Goal: Information Seeking & Learning: Check status

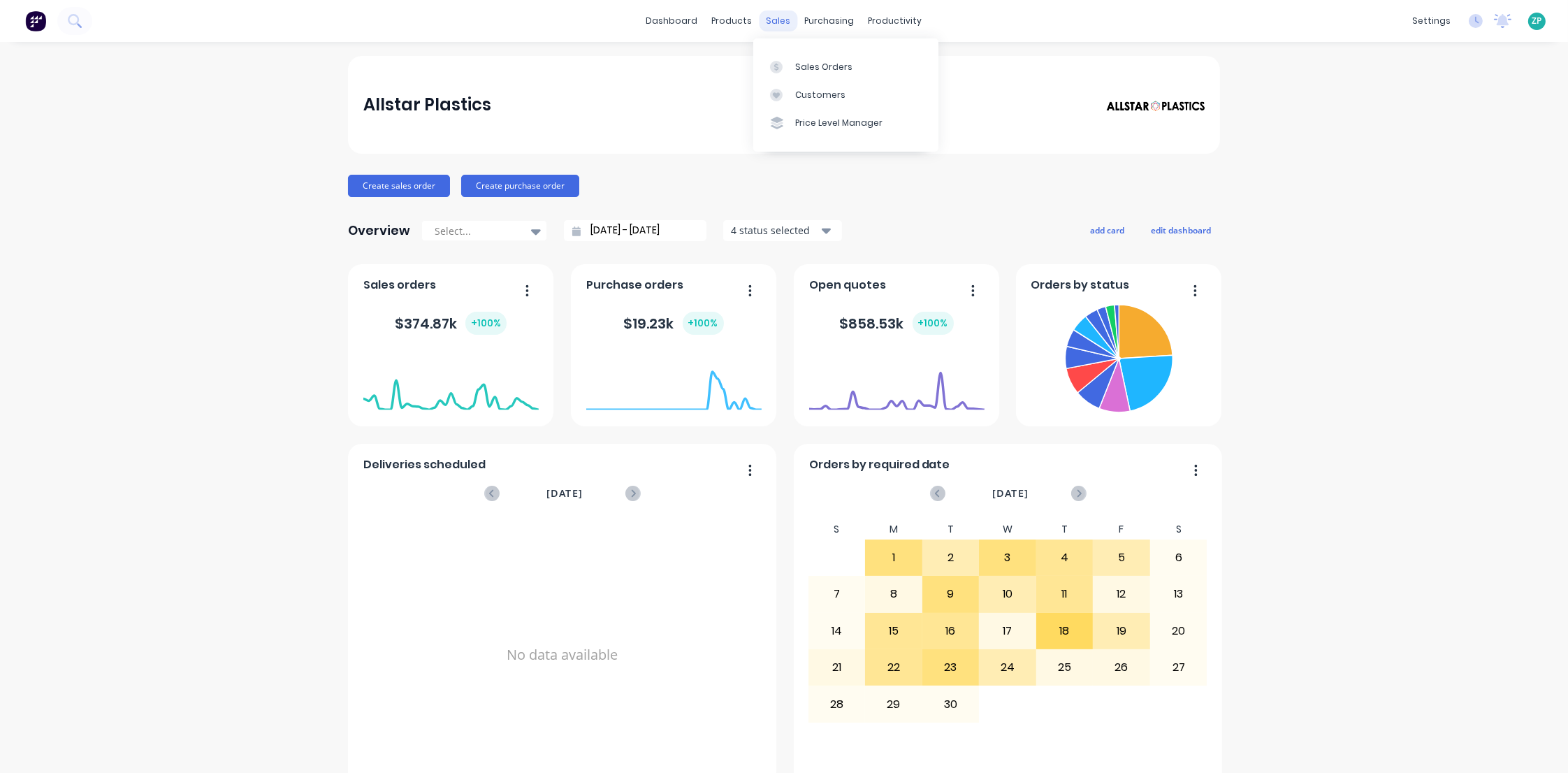
click at [781, 22] on div "sales" at bounding box center [779, 21] width 38 height 21
click at [811, 66] on div "Sales Orders" at bounding box center [824, 66] width 57 height 12
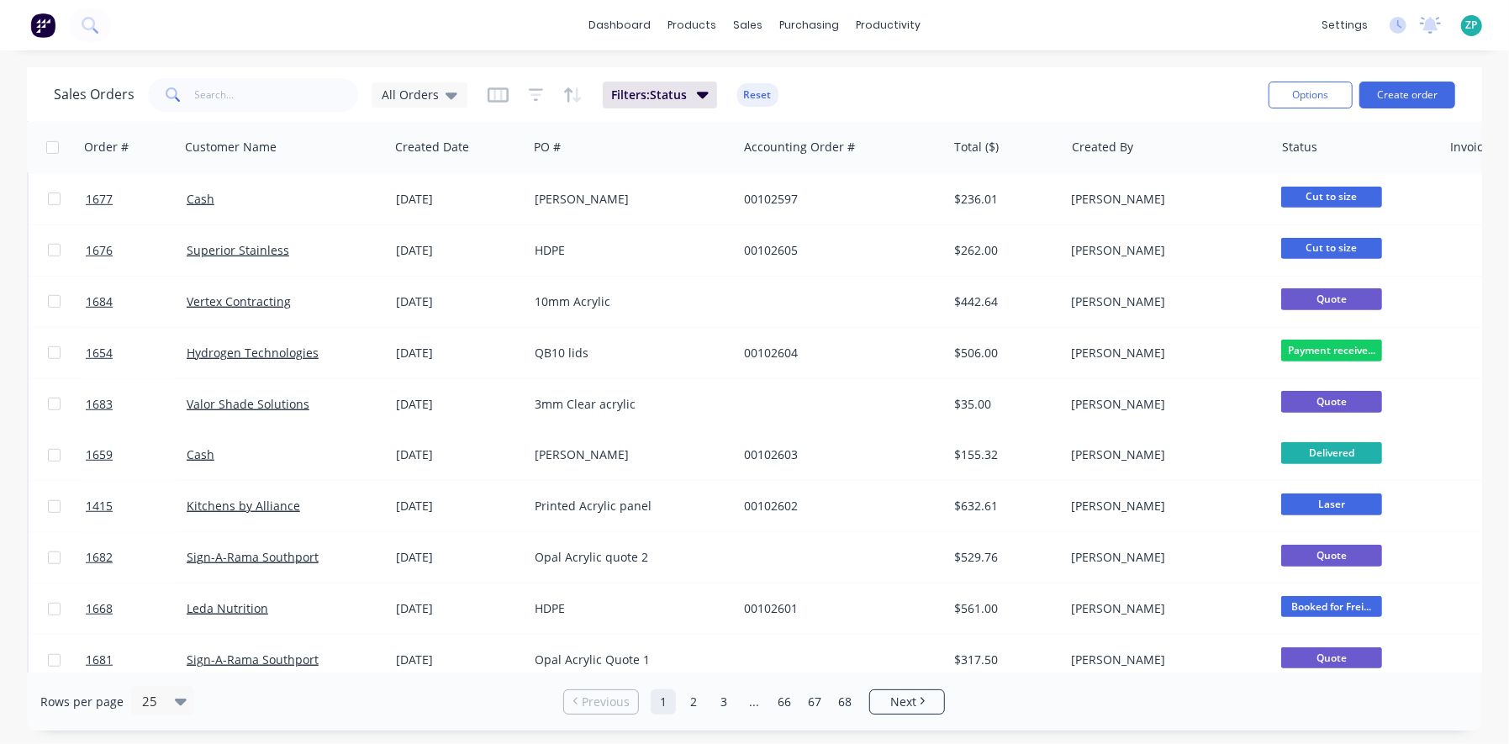
scroll to position [788, 0]
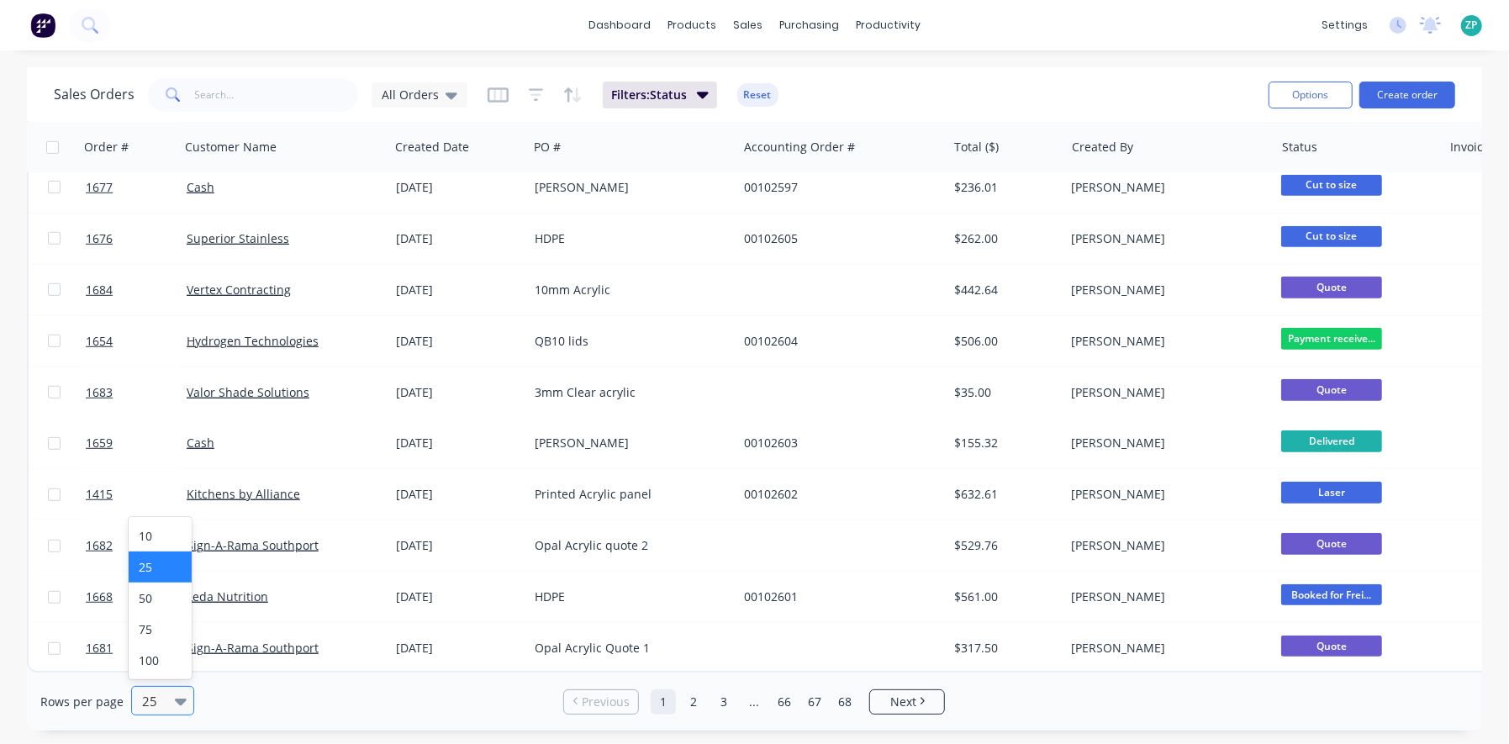
click at [180, 704] on icon at bounding box center [181, 701] width 12 height 18
click at [157, 662] on div "100" at bounding box center [160, 660] width 63 height 31
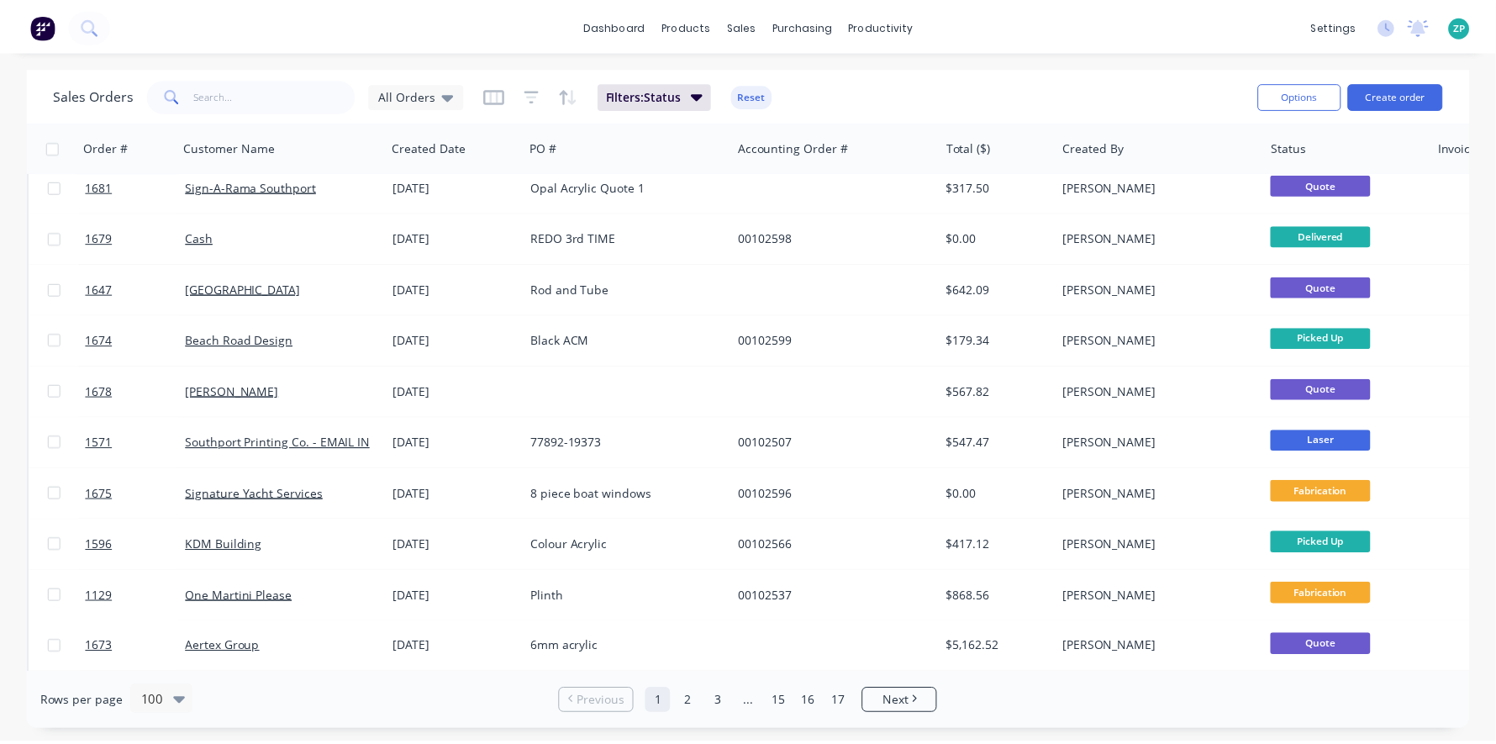
scroll to position [1260, 0]
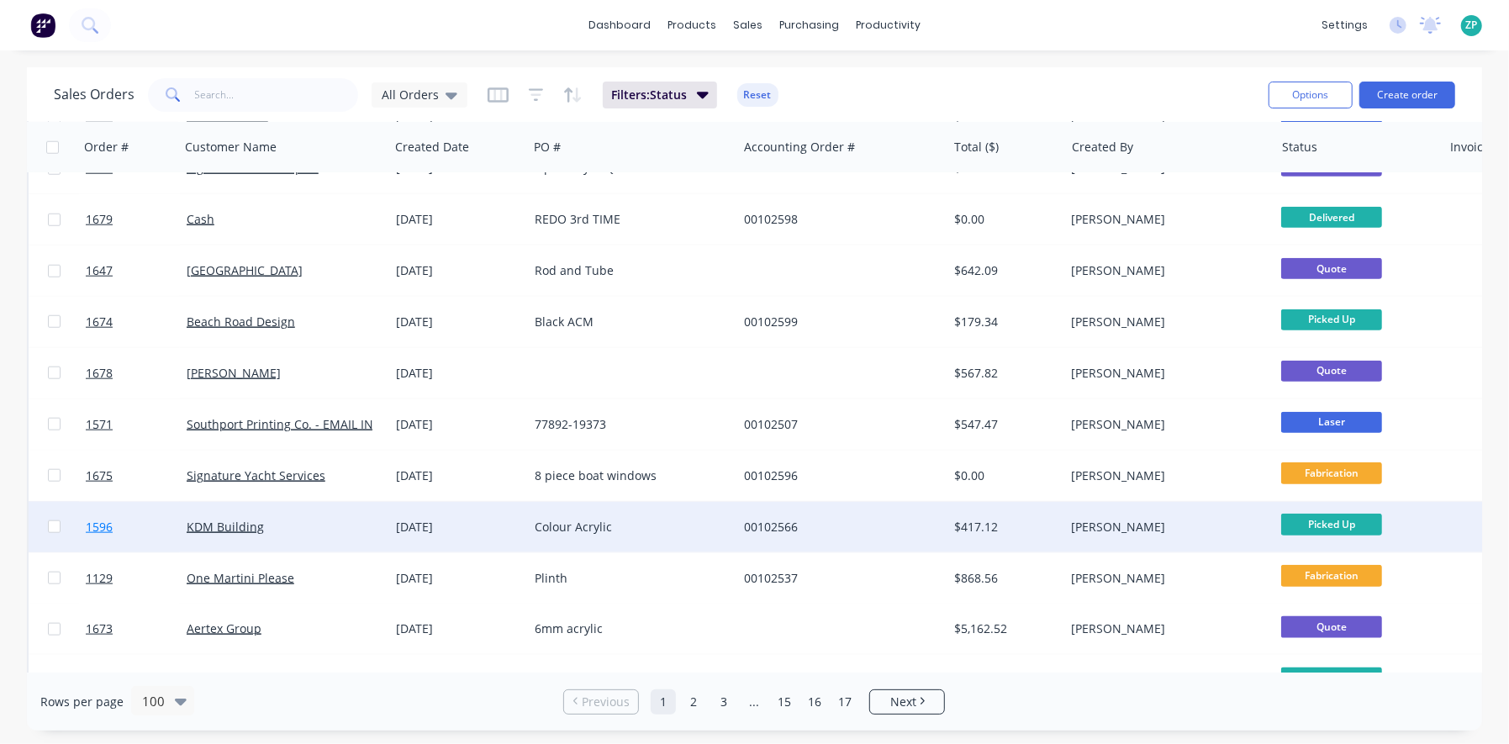
click at [92, 527] on span "1596" at bounding box center [99, 527] width 27 height 17
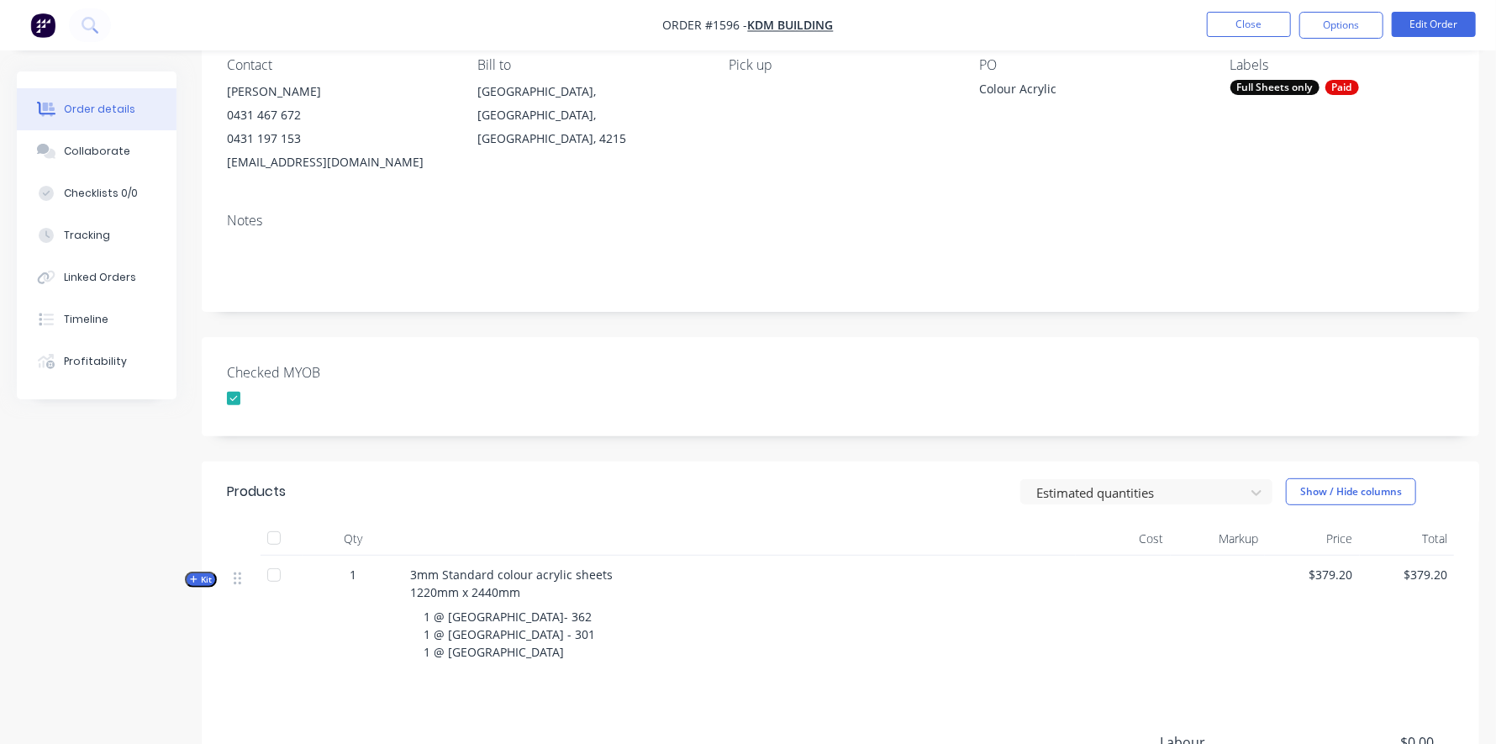
scroll to position [167, 0]
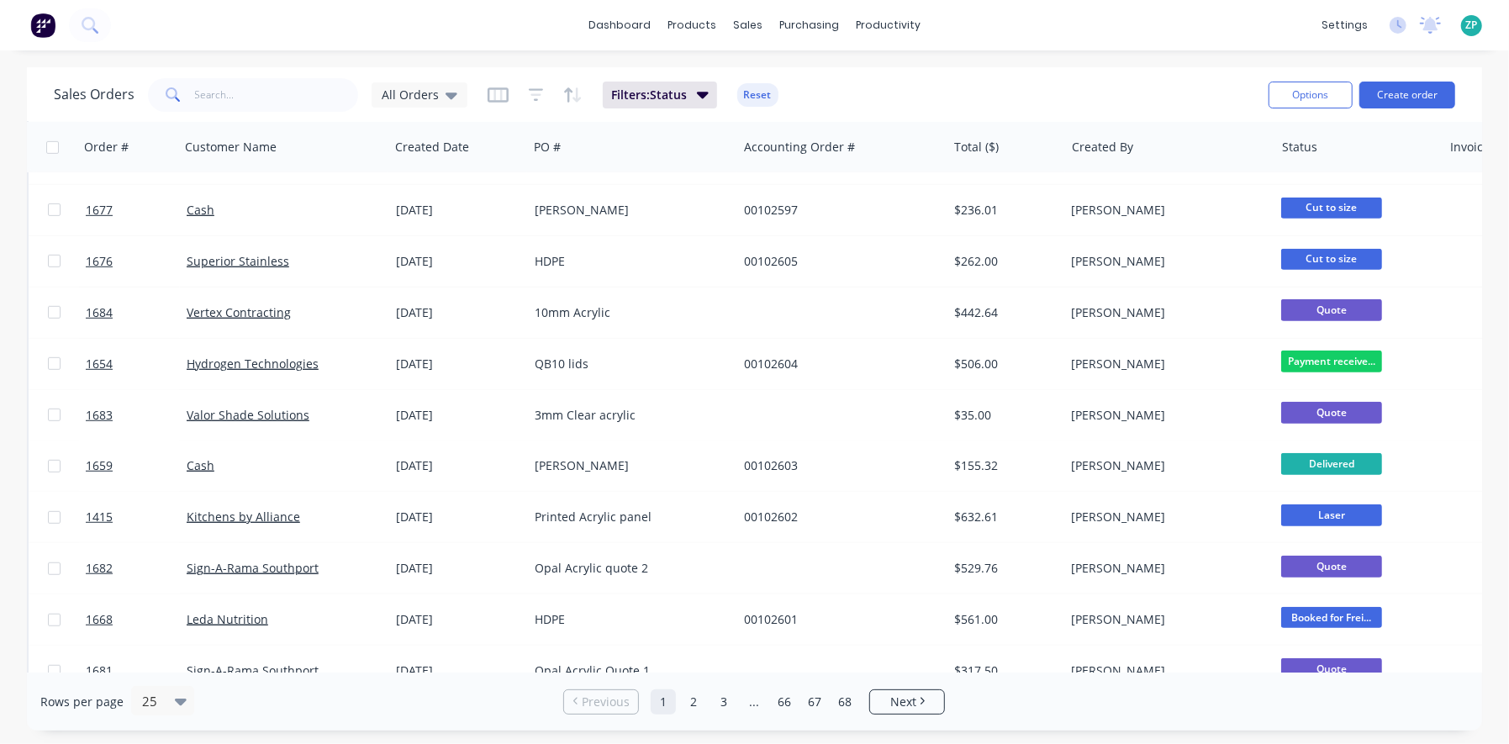
scroll to position [788, 0]
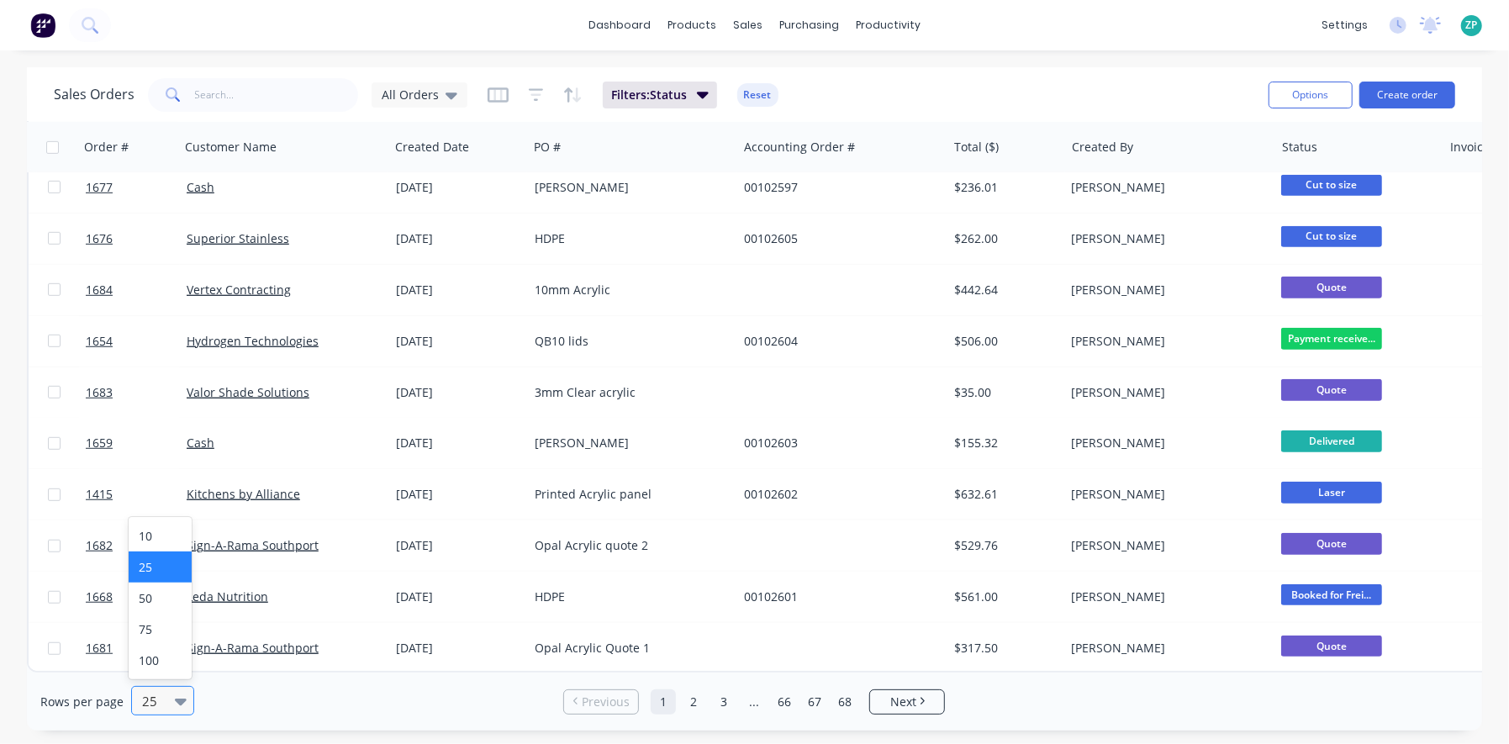
click at [185, 701] on div at bounding box center [184, 701] width 18 height 18
click at [152, 668] on div "100" at bounding box center [160, 660] width 63 height 31
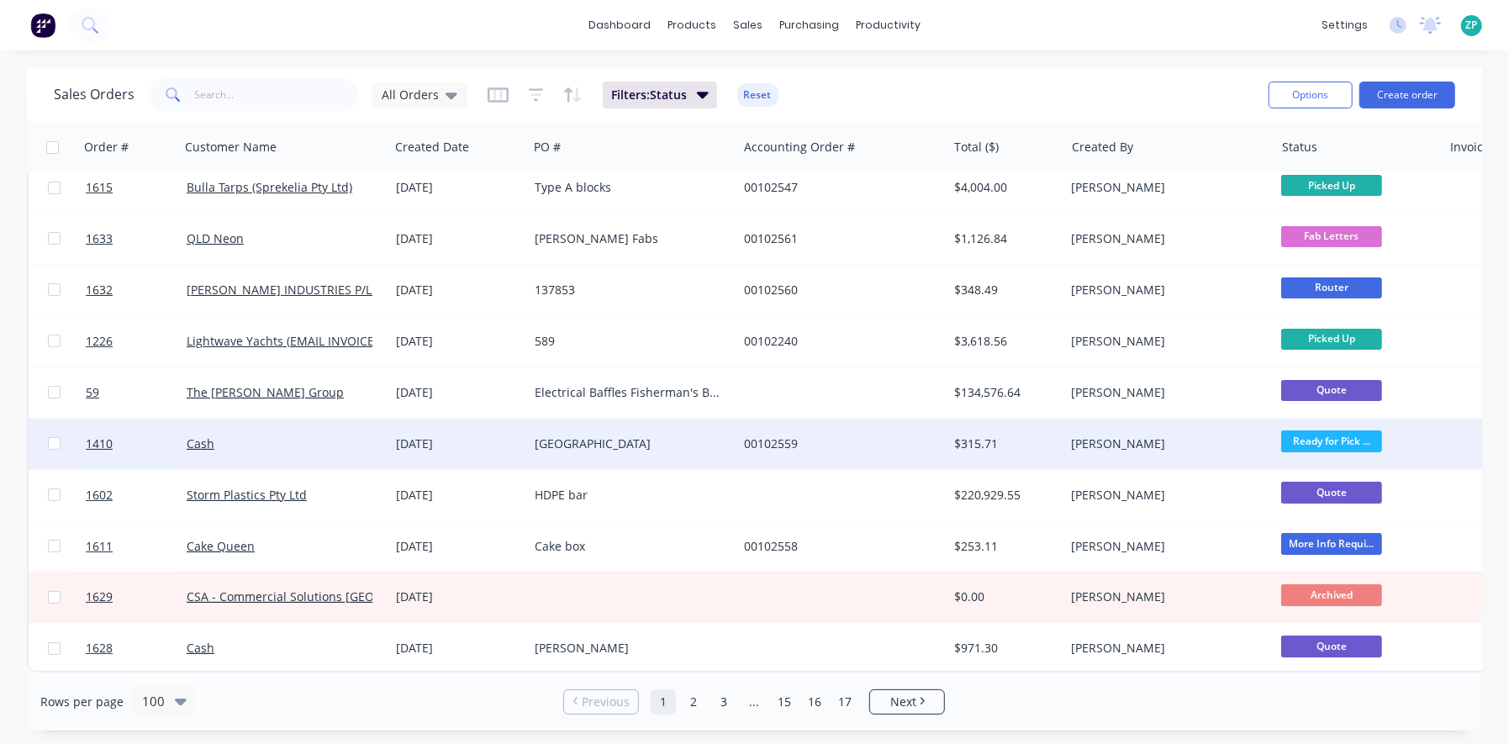
scroll to position [4628, 0]
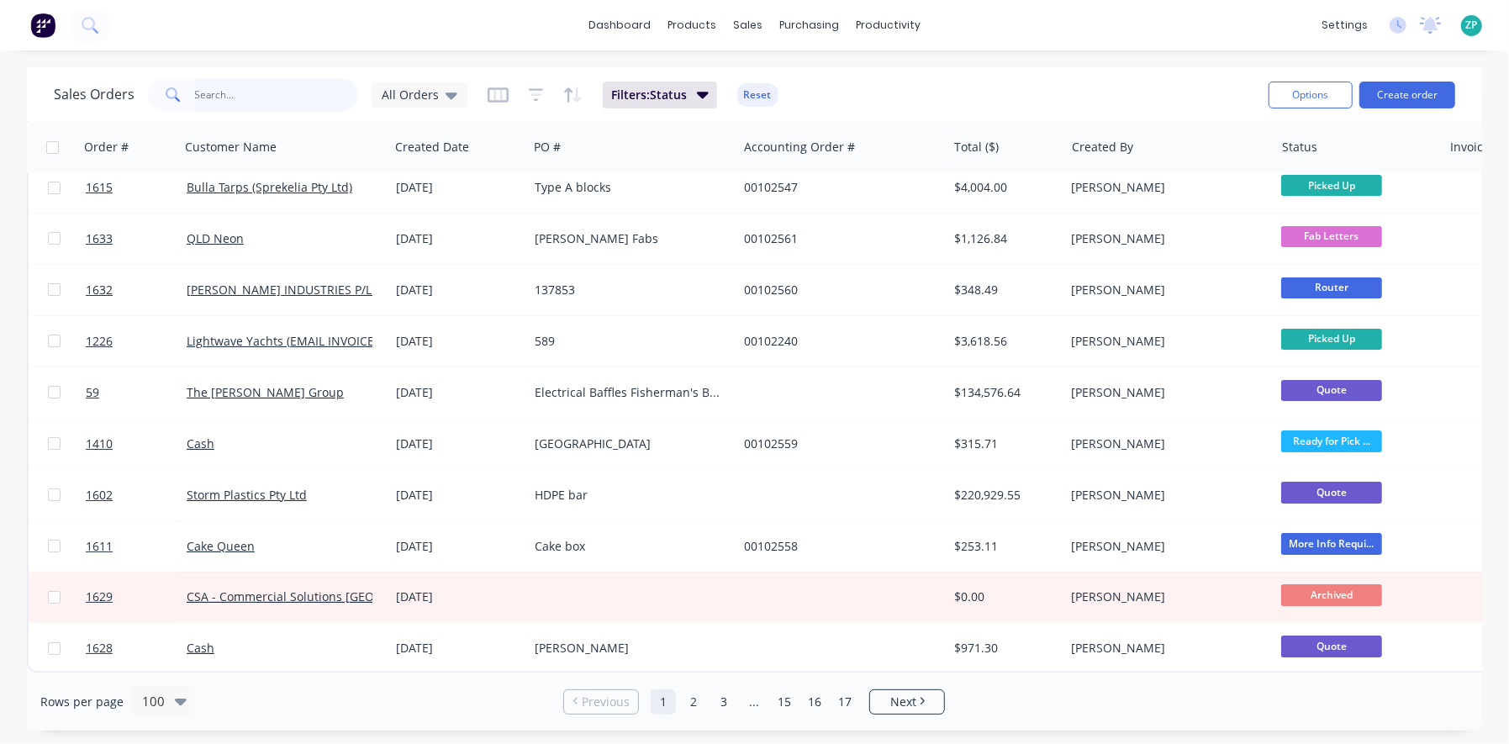
click at [265, 94] on input "text" at bounding box center [277, 95] width 164 height 34
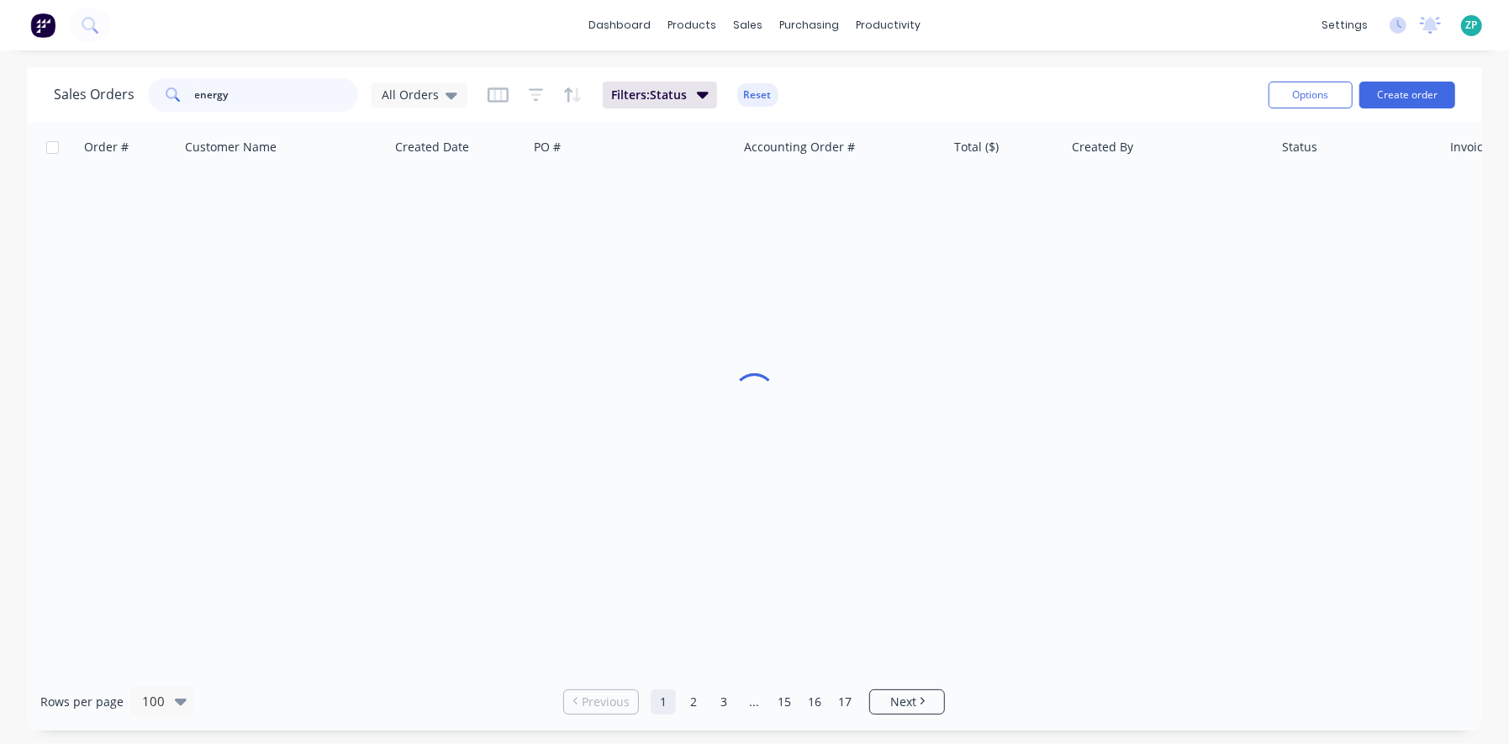
scroll to position [0, 0]
click at [247, 105] on input "energy" at bounding box center [277, 95] width 164 height 34
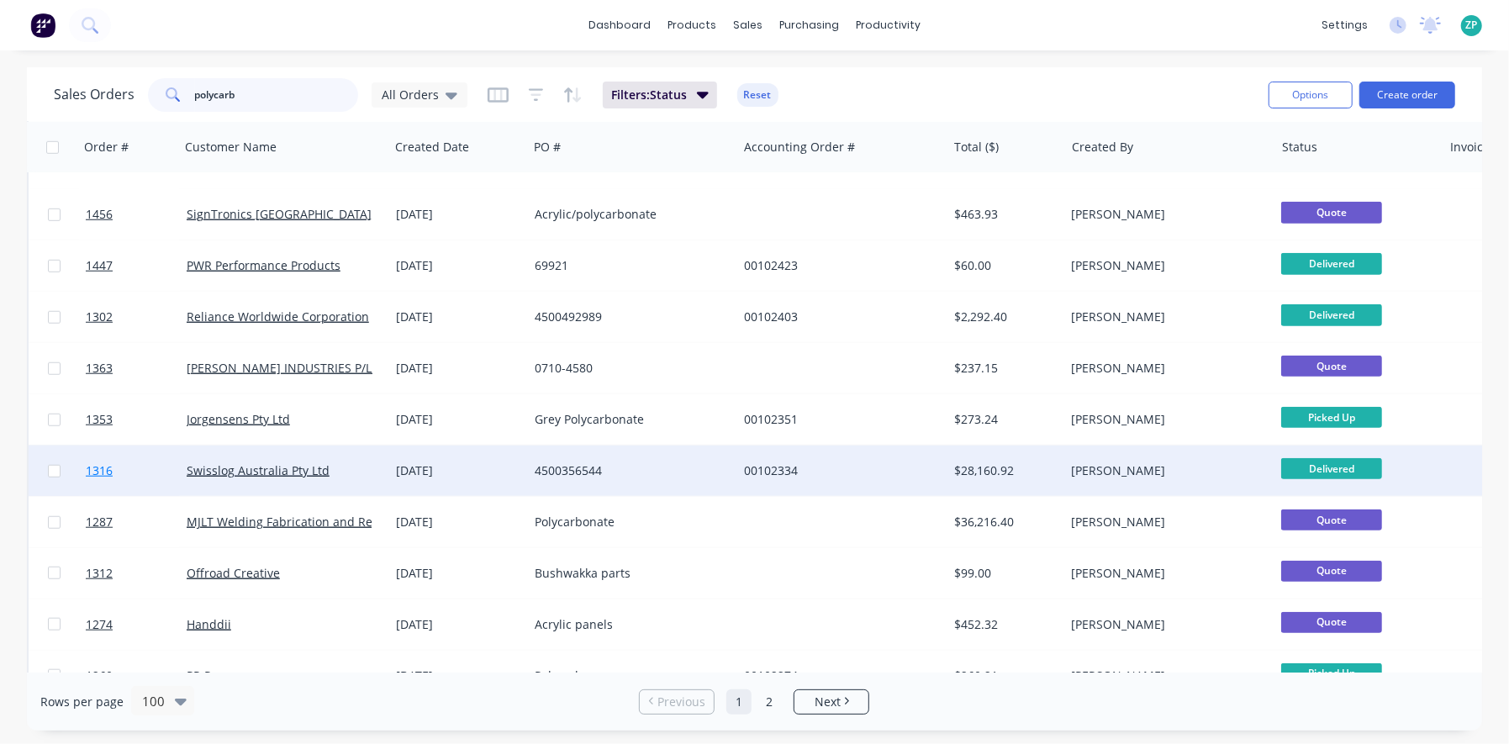
scroll to position [1092, 0]
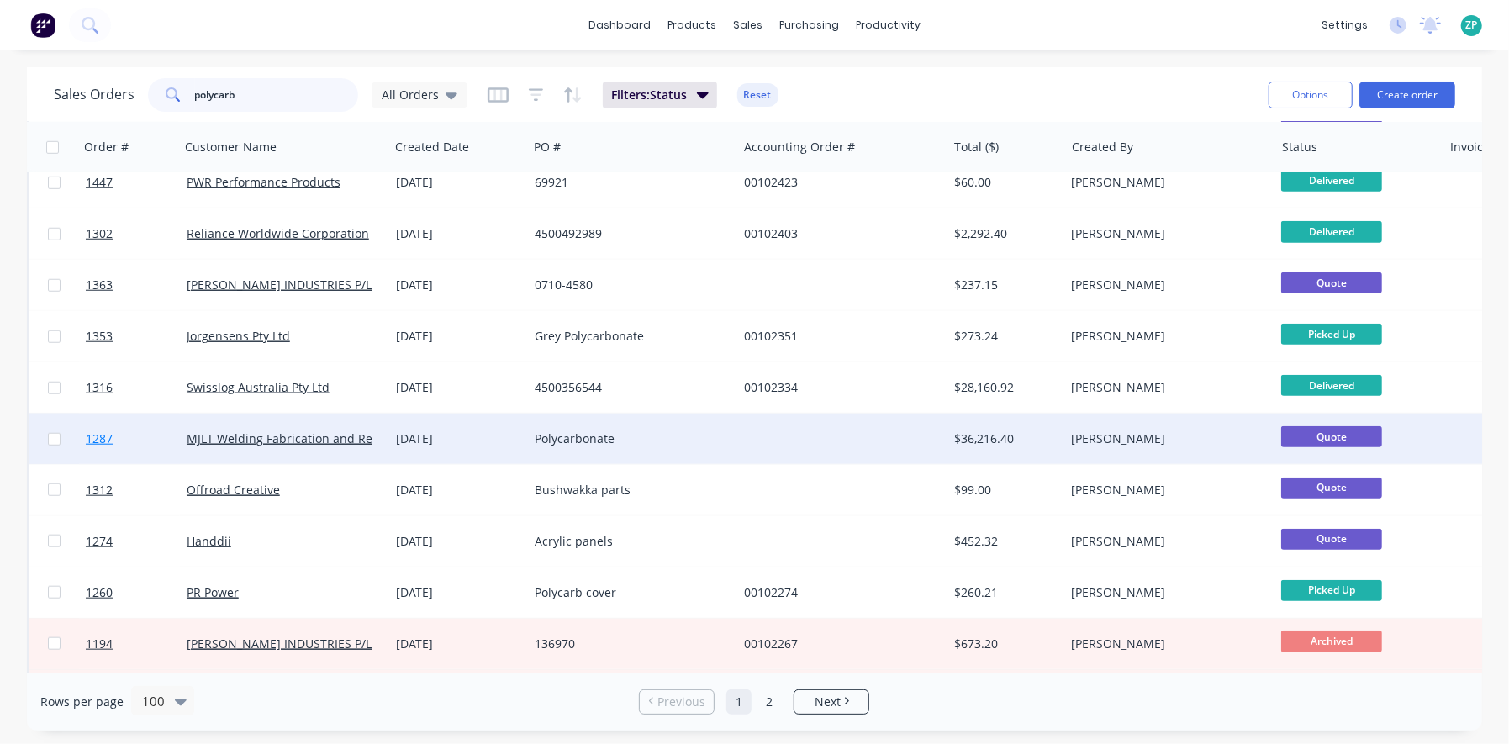
type input "polycarb"
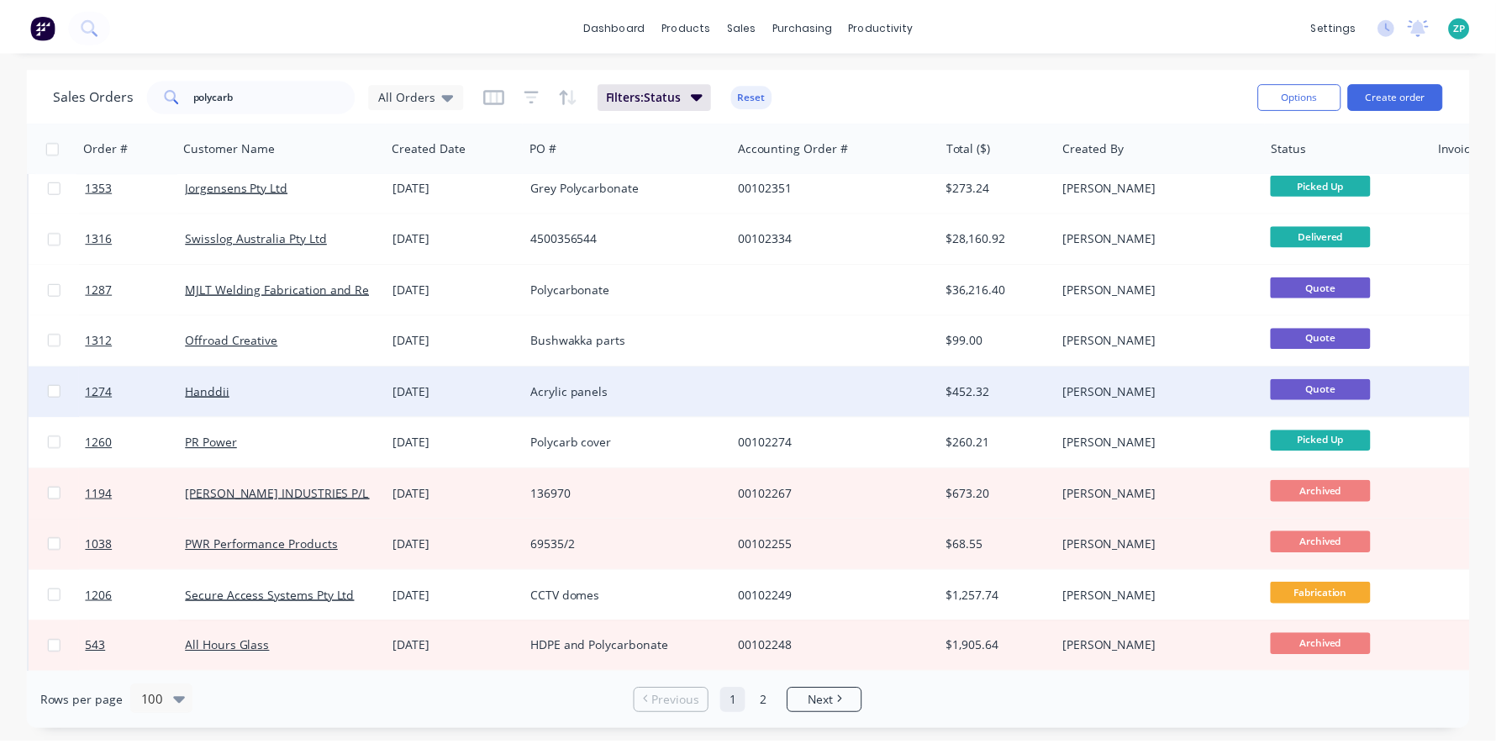
scroll to position [1260, 0]
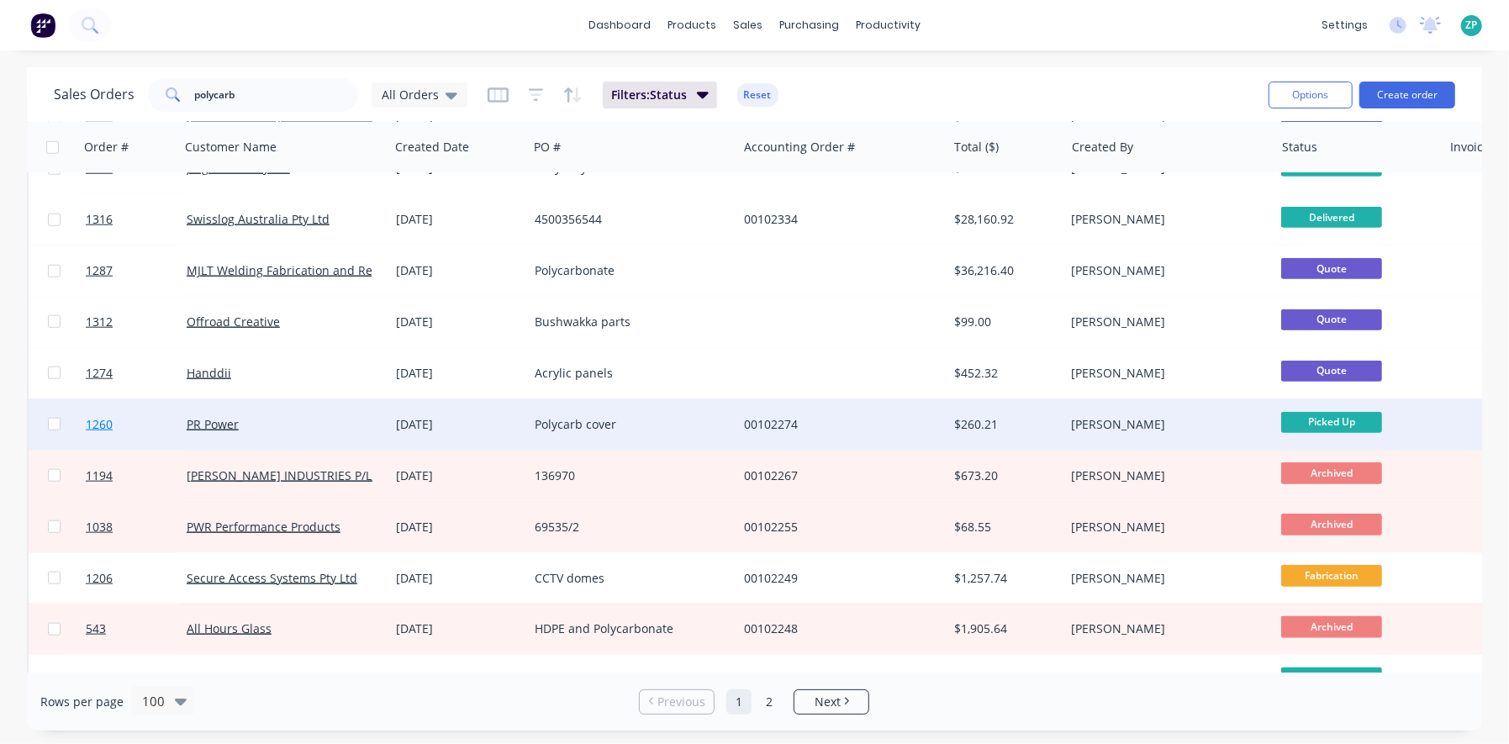
click at [108, 421] on span "1260" at bounding box center [99, 424] width 27 height 17
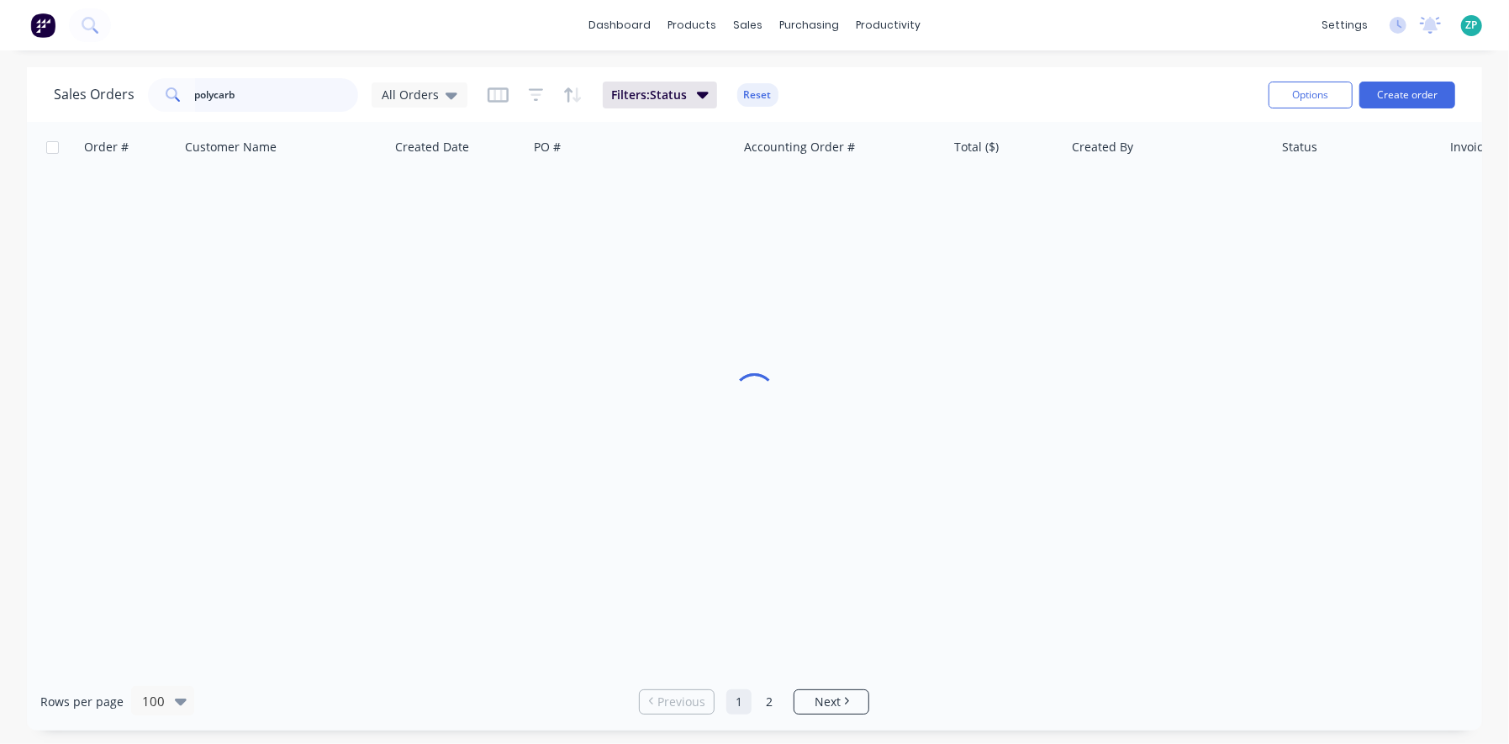
click at [245, 102] on input "polycarb" at bounding box center [277, 95] width 164 height 34
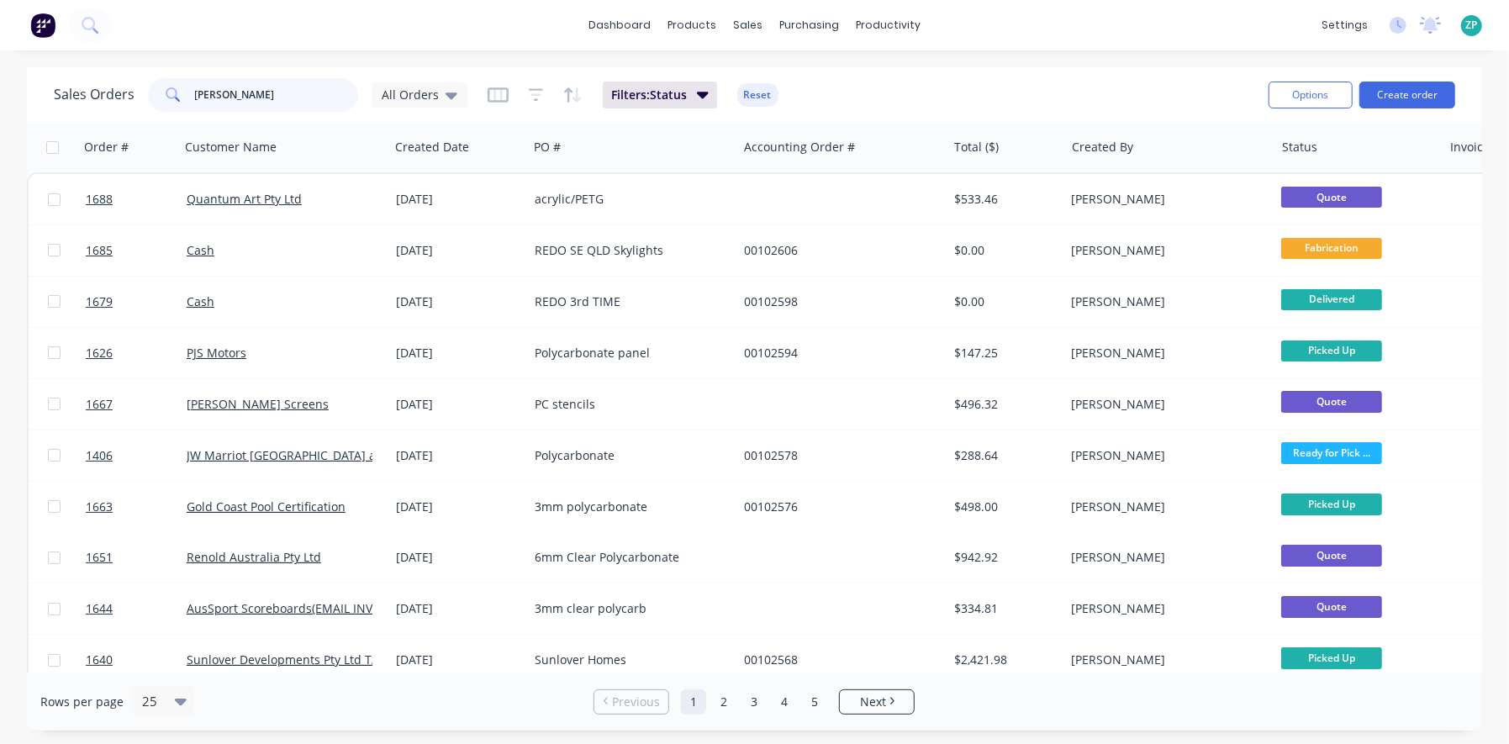
type input "pr power"
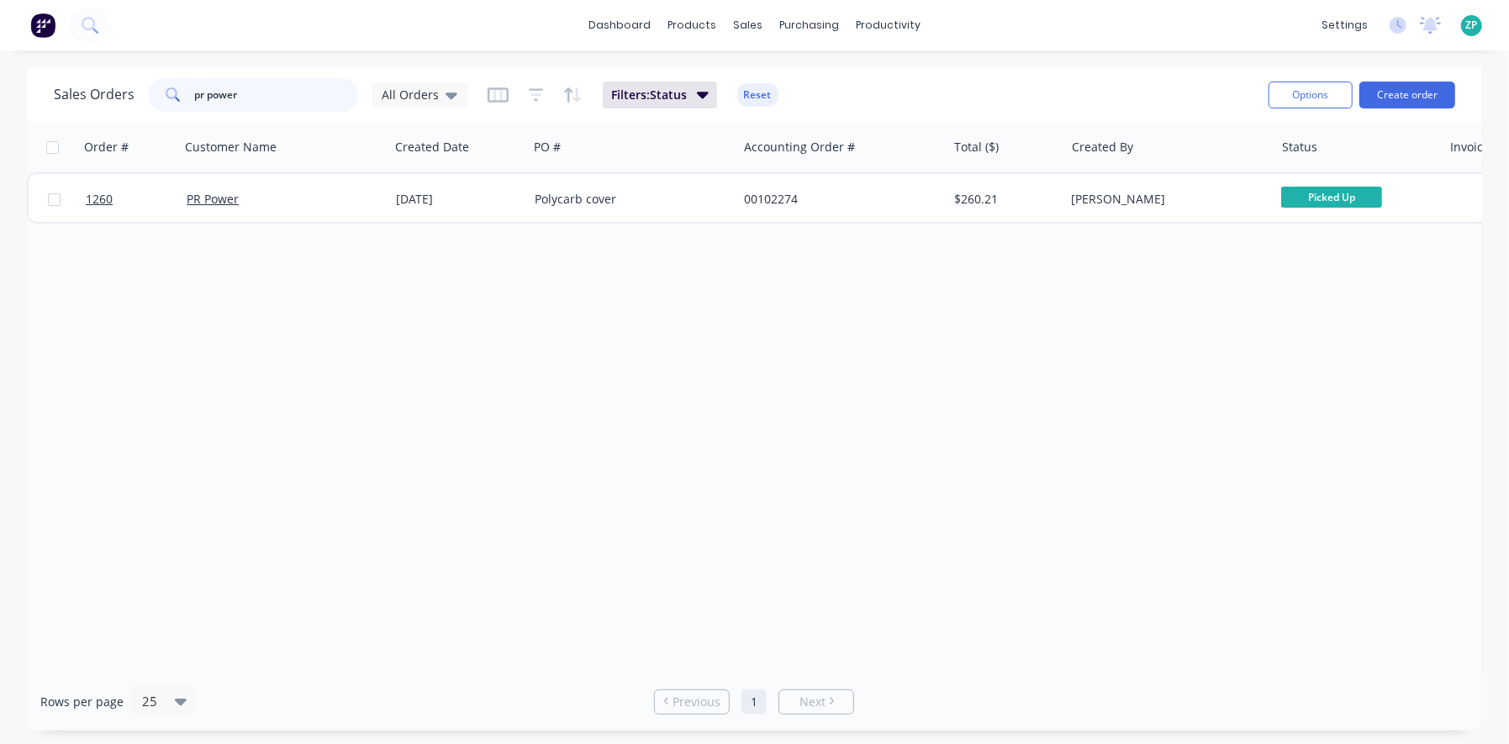
drag, startPoint x: 277, startPoint y: 103, endPoint x: 112, endPoint y: 88, distance: 166.2
click at [112, 88] on div "Sales Orders pr power All Orders" at bounding box center [261, 95] width 414 height 34
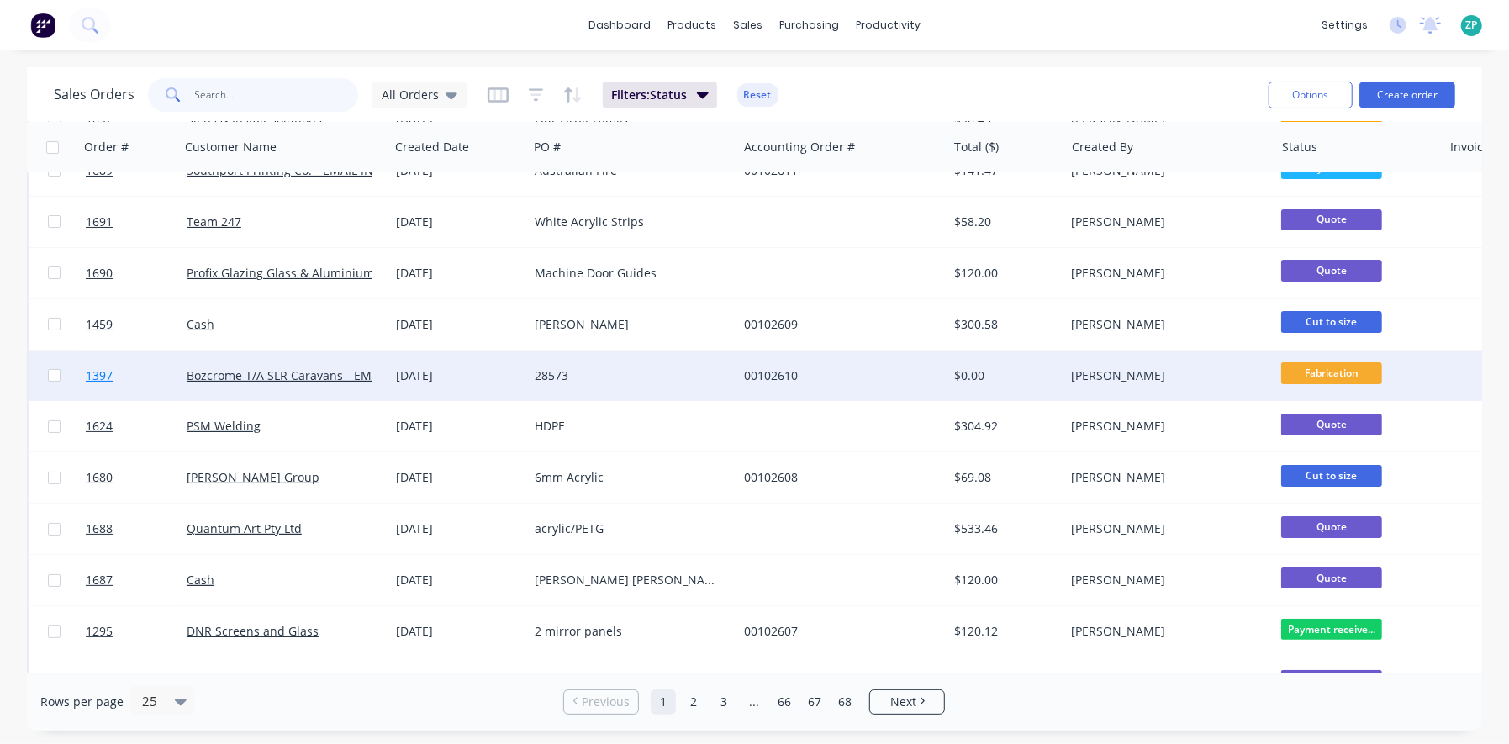
scroll to position [167, 0]
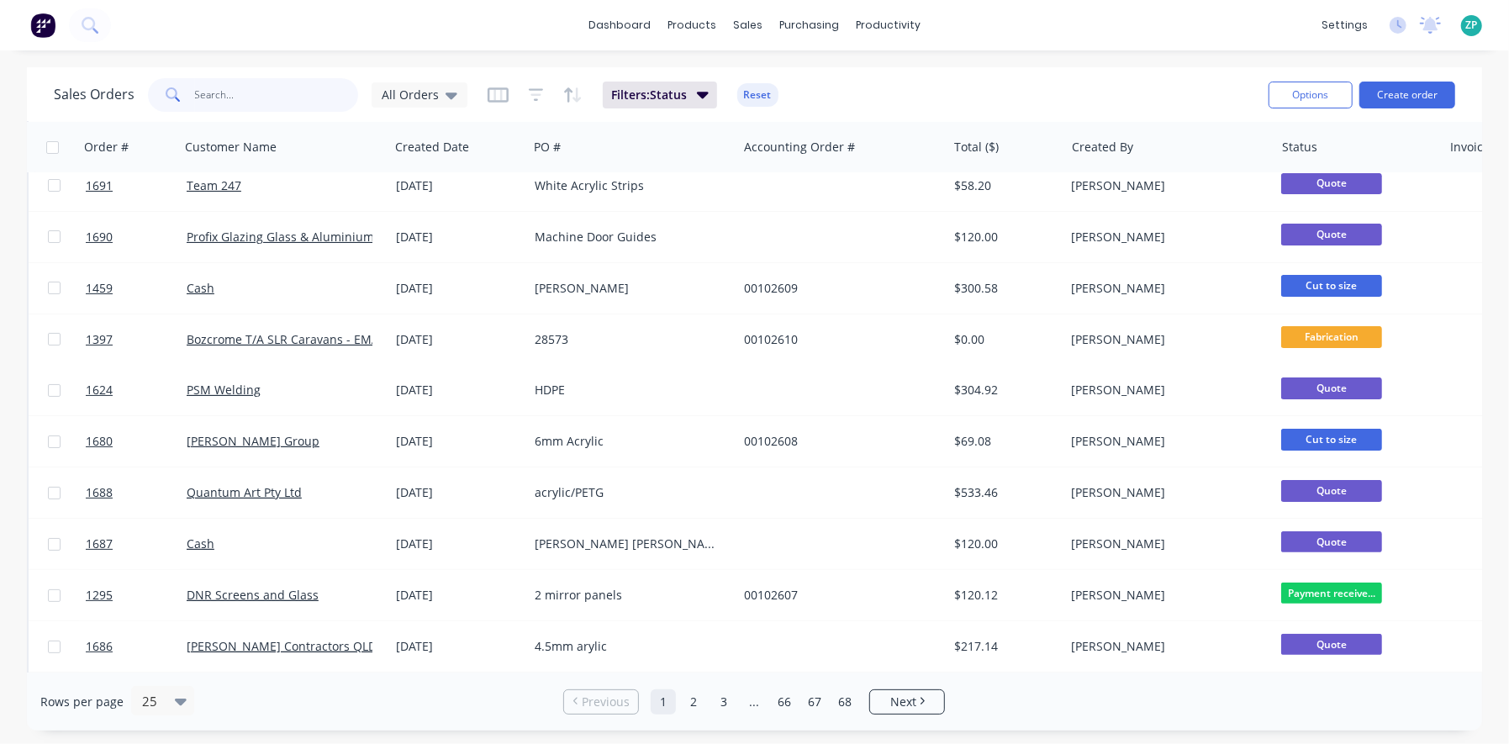
click at [304, 89] on input "text" at bounding box center [277, 95] width 164 height 34
type input "polycar"
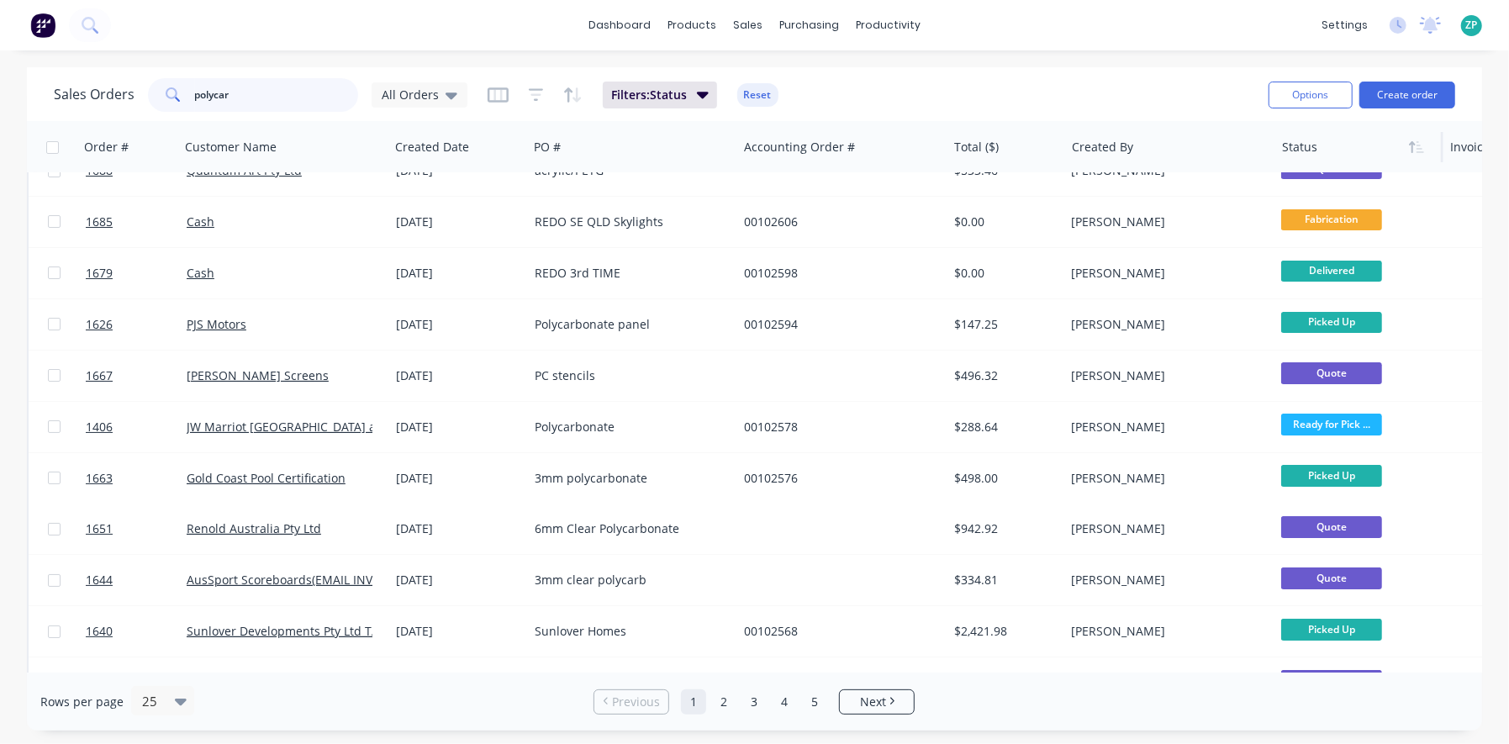
scroll to position [0, 0]
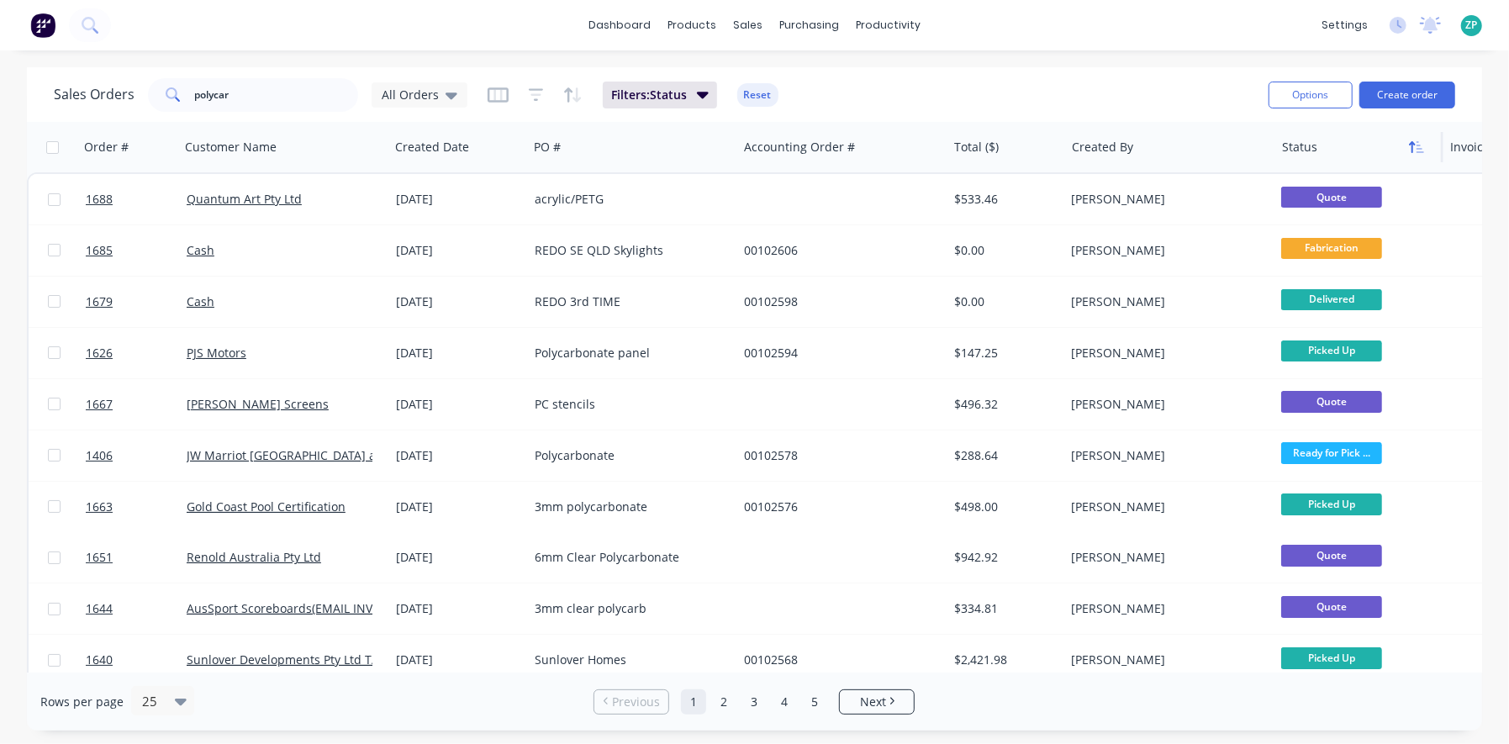
click at [1416, 146] on icon "button" at bounding box center [1416, 146] width 15 height 13
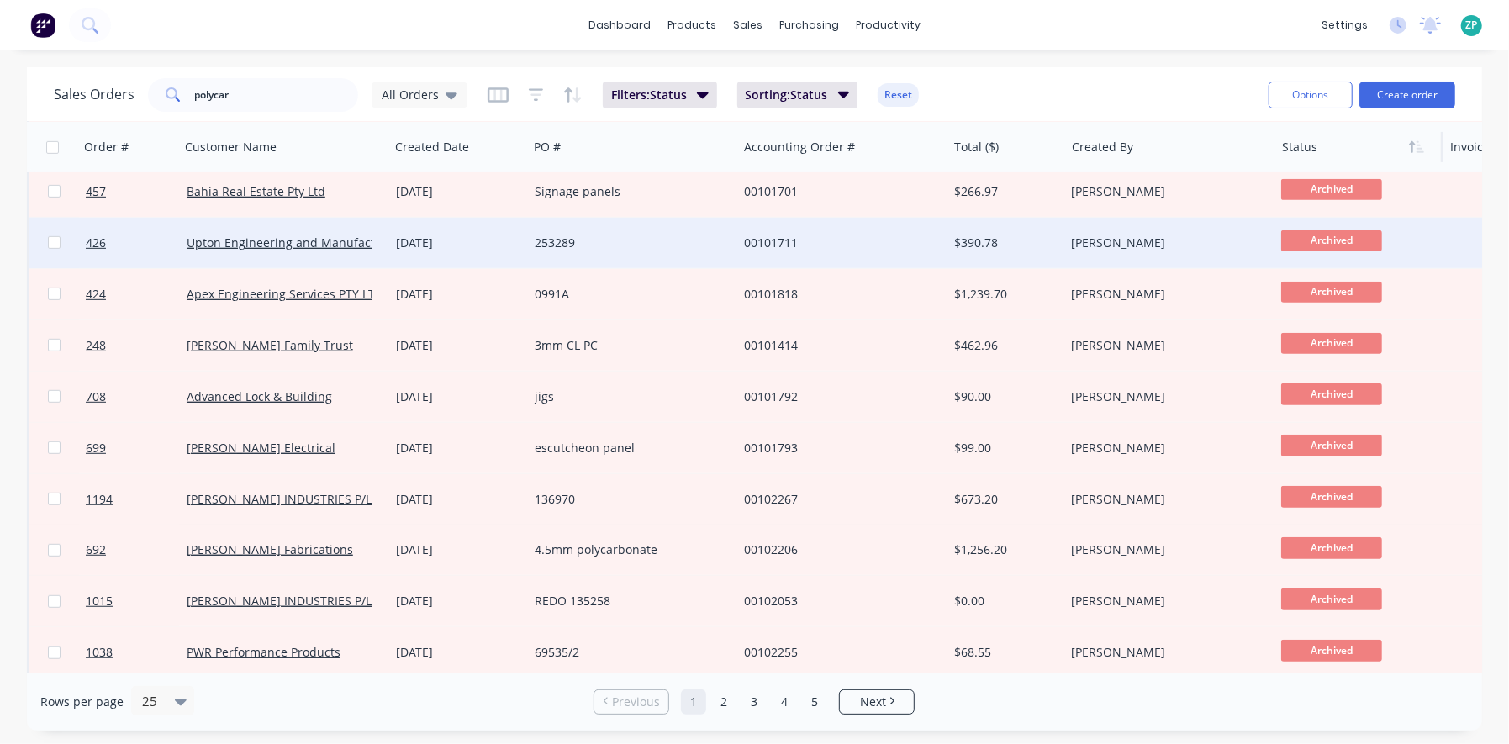
scroll to position [788, 0]
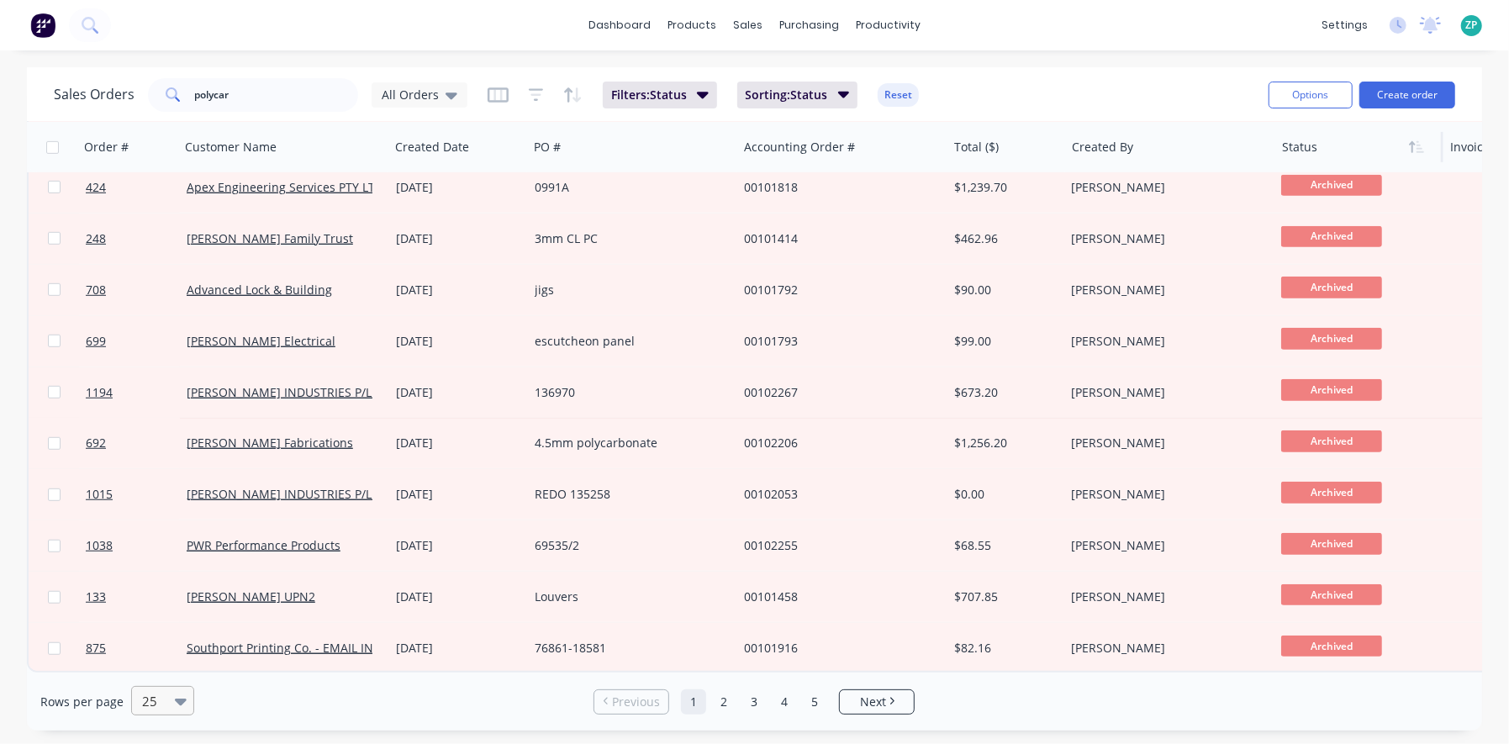
click at [177, 700] on icon at bounding box center [181, 702] width 12 height 7
click at [160, 662] on div "100" at bounding box center [160, 660] width 63 height 31
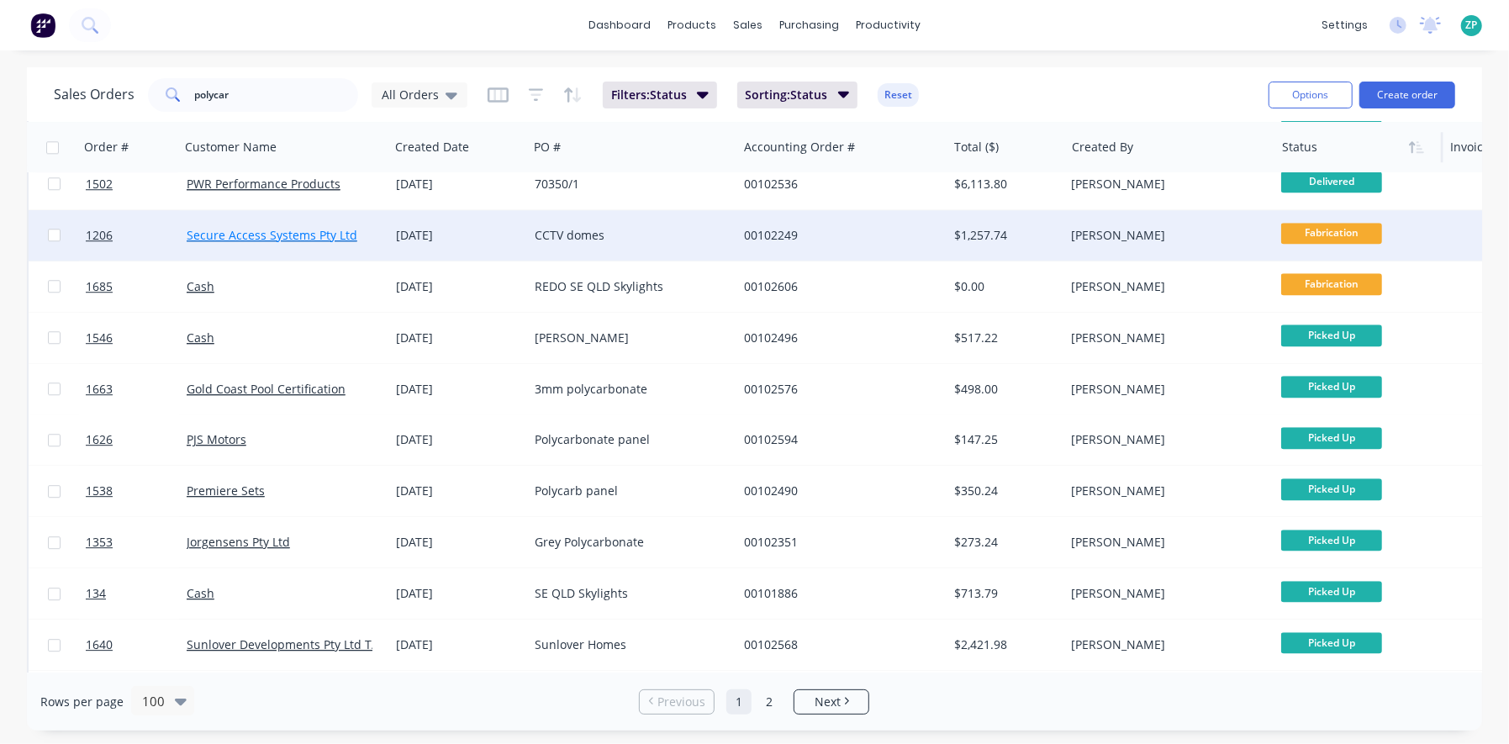
scroll to position [3362, 0]
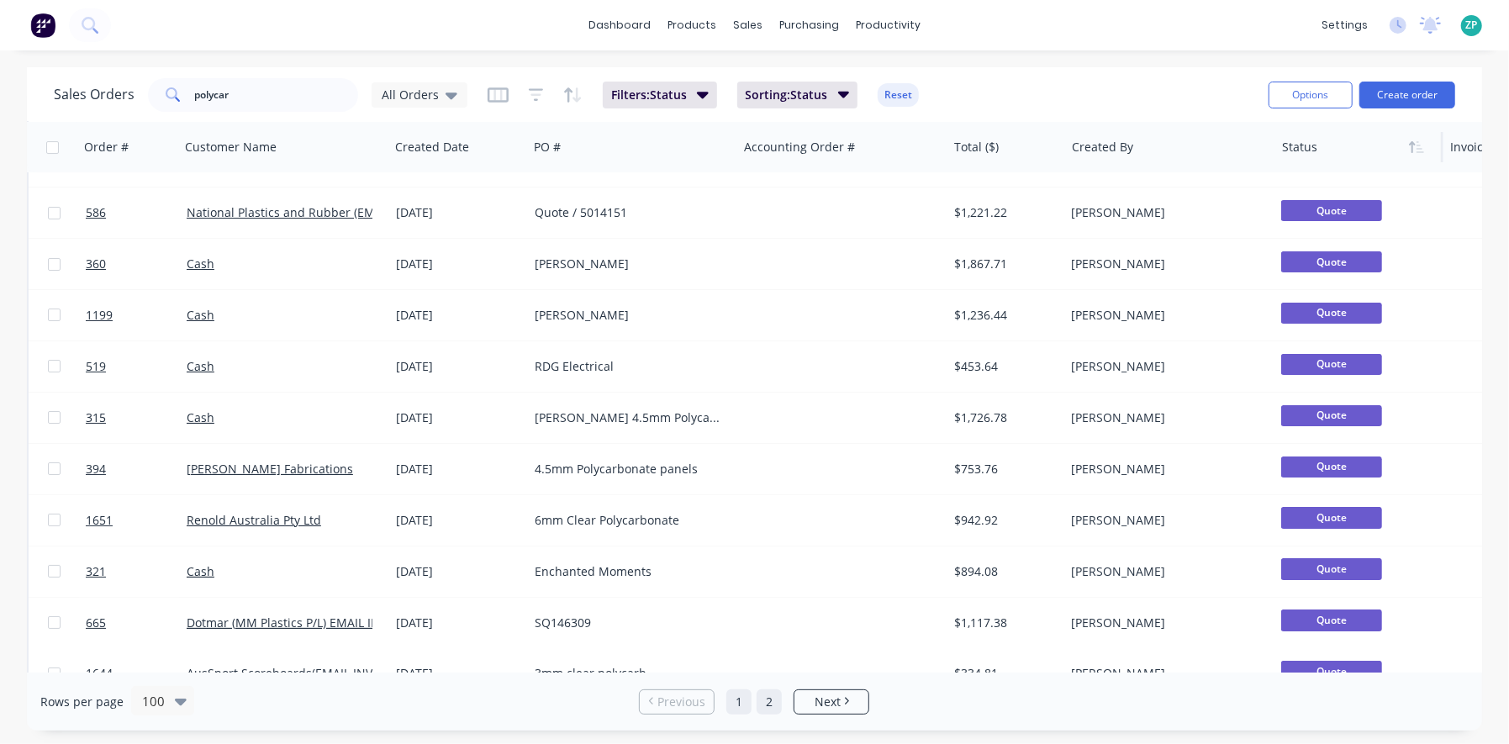
click at [767, 712] on link "2" at bounding box center [769, 701] width 25 height 25
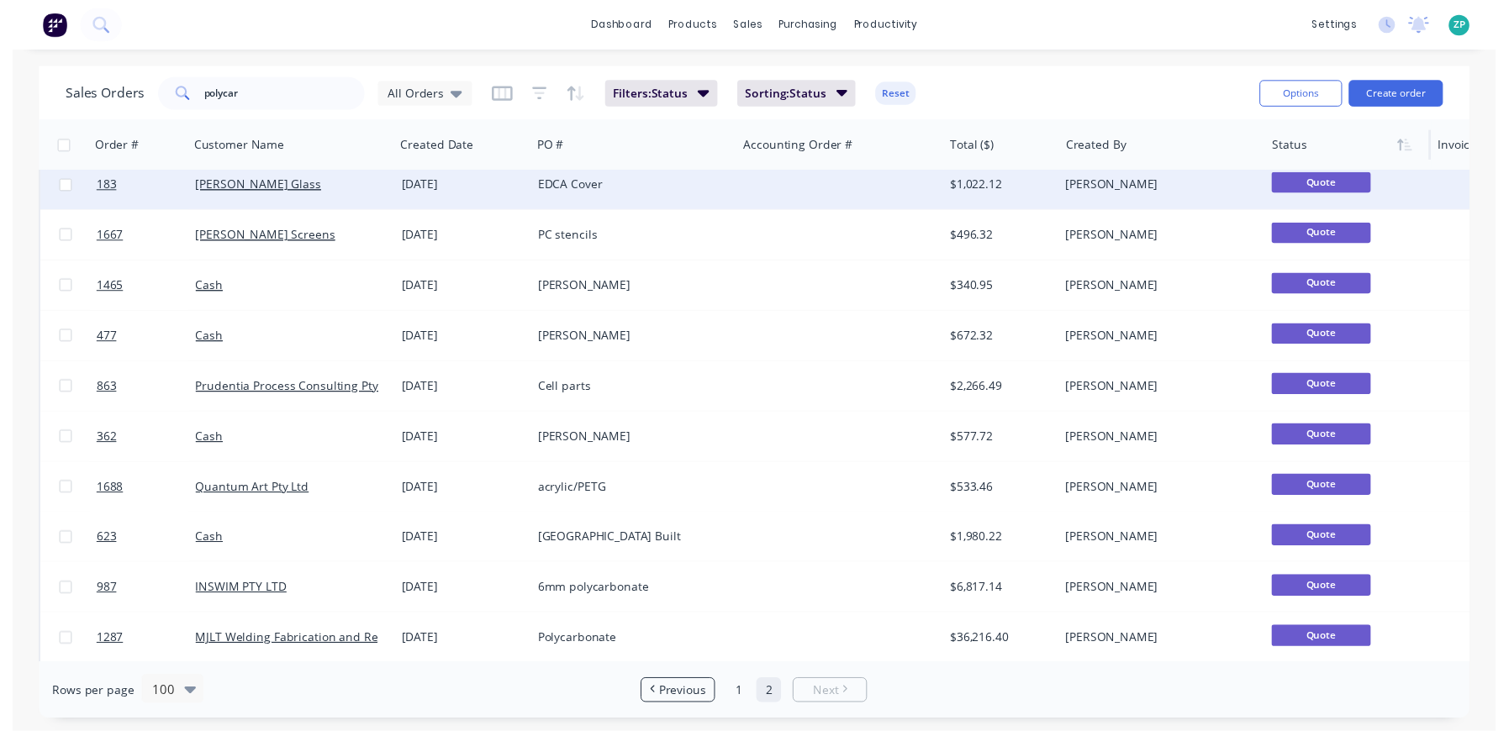
scroll to position [0, 0]
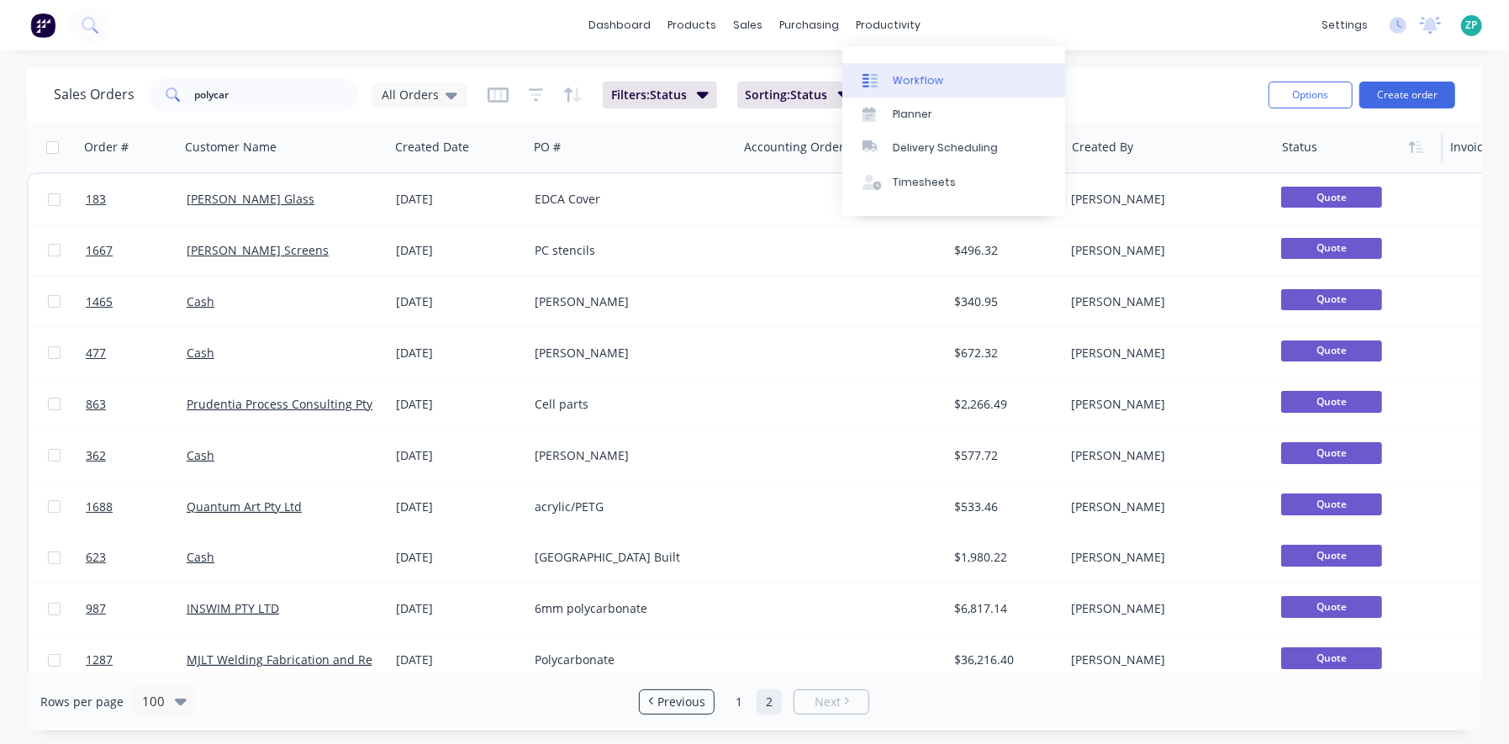
click at [889, 76] on link "Workflow" at bounding box center [953, 80] width 223 height 34
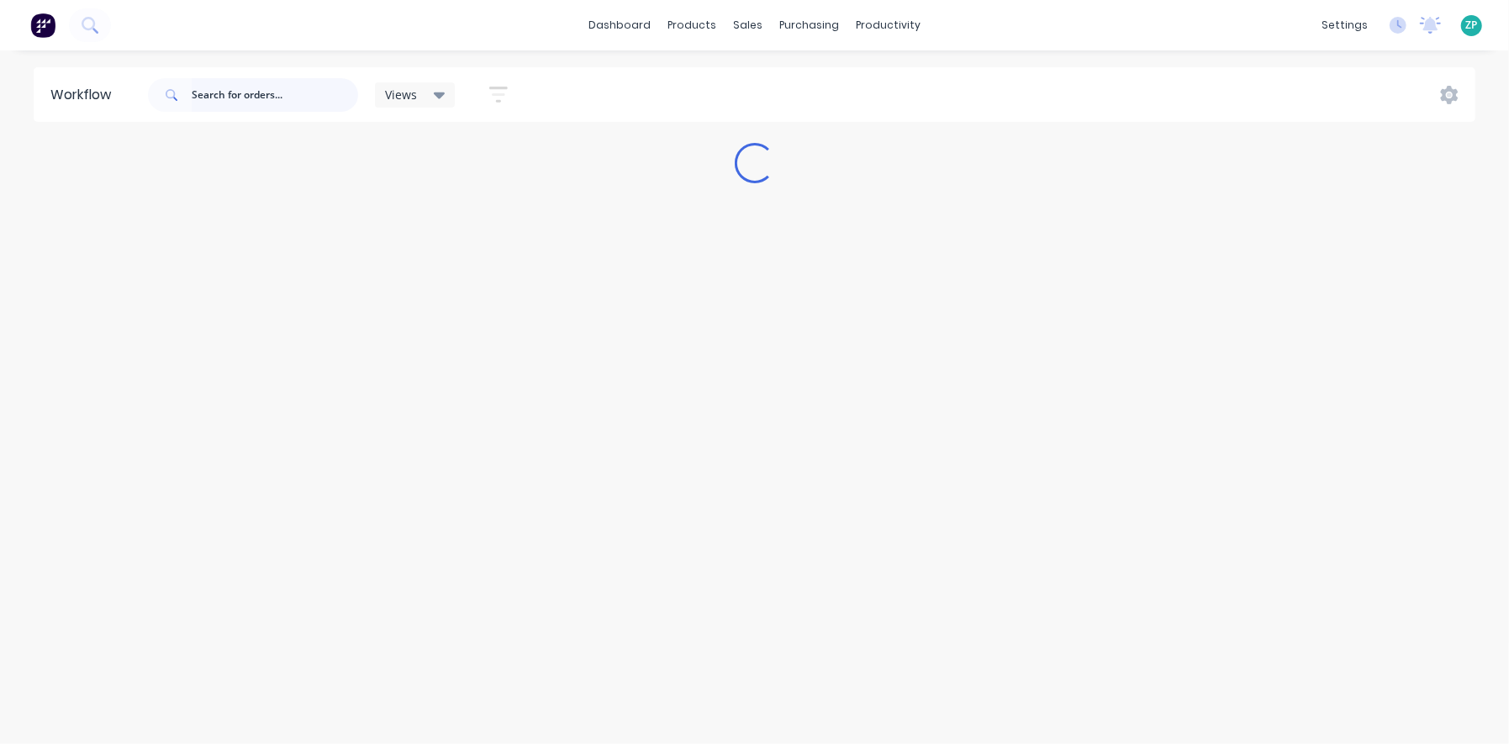
click at [301, 86] on input "text" at bounding box center [275, 95] width 166 height 34
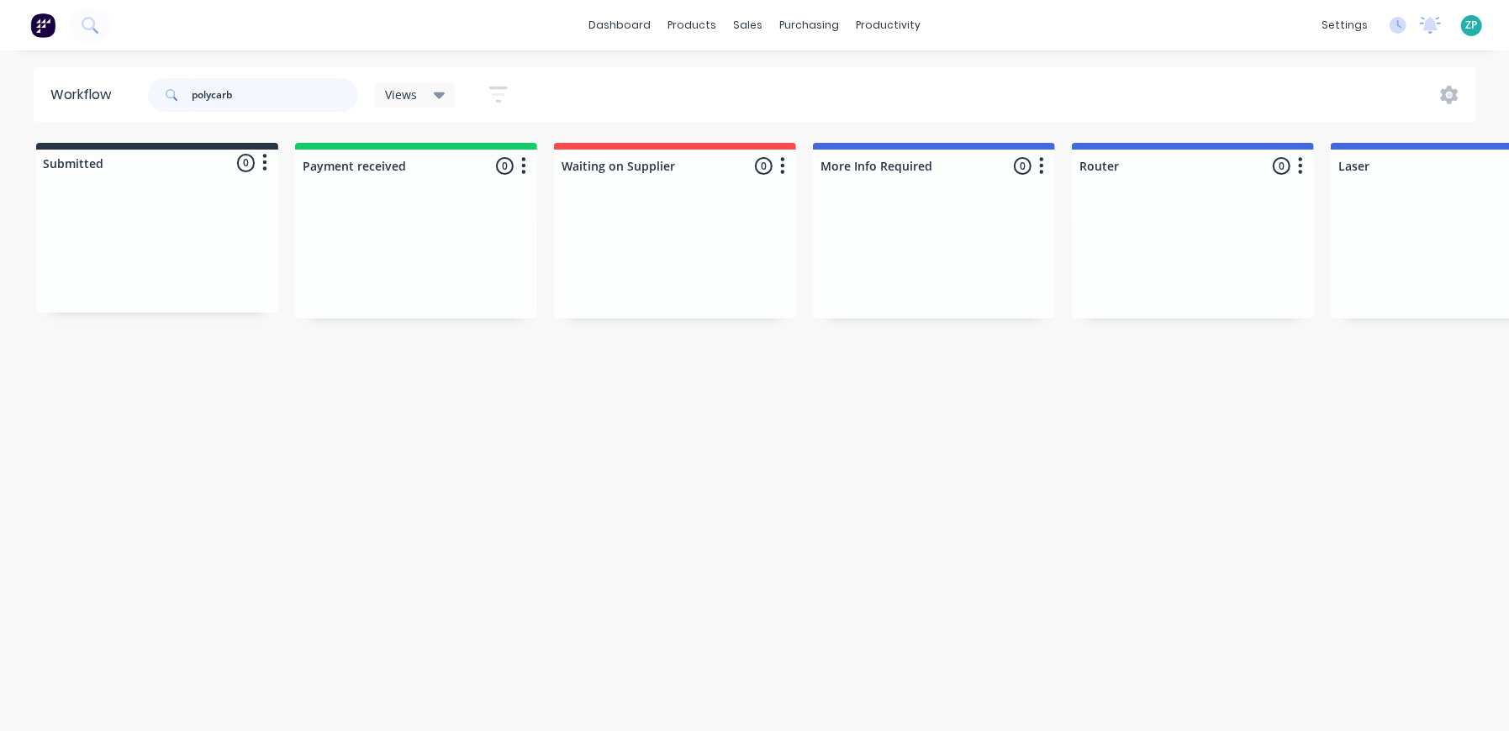
type input "polycarb"
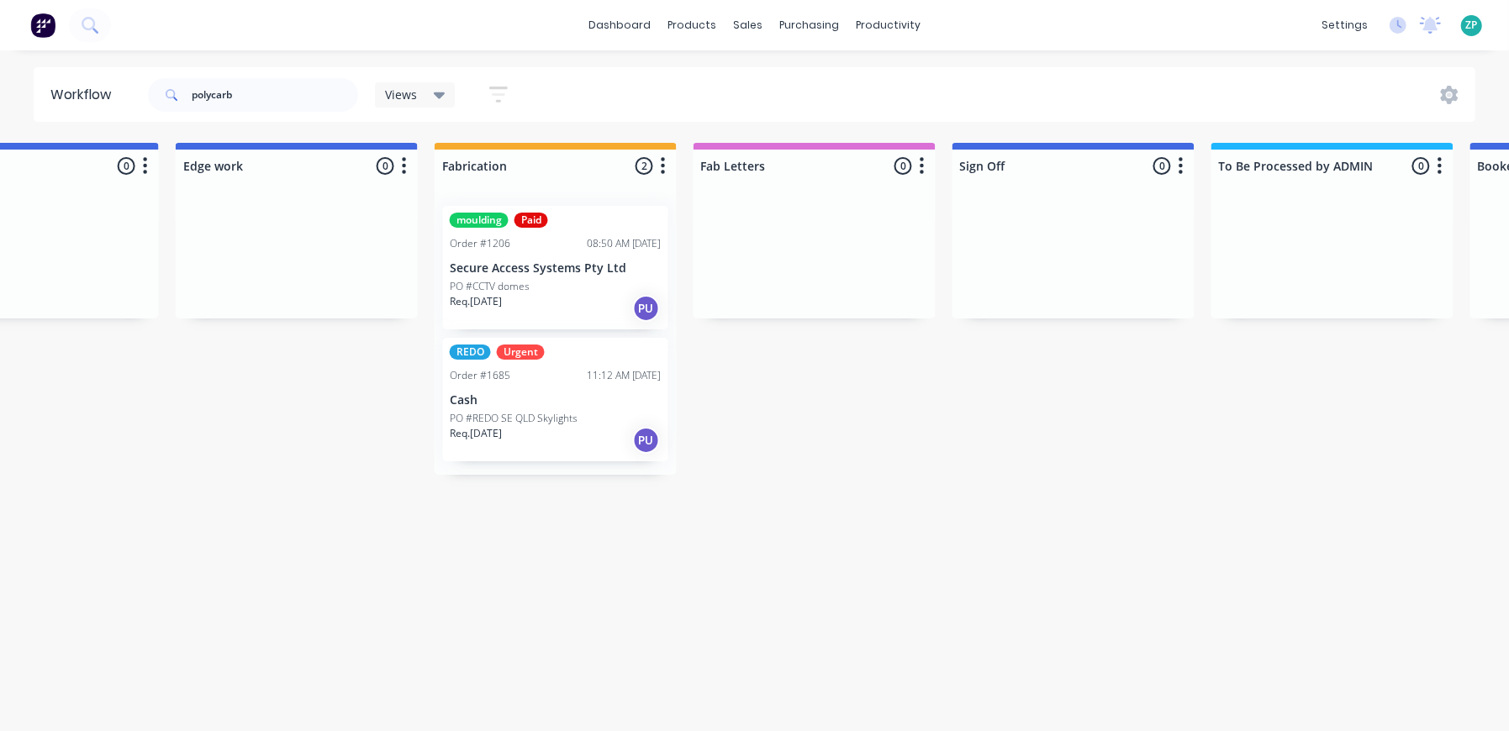
drag, startPoint x: 954, startPoint y: 498, endPoint x: 1099, endPoint y: 479, distance: 145.8
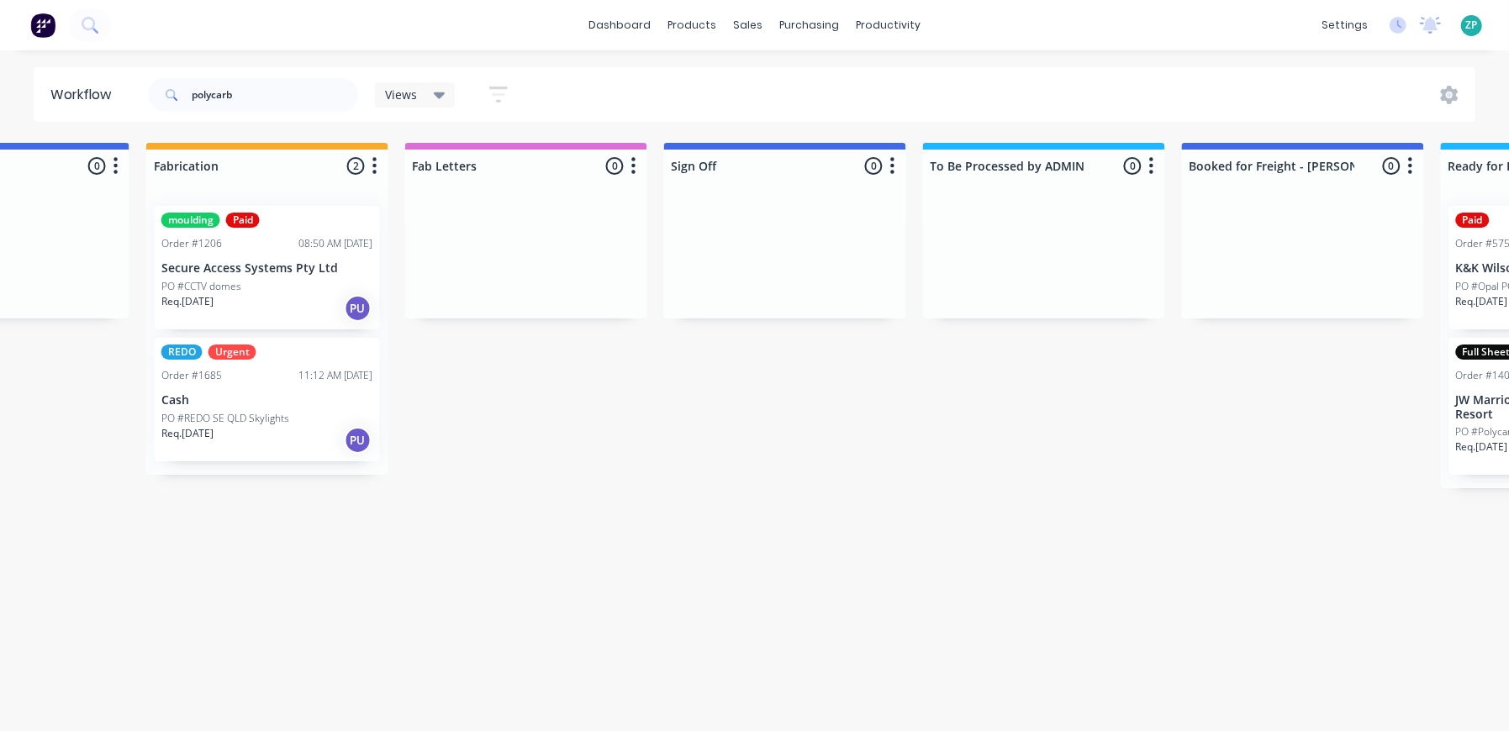
scroll to position [0, 2513]
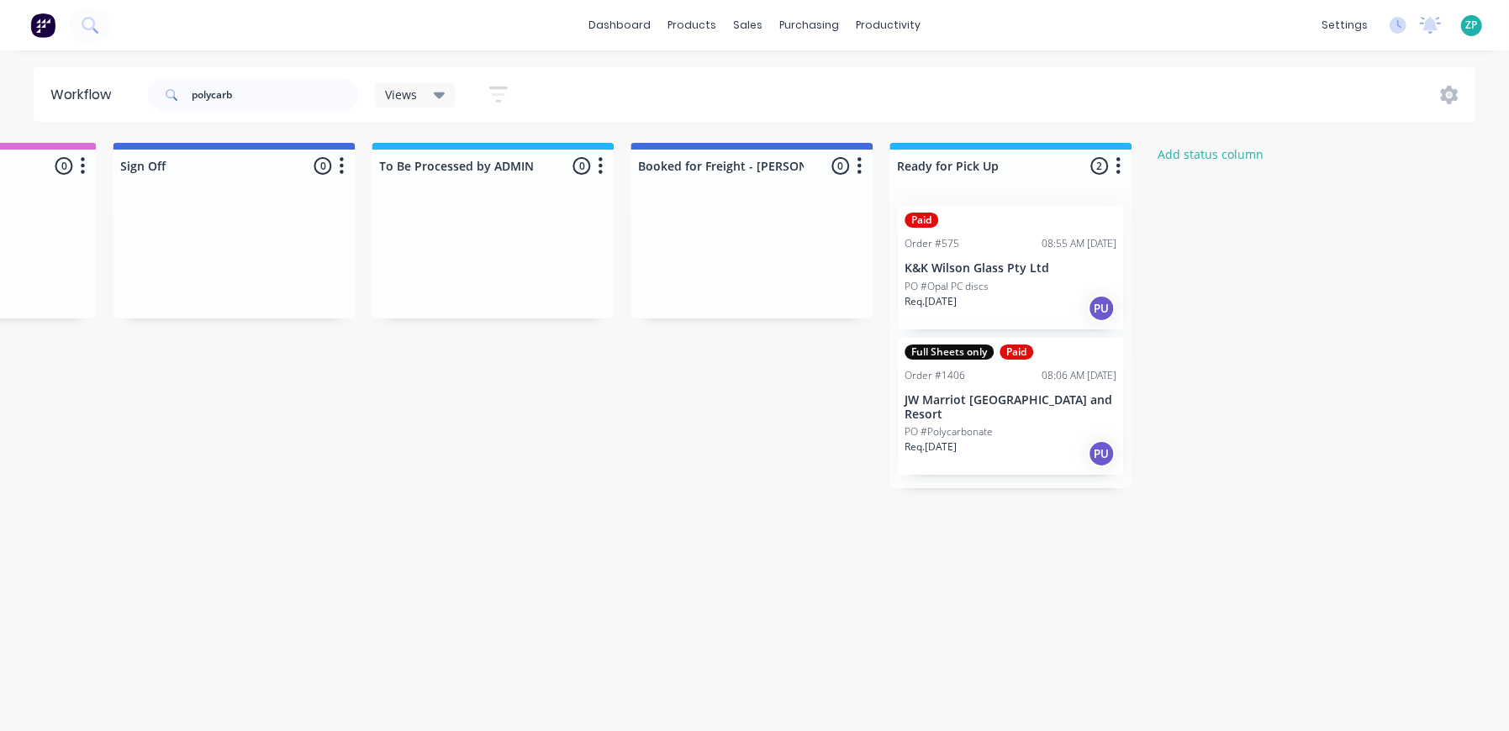
drag, startPoint x: 788, startPoint y: 525, endPoint x: 1051, endPoint y: 523, distance: 262.3
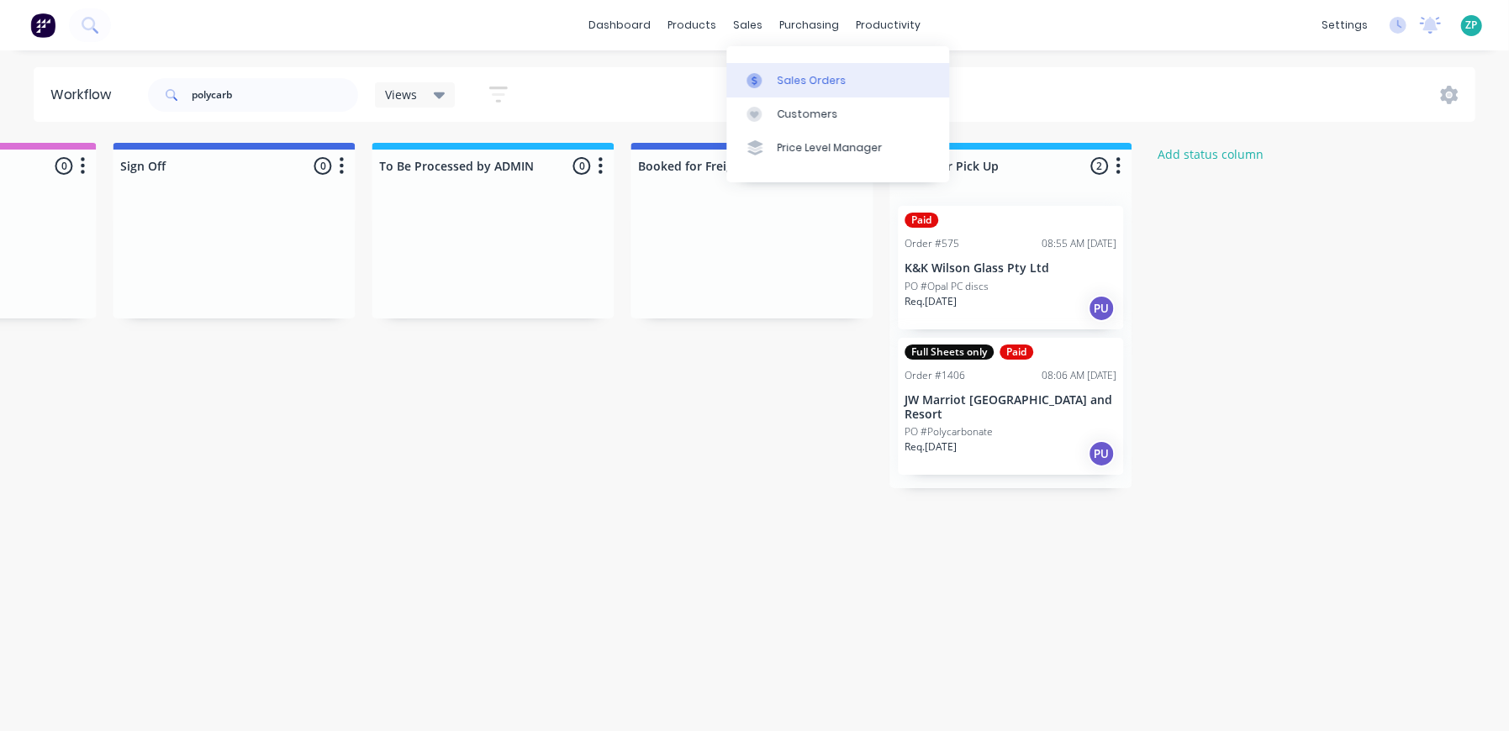
click at [773, 79] on link "Sales Orders" at bounding box center [837, 80] width 223 height 34
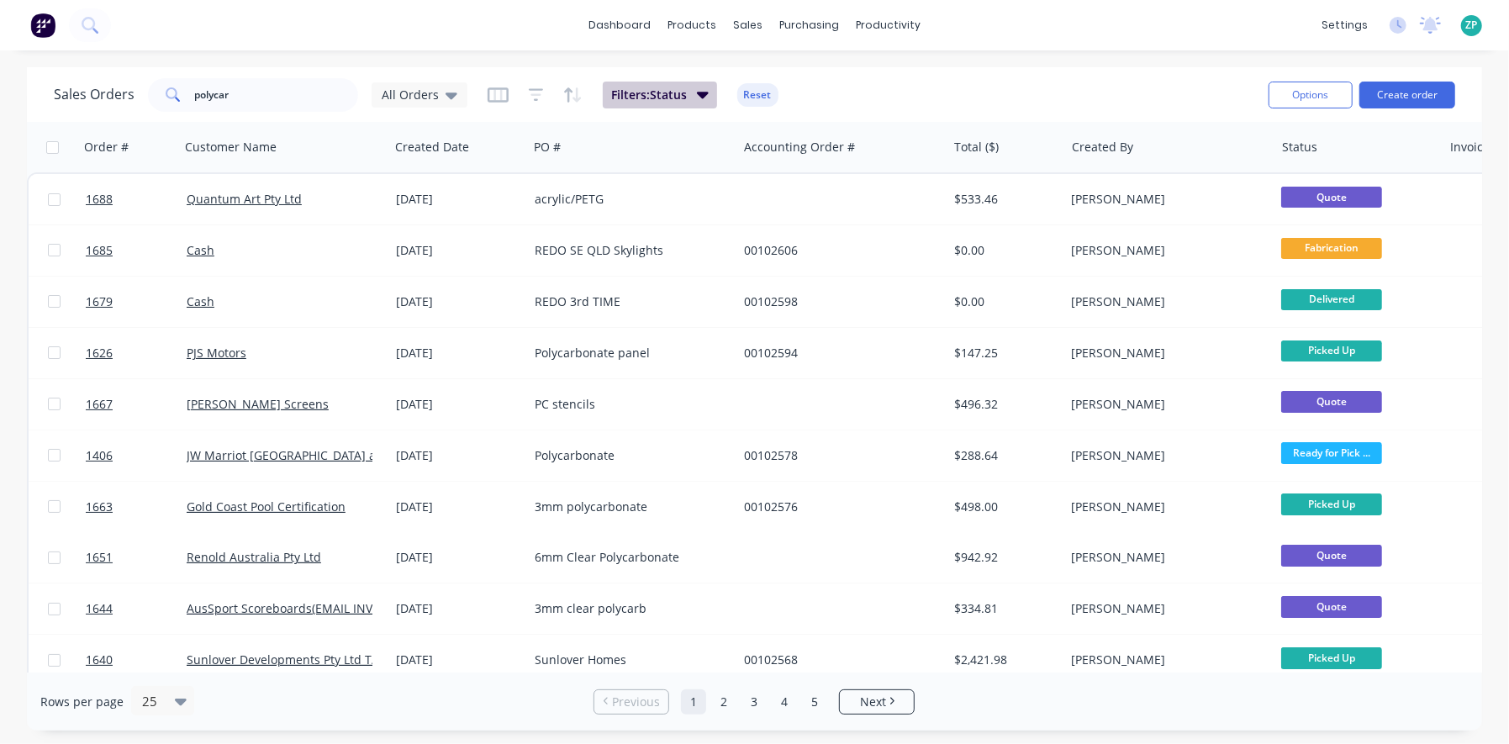
click at [685, 88] on button "Filters: Status" at bounding box center [660, 95] width 114 height 27
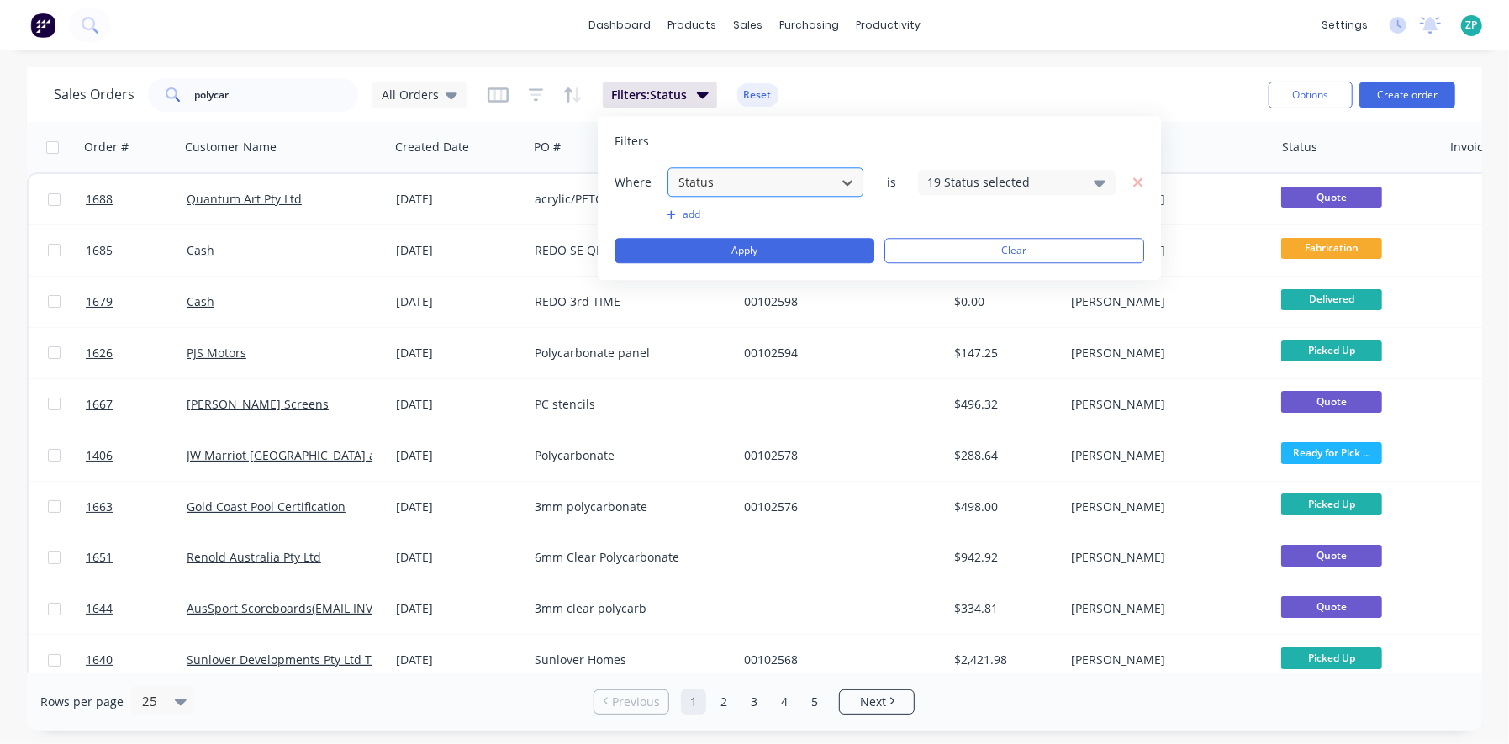
click at [744, 176] on div at bounding box center [752, 181] width 150 height 21
click at [744, 177] on div at bounding box center [752, 181] width 150 height 21
click at [1015, 174] on div "19 Status selected" at bounding box center [1003, 182] width 152 height 18
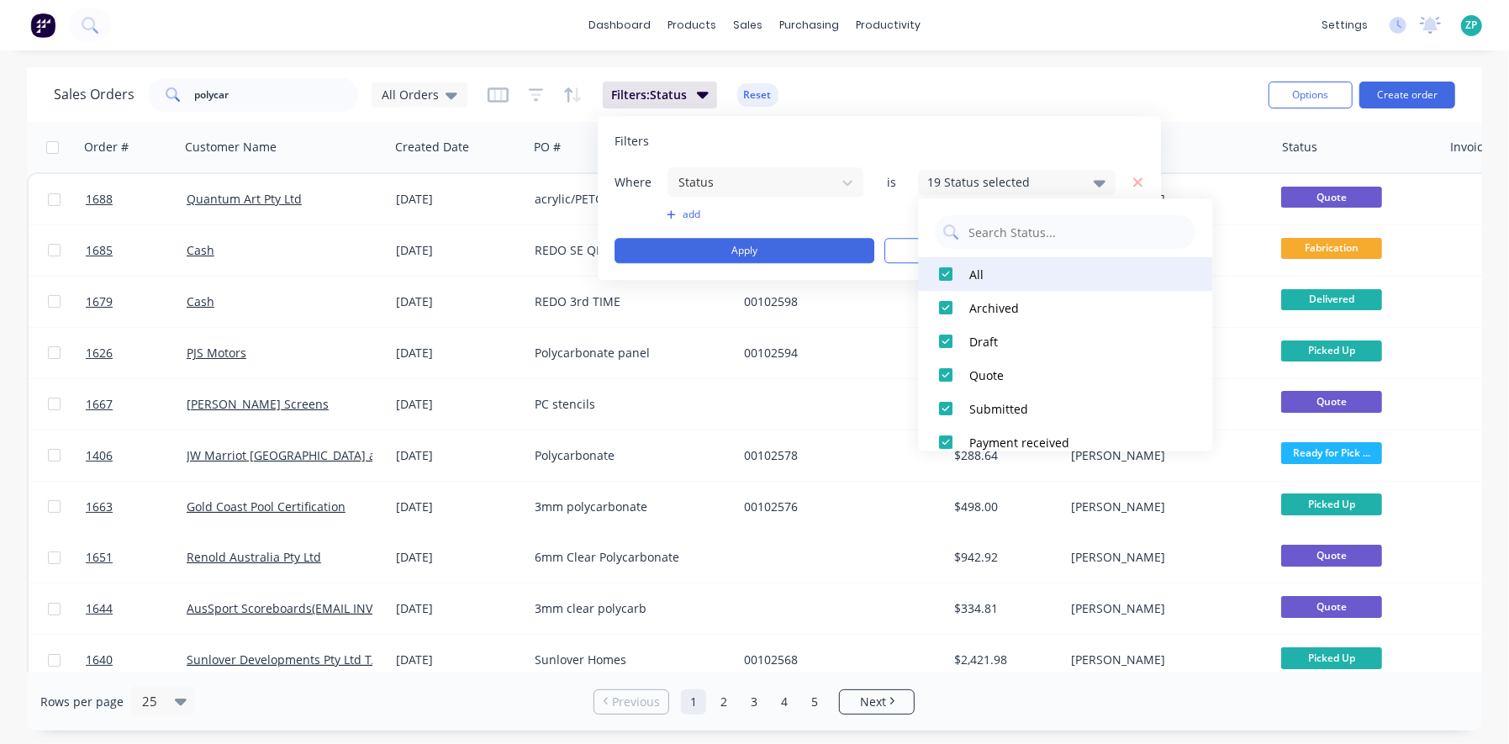
click at [948, 275] on div at bounding box center [947, 274] width 34 height 34
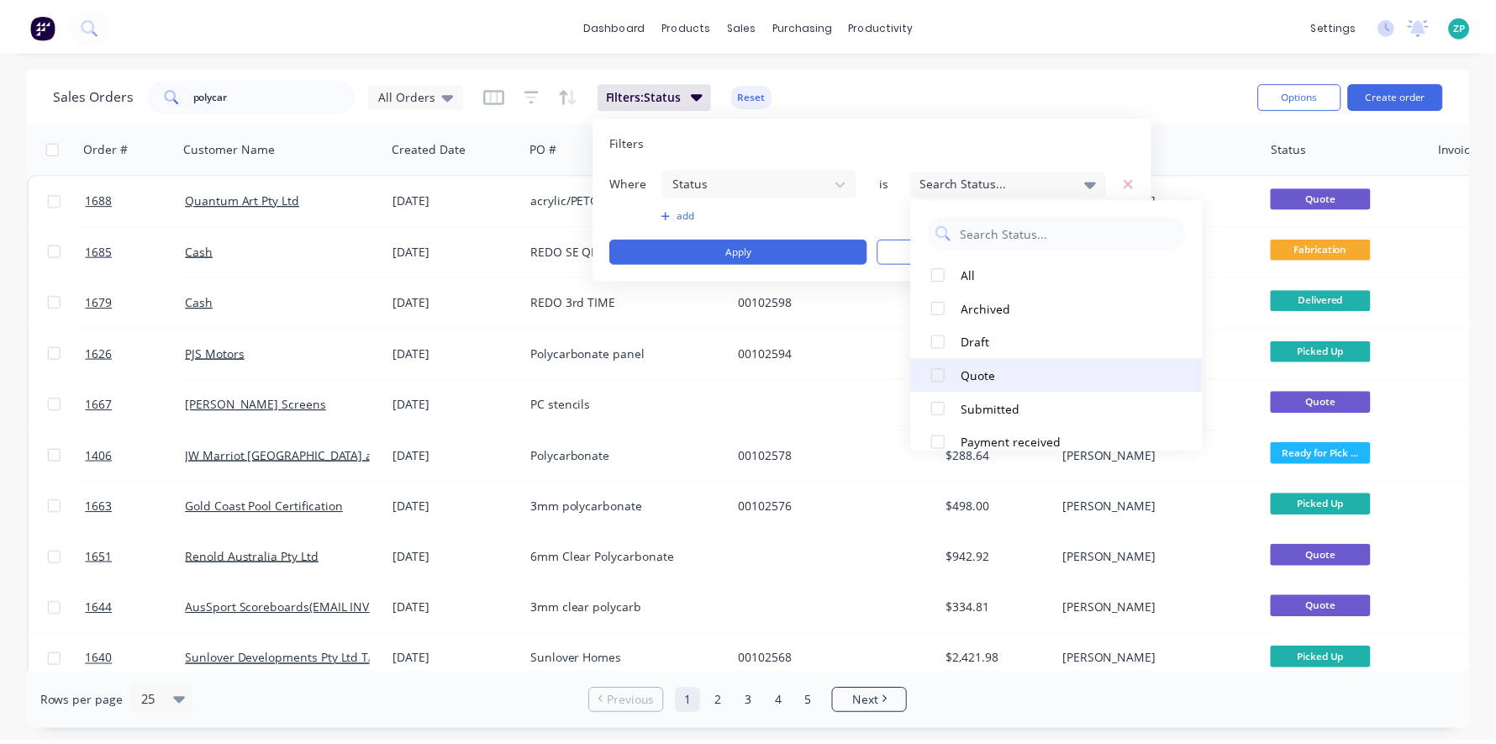
scroll to position [487, 0]
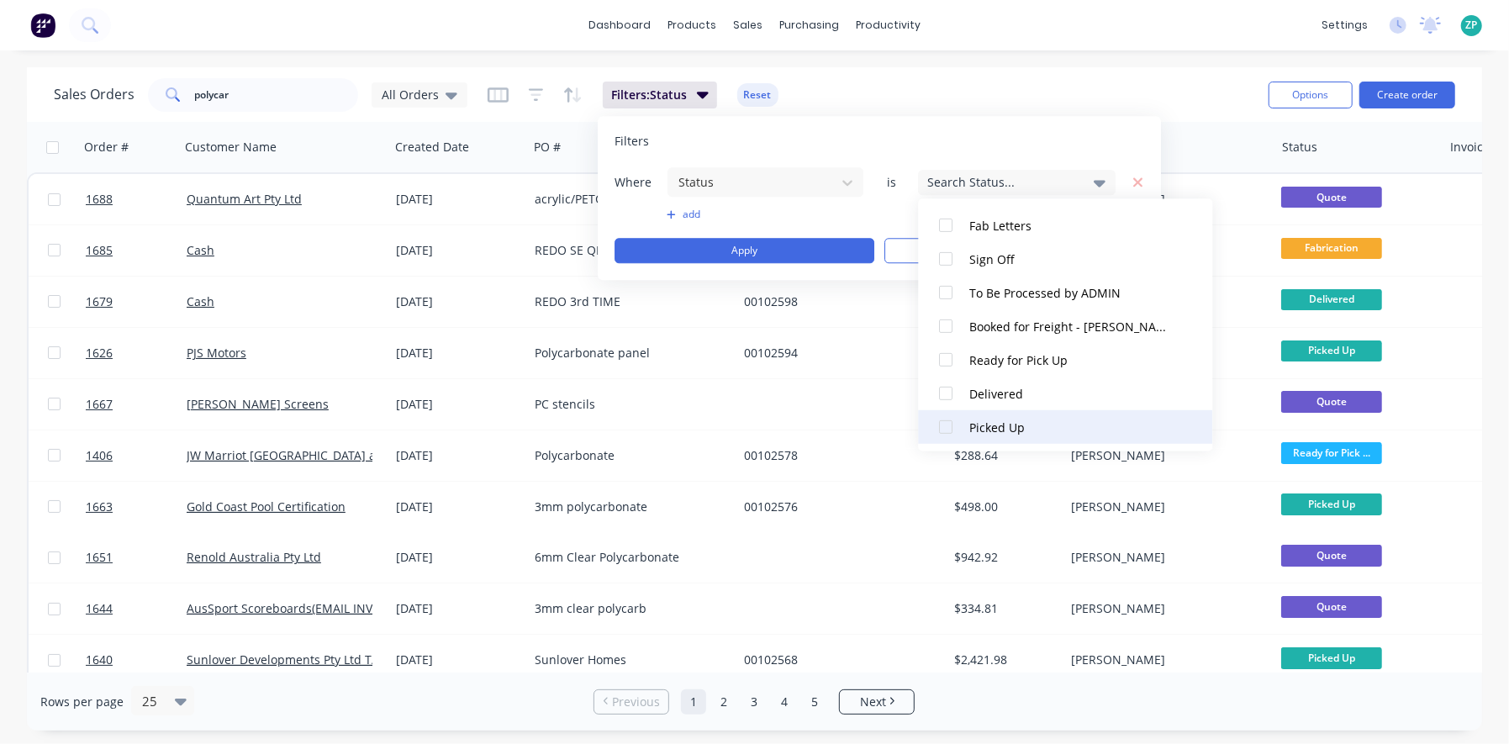
click at [948, 424] on div at bounding box center [947, 426] width 34 height 34
click at [878, 99] on div "Sales Orders polycar All Orders Filters: Status Reset" at bounding box center [654, 94] width 1201 height 41
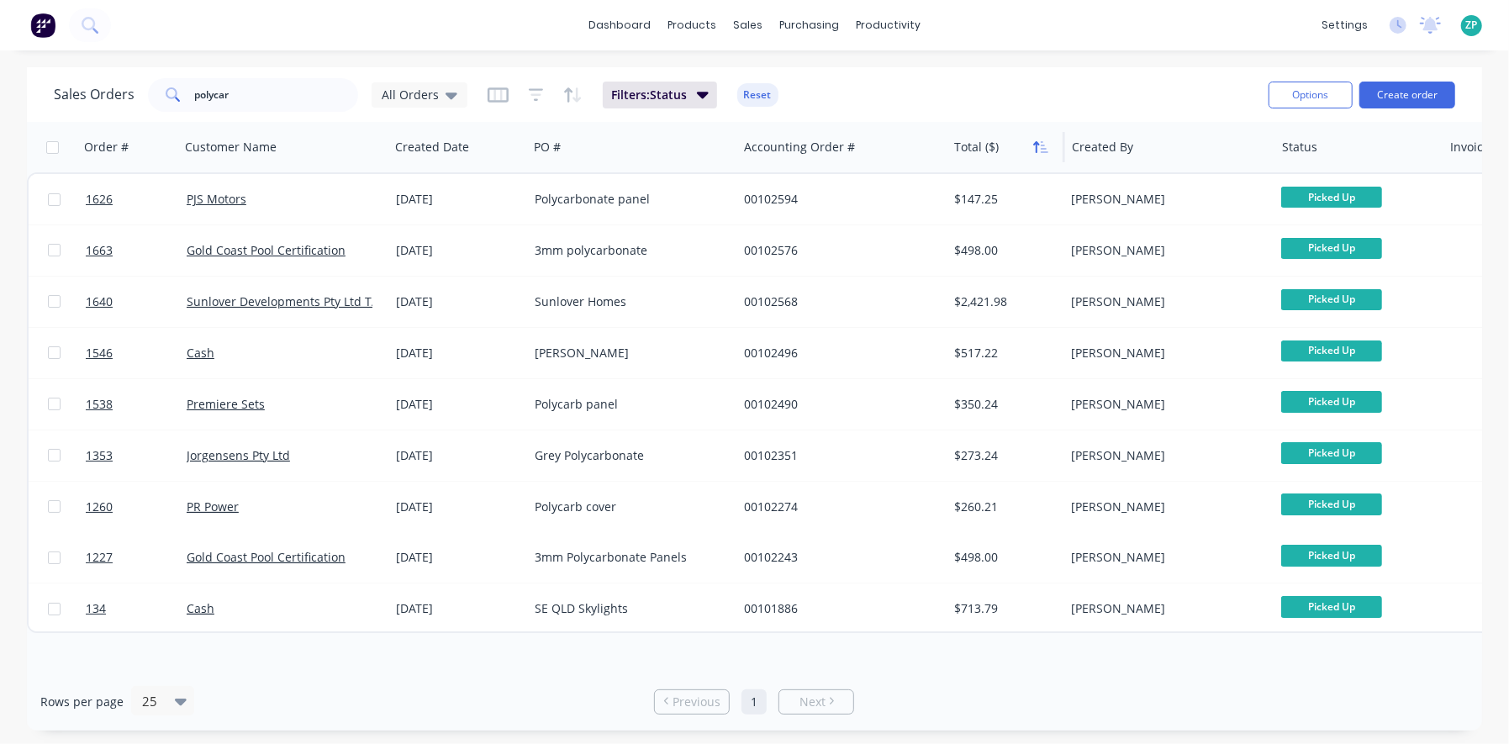
click at [1040, 143] on icon "button" at bounding box center [1040, 146] width 15 height 13
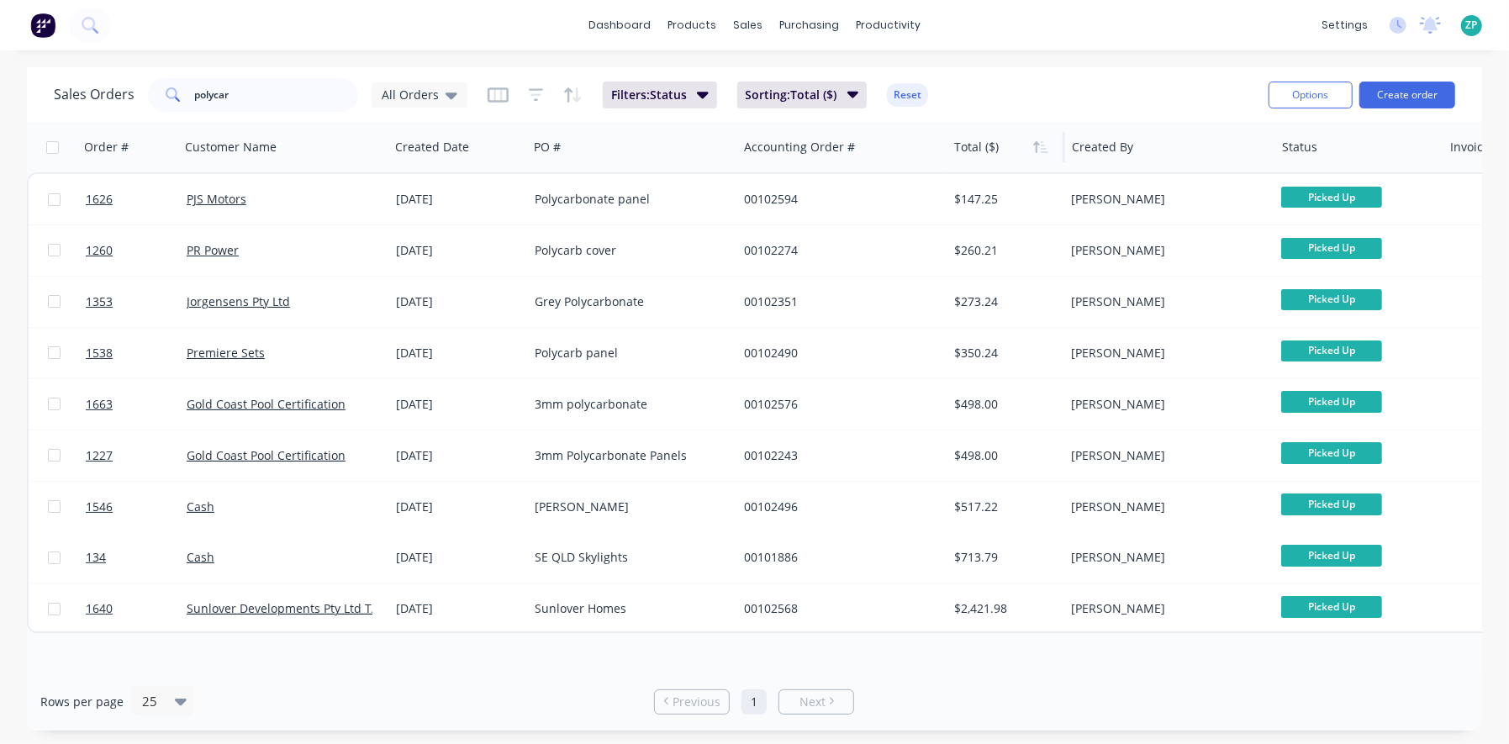
click at [1040, 143] on icon "button" at bounding box center [1040, 146] width 15 height 13
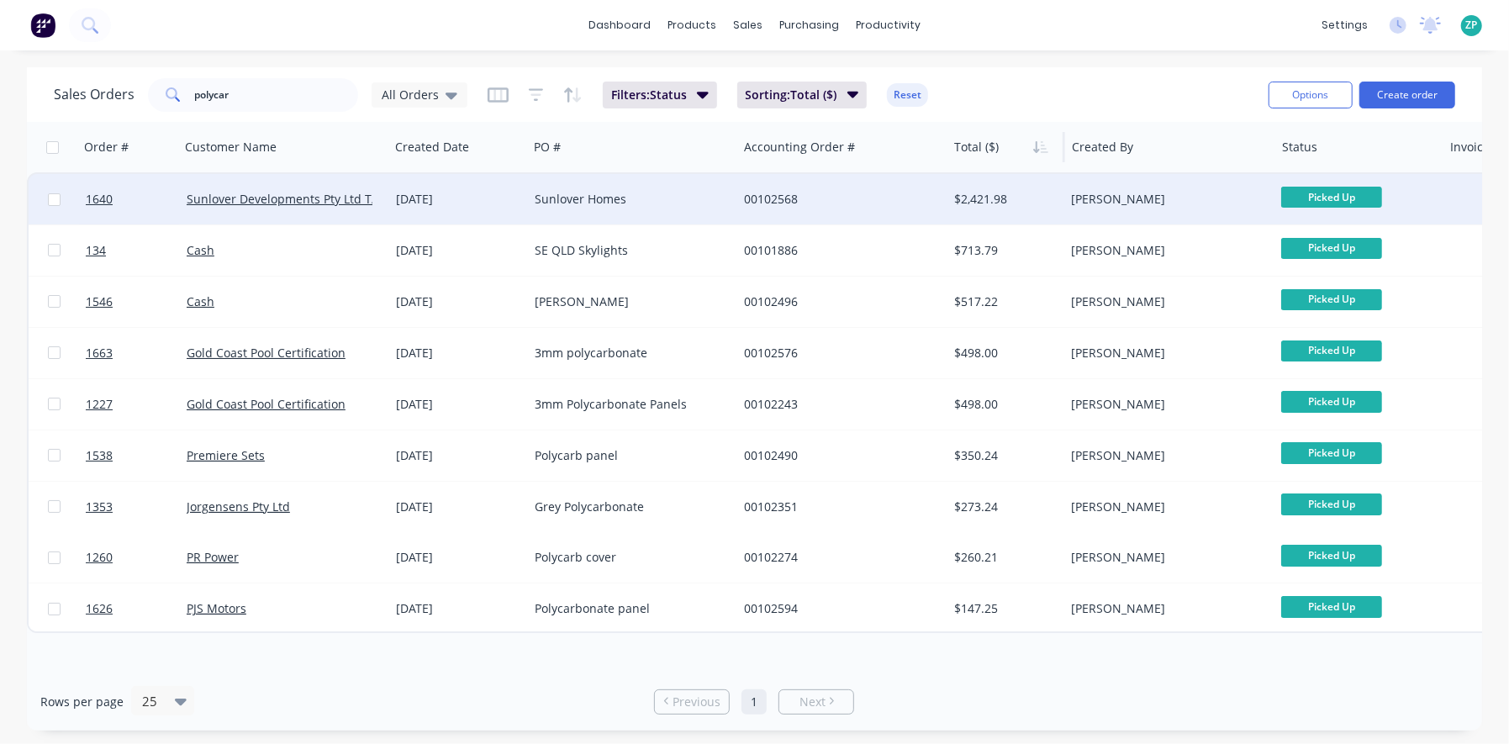
click at [82, 193] on div at bounding box center [129, 199] width 101 height 50
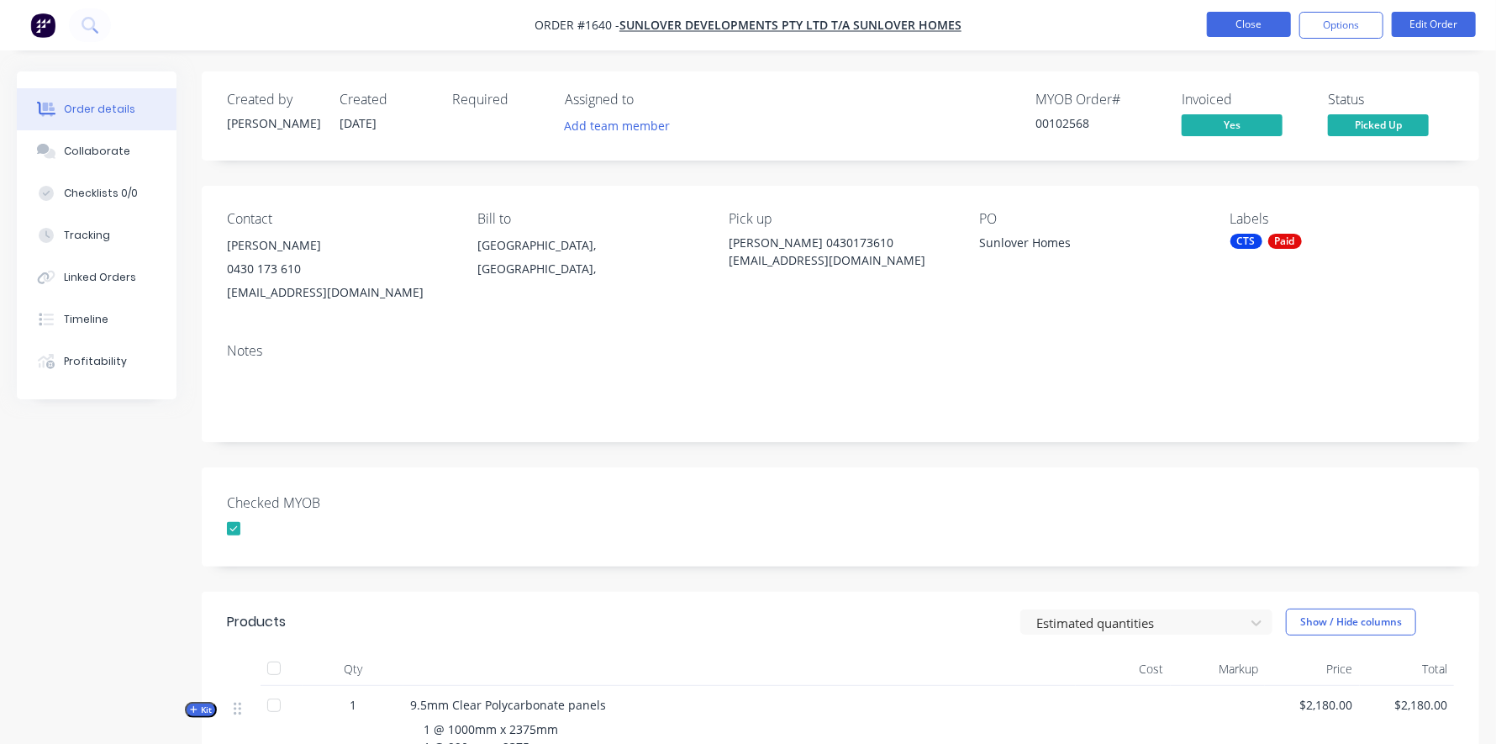
click at [1226, 24] on button "Close" at bounding box center [1249, 24] width 84 height 25
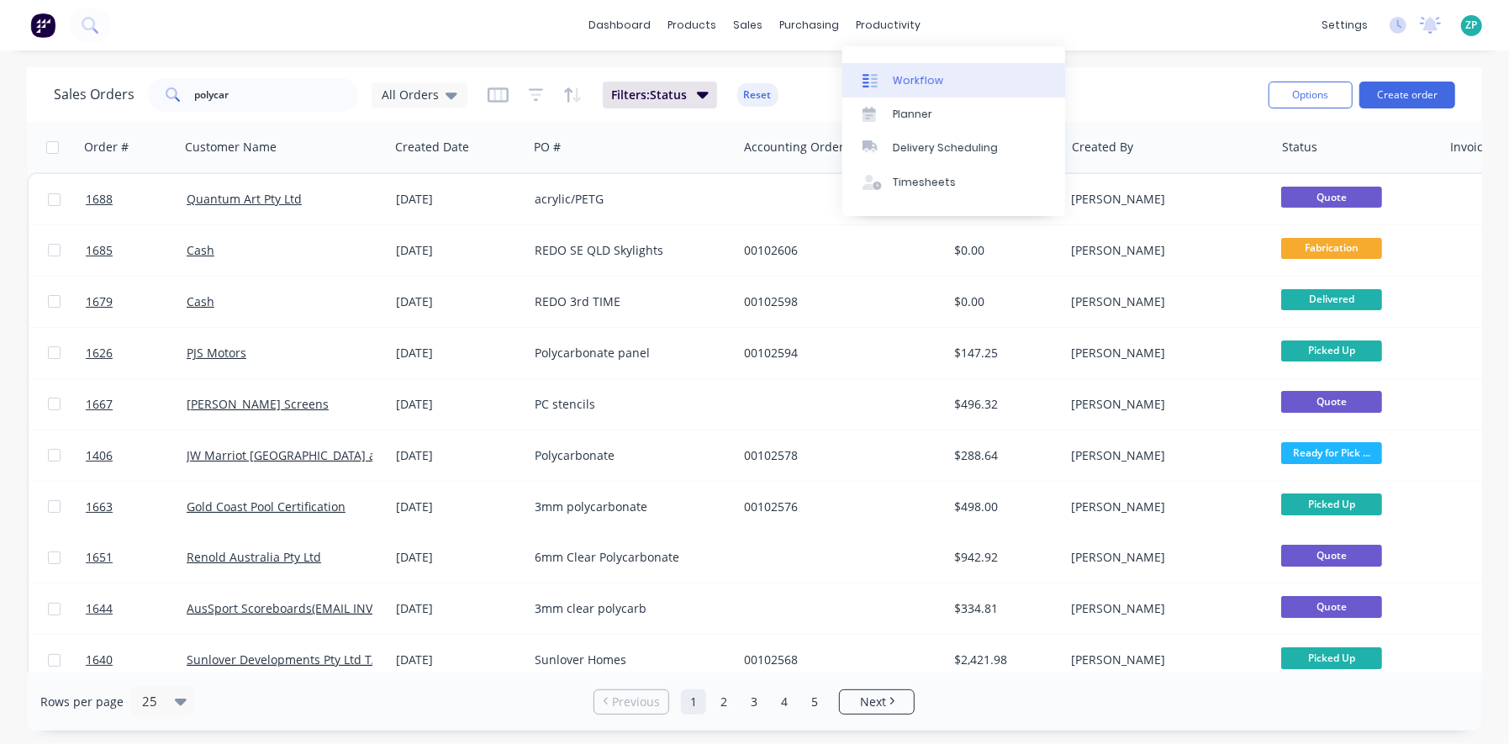
click at [903, 76] on div "Workflow" at bounding box center [918, 80] width 50 height 15
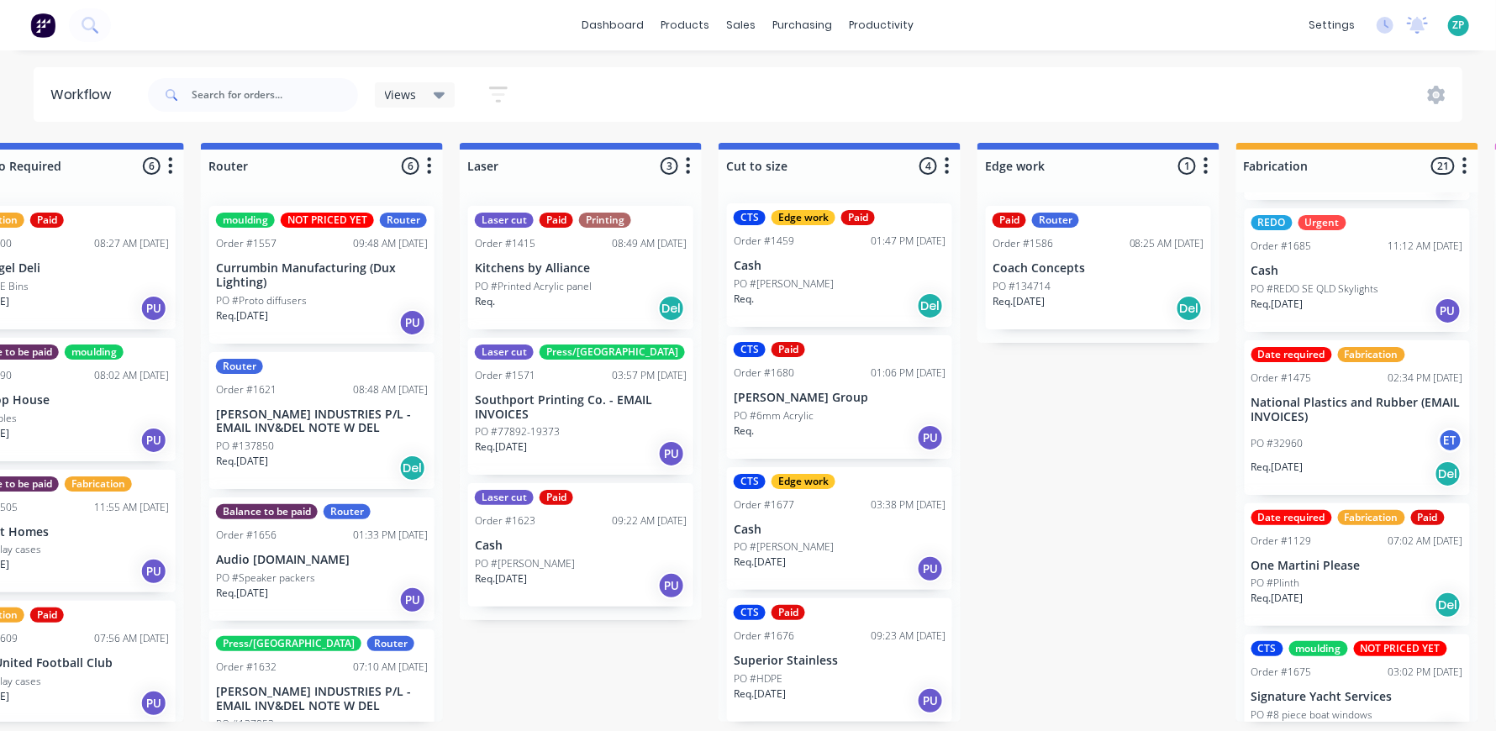
scroll to position [2, 849]
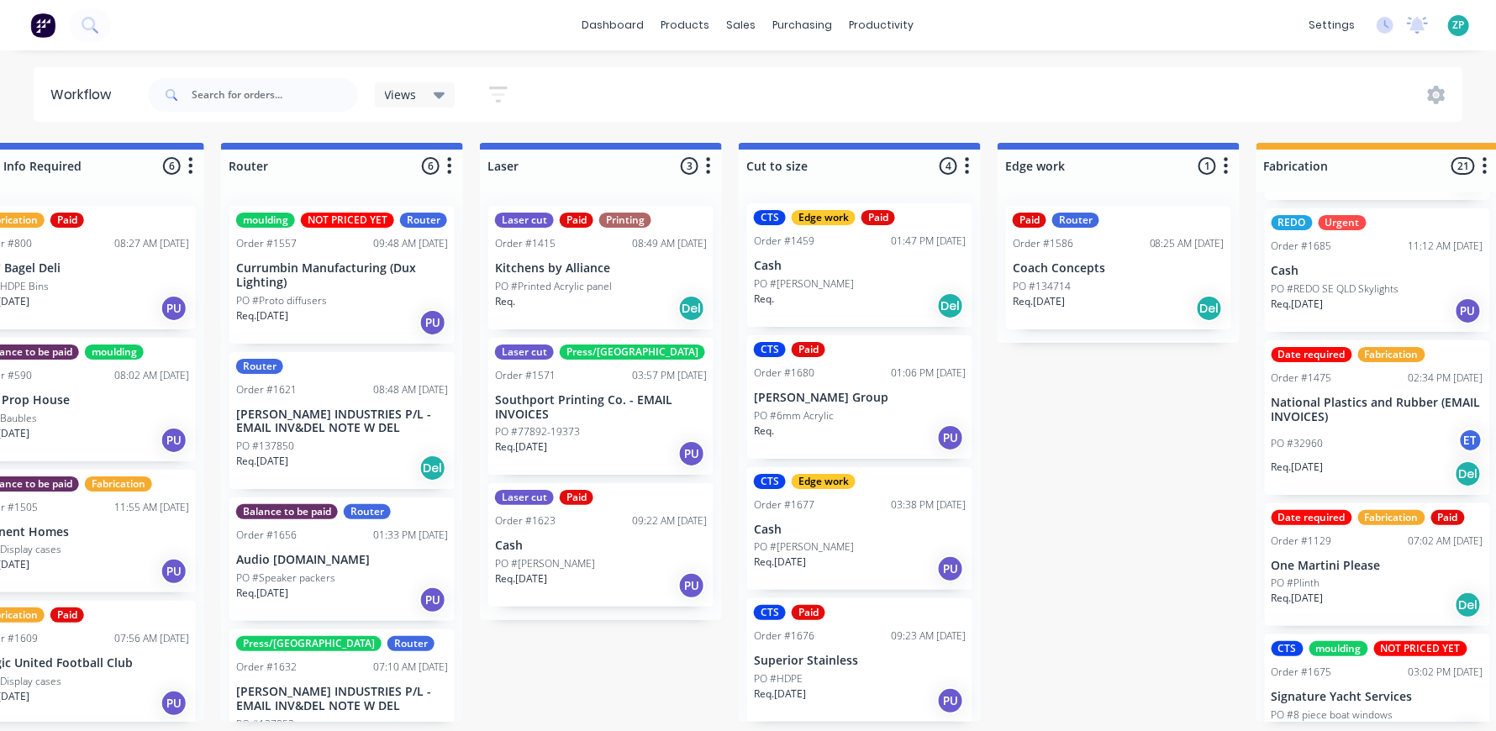
drag, startPoint x: 397, startPoint y: 559, endPoint x: 348, endPoint y: 550, distance: 49.6
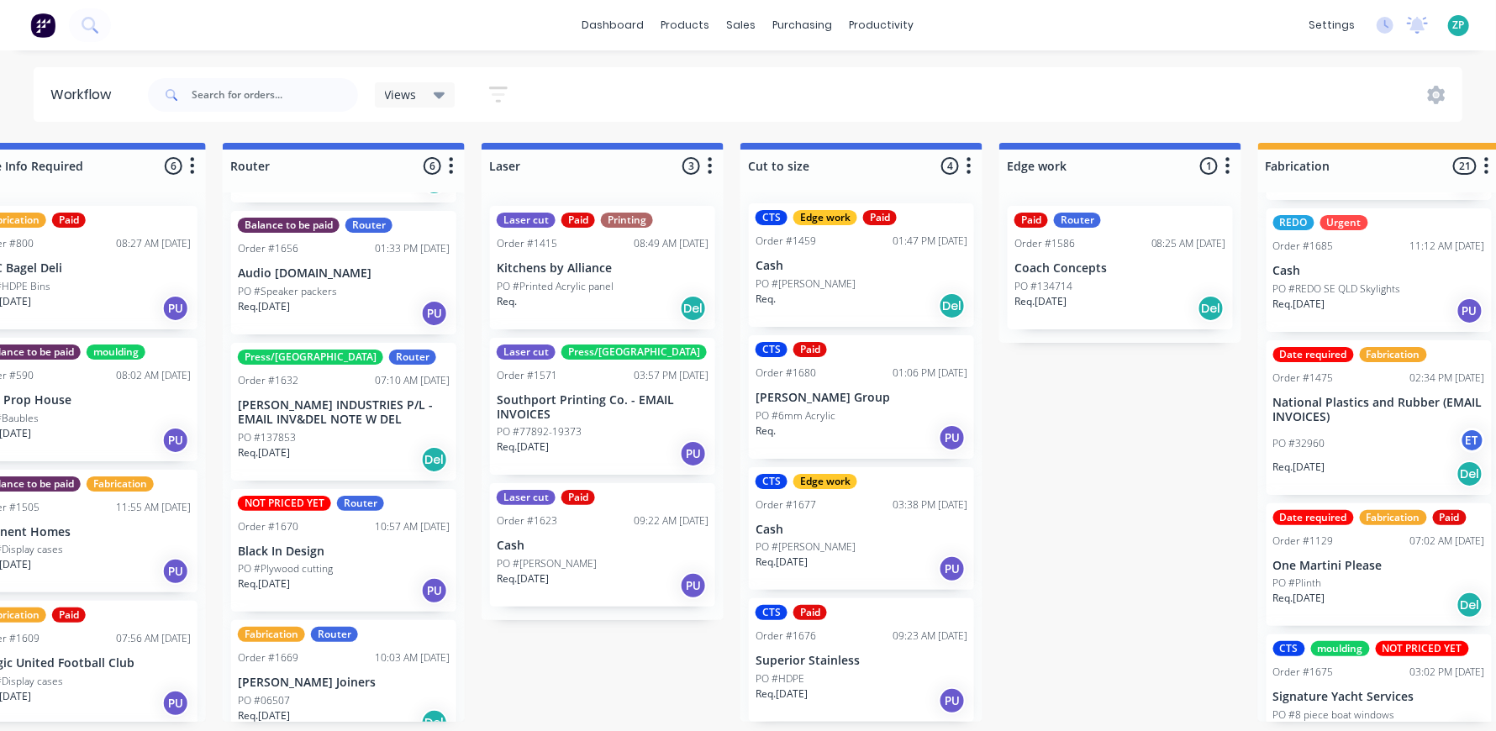
scroll to position [246, 0]
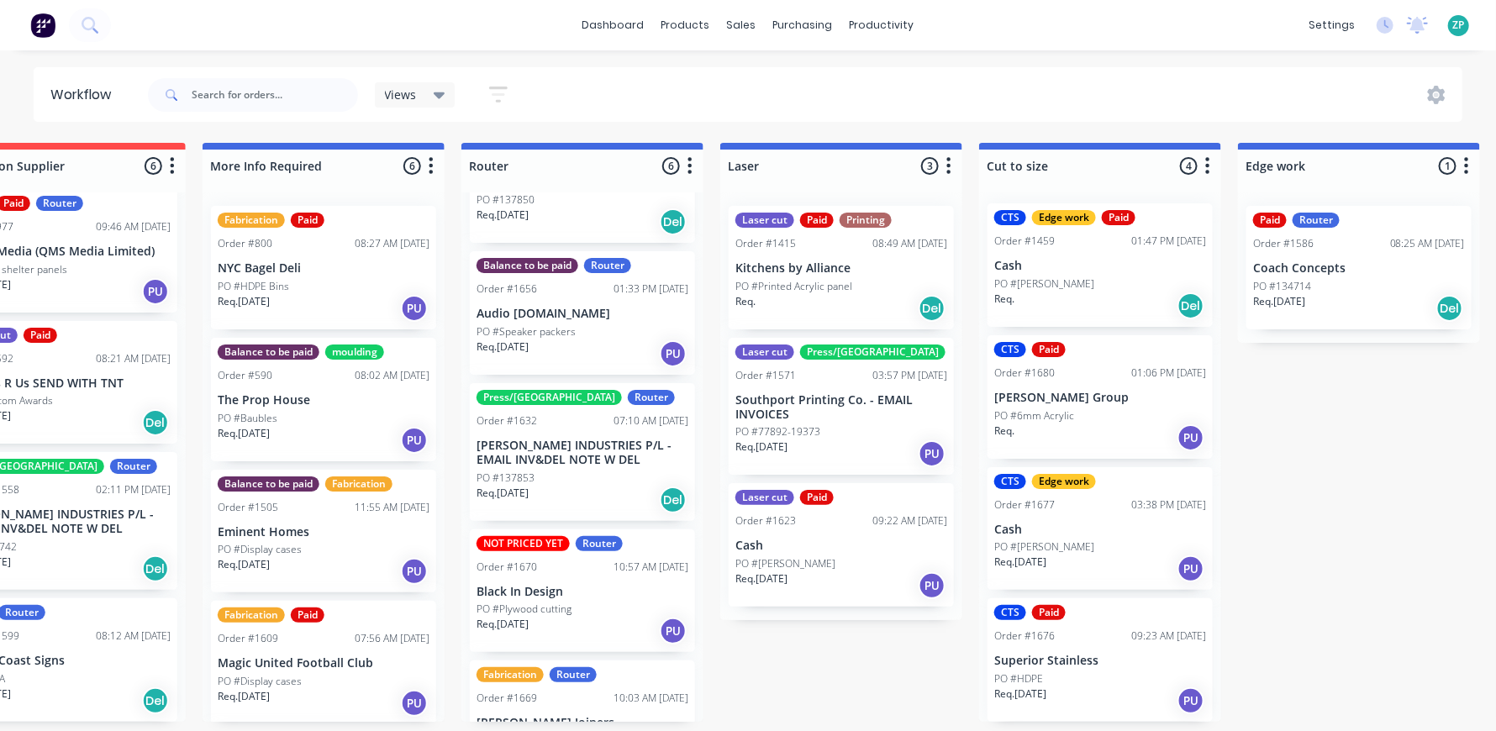
drag, startPoint x: 287, startPoint y: 514, endPoint x: 184, endPoint y: 508, distance: 102.8
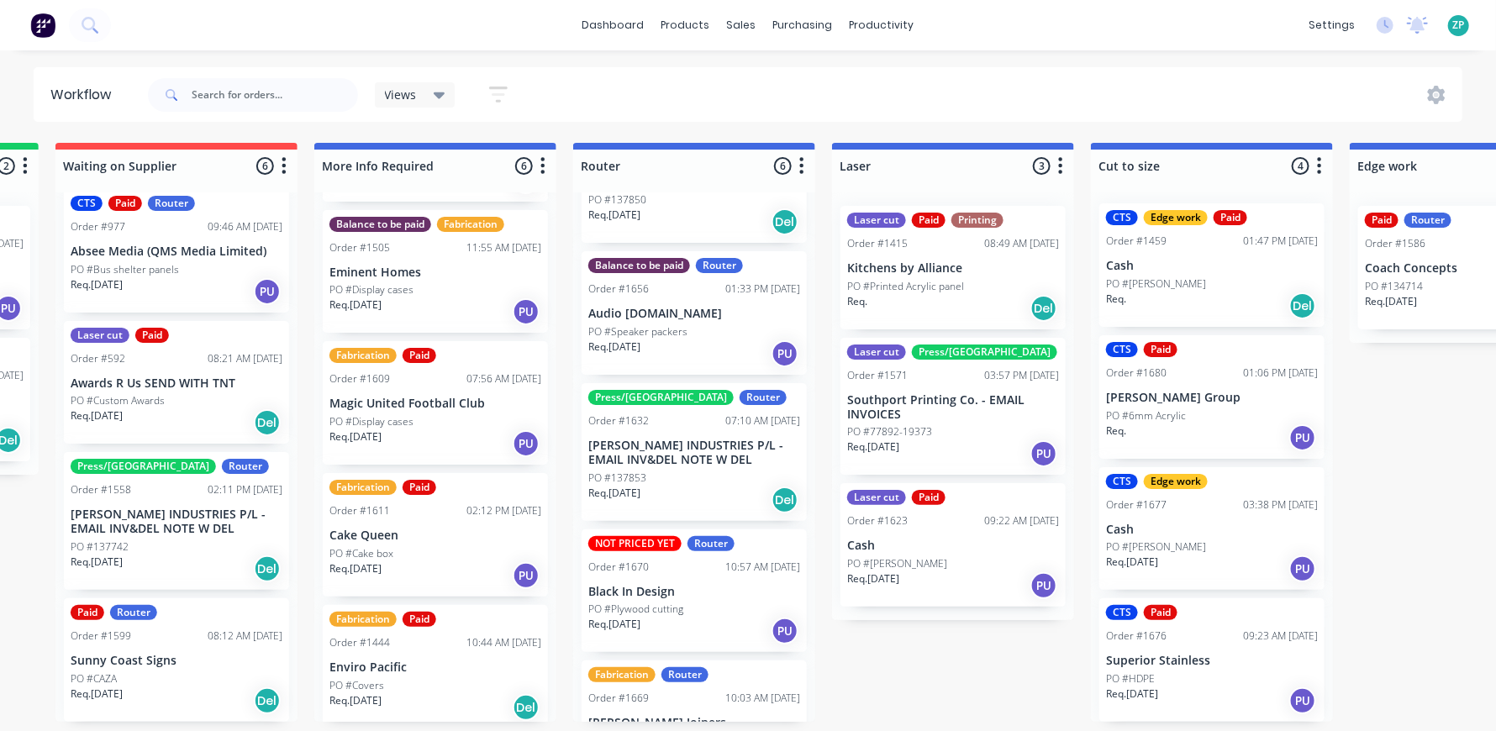
scroll to position [266, 0]
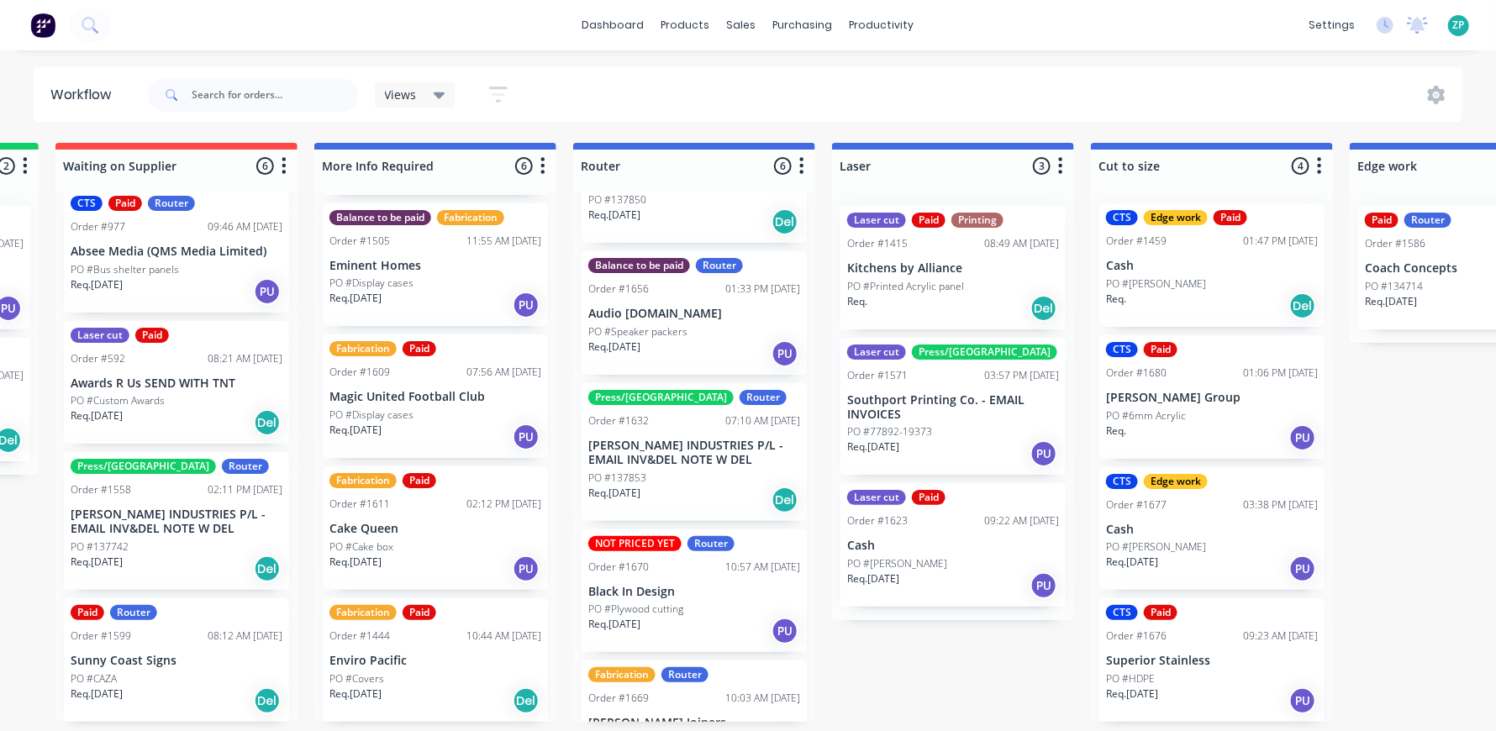
click at [361, 672] on p "PO #Covers" at bounding box center [357, 679] width 55 height 15
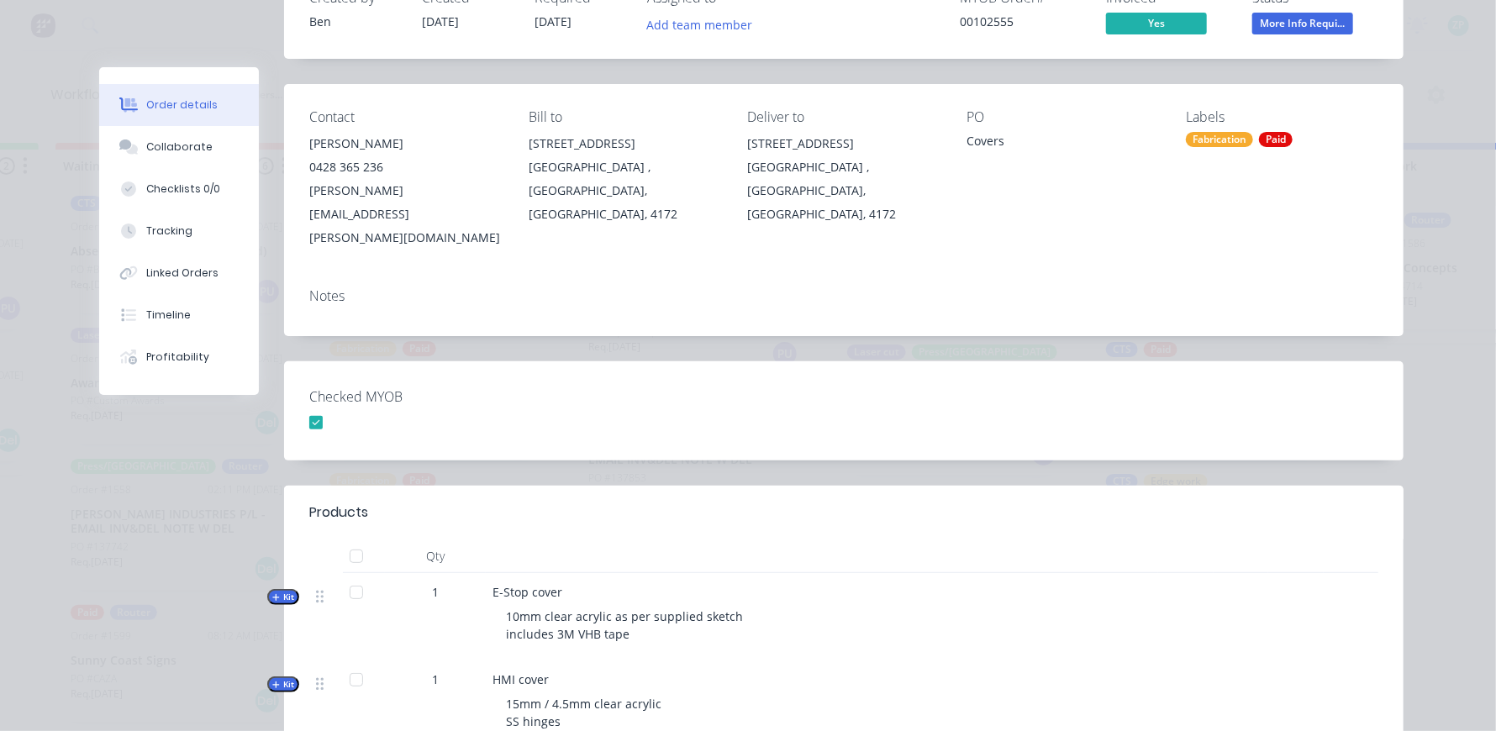
scroll to position [0, 0]
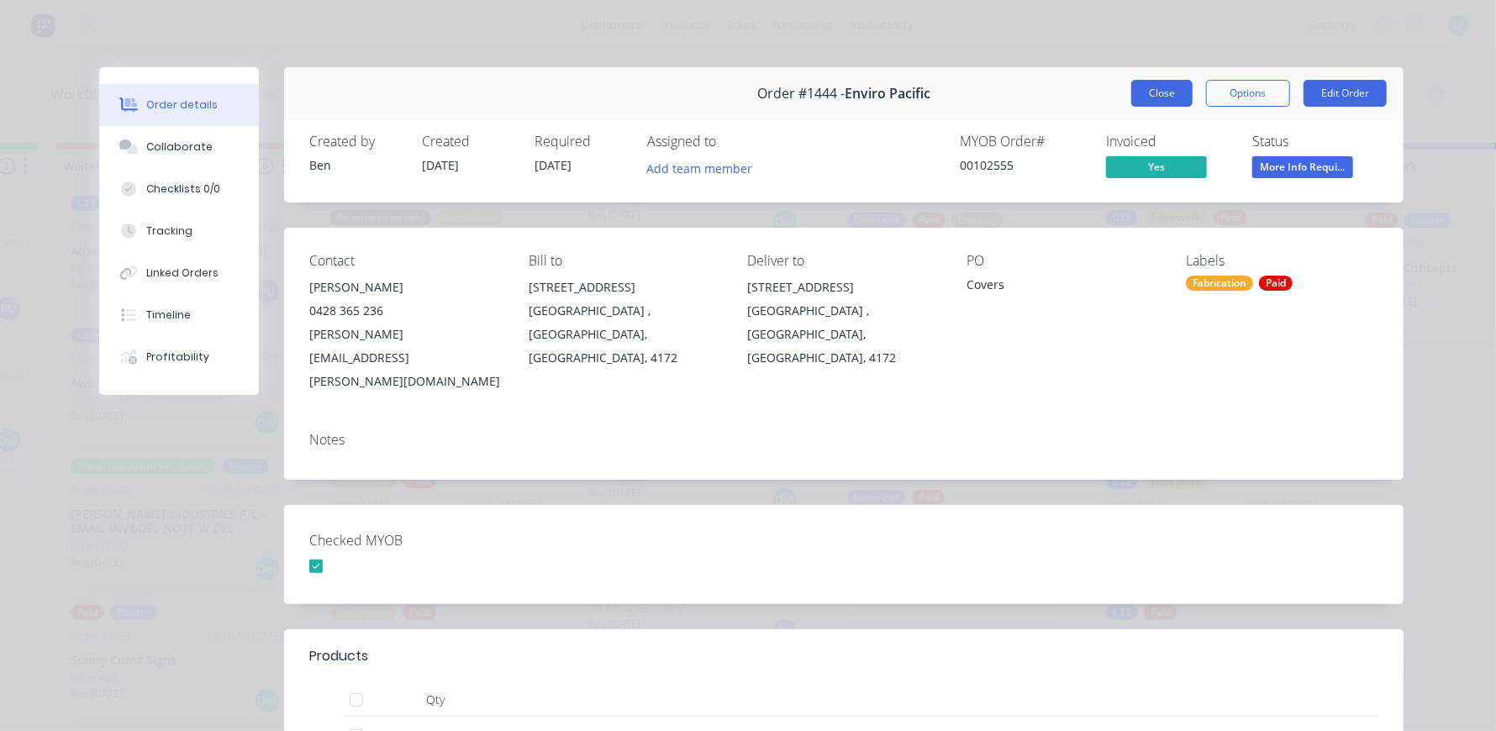
click at [1154, 103] on button "Close" at bounding box center [1161, 93] width 61 height 27
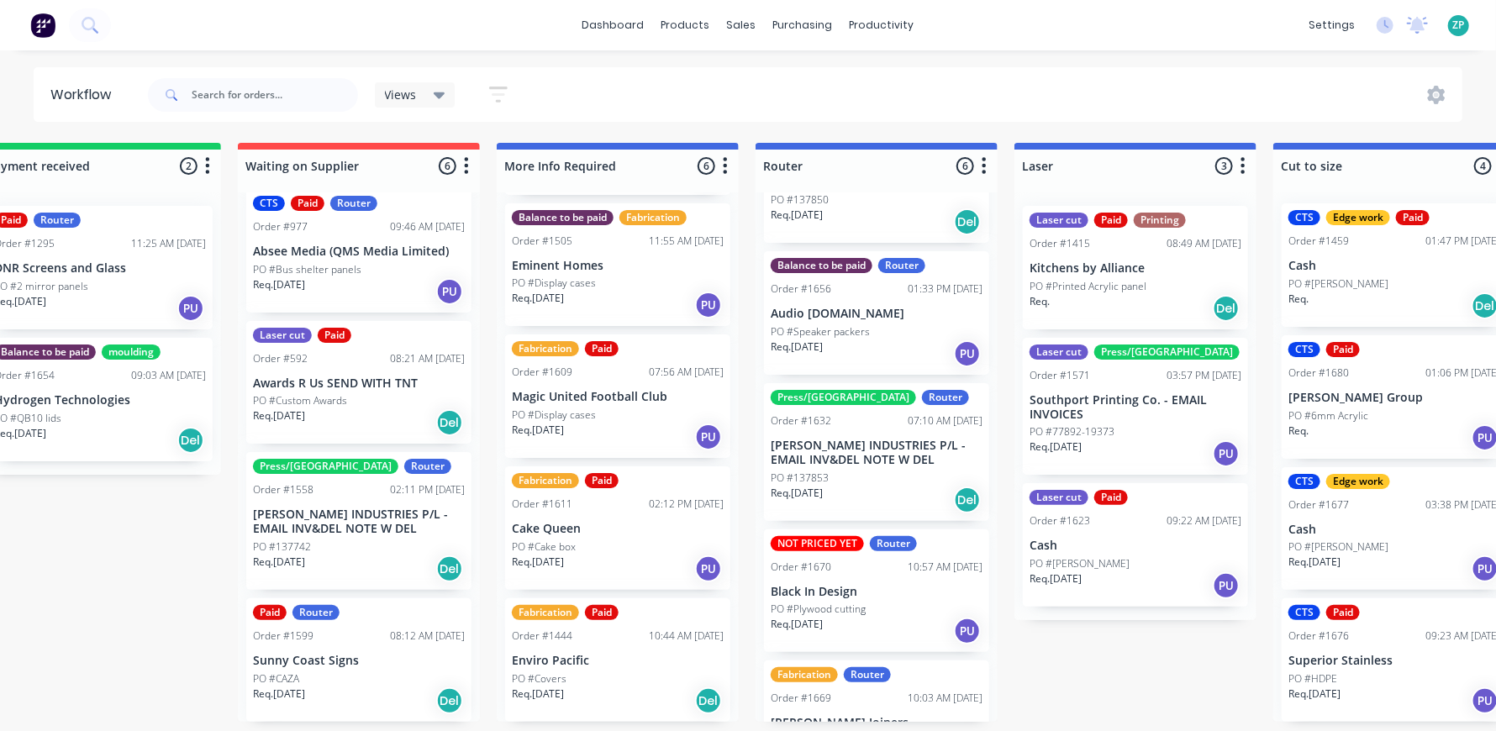
scroll to position [2, 282]
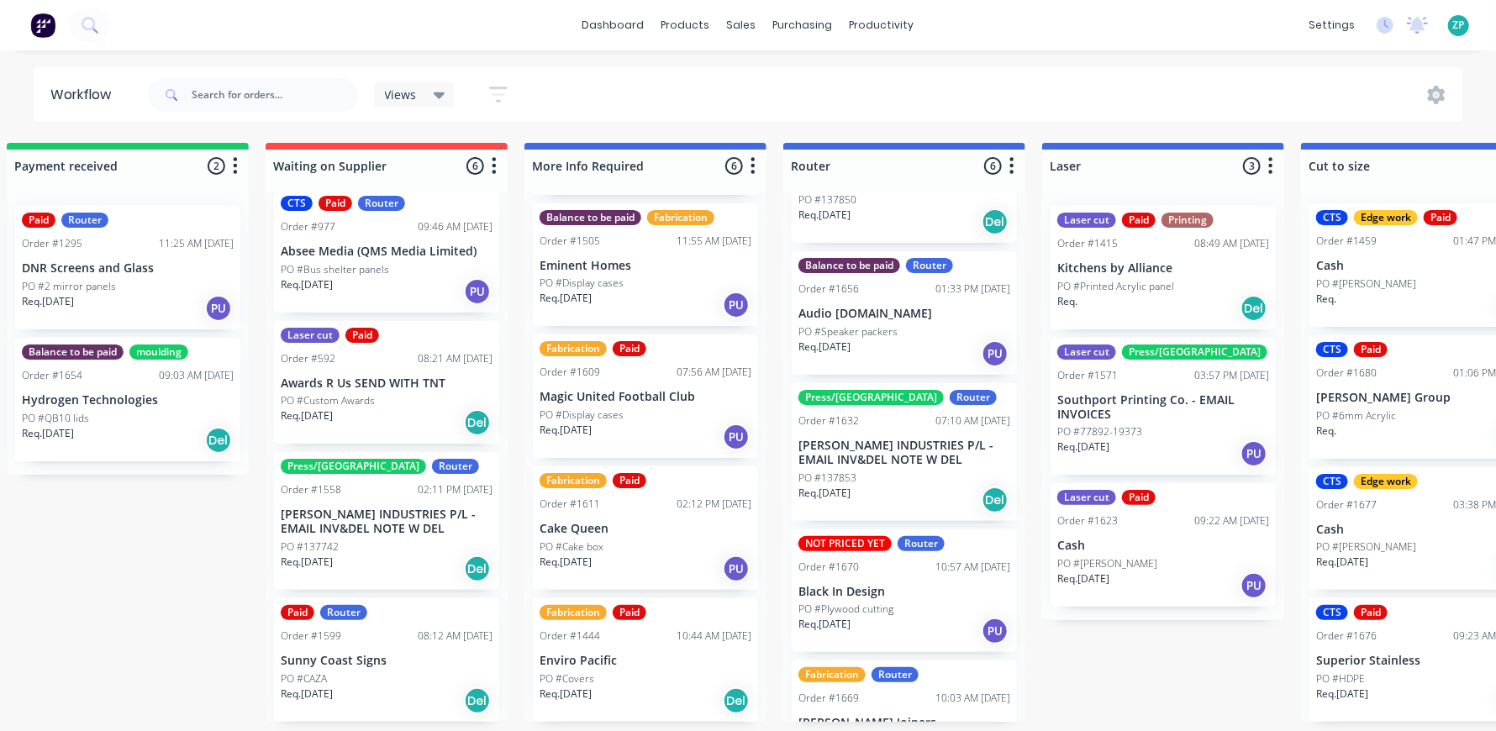
drag, startPoint x: 504, startPoint y: 527, endPoint x: 439, endPoint y: 517, distance: 65.5
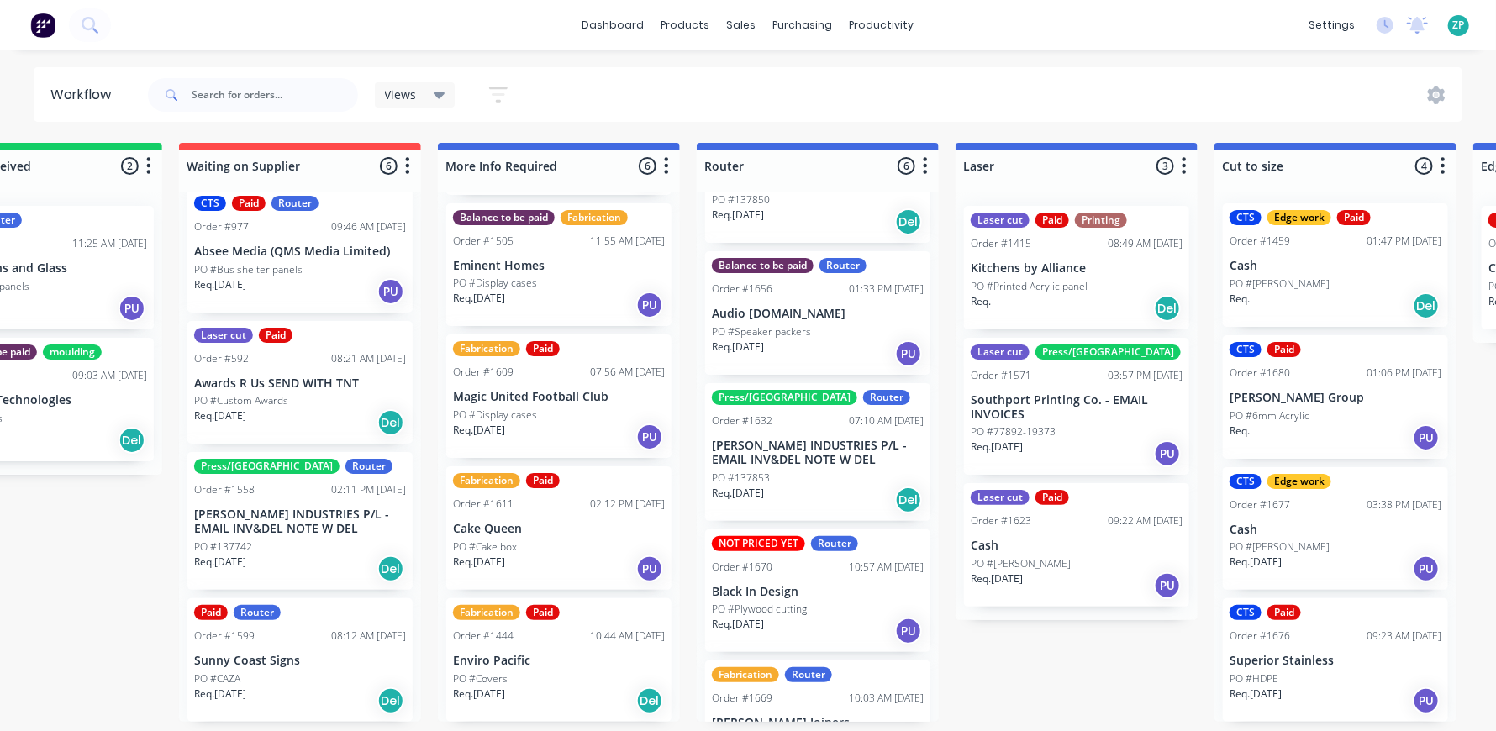
scroll to position [2, 601]
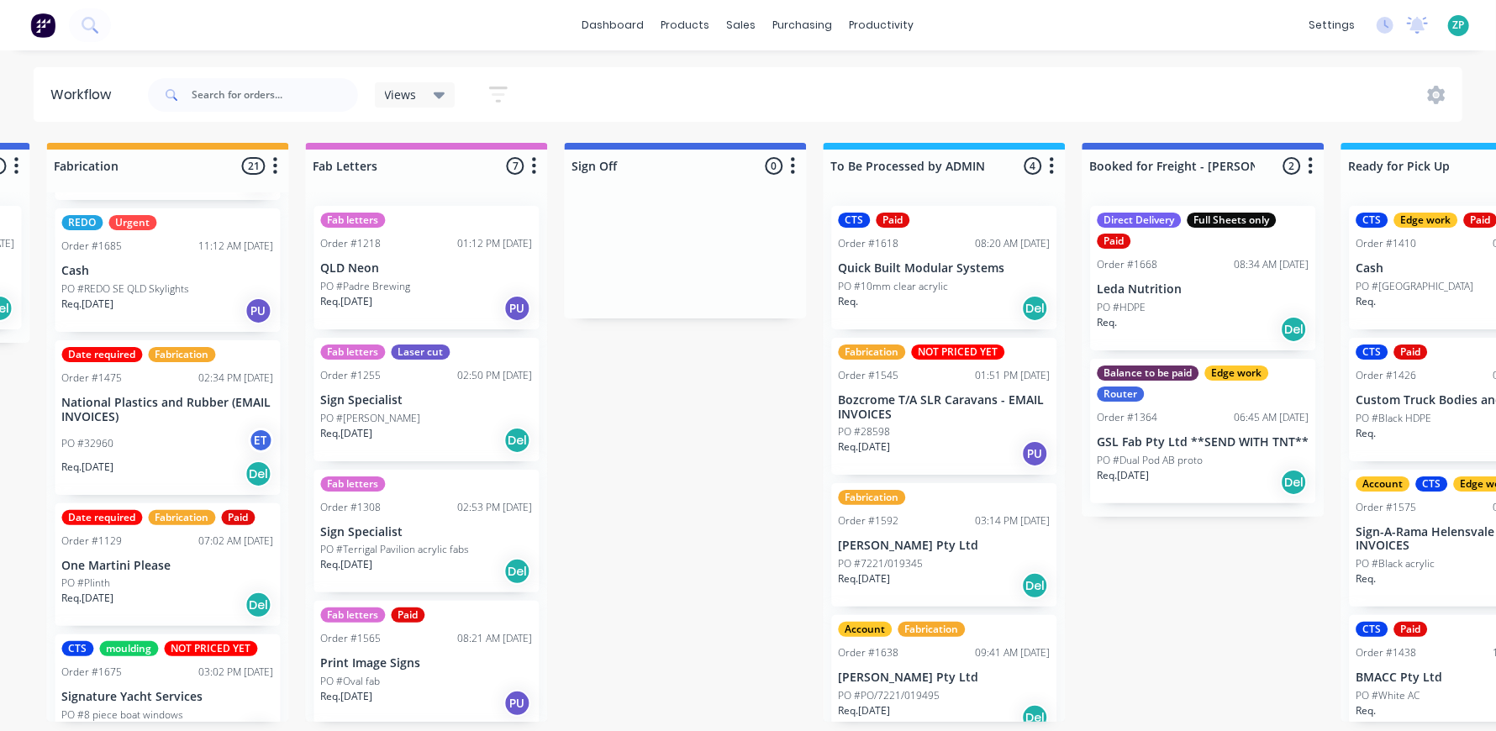
drag, startPoint x: 524, startPoint y: 515, endPoint x: 695, endPoint y: 502, distance: 172.0
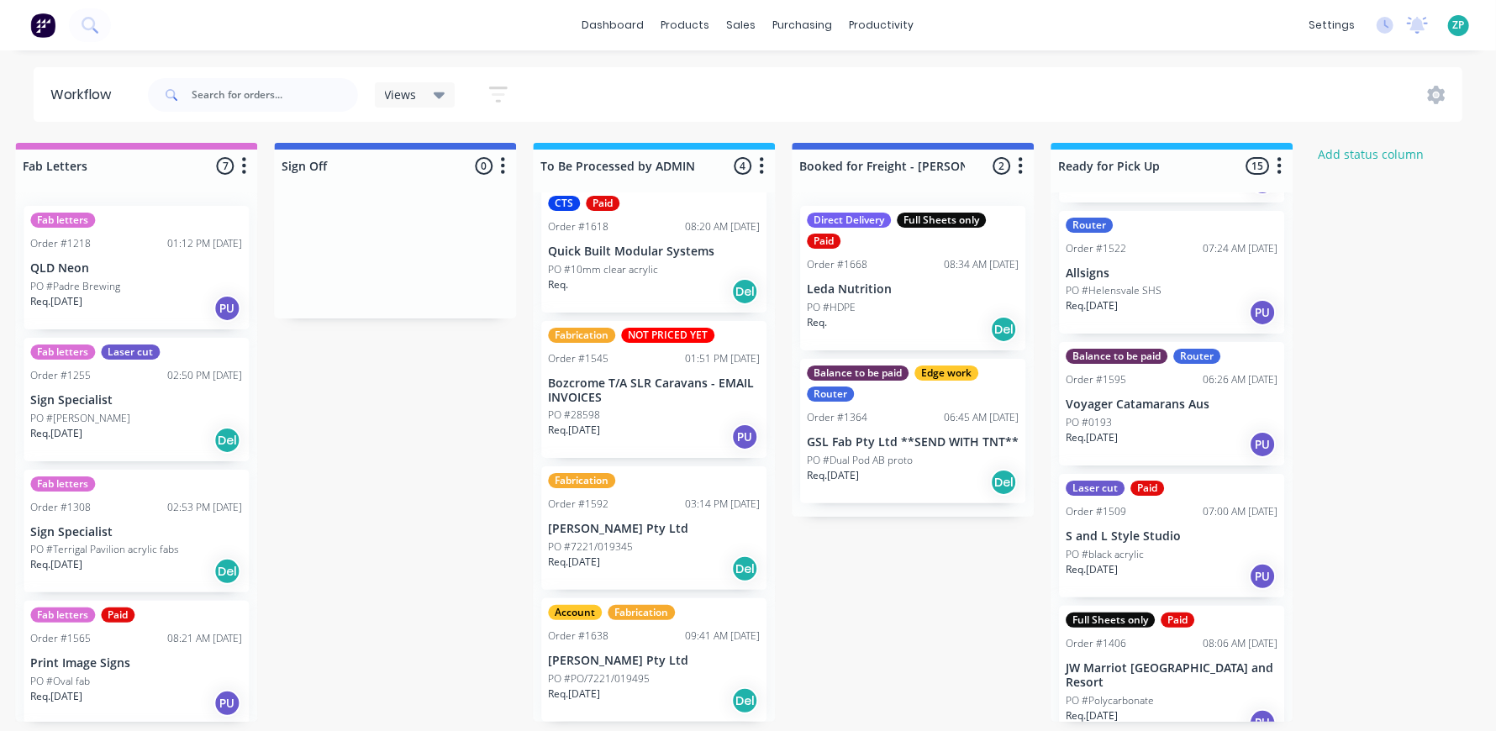
scroll to position [2, 2351]
click at [313, 85] on input "text" at bounding box center [275, 95] width 166 height 34
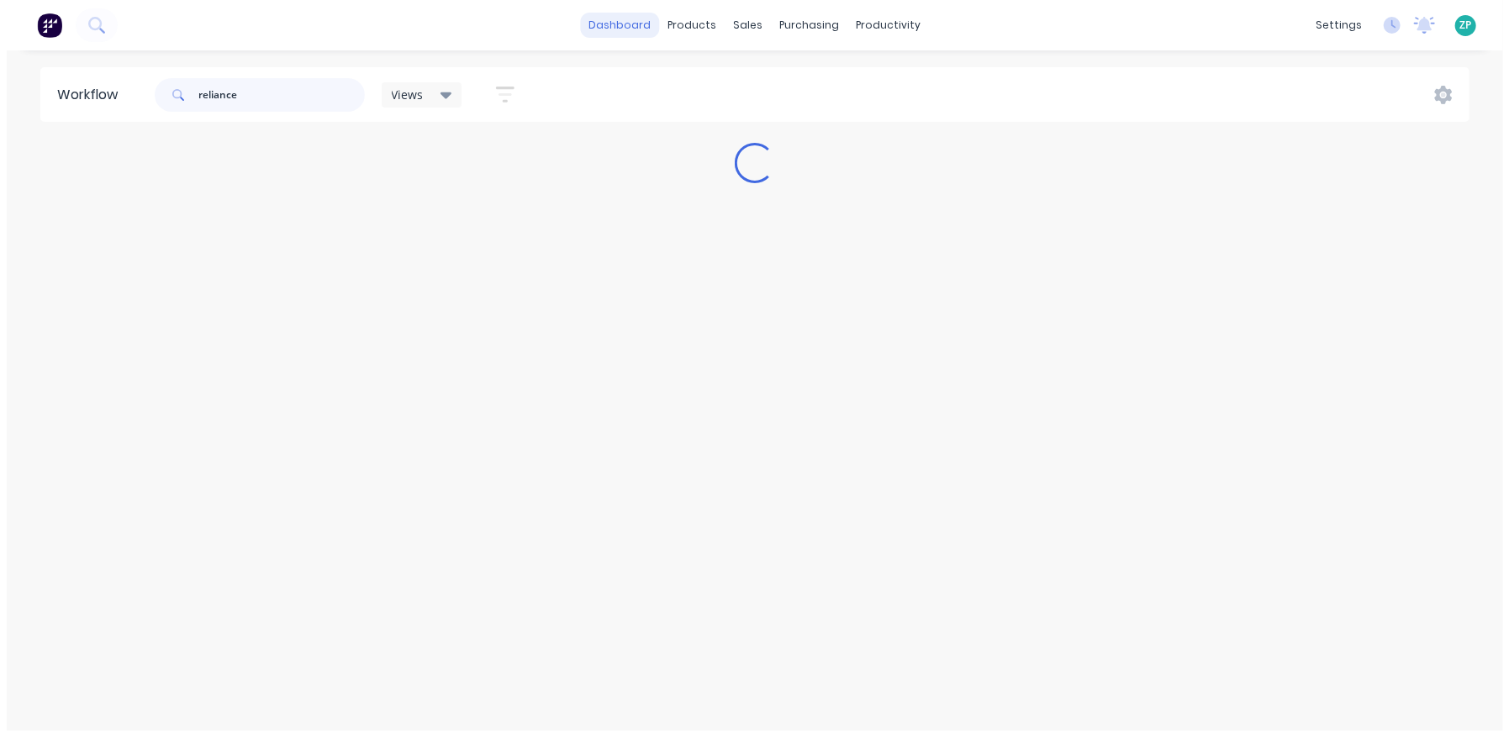
scroll to position [0, 0]
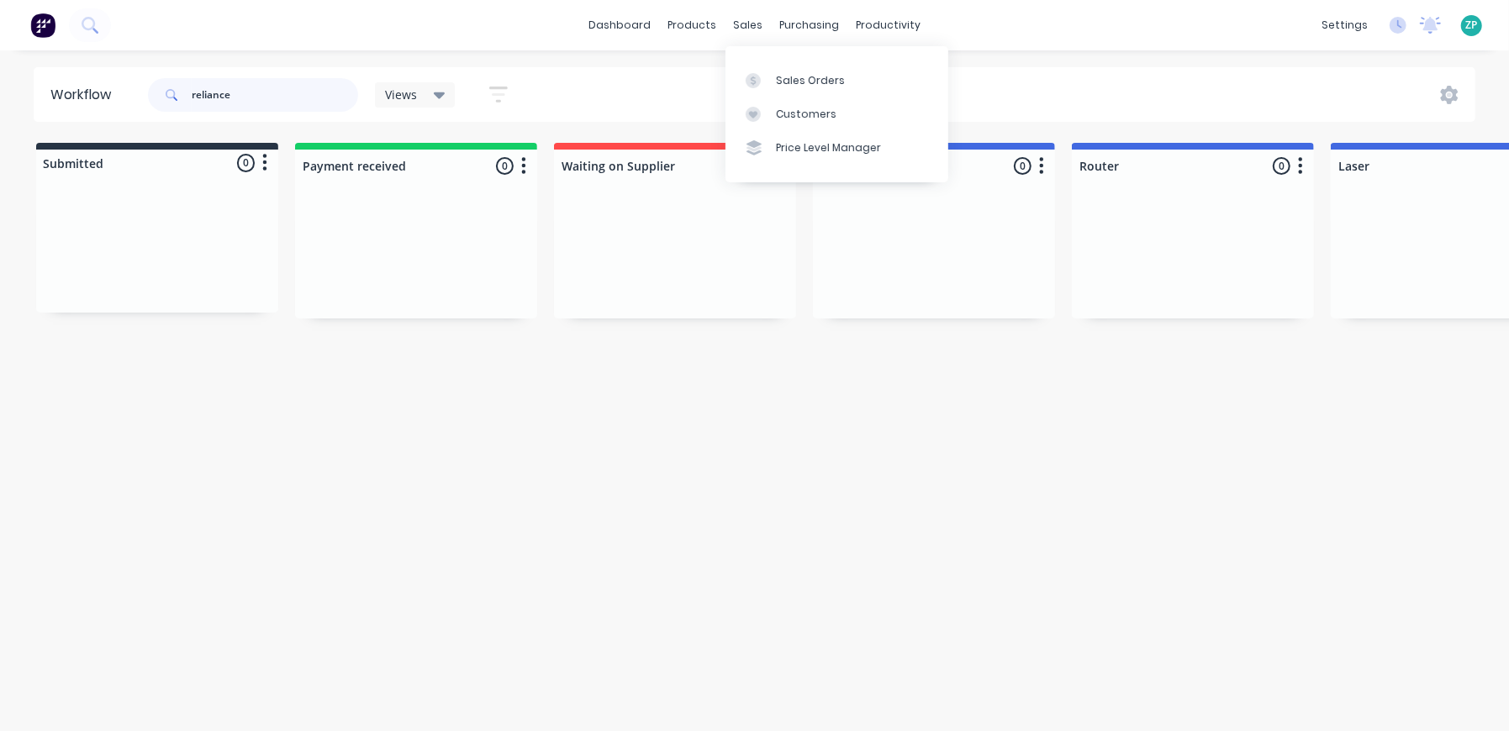
type input "reliance"
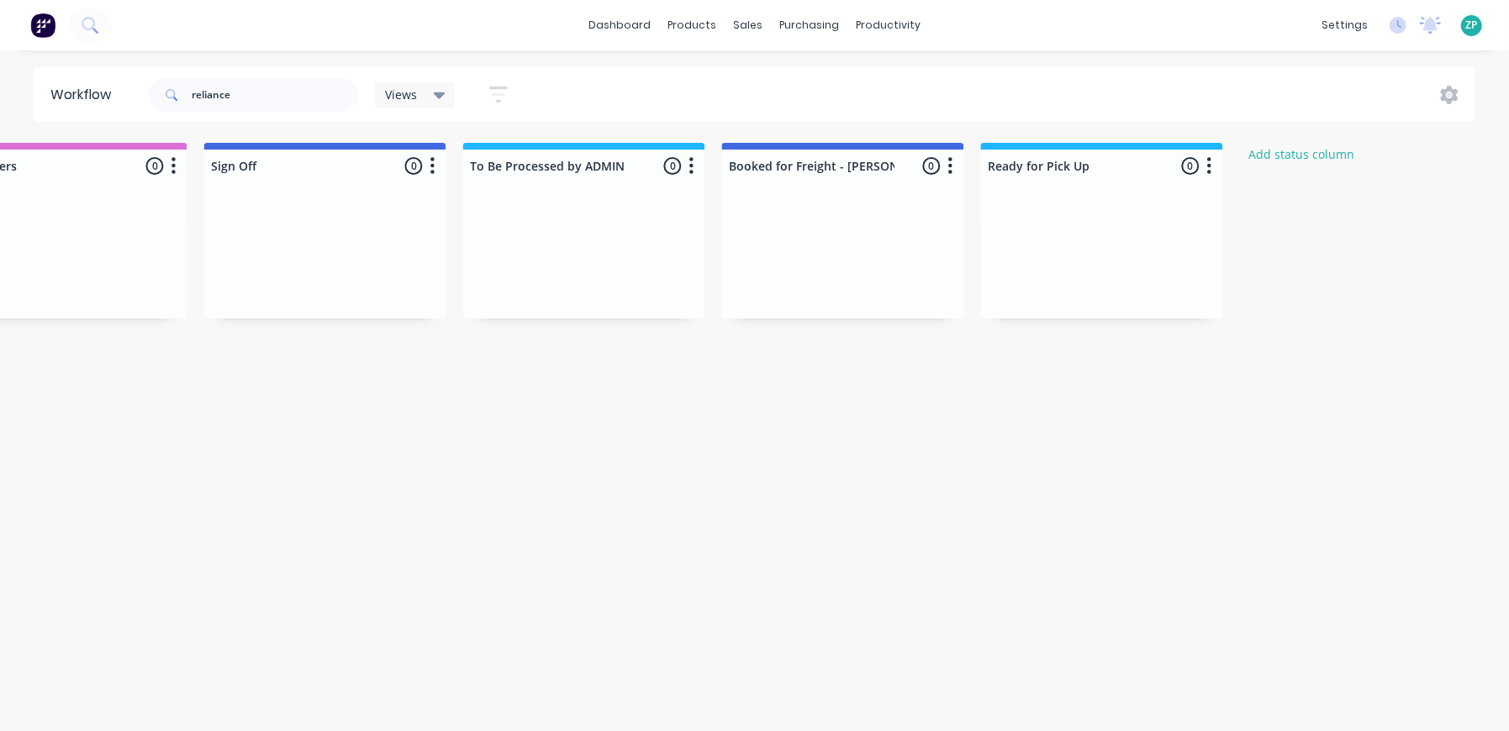
scroll to position [0, 2513]
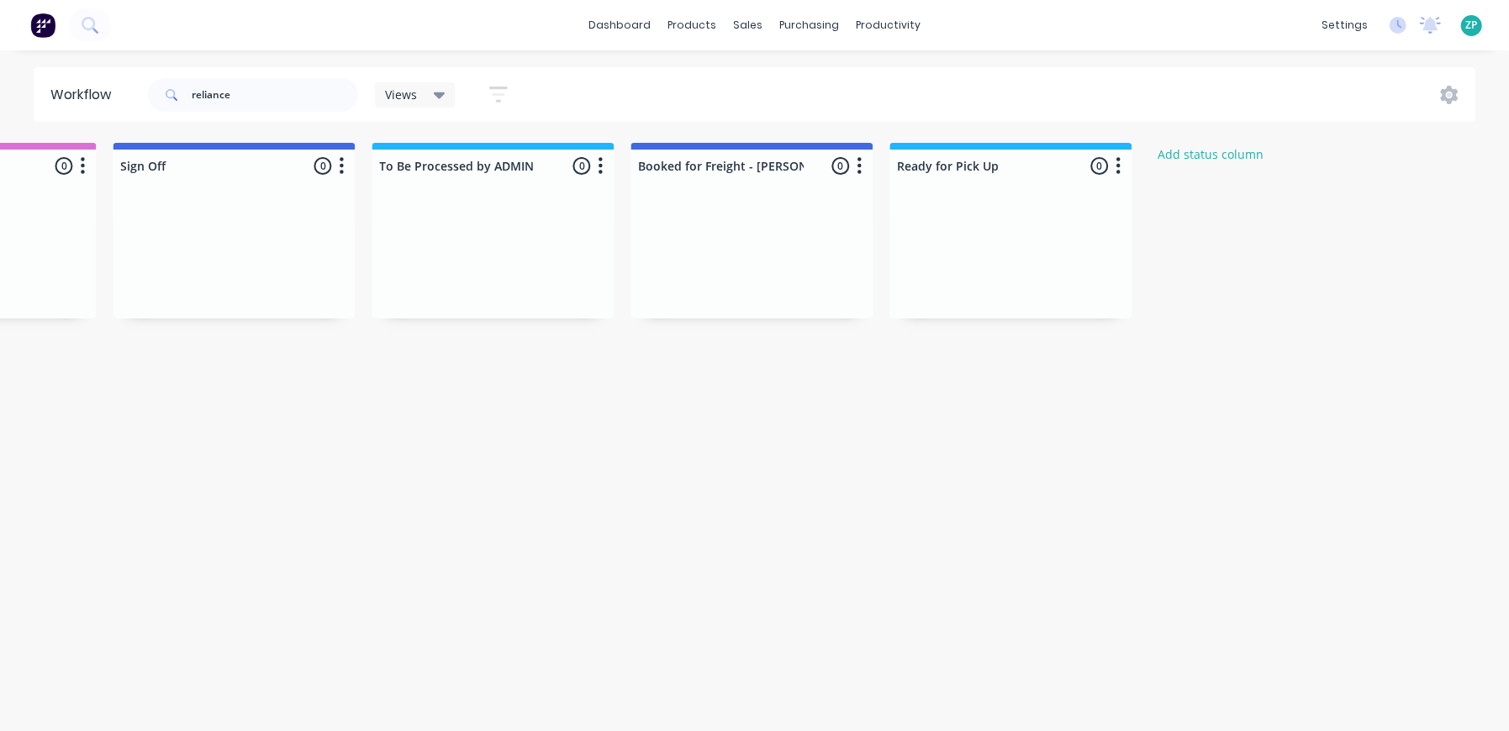
drag, startPoint x: 794, startPoint y: 440, endPoint x: 1353, endPoint y: 493, distance: 561.5
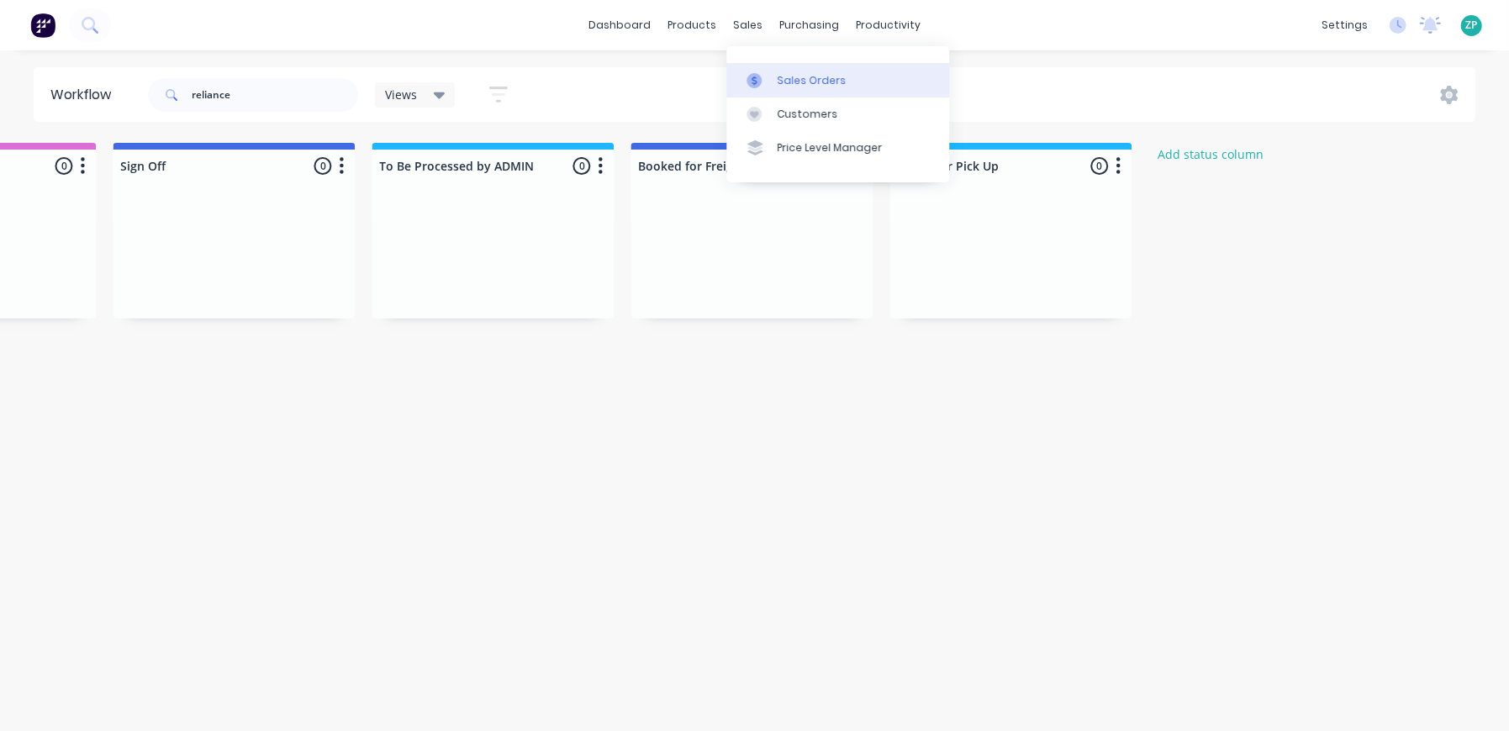
click at [783, 74] on div "Sales Orders" at bounding box center [811, 80] width 69 height 15
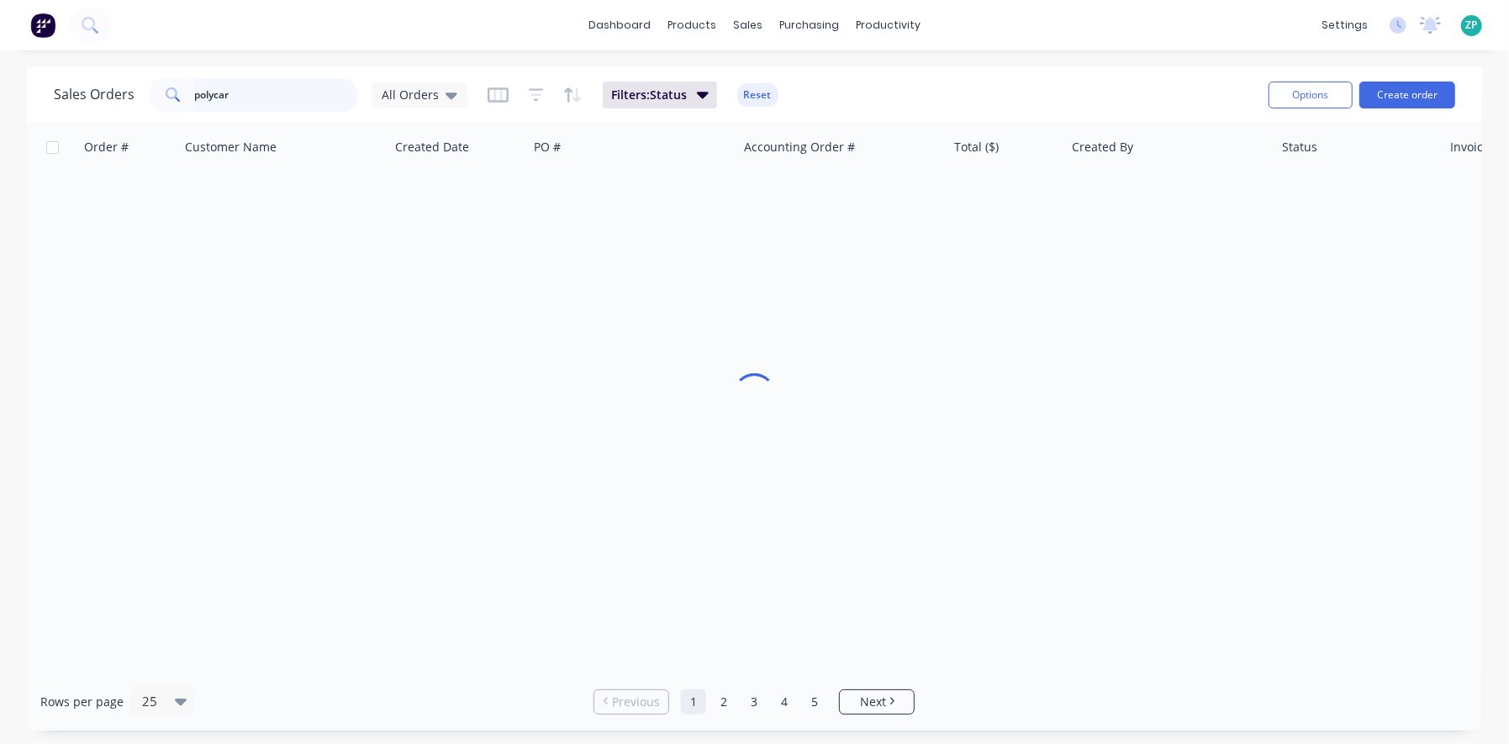
click at [256, 98] on input "polycar" at bounding box center [277, 95] width 164 height 34
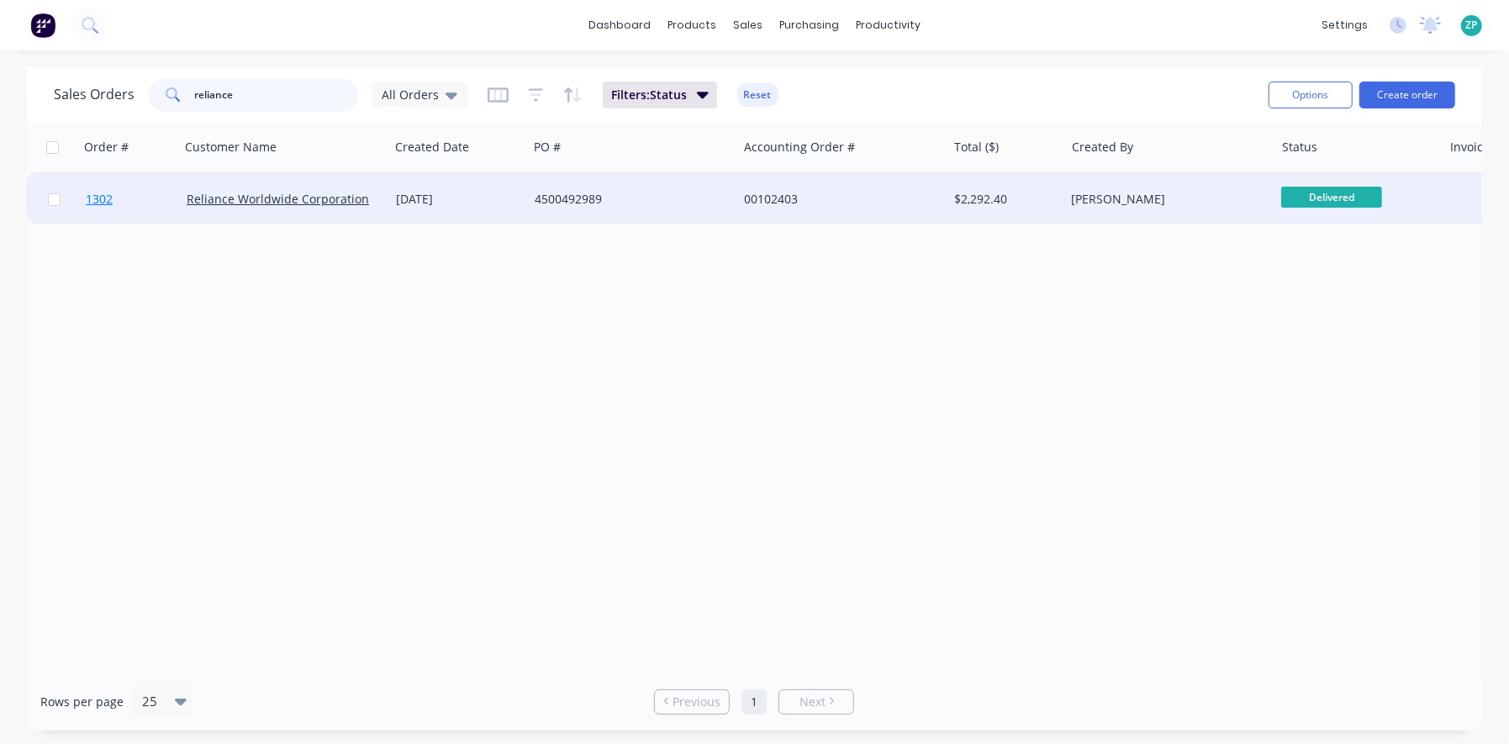
type input "reliance"
click at [88, 206] on span "1302" at bounding box center [99, 199] width 27 height 17
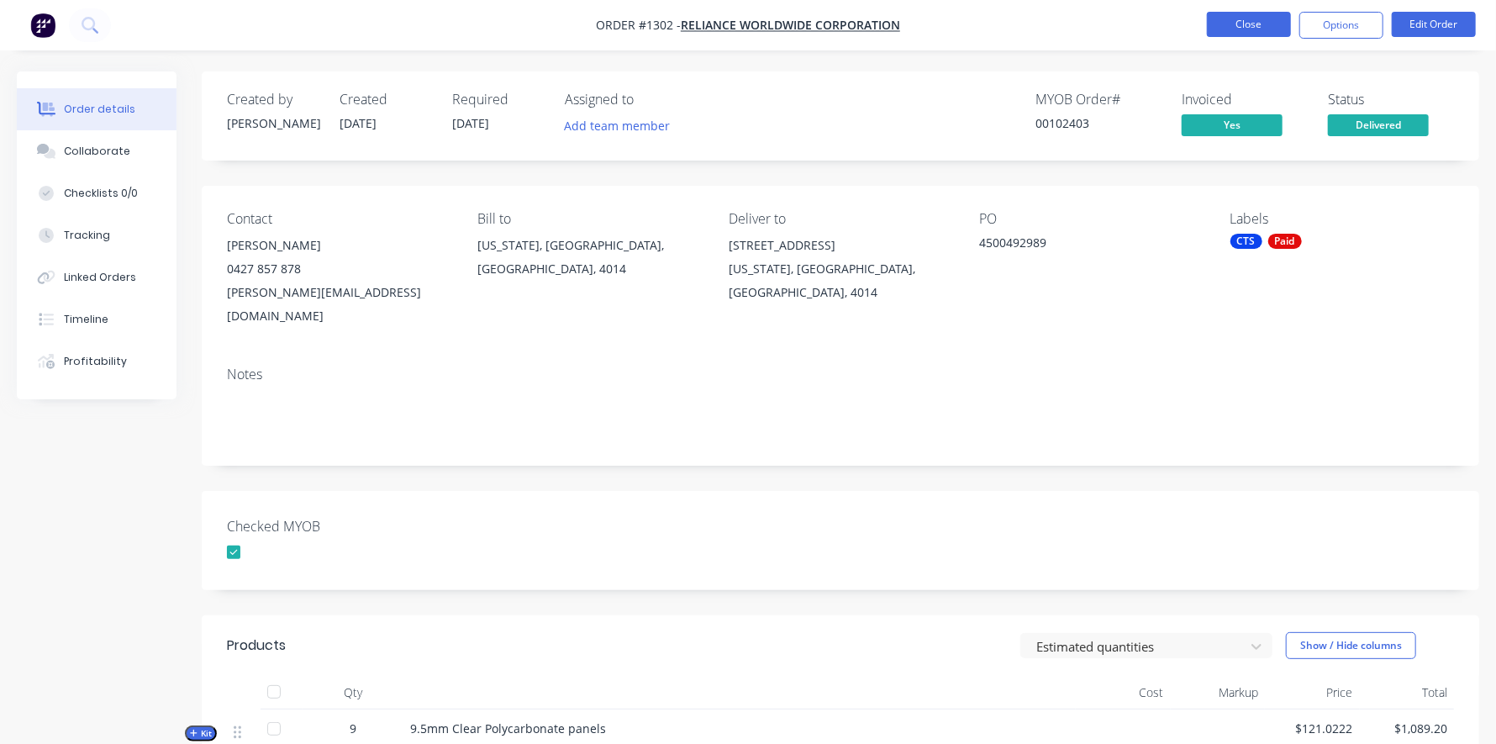
click at [1276, 27] on button "Close" at bounding box center [1249, 24] width 84 height 25
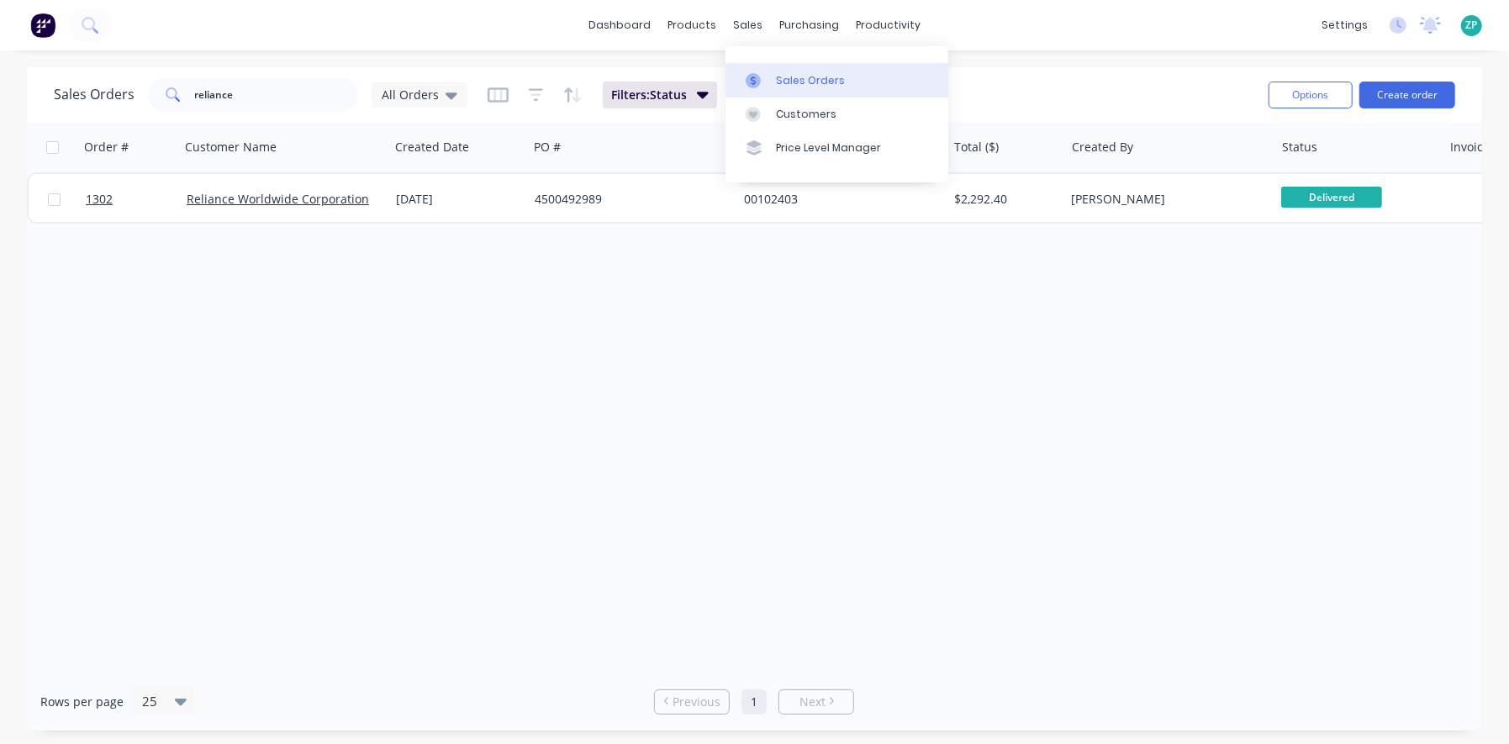
click at [775, 71] on link "Sales Orders" at bounding box center [836, 80] width 223 height 34
click at [335, 108] on input "reliance" at bounding box center [277, 95] width 164 height 34
click at [698, 96] on icon "button" at bounding box center [703, 95] width 12 height 7
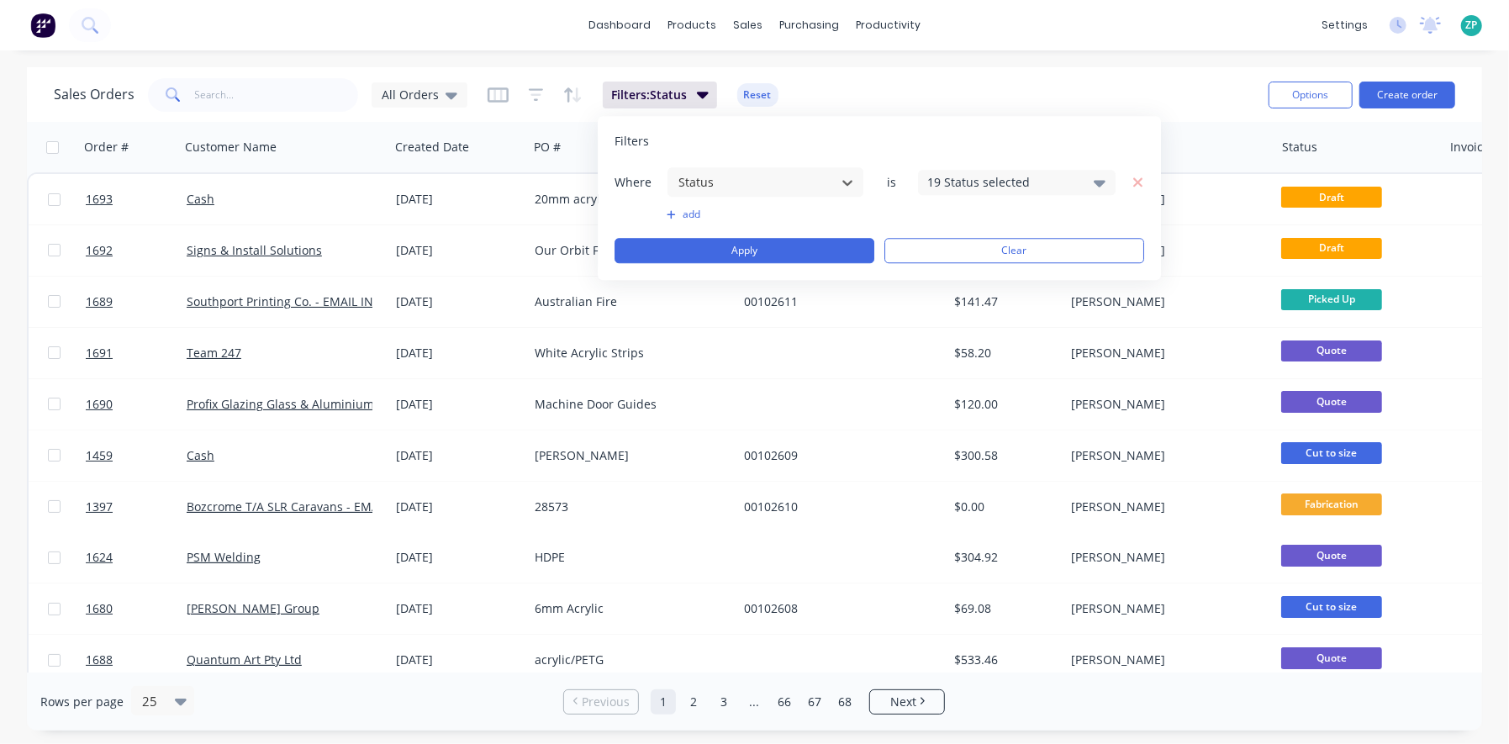
click at [1013, 176] on div "19 Status selected" at bounding box center [1003, 182] width 152 height 18
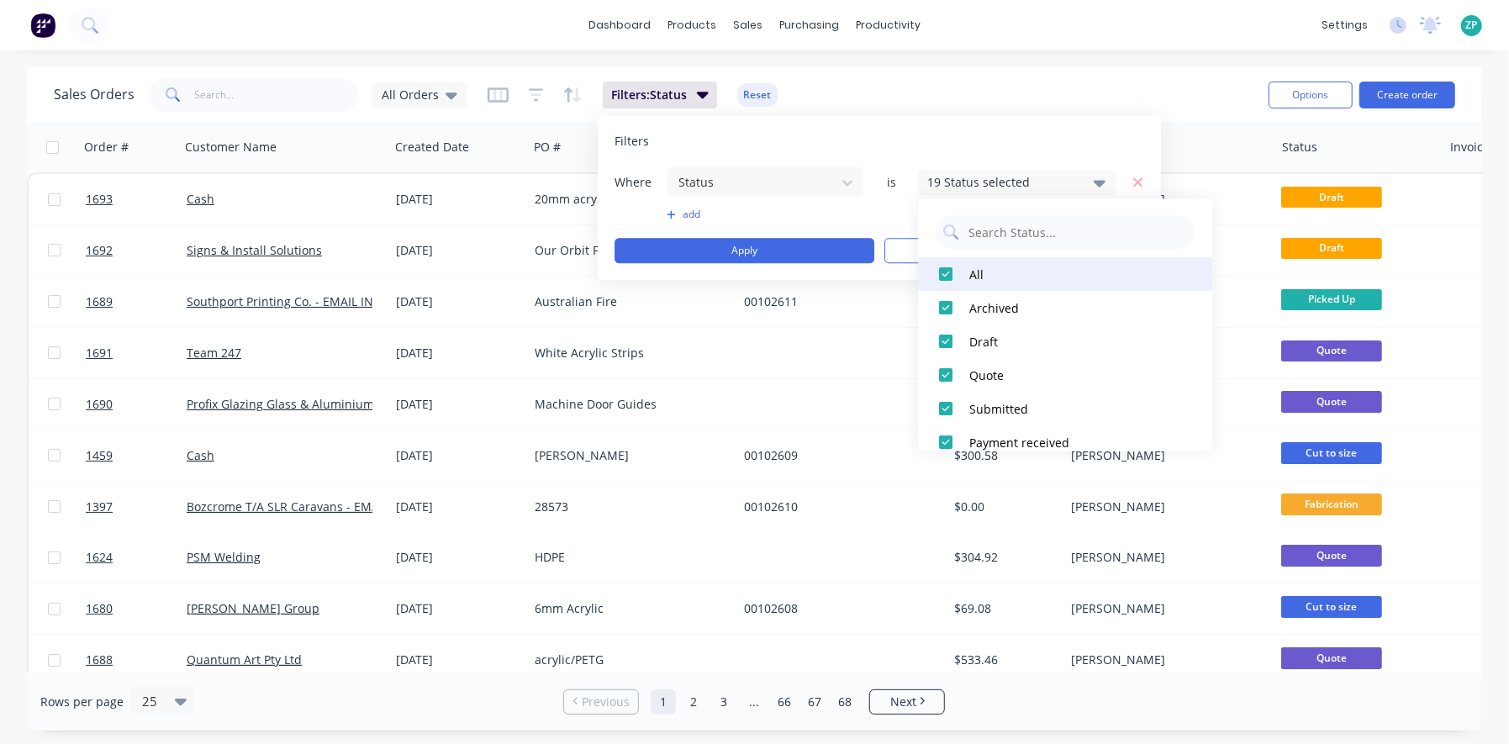
click at [946, 272] on div at bounding box center [947, 274] width 34 height 34
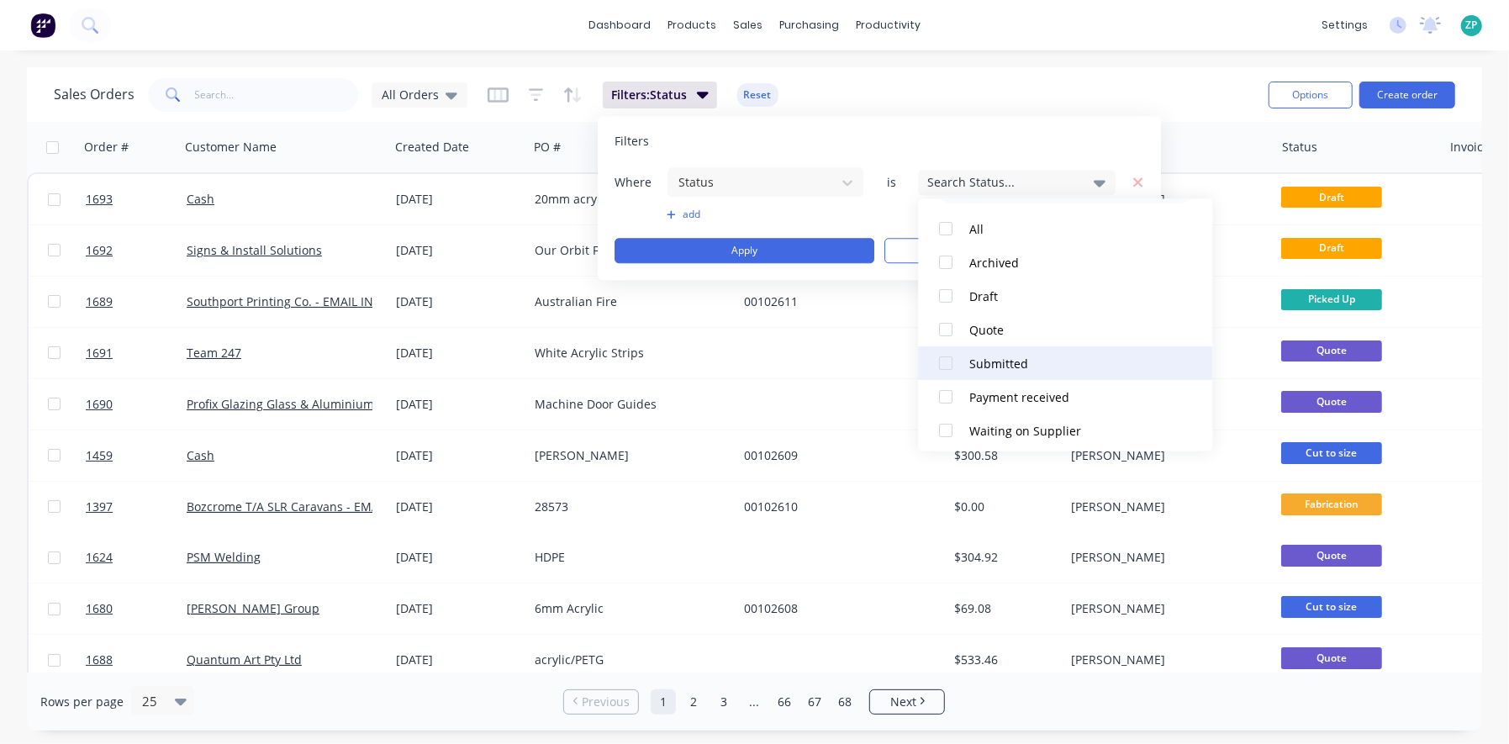
scroll to position [83, 0]
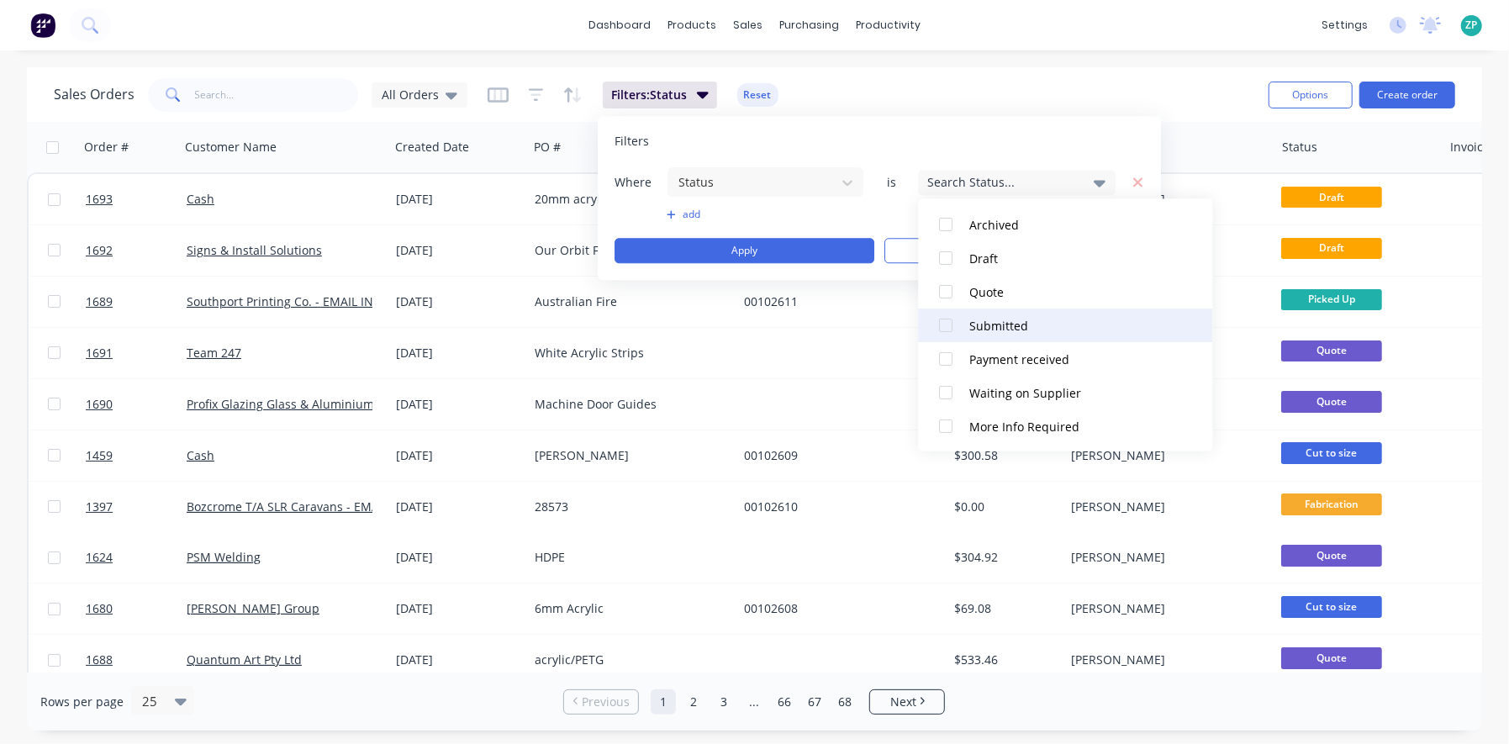
drag, startPoint x: 946, startPoint y: 328, endPoint x: 952, endPoint y: 335, distance: 9.6
click at [947, 329] on div at bounding box center [947, 325] width 34 height 34
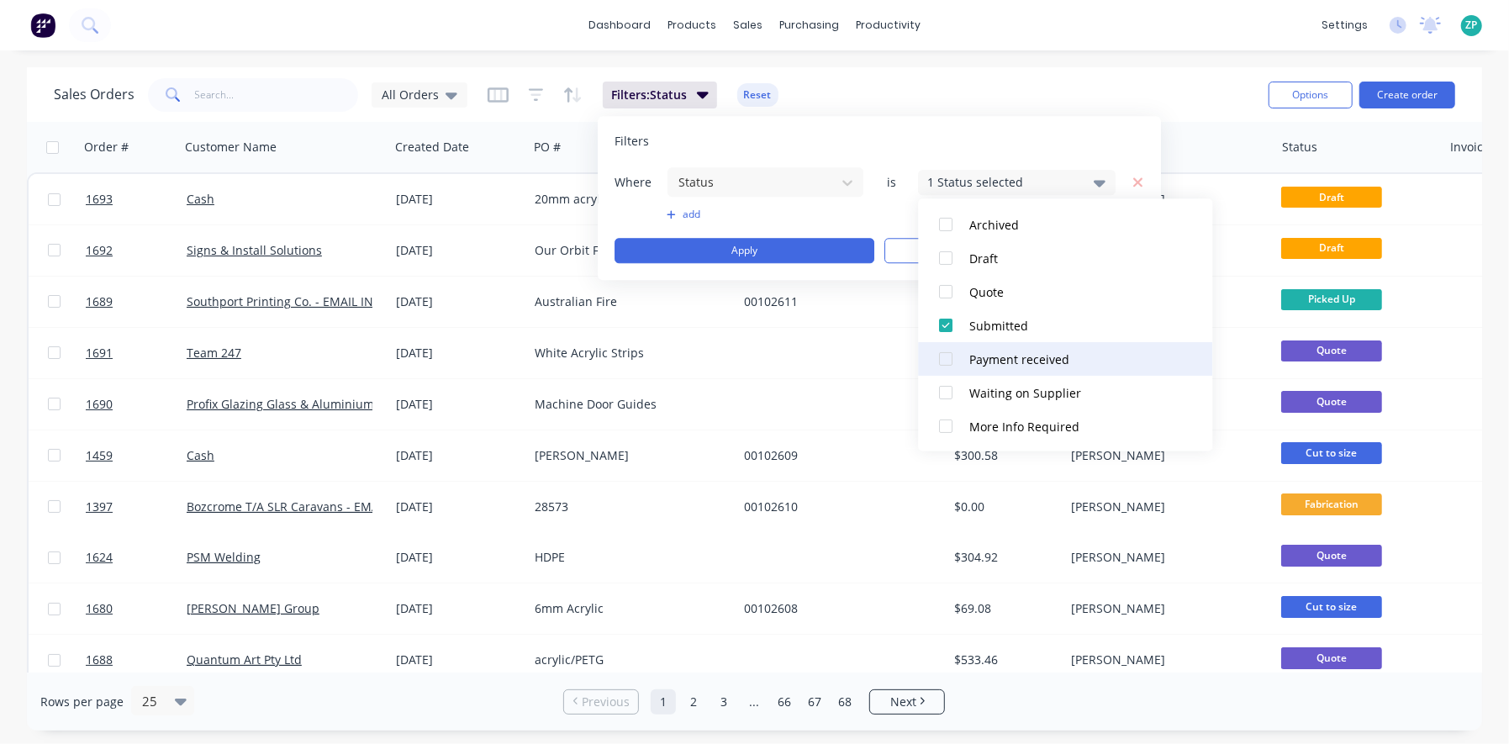
click at [950, 360] on div at bounding box center [947, 359] width 34 height 34
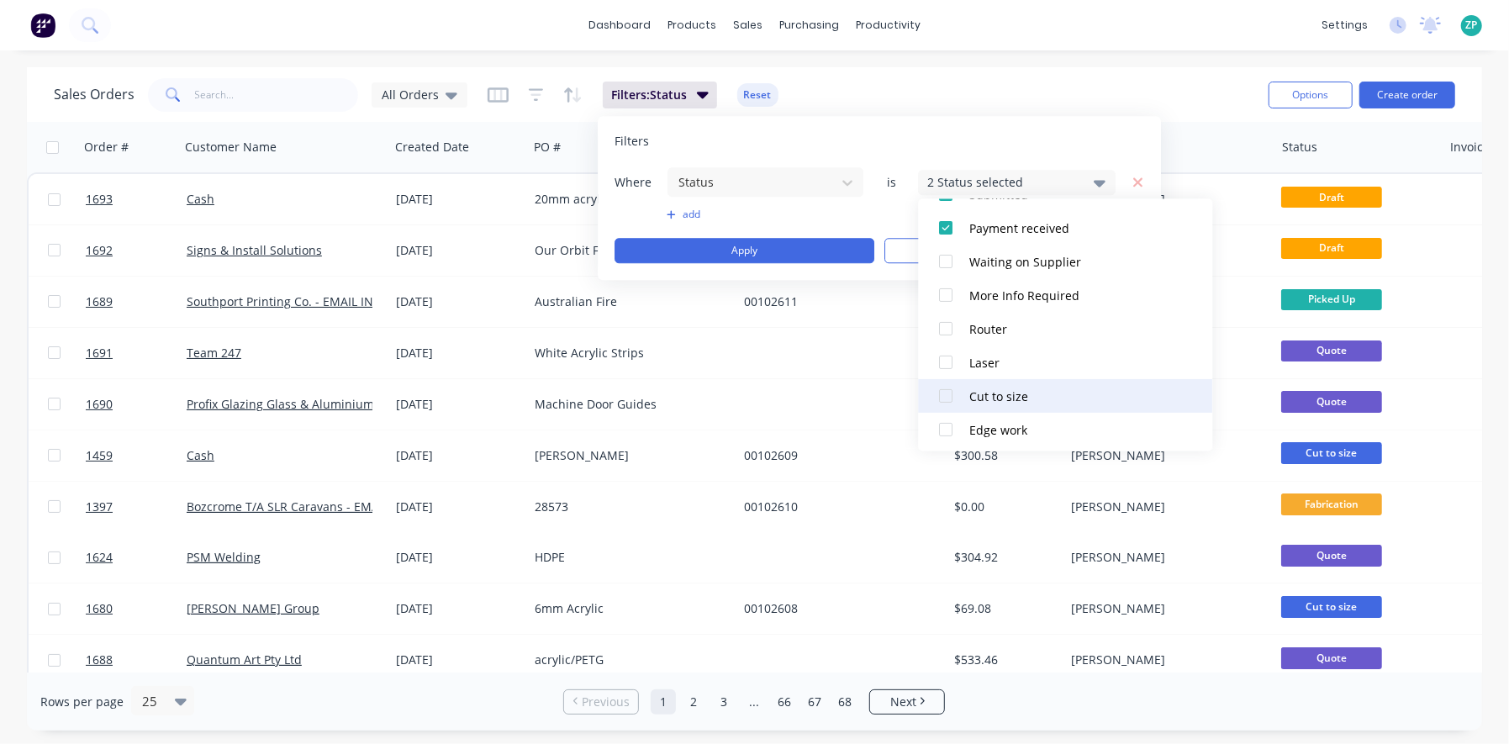
scroll to position [252, 0]
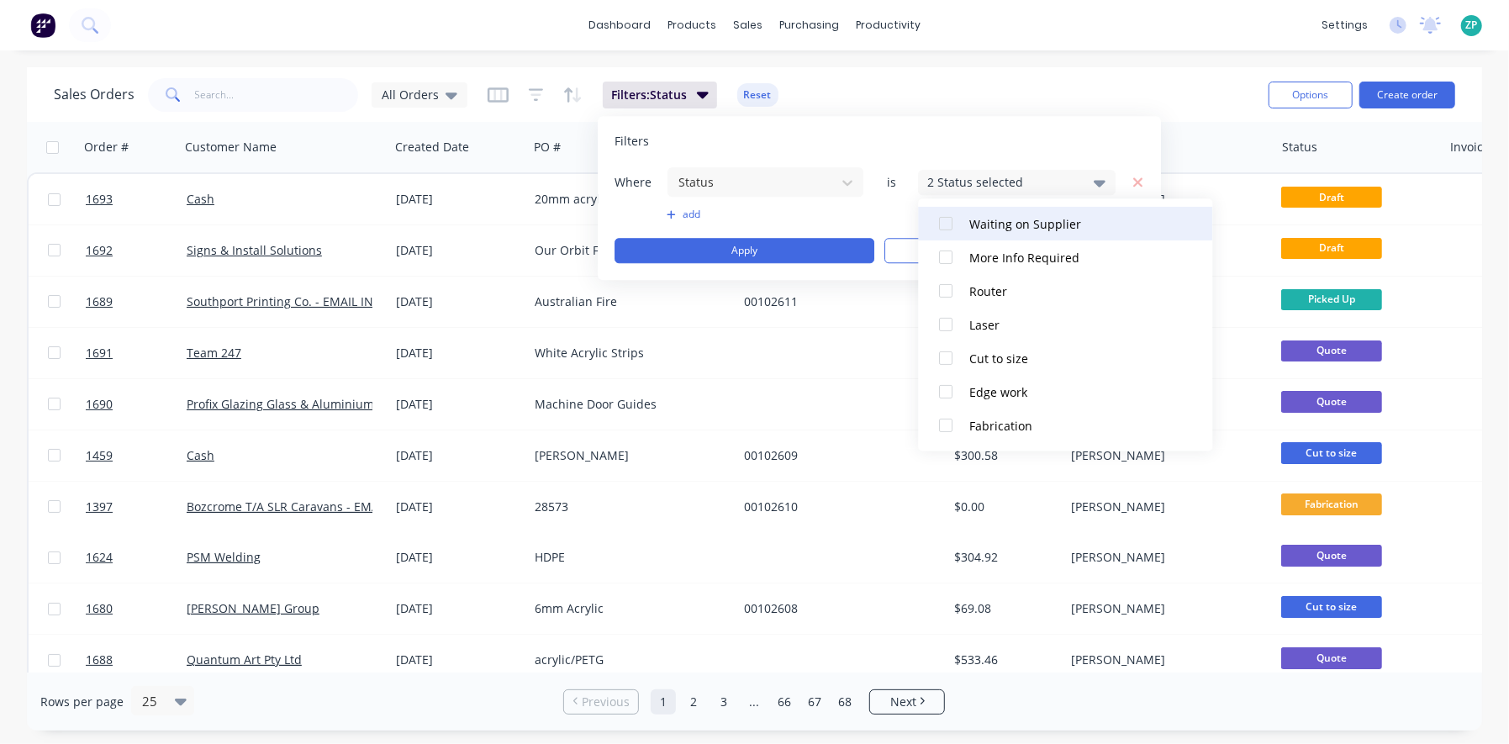
click at [944, 214] on div at bounding box center [947, 224] width 34 height 34
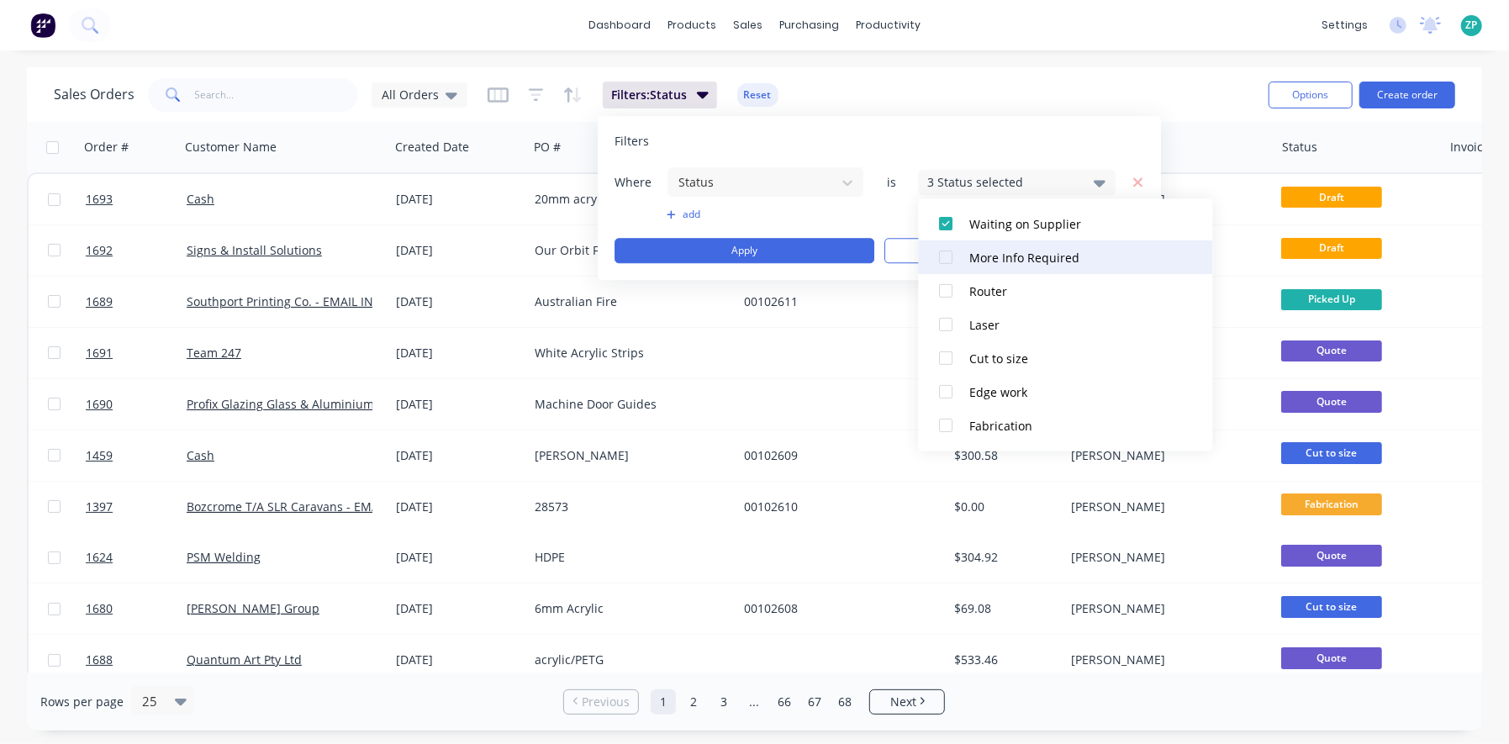
click at [947, 272] on div at bounding box center [947, 257] width 34 height 34
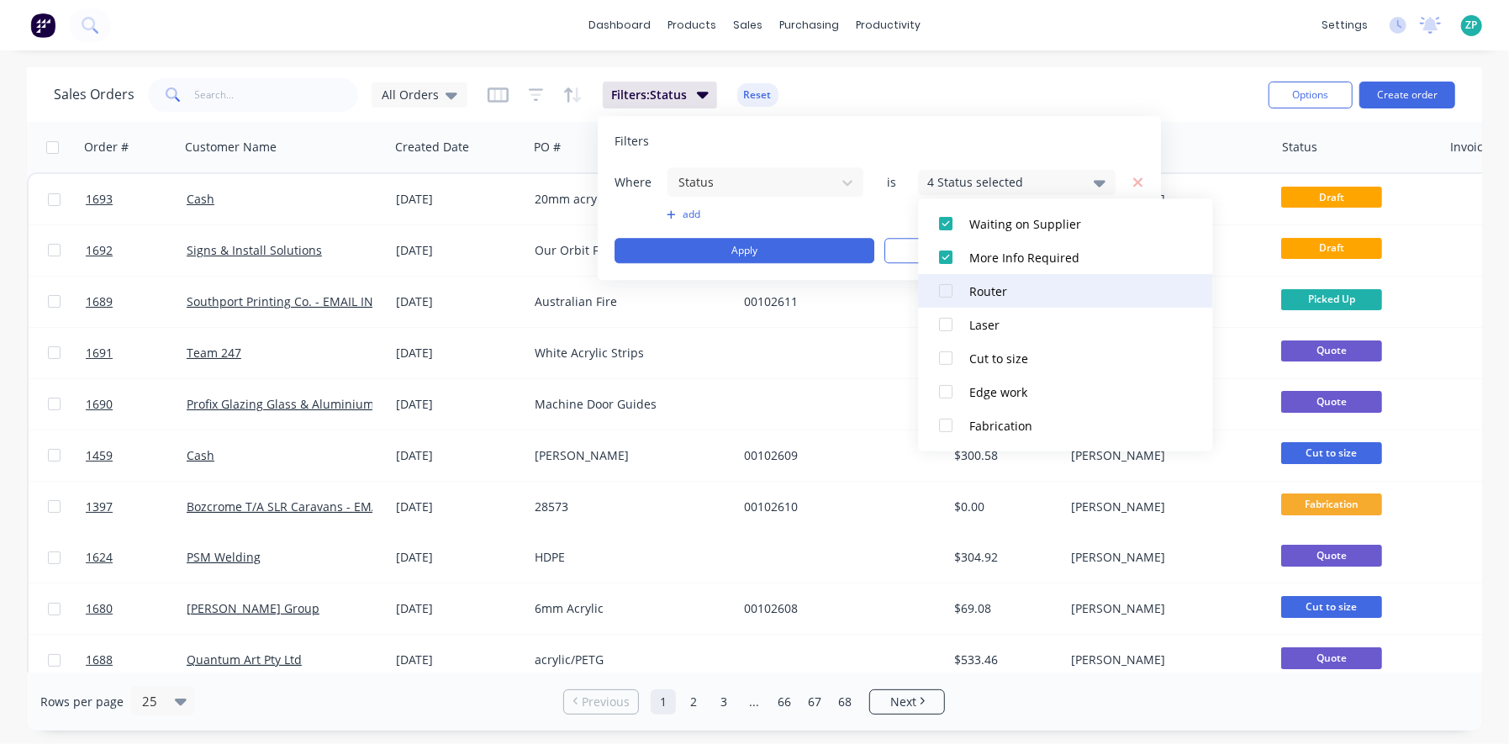
click at [944, 290] on div at bounding box center [947, 291] width 34 height 34
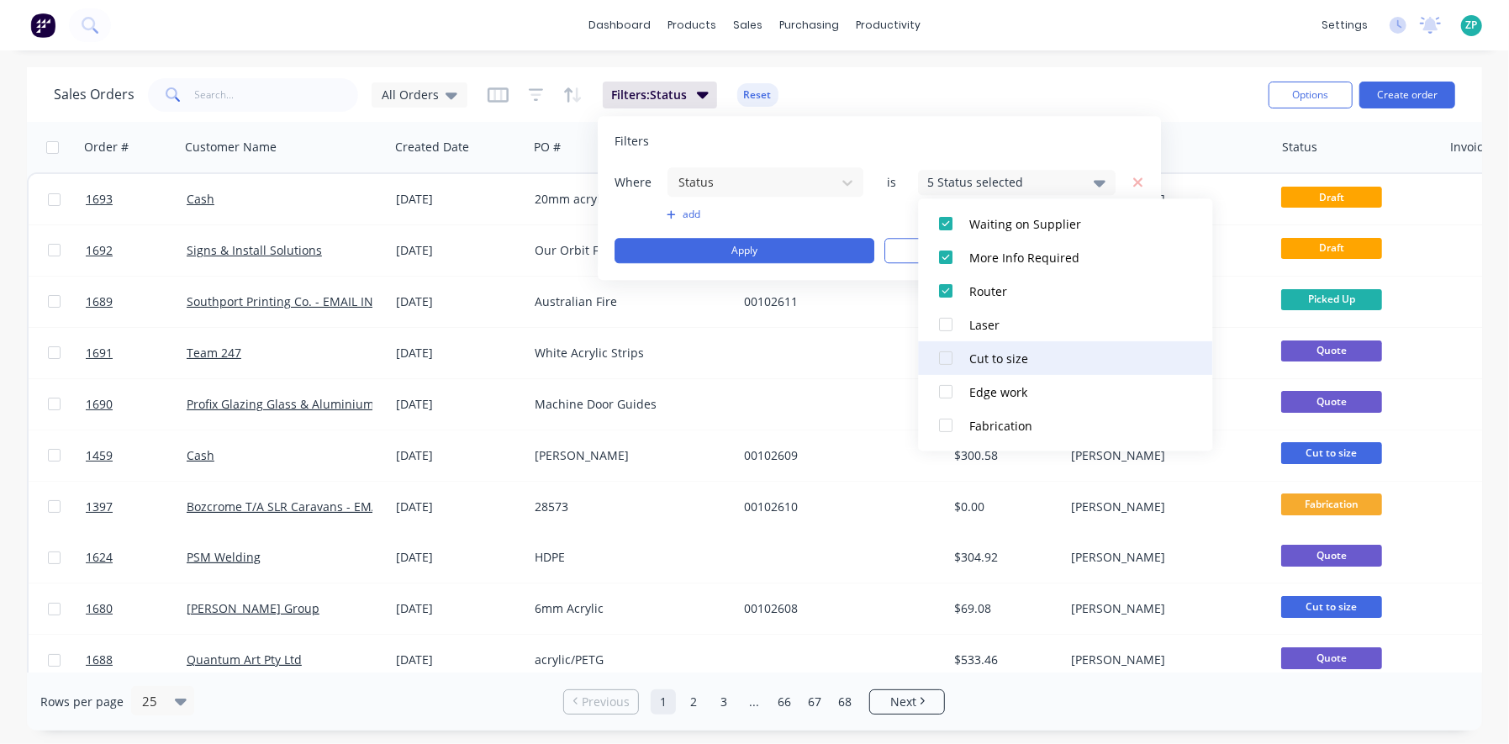
click at [944, 321] on div at bounding box center [947, 325] width 34 height 34
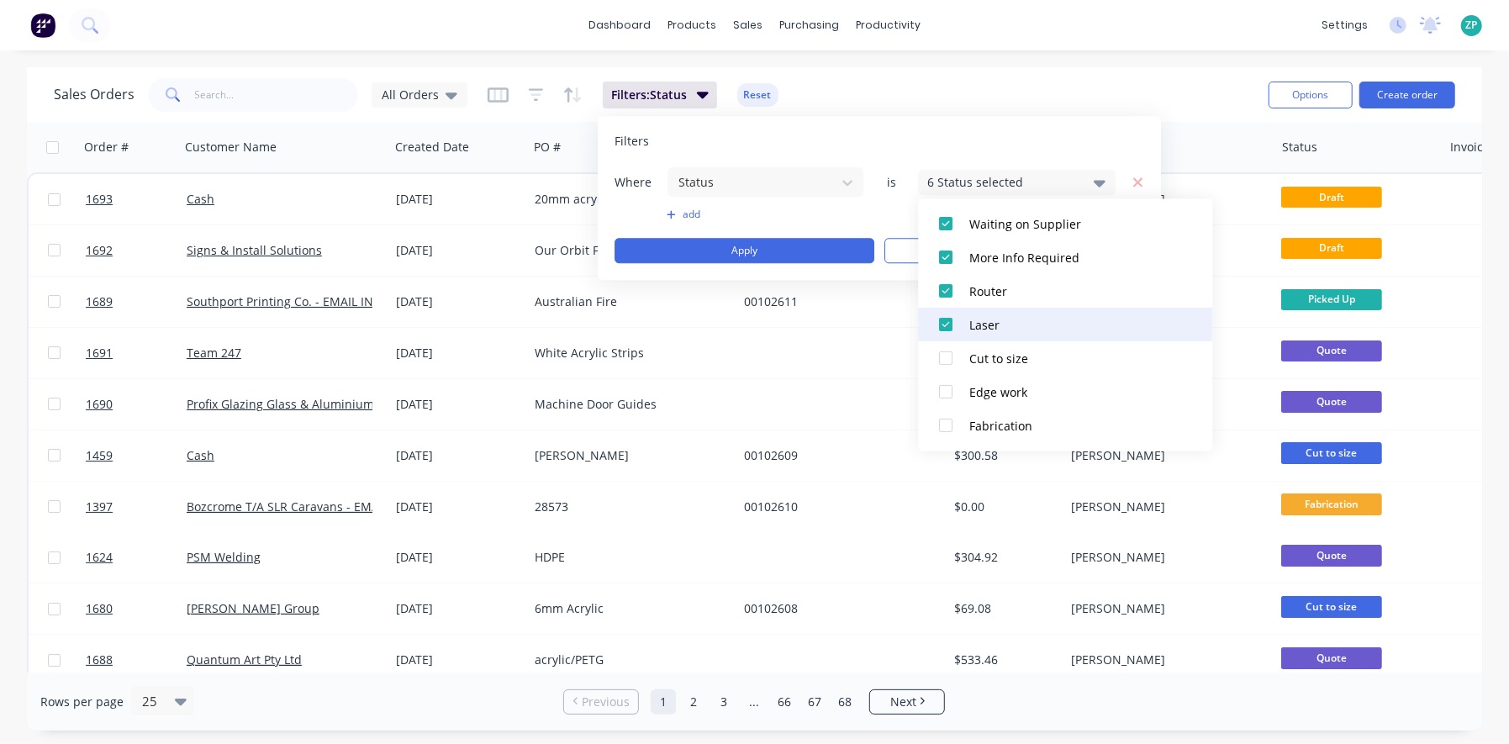
click at [947, 361] on div at bounding box center [947, 358] width 34 height 34
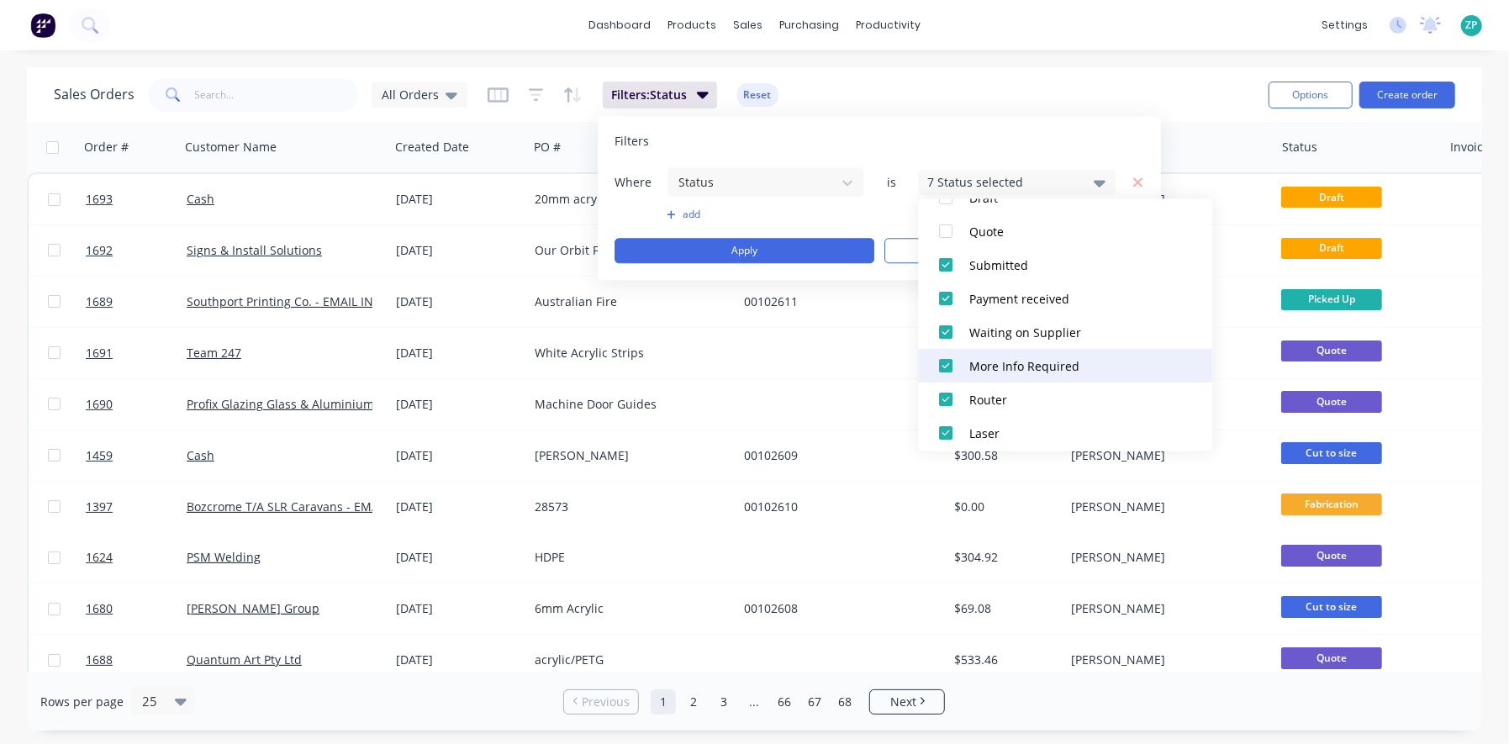
scroll to position [0, 0]
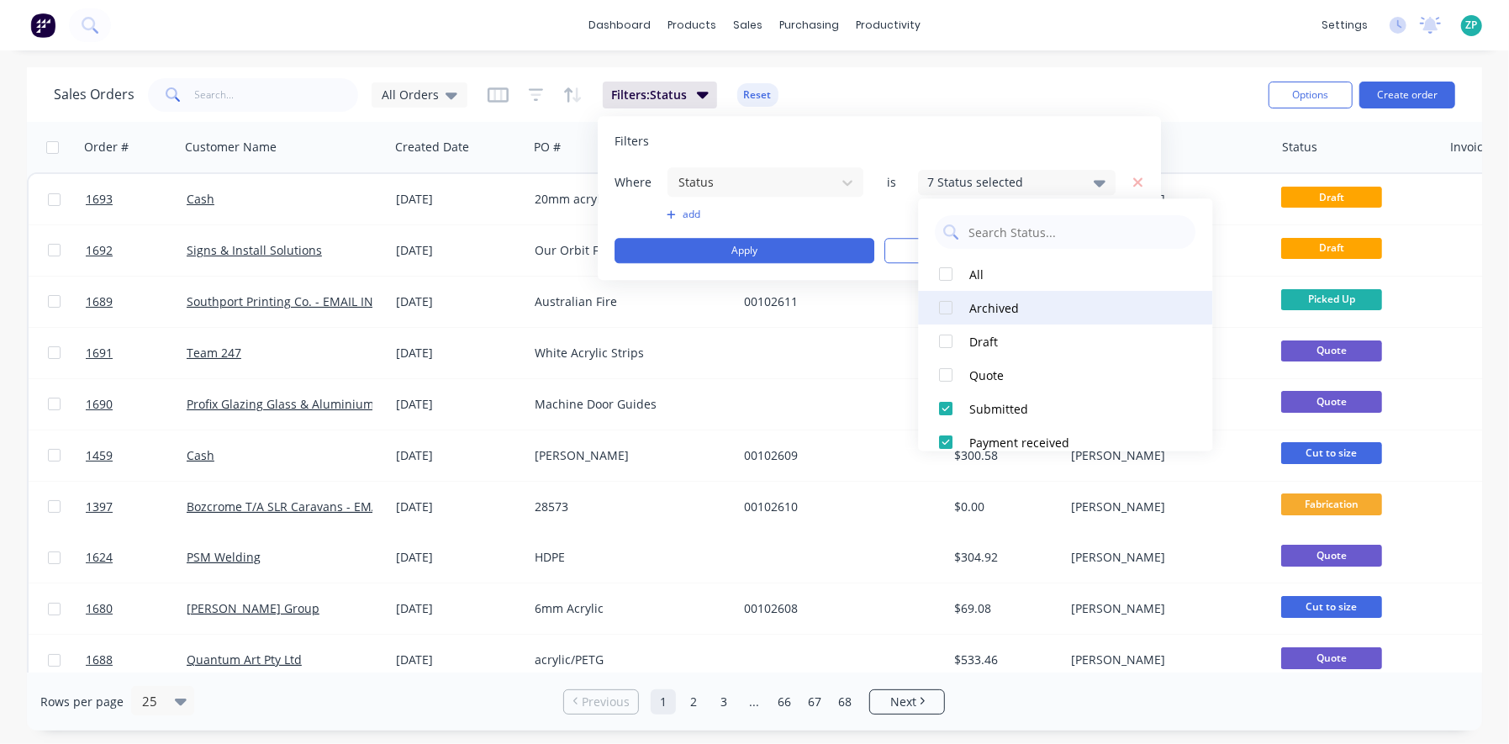
click at [945, 277] on div at bounding box center [947, 274] width 34 height 34
click at [944, 318] on div at bounding box center [947, 308] width 34 height 34
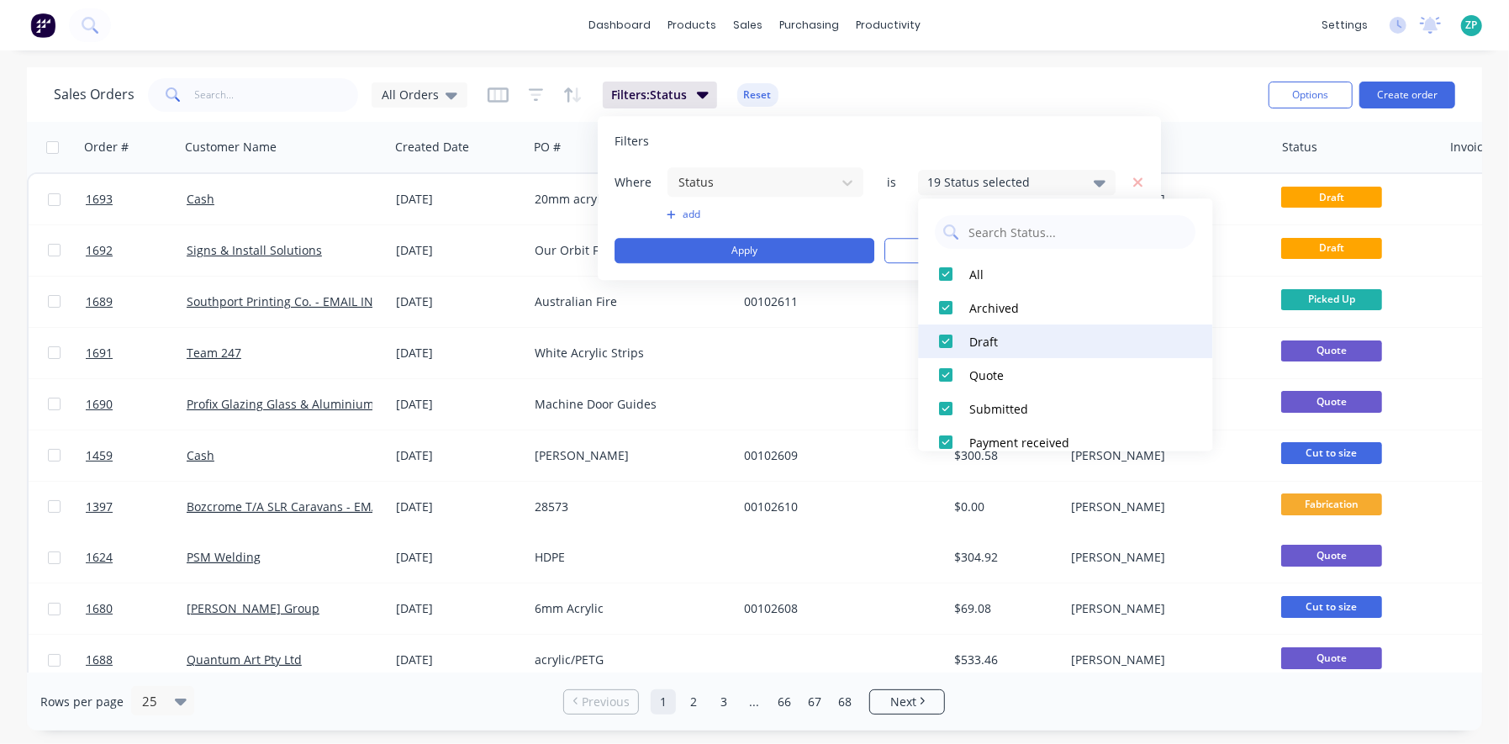
click at [942, 331] on div at bounding box center [947, 341] width 34 height 34
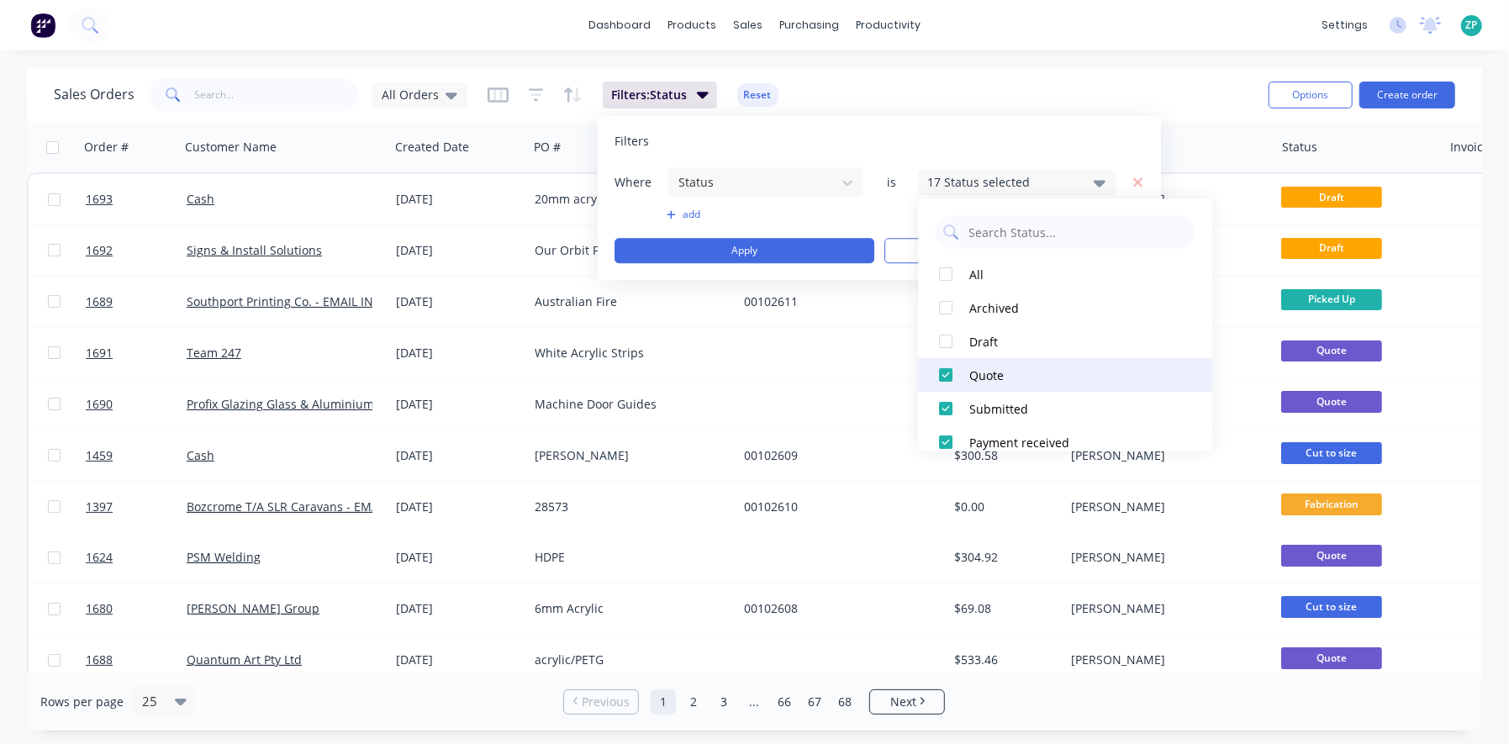
click at [945, 384] on div at bounding box center [947, 375] width 34 height 34
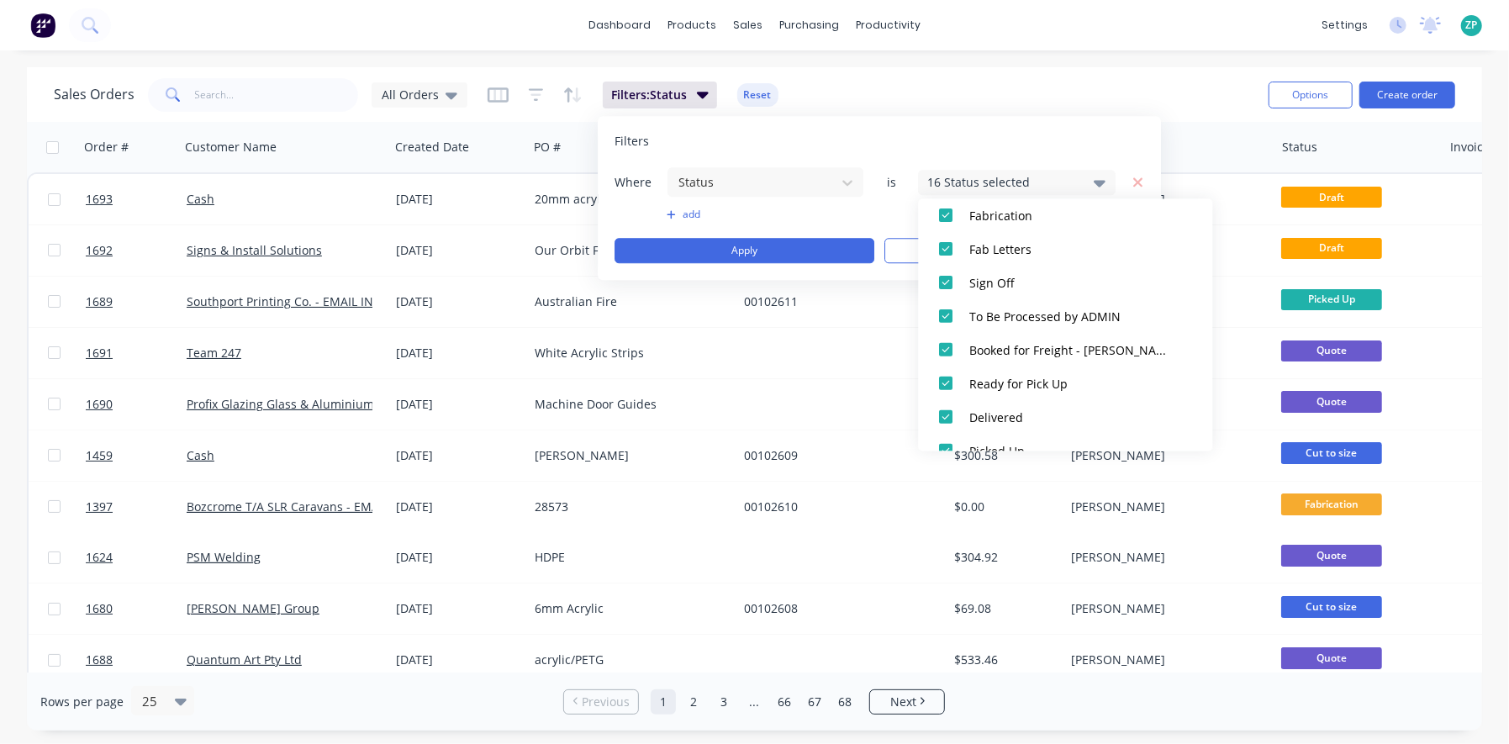
scroll to position [487, 0]
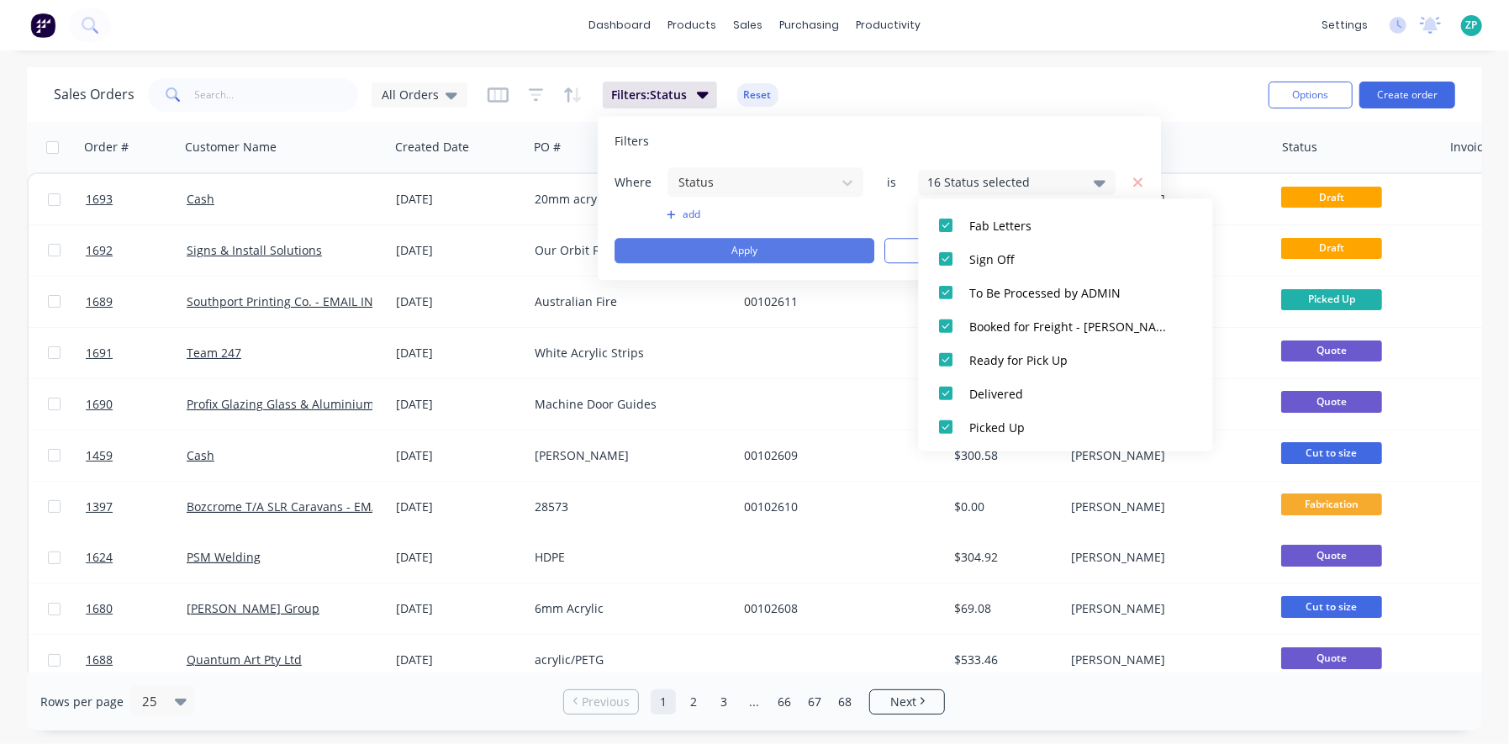
click at [756, 251] on button "Apply" at bounding box center [744, 250] width 260 height 25
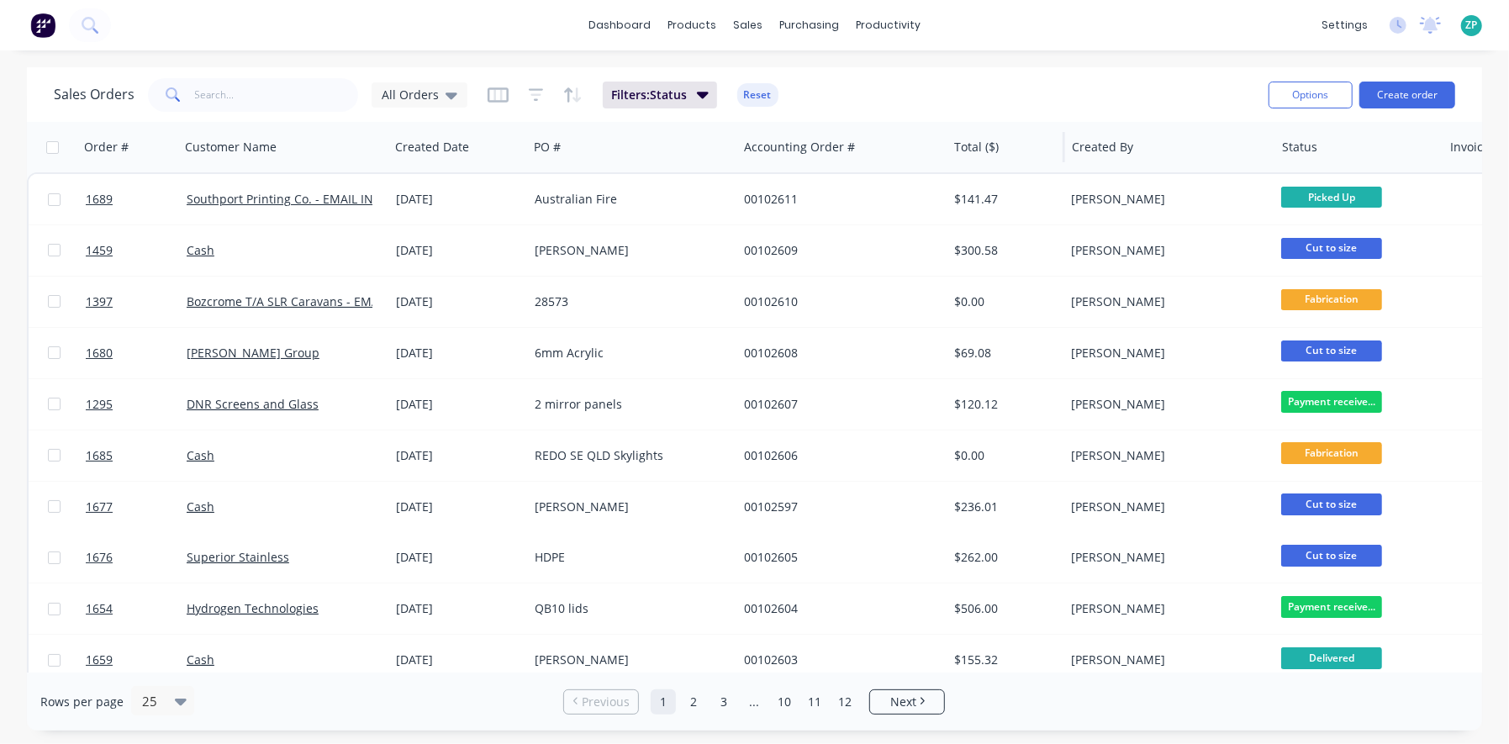
click at [952, 150] on div "Total ($)" at bounding box center [1006, 147] width 118 height 50
click at [1031, 153] on button "button" at bounding box center [1040, 146] width 25 height 25
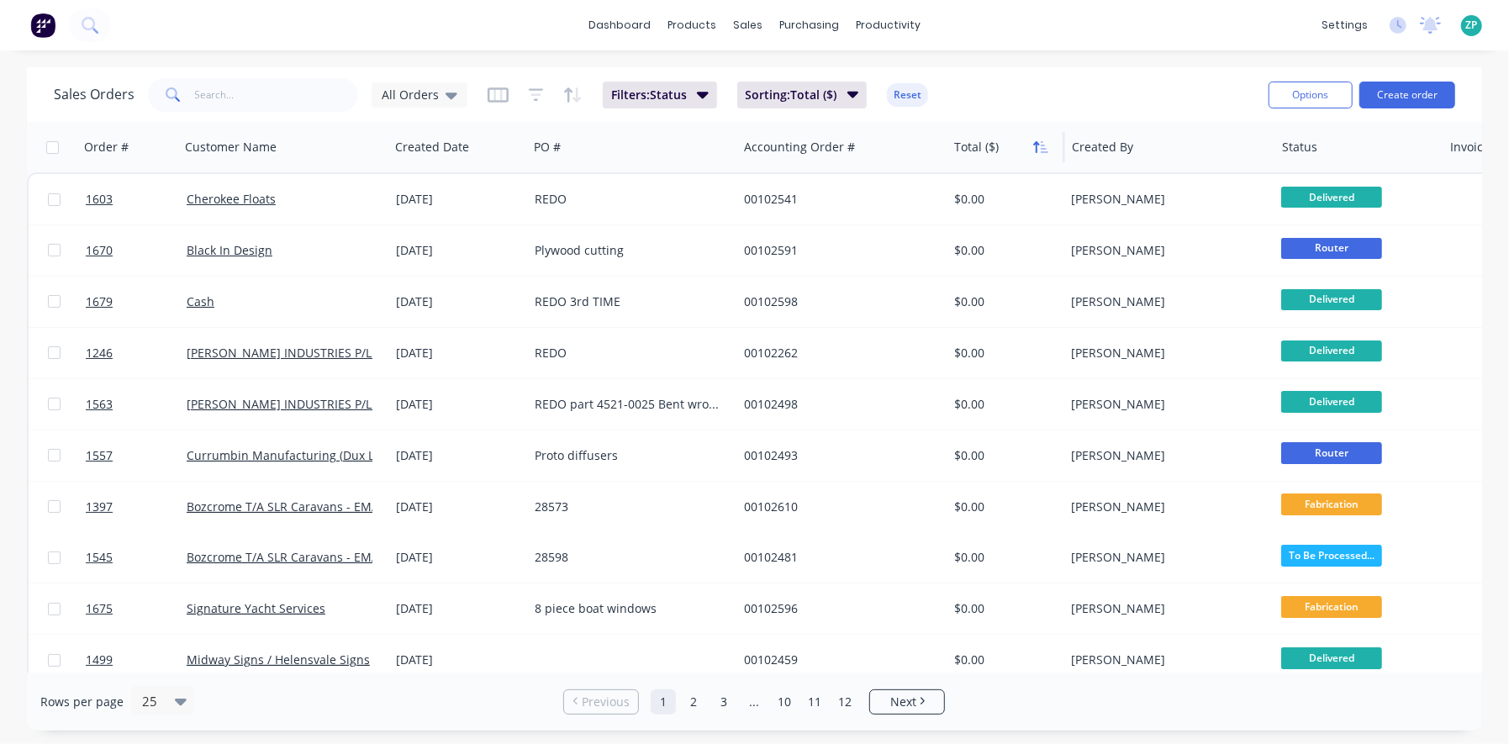
click at [1050, 144] on button "button" at bounding box center [1040, 146] width 25 height 25
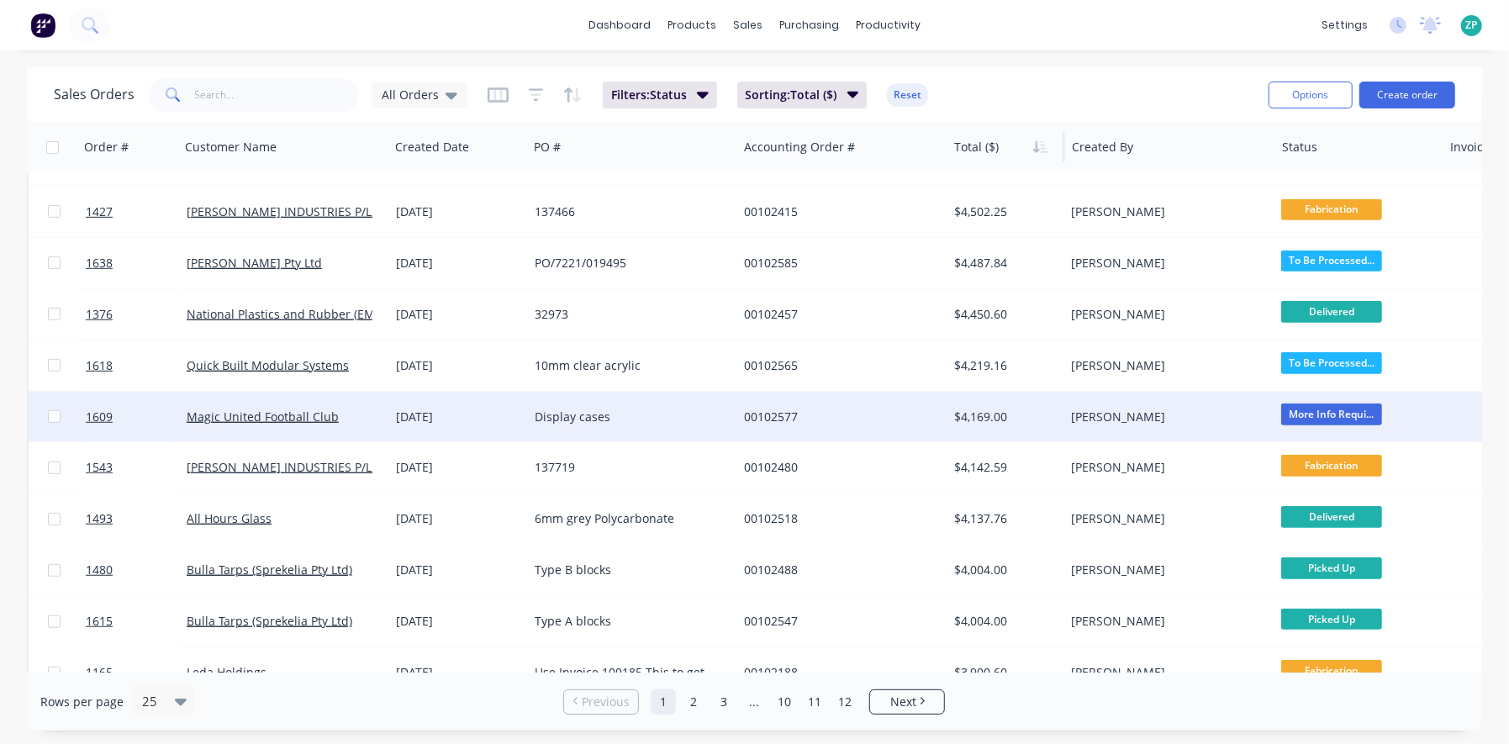
scroll to position [788, 0]
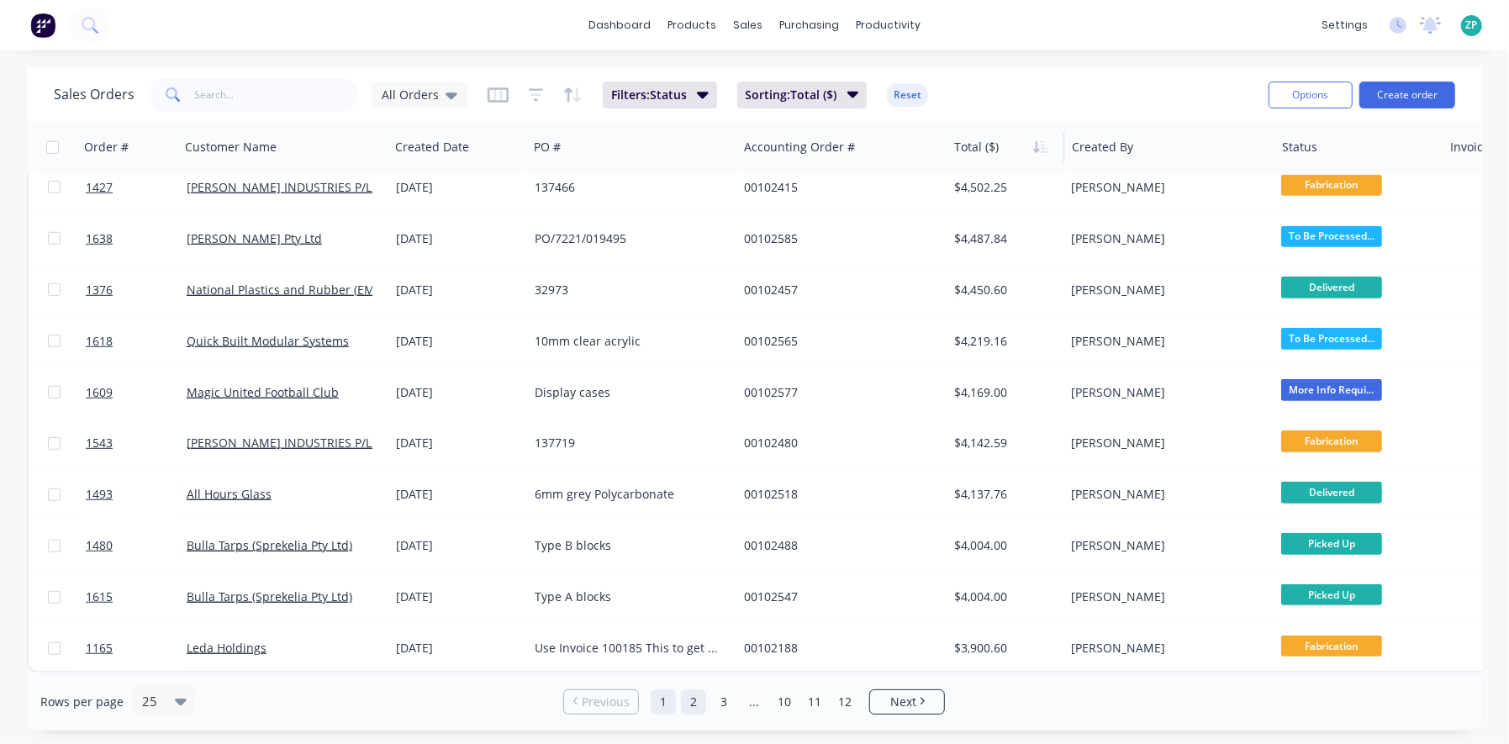
click at [699, 703] on link "2" at bounding box center [693, 701] width 25 height 25
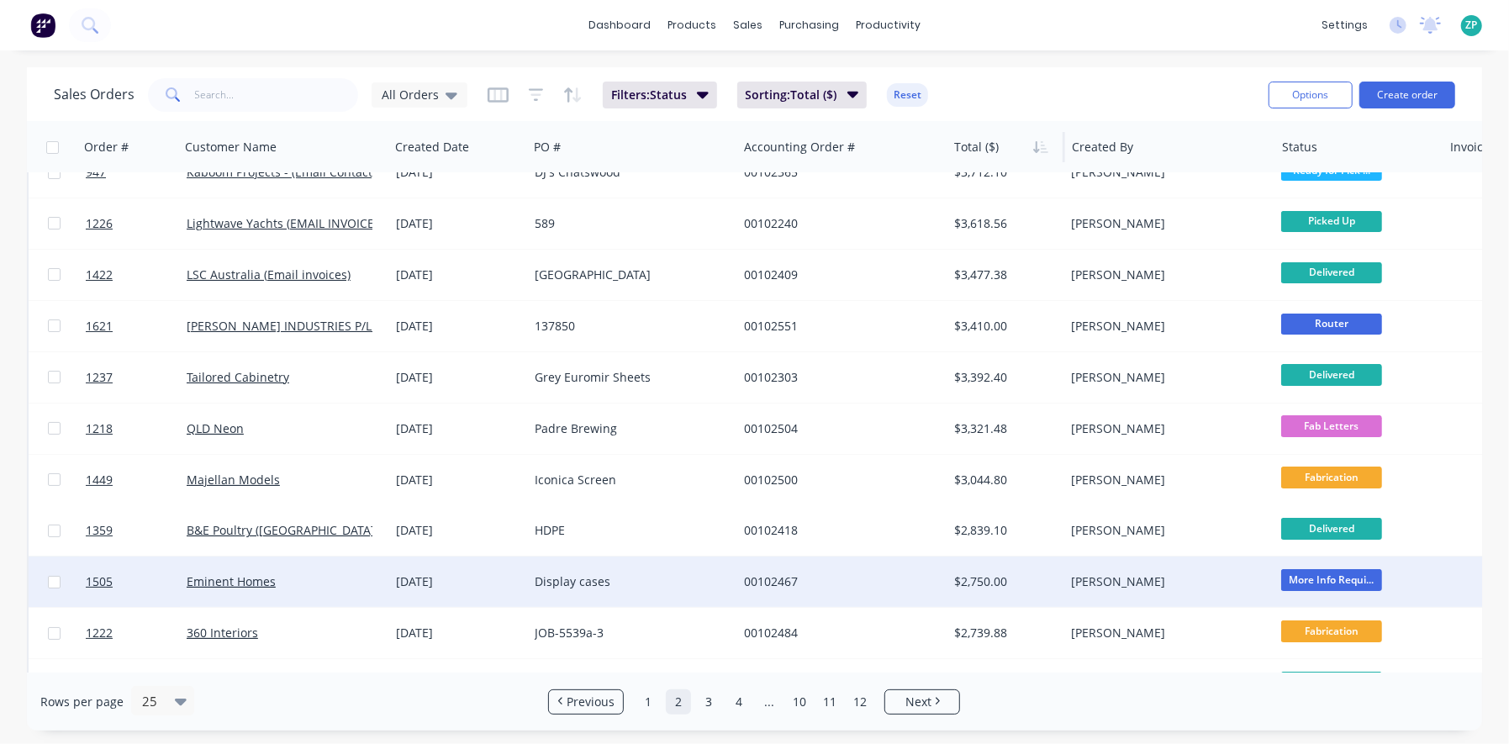
scroll to position [0, 0]
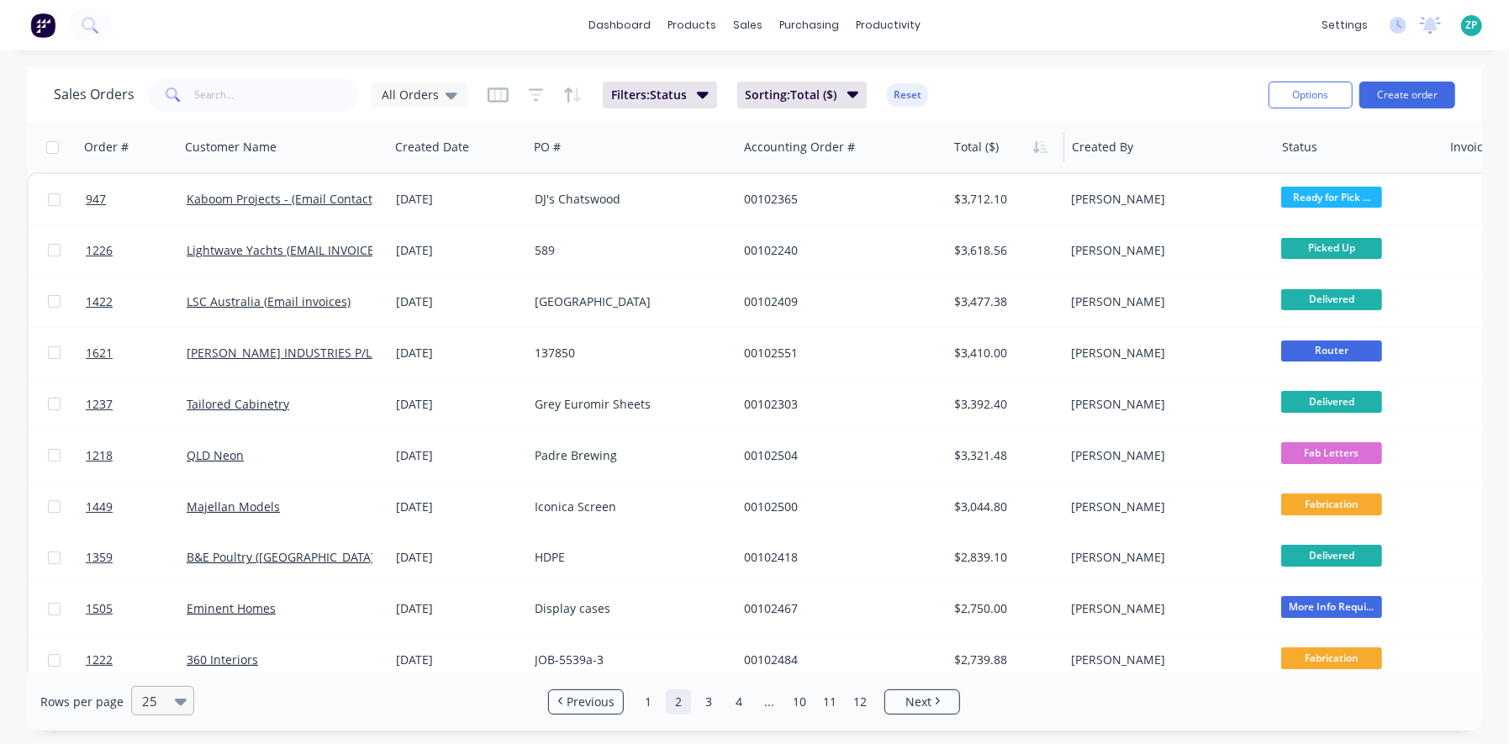
click at [146, 701] on div at bounding box center [154, 701] width 29 height 20
click at [148, 662] on div "100" at bounding box center [160, 660] width 63 height 31
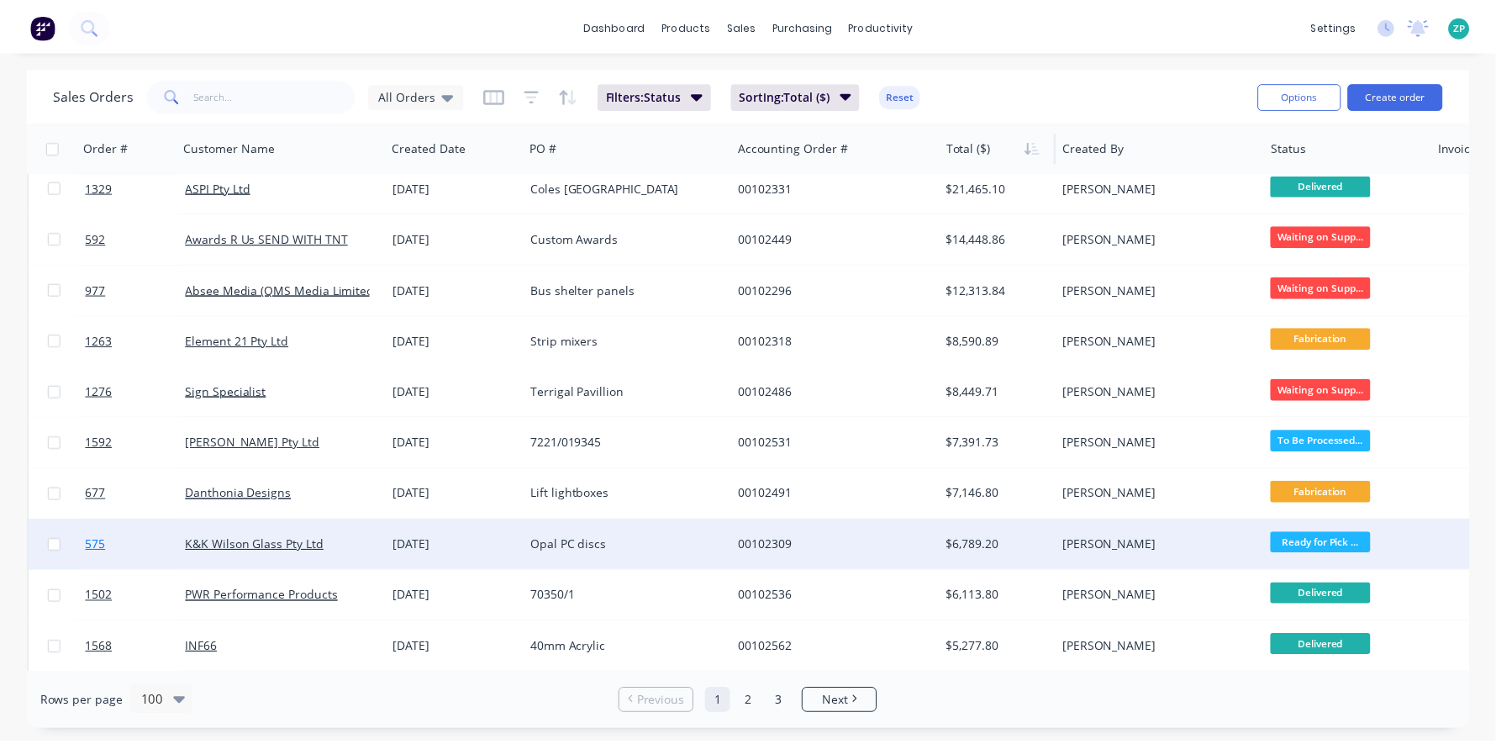
scroll to position [167, 0]
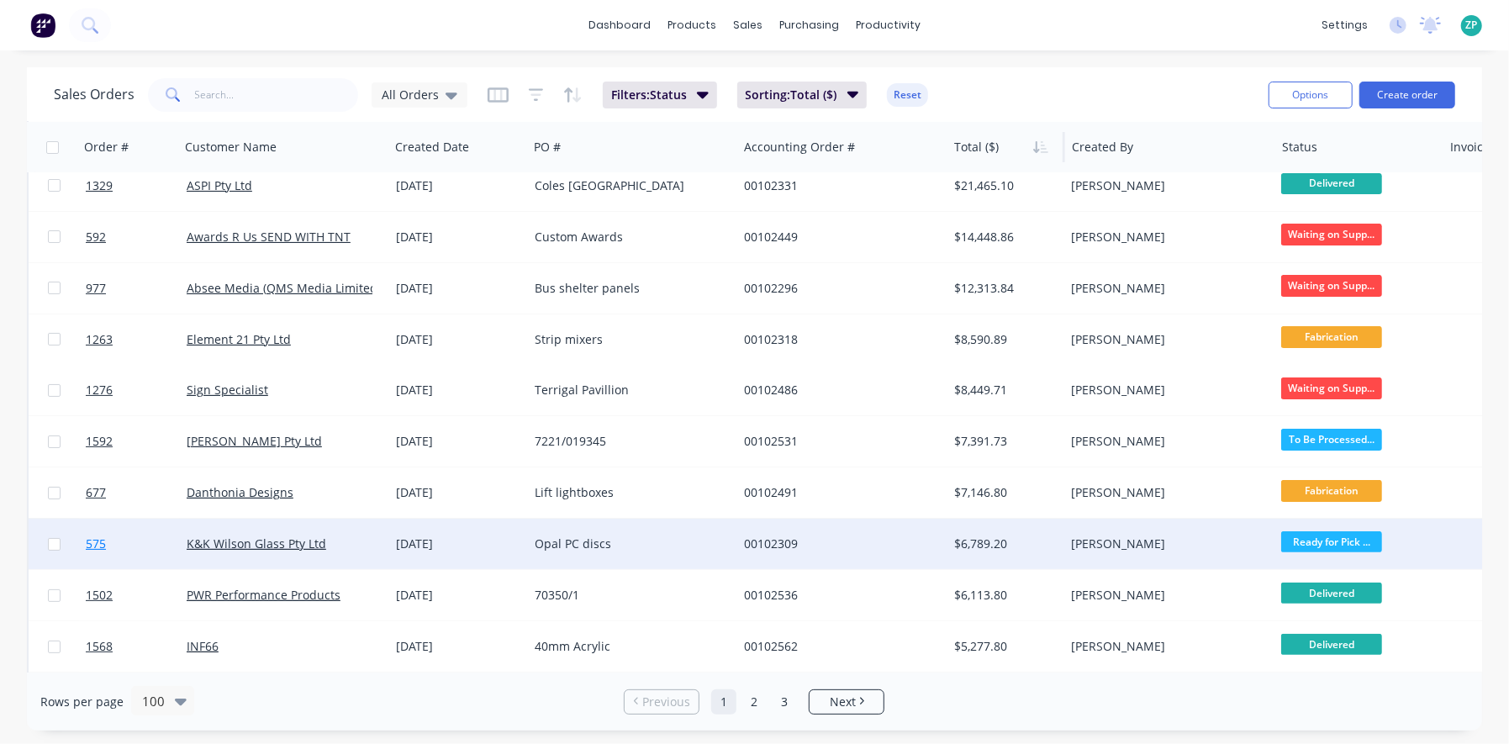
click at [96, 542] on span "575" at bounding box center [96, 543] width 20 height 17
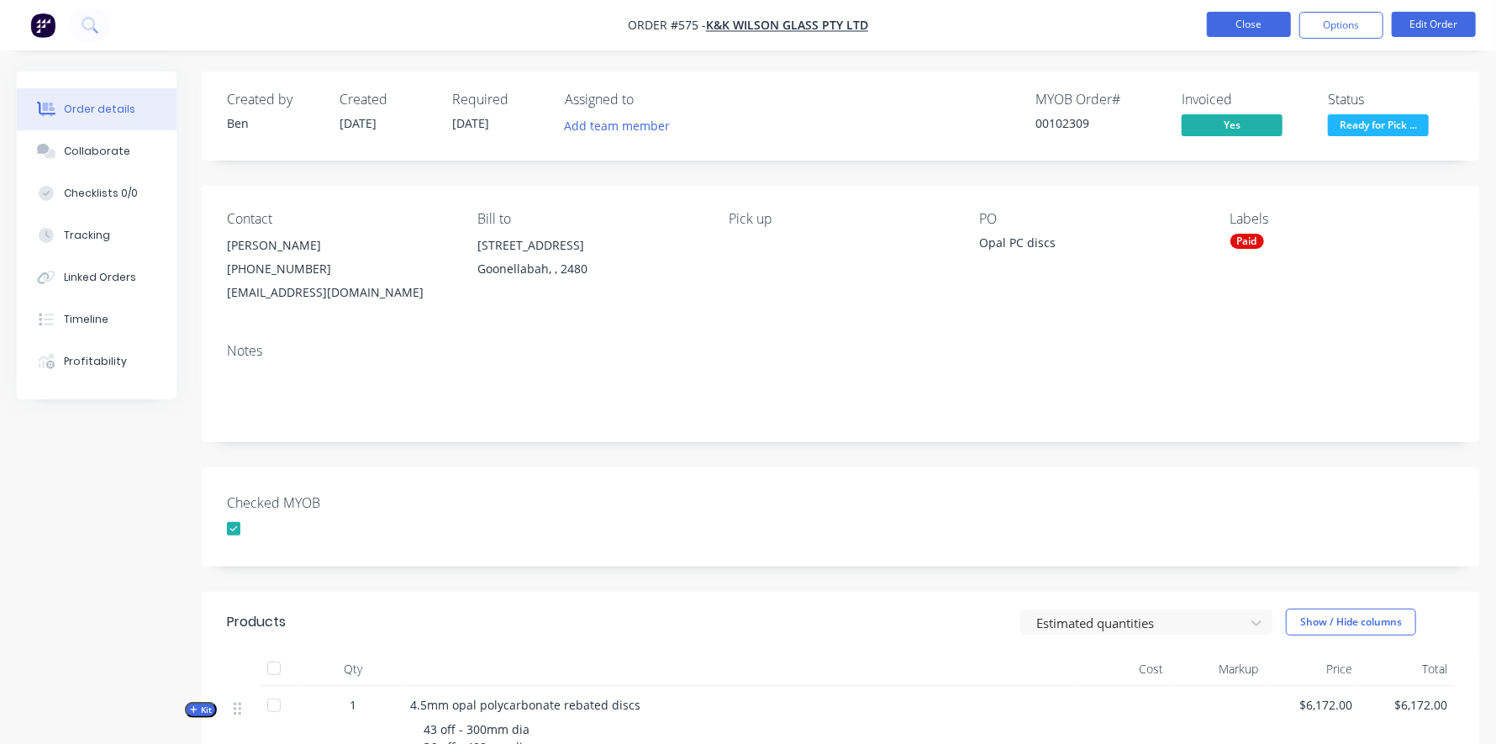
click at [1253, 17] on button "Close" at bounding box center [1249, 24] width 84 height 25
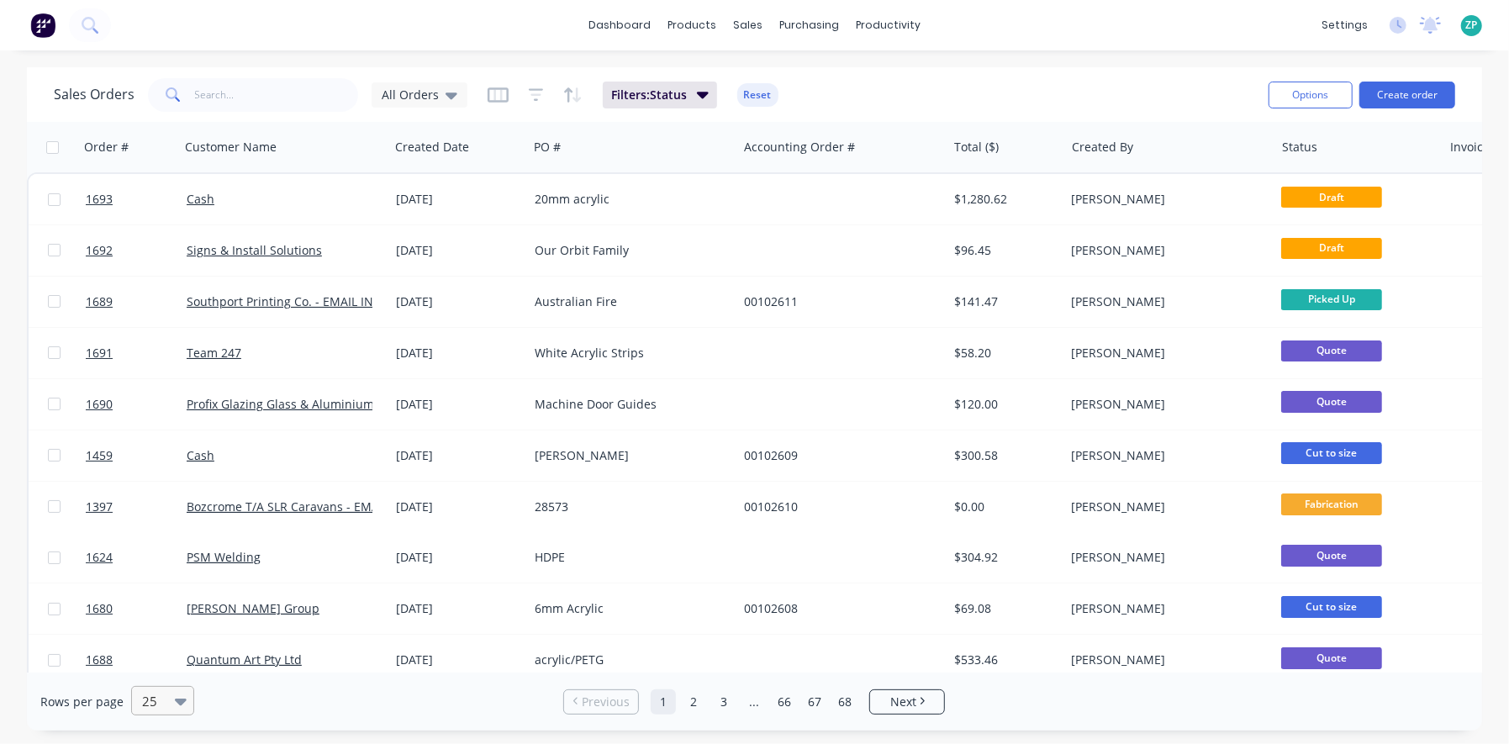
click at [182, 689] on div at bounding box center [184, 701] width 18 height 28
click at [159, 653] on div "100" at bounding box center [160, 660] width 63 height 31
click at [1041, 145] on icon "button" at bounding box center [1040, 146] width 15 height 13
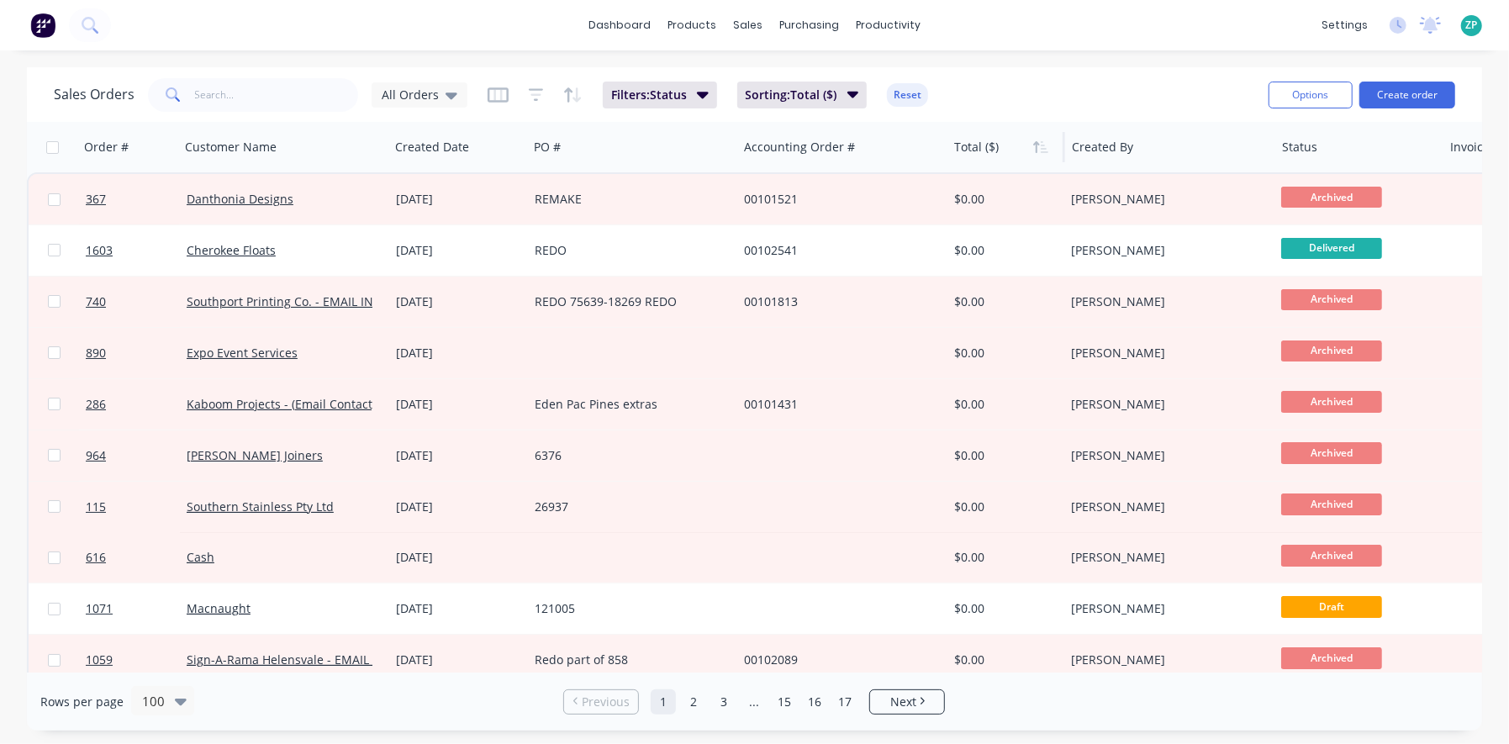
click at [1041, 145] on icon "button" at bounding box center [1040, 146] width 15 height 13
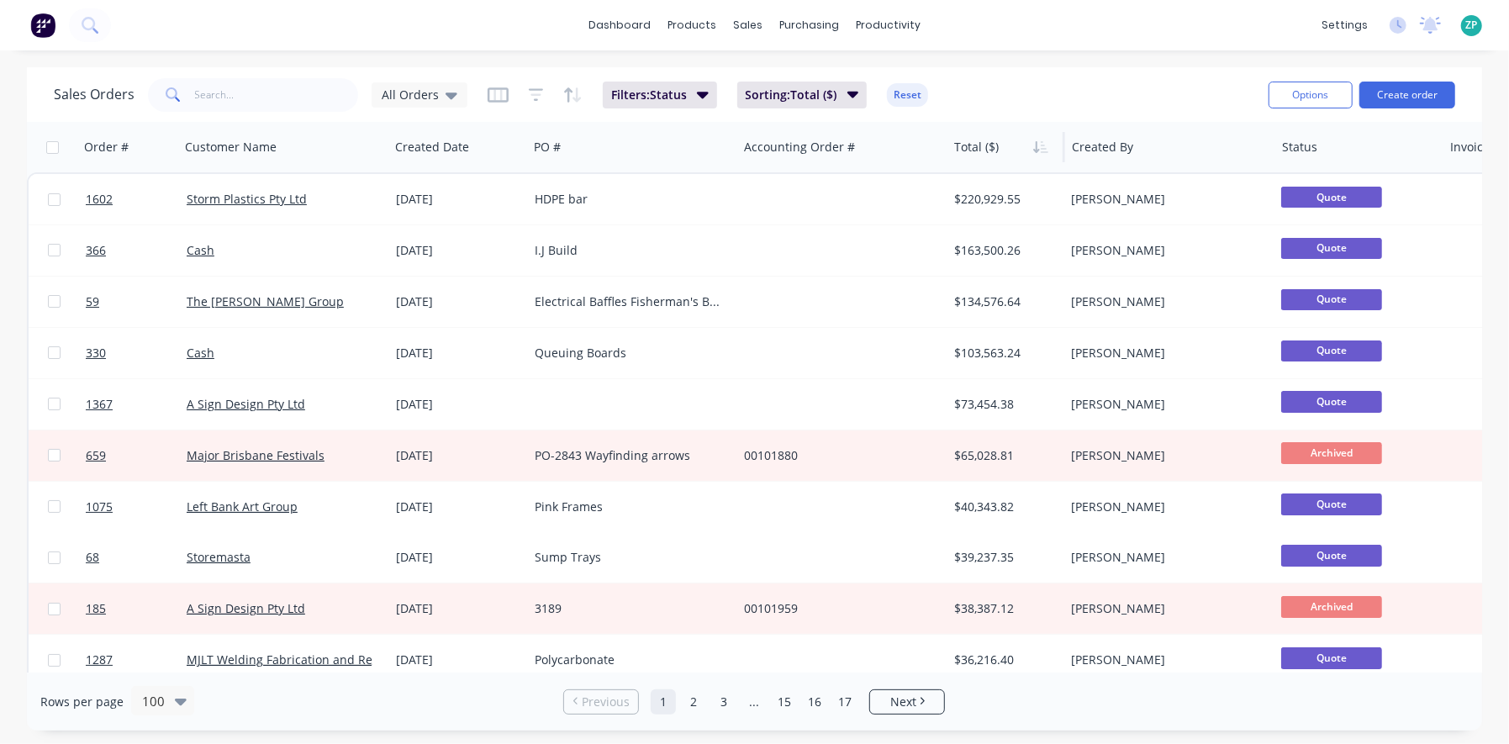
click at [645, 58] on div "dashboard products sales purchasing productivity dashboard products Product Cat…" at bounding box center [754, 372] width 1509 height 744
click at [805, 99] on span "Sorting: Total ($)" at bounding box center [792, 95] width 92 height 17
click at [672, 92] on span "Filters: Status" at bounding box center [649, 95] width 76 height 17
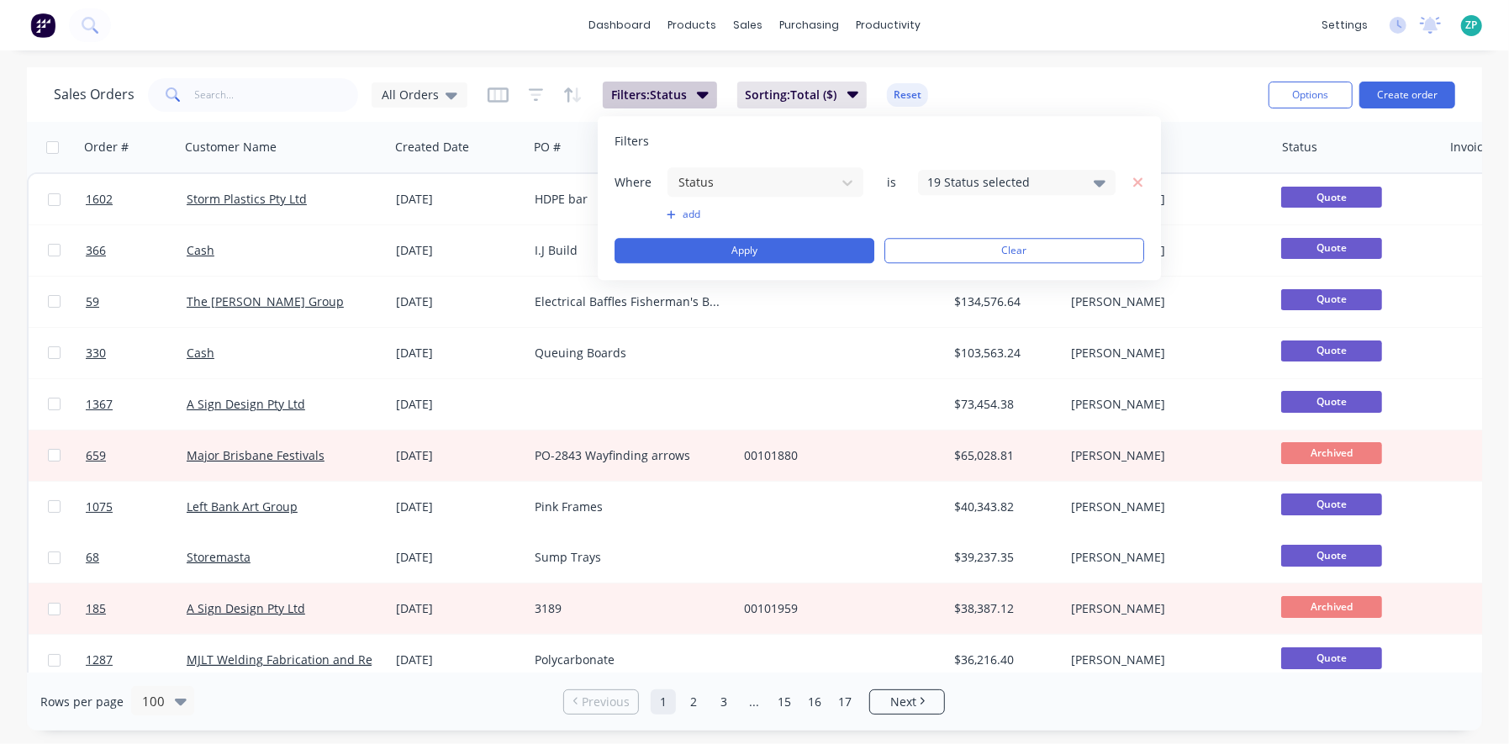
click at [672, 92] on span "Filters: Status" at bounding box center [649, 95] width 76 height 17
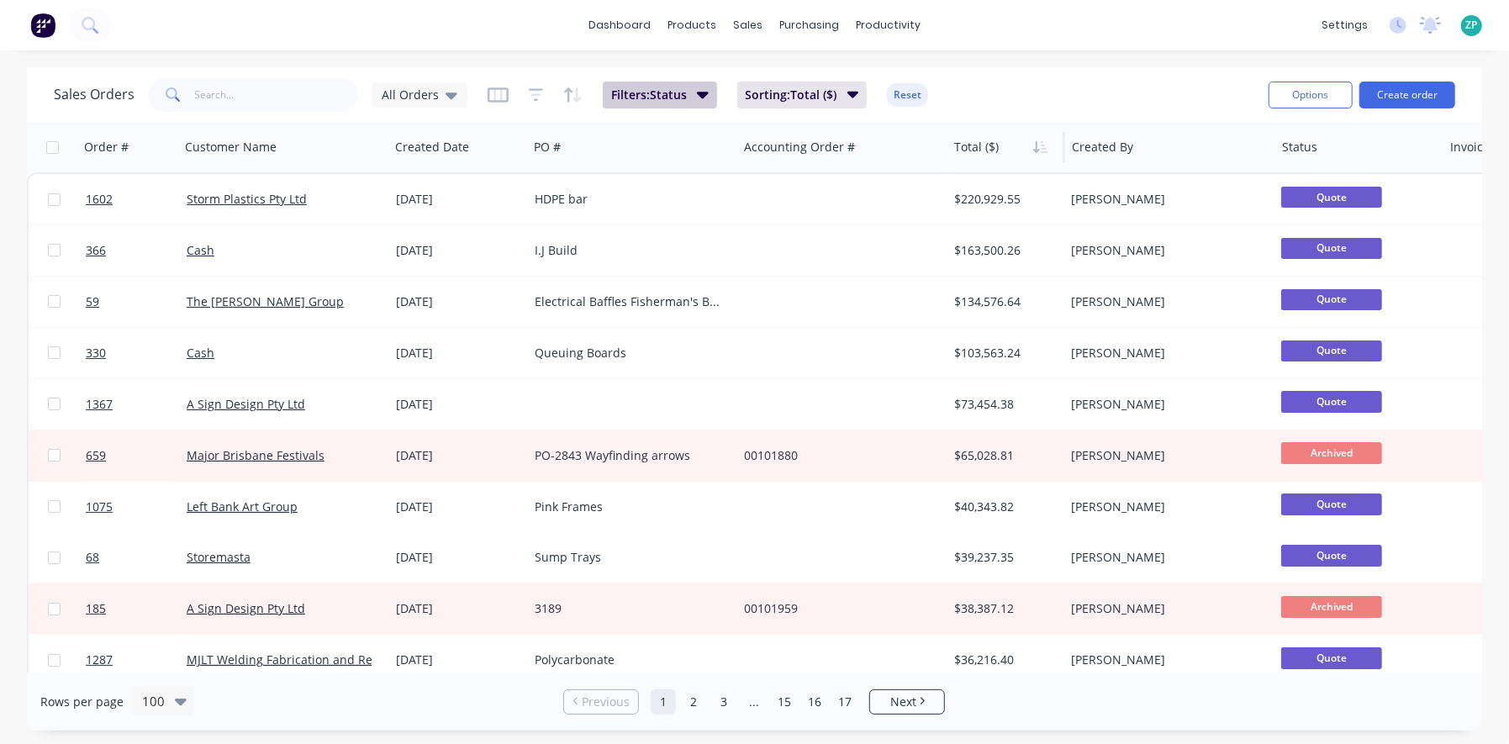
click at [704, 89] on icon "button" at bounding box center [703, 94] width 12 height 18
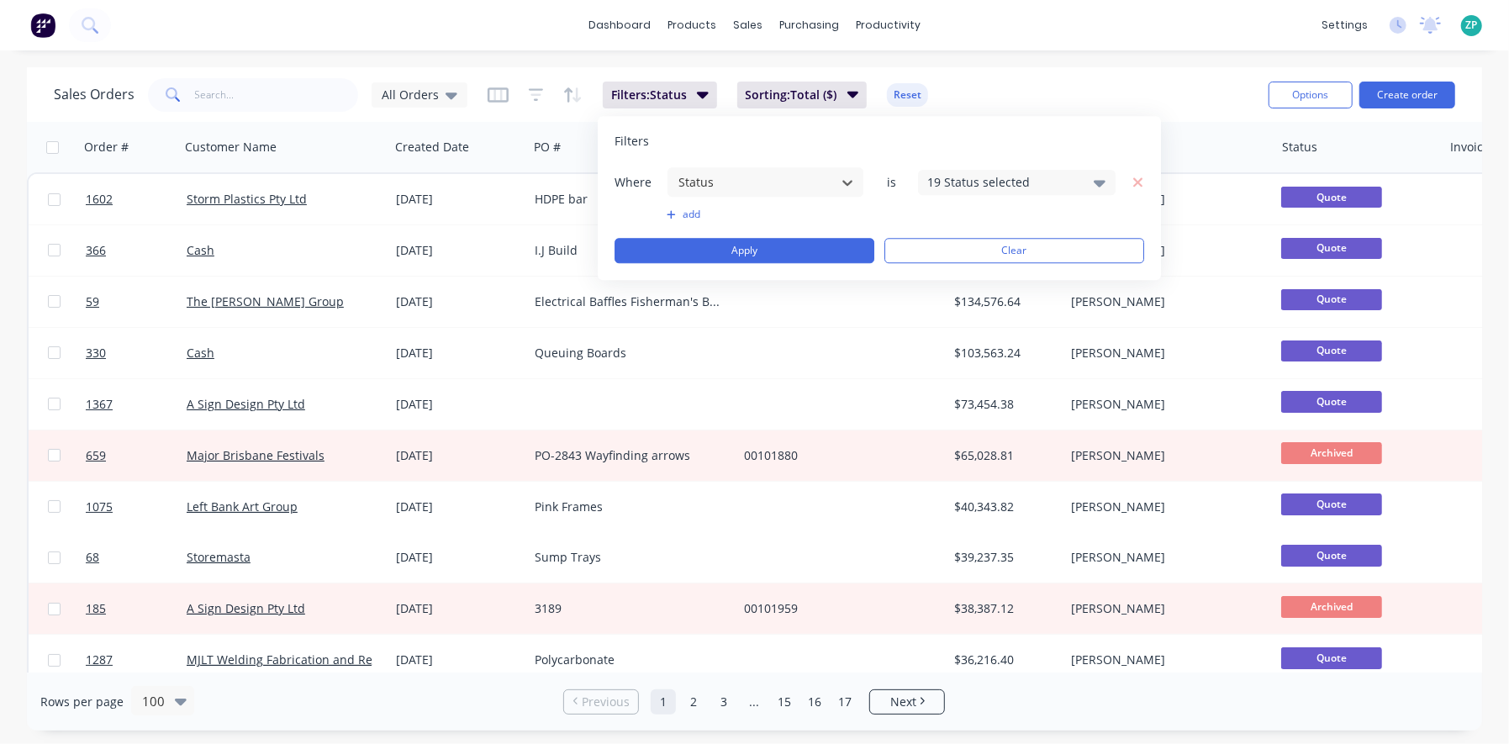
click at [994, 186] on div "19 Status selected" at bounding box center [1003, 182] width 152 height 18
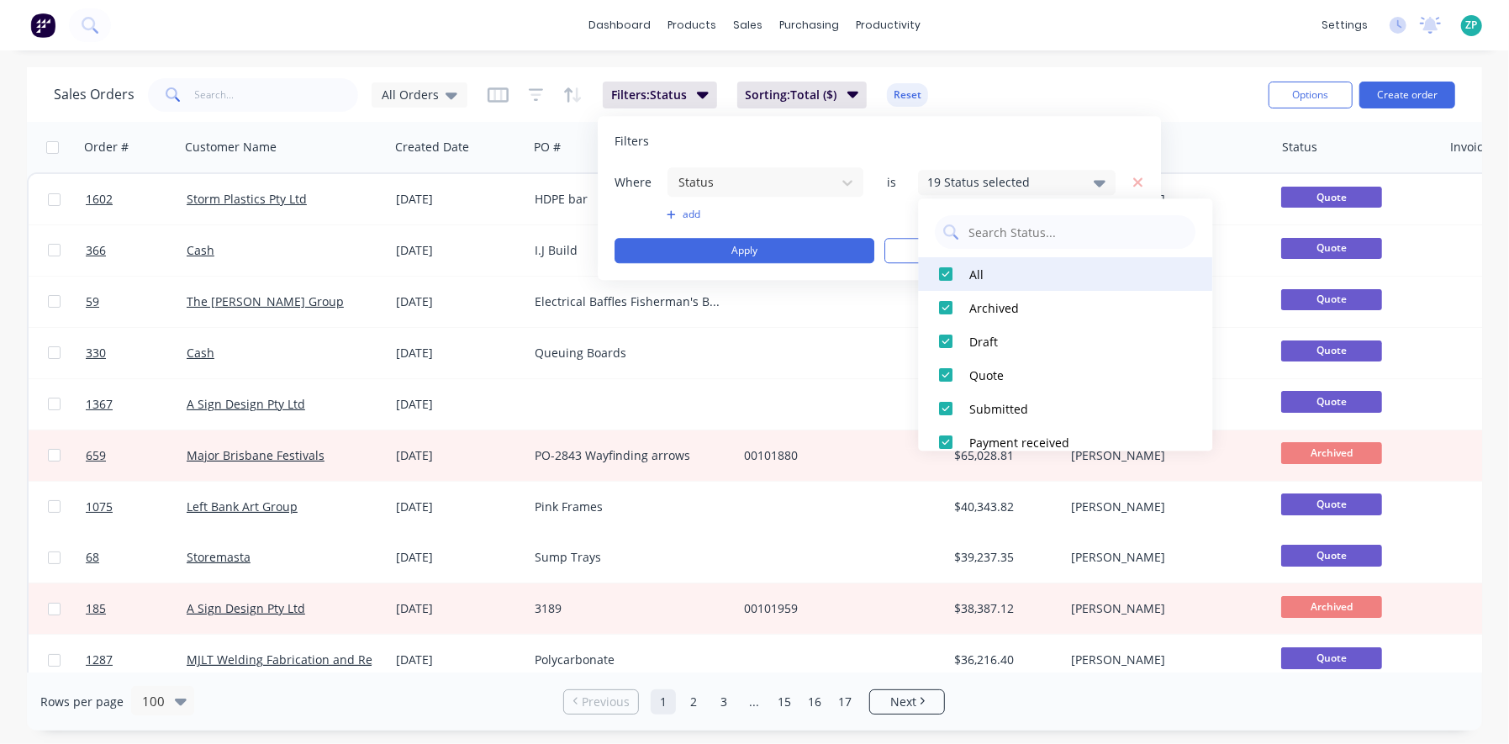
click at [953, 272] on div at bounding box center [947, 274] width 34 height 34
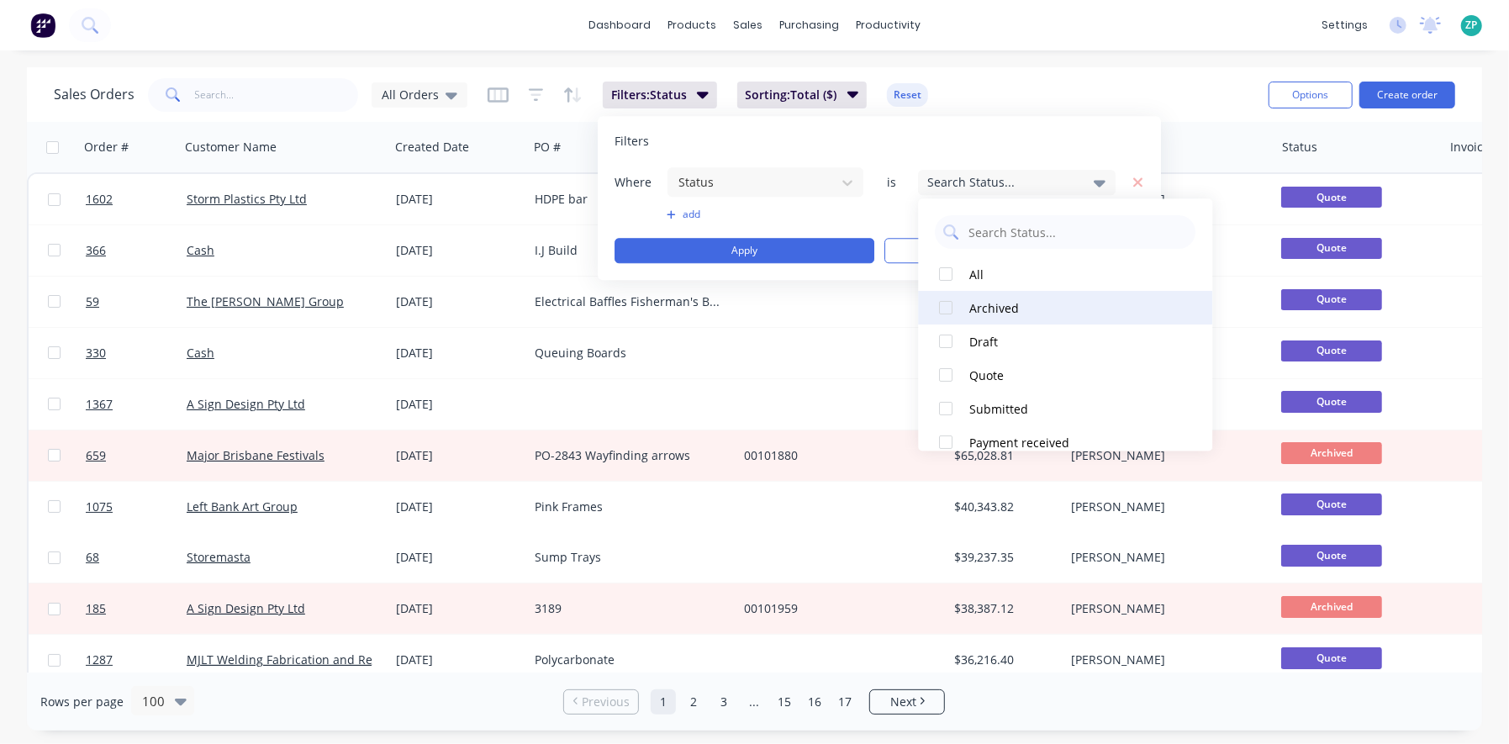
click at [943, 266] on div at bounding box center [947, 274] width 34 height 34
drag, startPoint x: 941, startPoint y: 292, endPoint x: 941, endPoint y: 302, distance: 10.1
click at [941, 294] on div at bounding box center [947, 308] width 34 height 34
drag, startPoint x: 944, startPoint y: 275, endPoint x: 945, endPoint y: 293, distance: 18.5
click at [944, 279] on div at bounding box center [947, 274] width 34 height 34
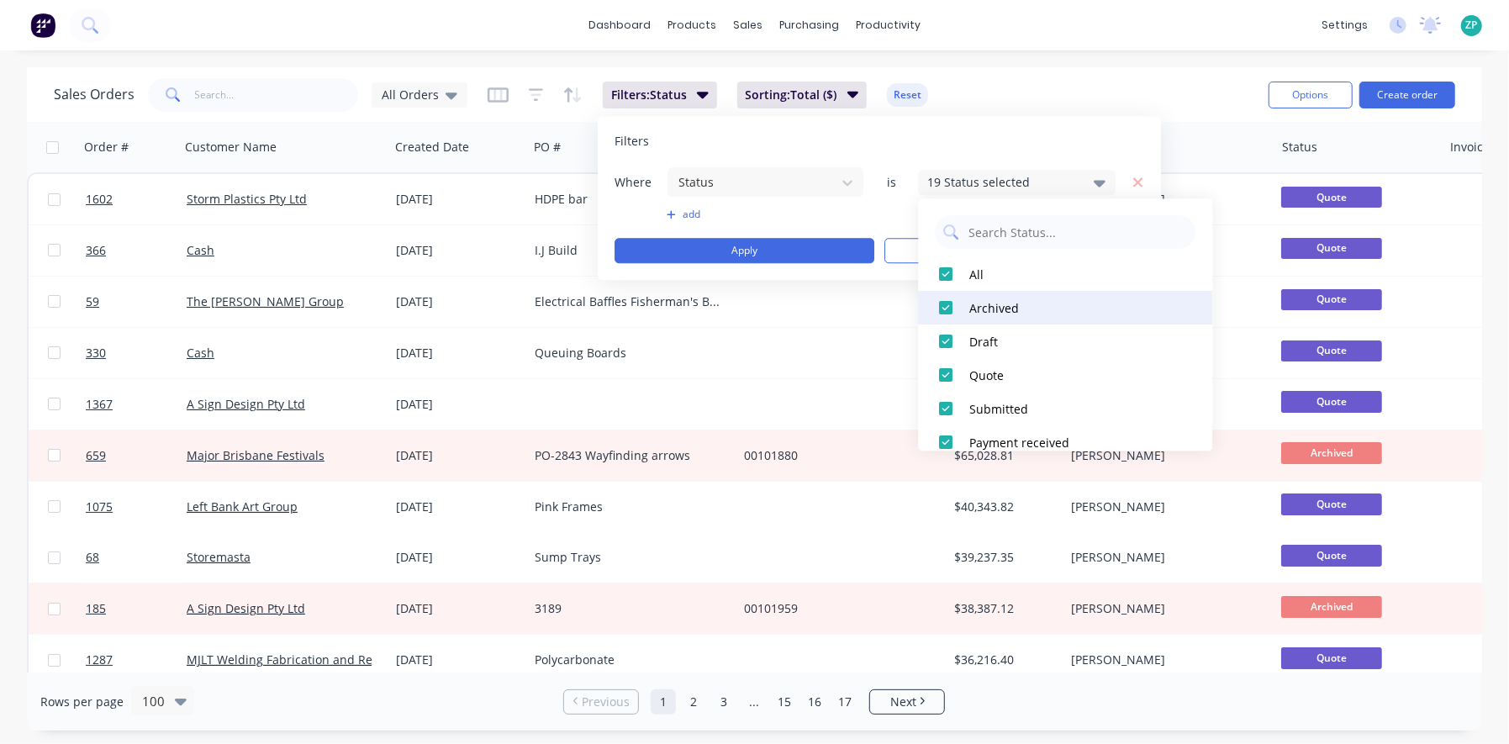
click at [945, 300] on div at bounding box center [947, 308] width 34 height 34
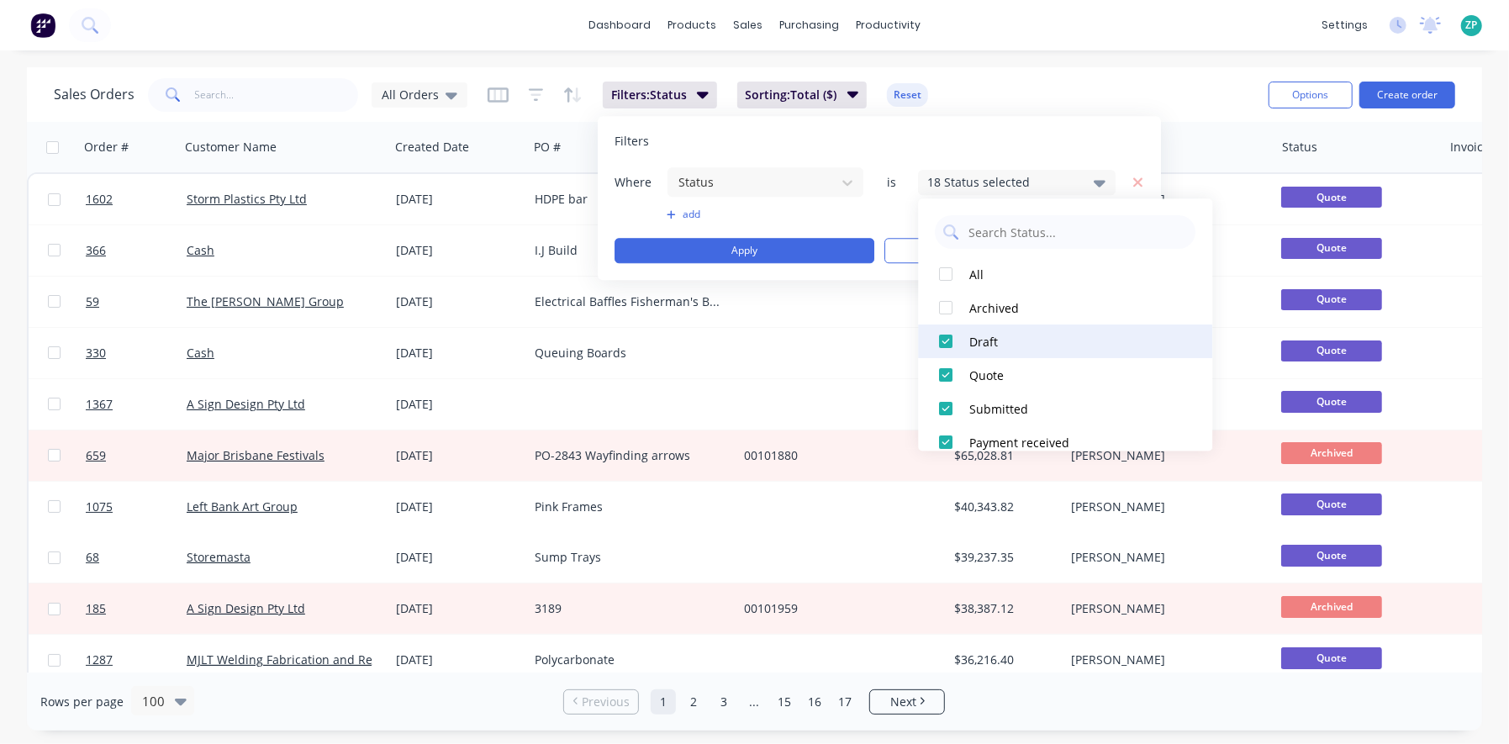
drag, startPoint x: 941, startPoint y: 337, endPoint x: 950, endPoint y: 362, distance: 26.6
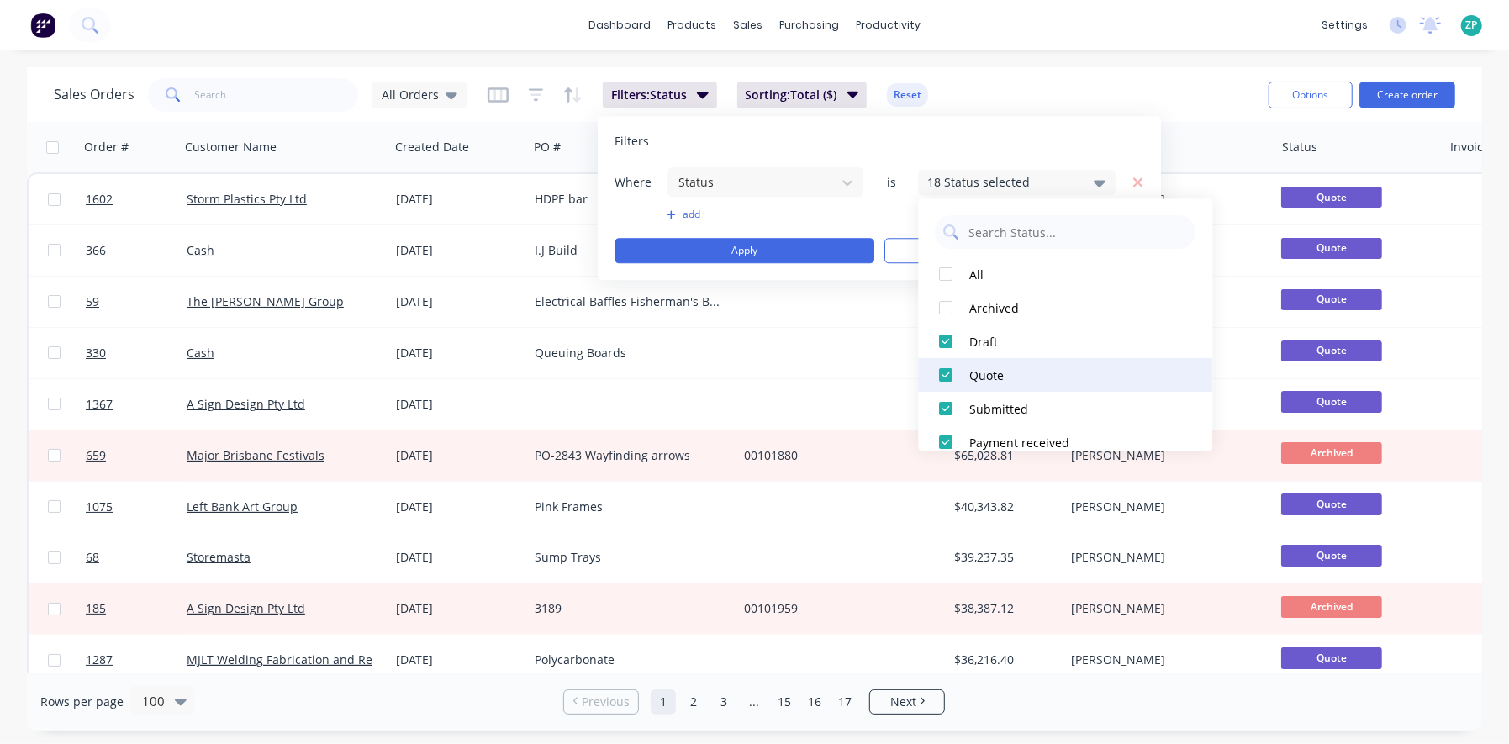
click at [942, 340] on div at bounding box center [947, 341] width 34 height 34
click at [942, 378] on div at bounding box center [947, 375] width 34 height 34
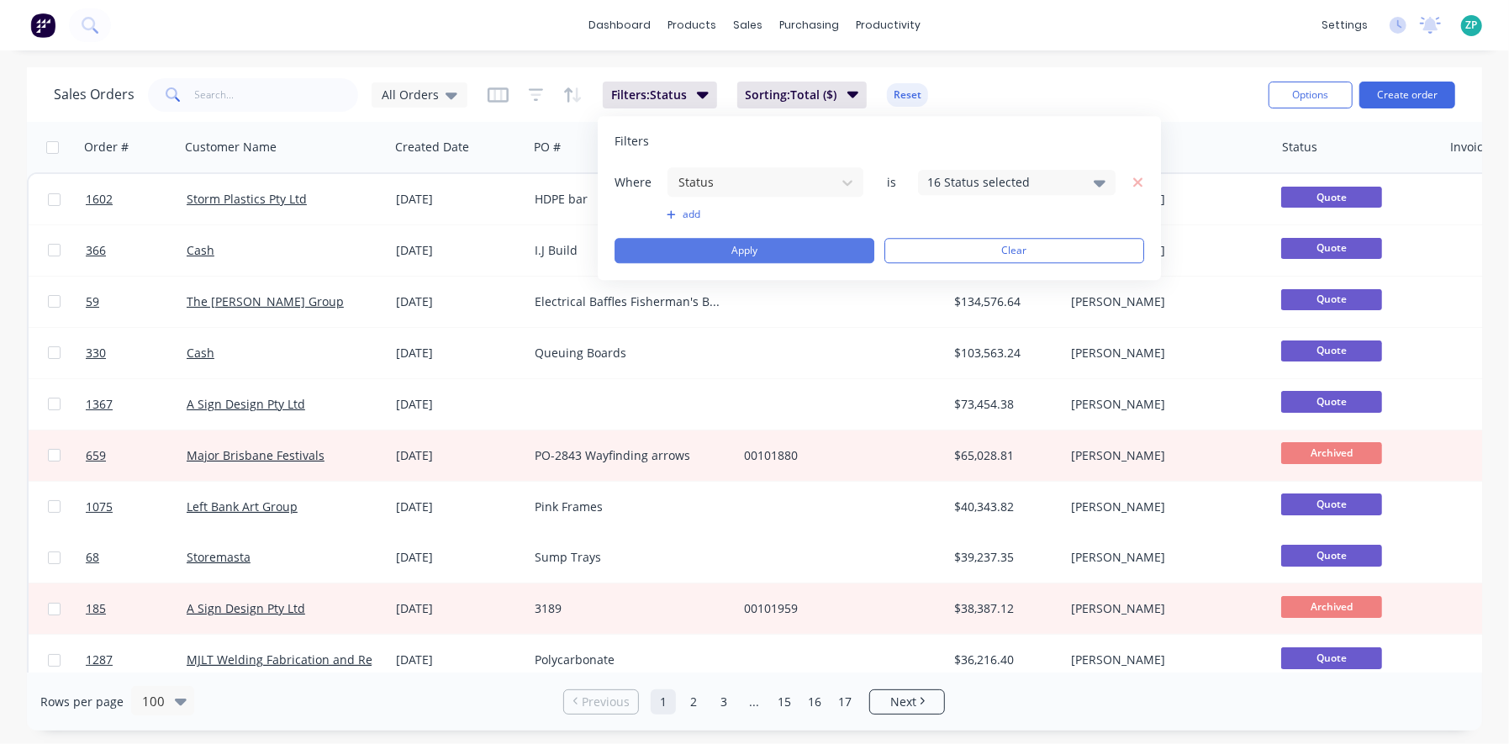
click at [794, 252] on button "Apply" at bounding box center [744, 250] width 260 height 25
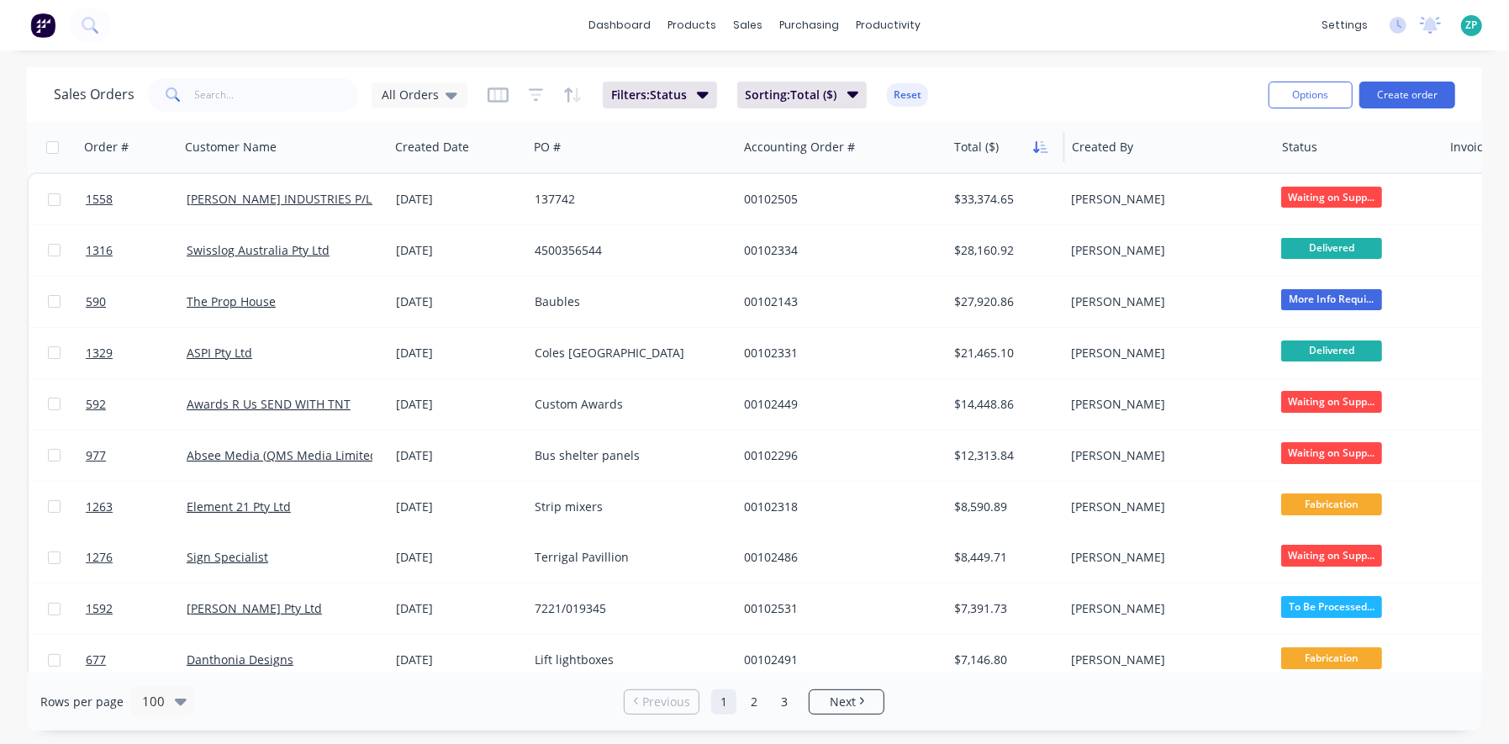
click at [1035, 140] on icon "button" at bounding box center [1040, 146] width 15 height 13
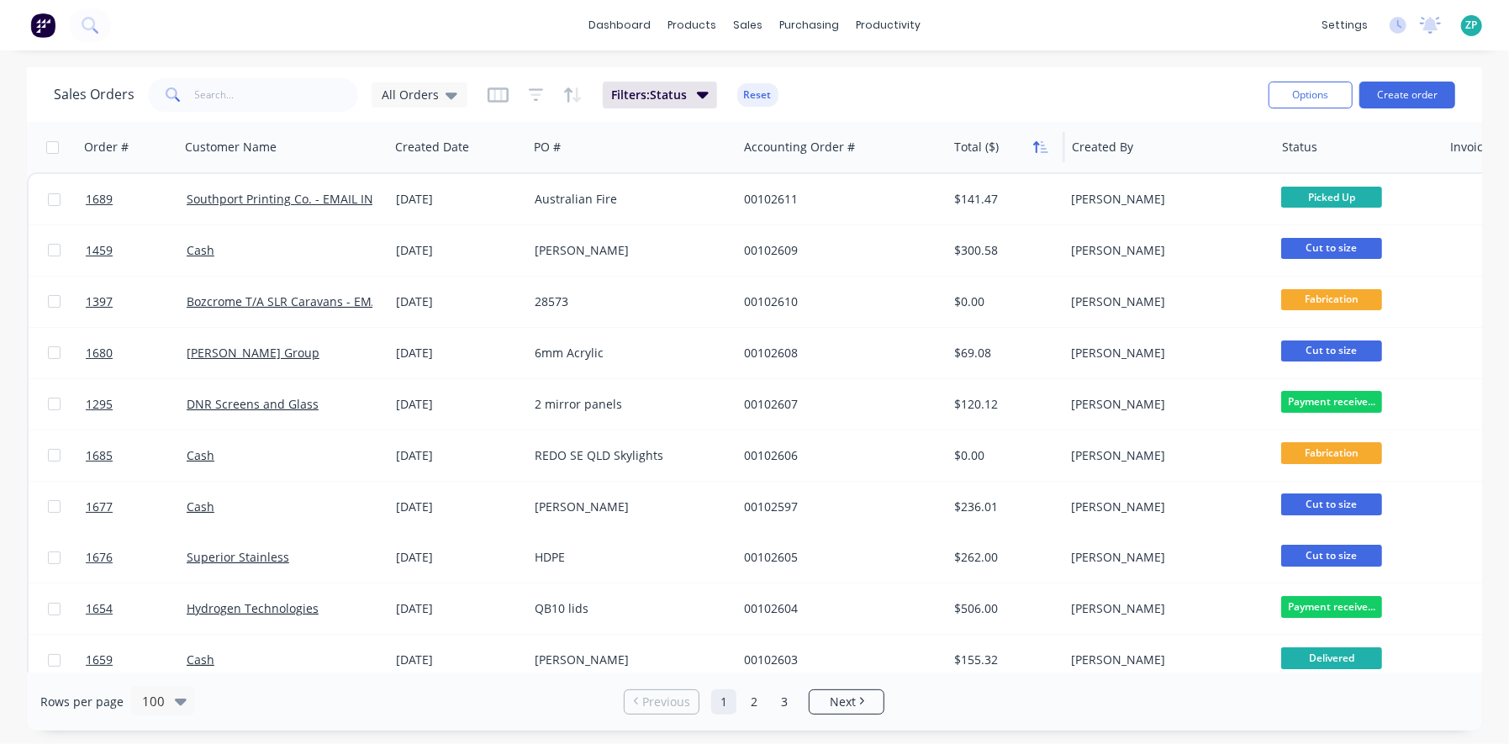
click at [1036, 143] on icon "button" at bounding box center [1036, 147] width 6 height 12
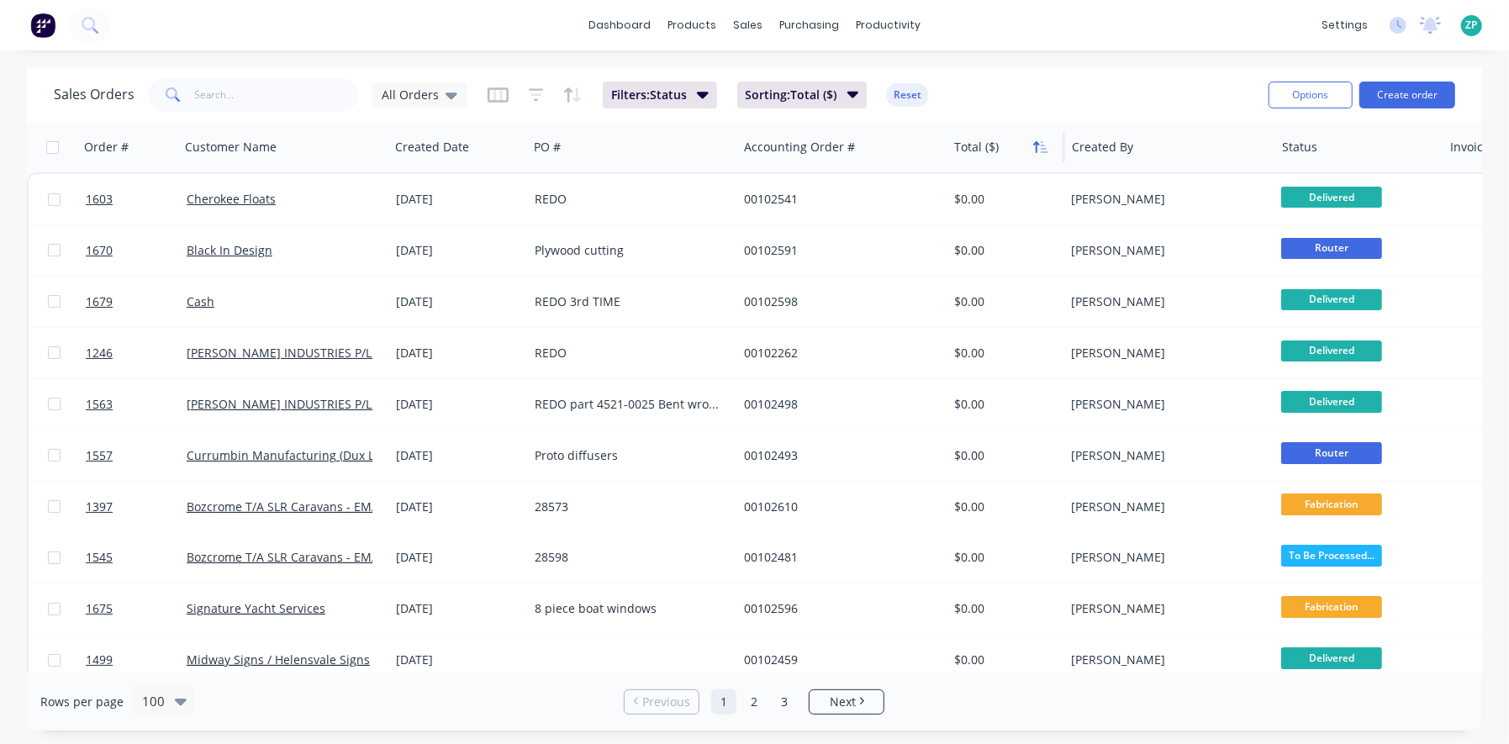
click at [1034, 137] on button "button" at bounding box center [1040, 146] width 25 height 25
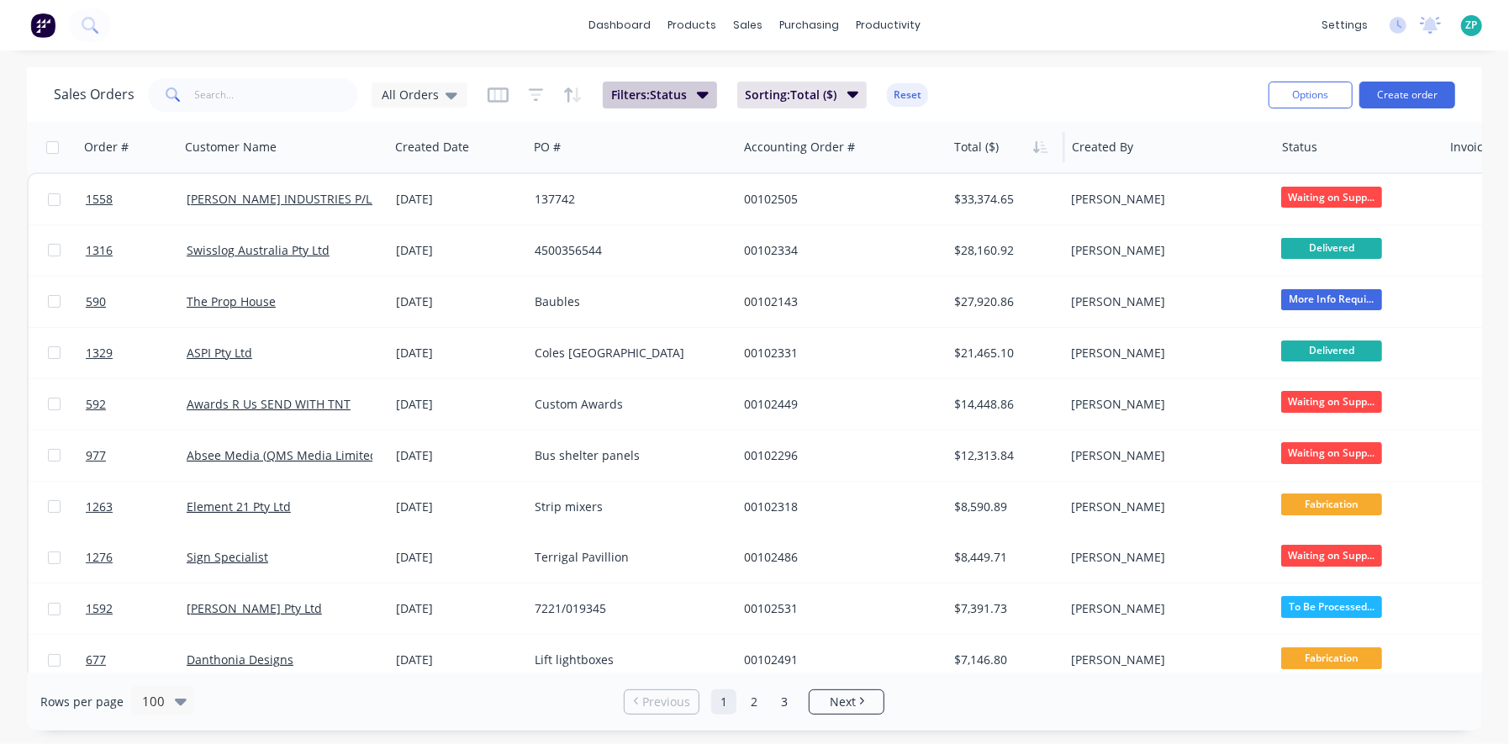
click at [697, 96] on icon "button" at bounding box center [703, 94] width 12 height 18
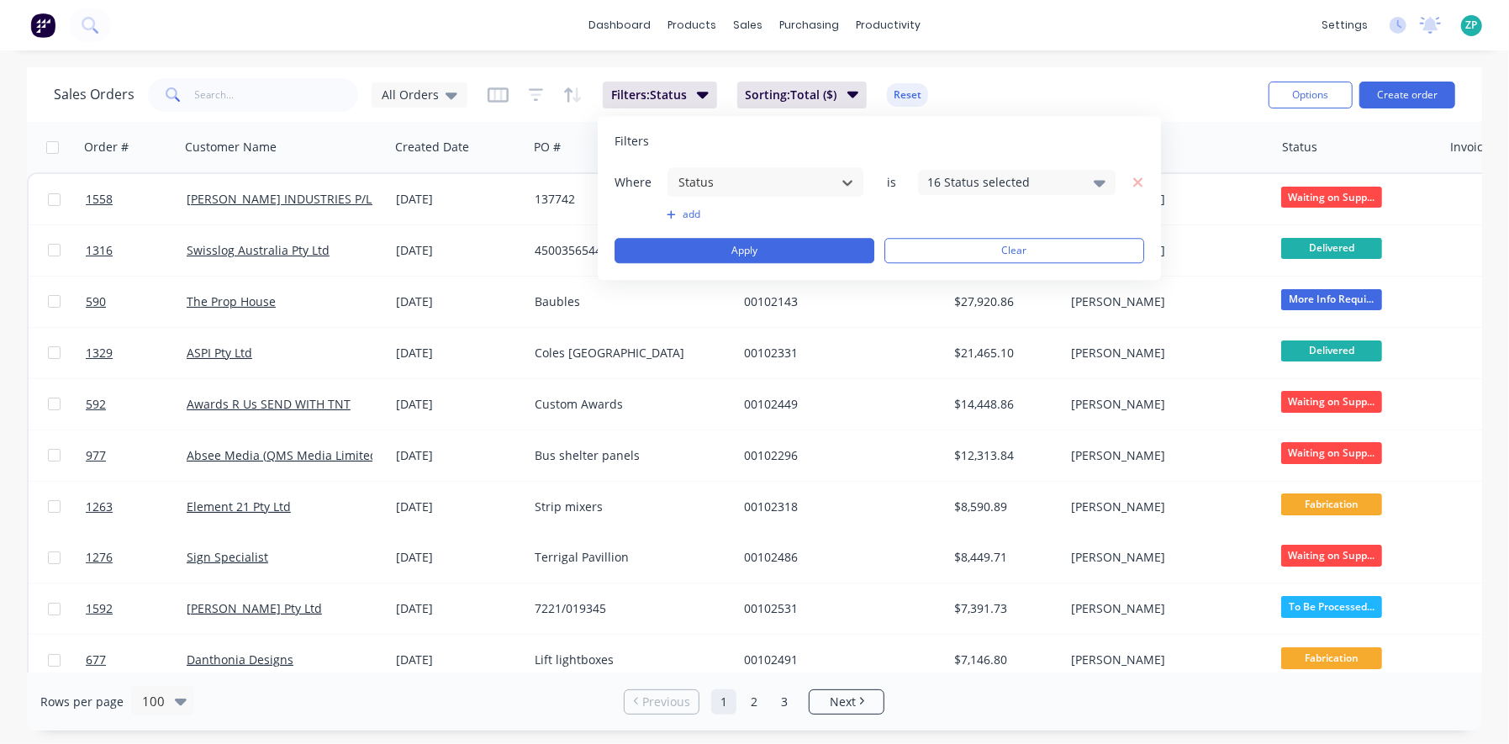
click at [1091, 183] on div "16 Status selected" at bounding box center [1017, 182] width 198 height 25
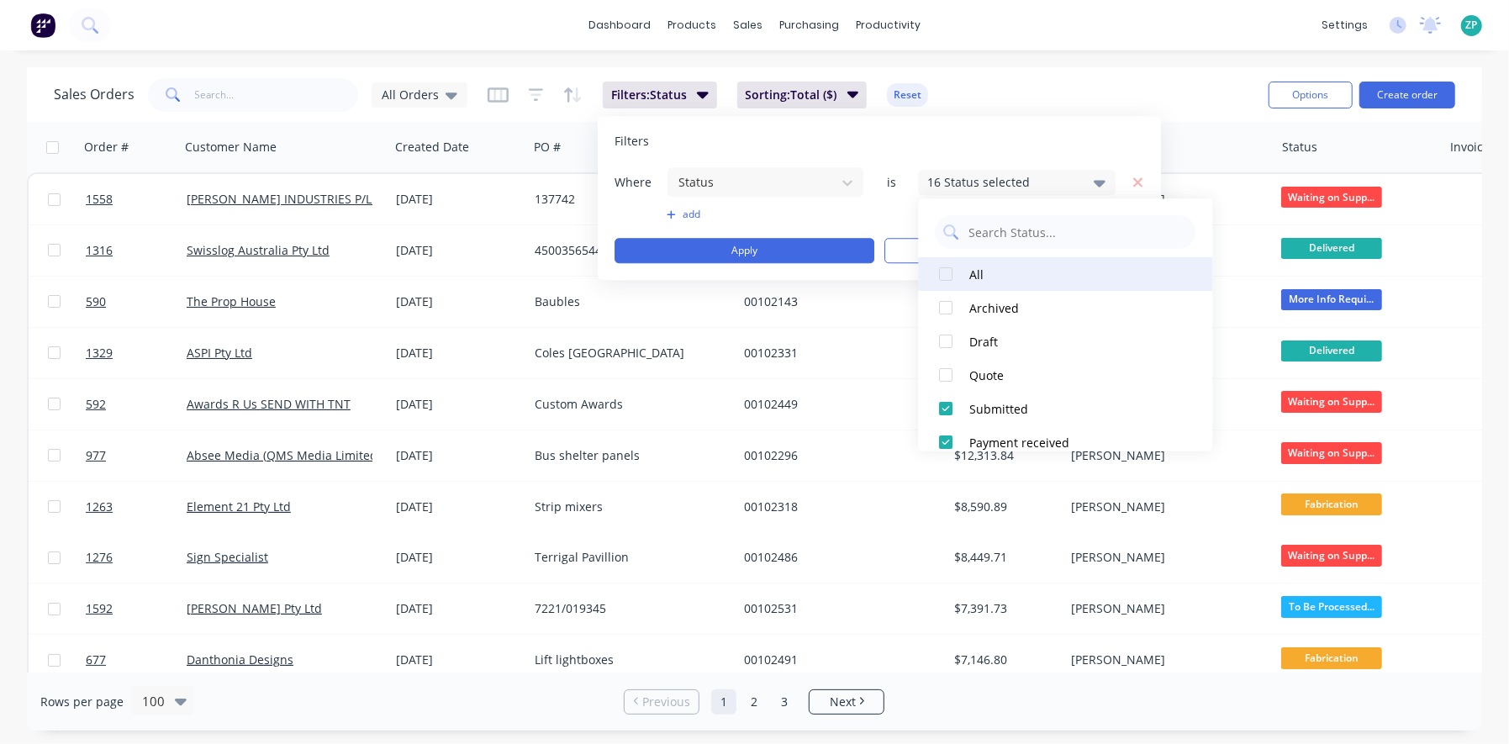
click at [948, 276] on div at bounding box center [947, 274] width 34 height 34
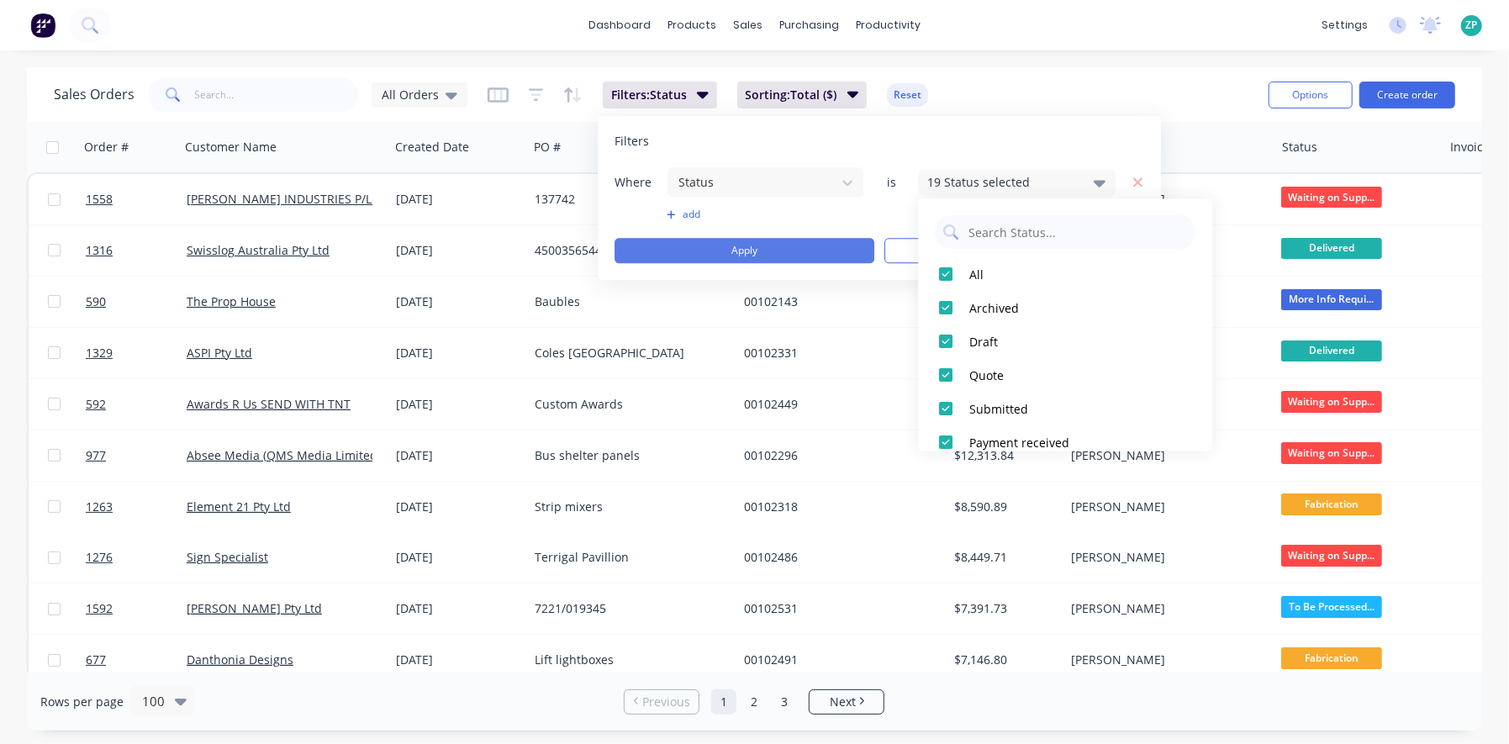
click at [811, 248] on button "Apply" at bounding box center [744, 250] width 260 height 25
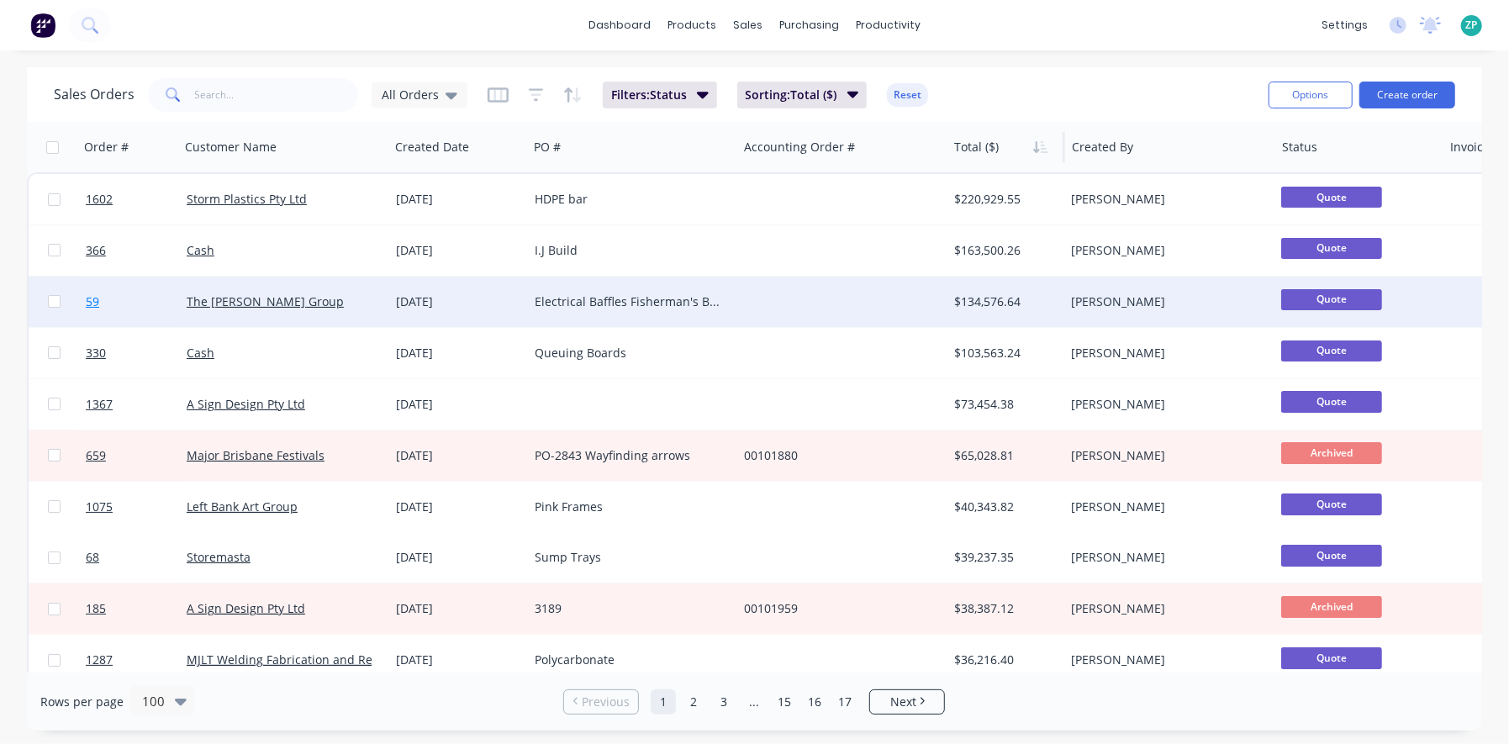
click at [89, 300] on span "59" at bounding box center [92, 301] width 13 height 17
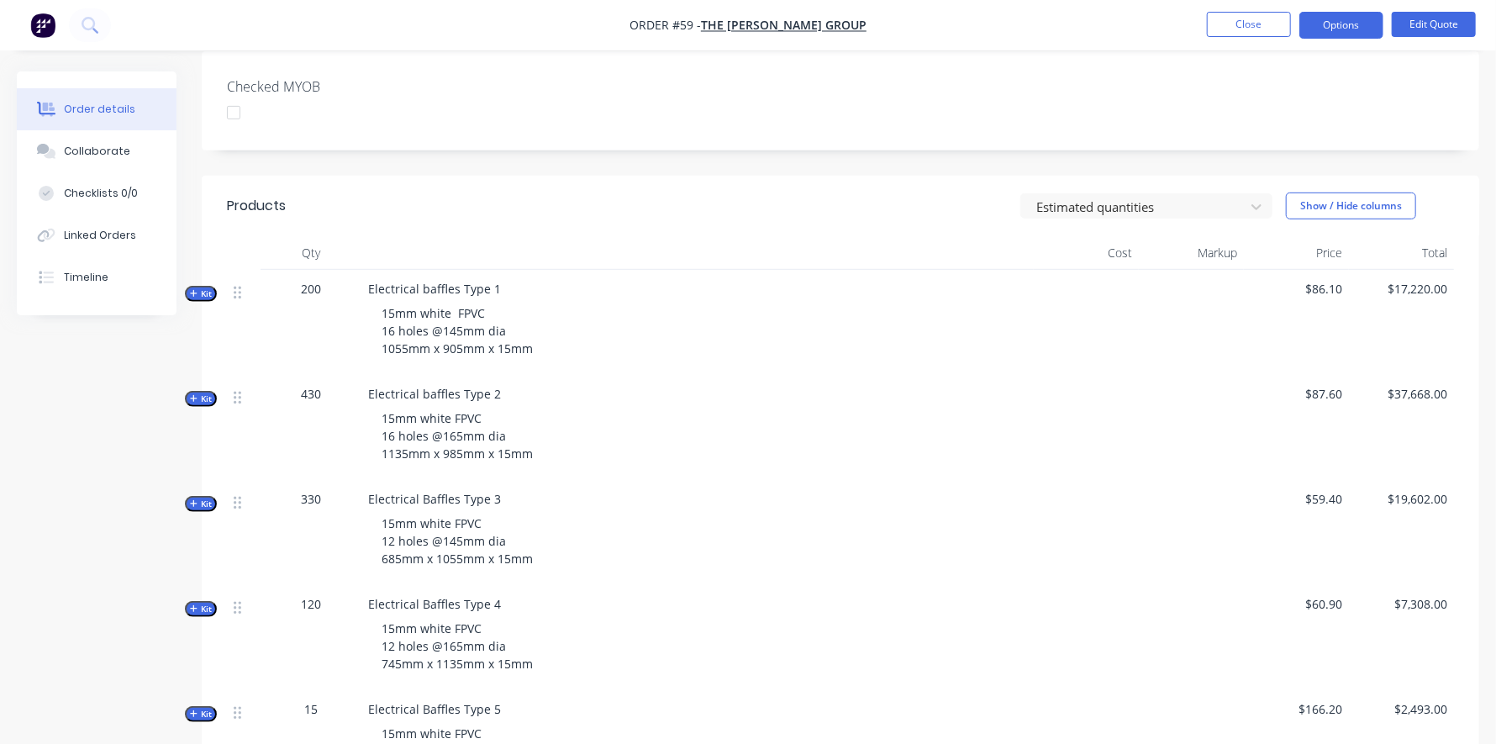
scroll to position [335, 0]
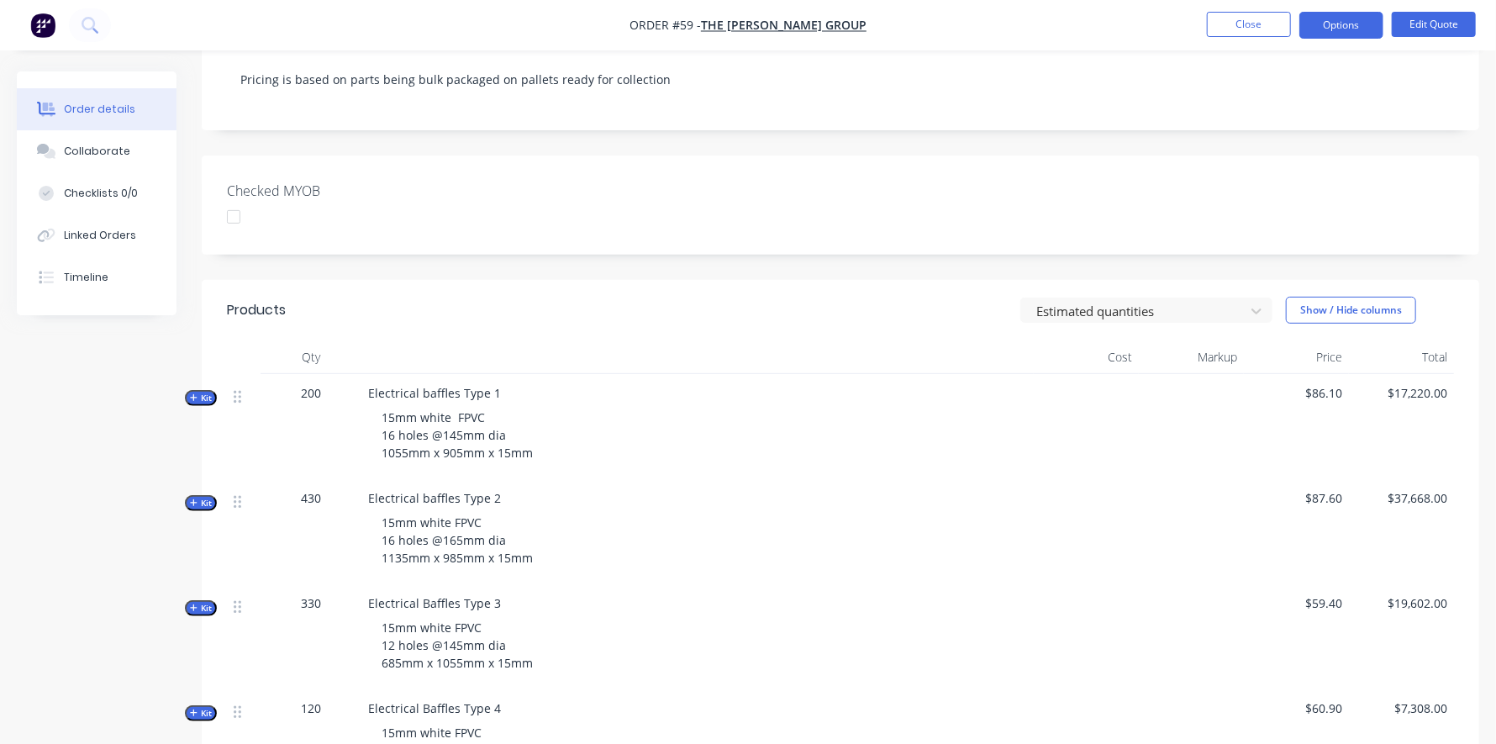
click at [190, 393] on icon "button" at bounding box center [194, 397] width 8 height 8
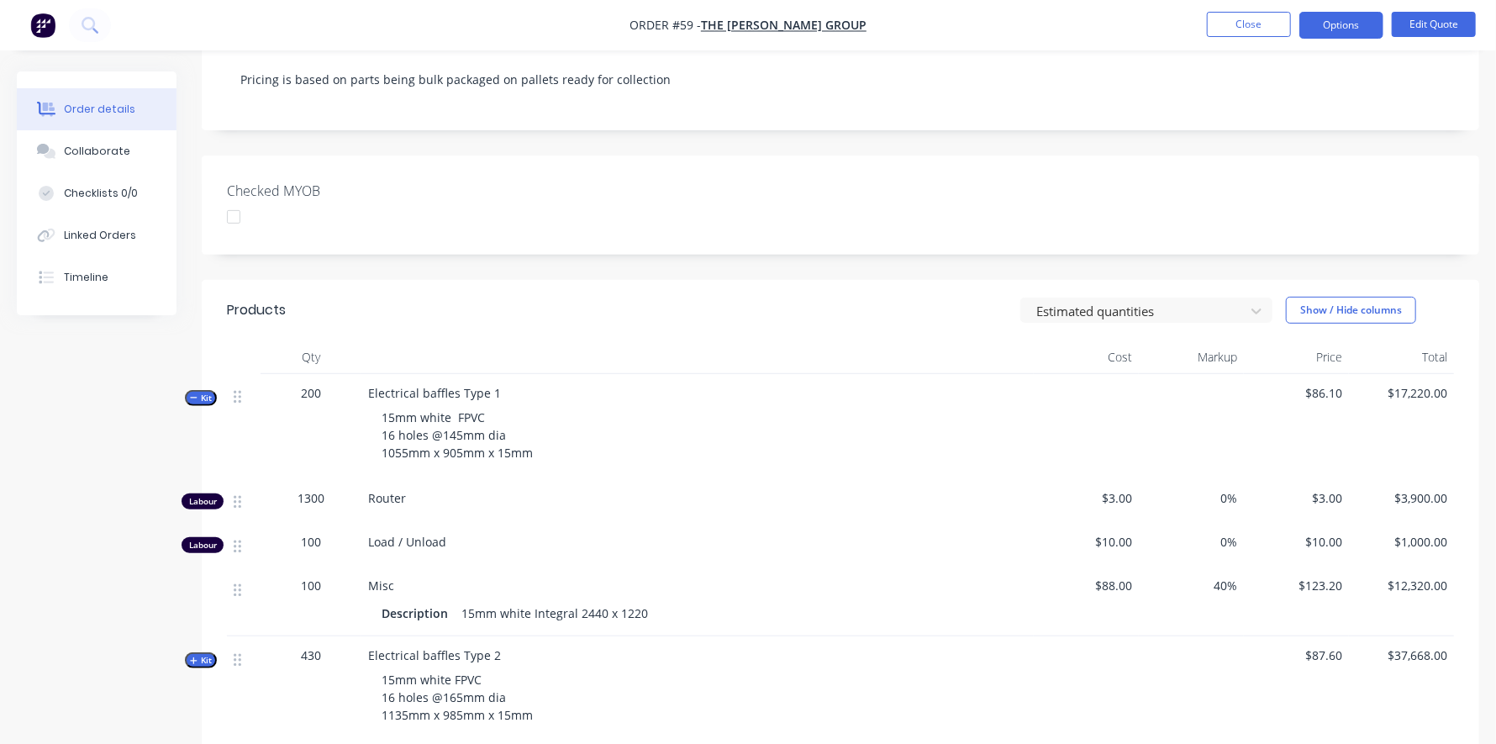
click at [190, 393] on icon "button" at bounding box center [194, 397] width 8 height 8
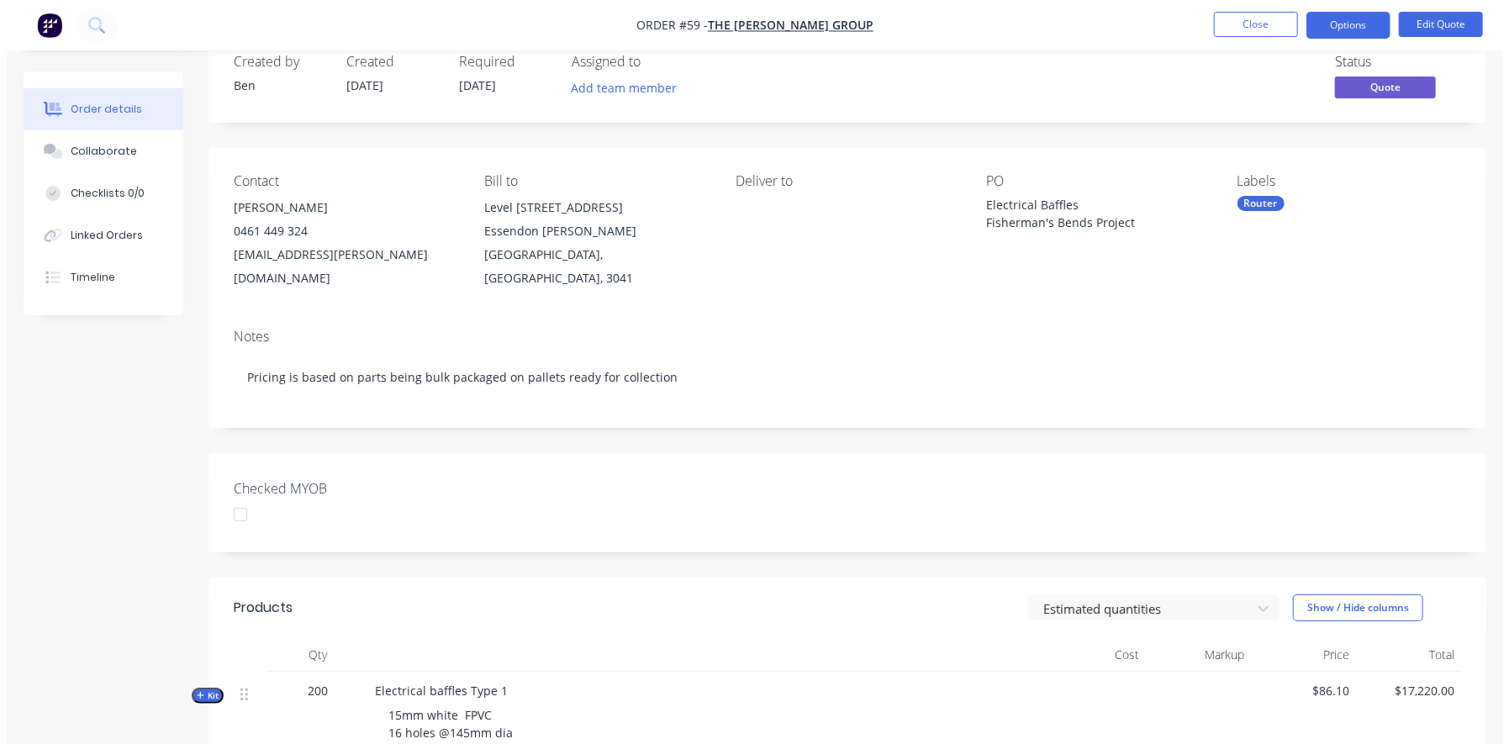
scroll to position [0, 0]
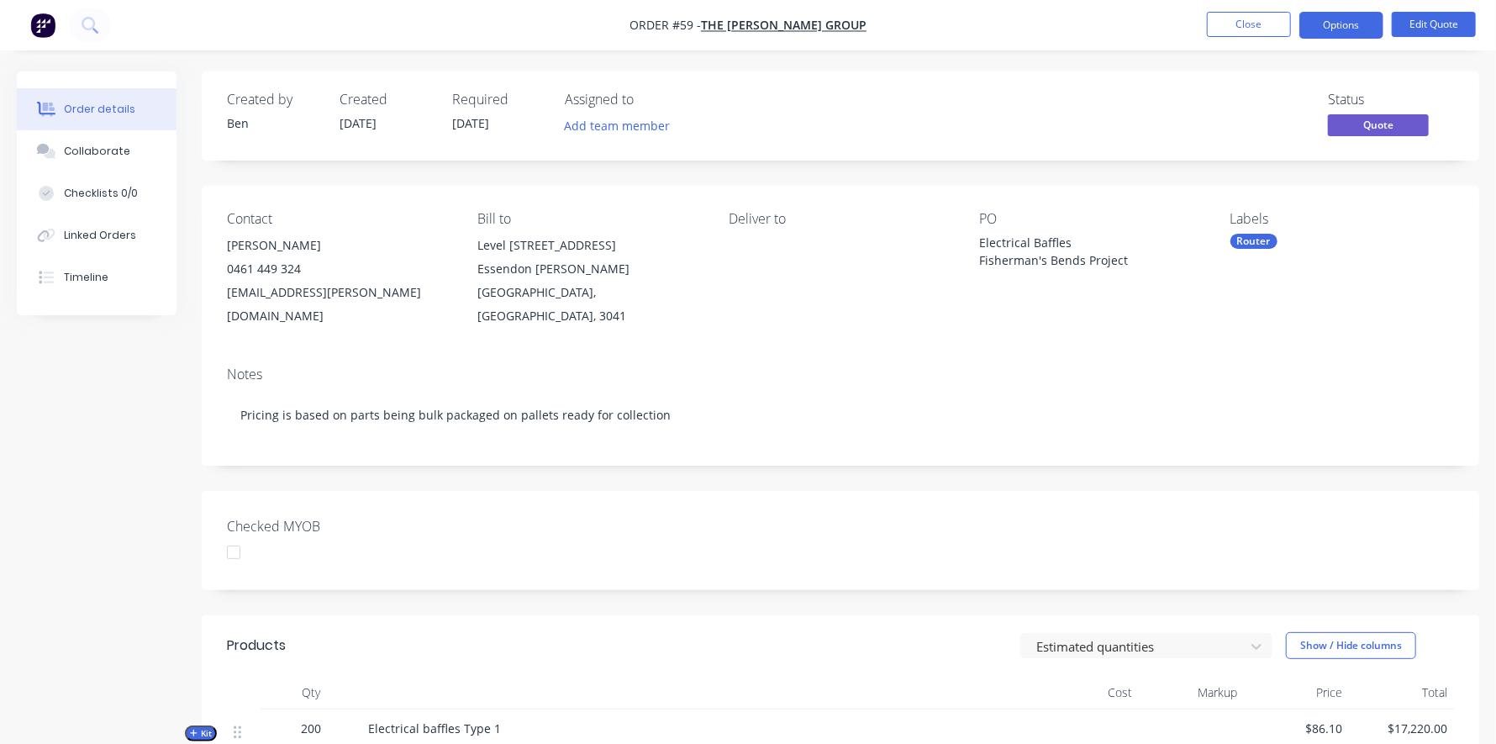
click at [185, 725] on button "Kit" at bounding box center [201, 733] width 32 height 16
click at [1242, 18] on button "Close" at bounding box center [1249, 24] width 84 height 25
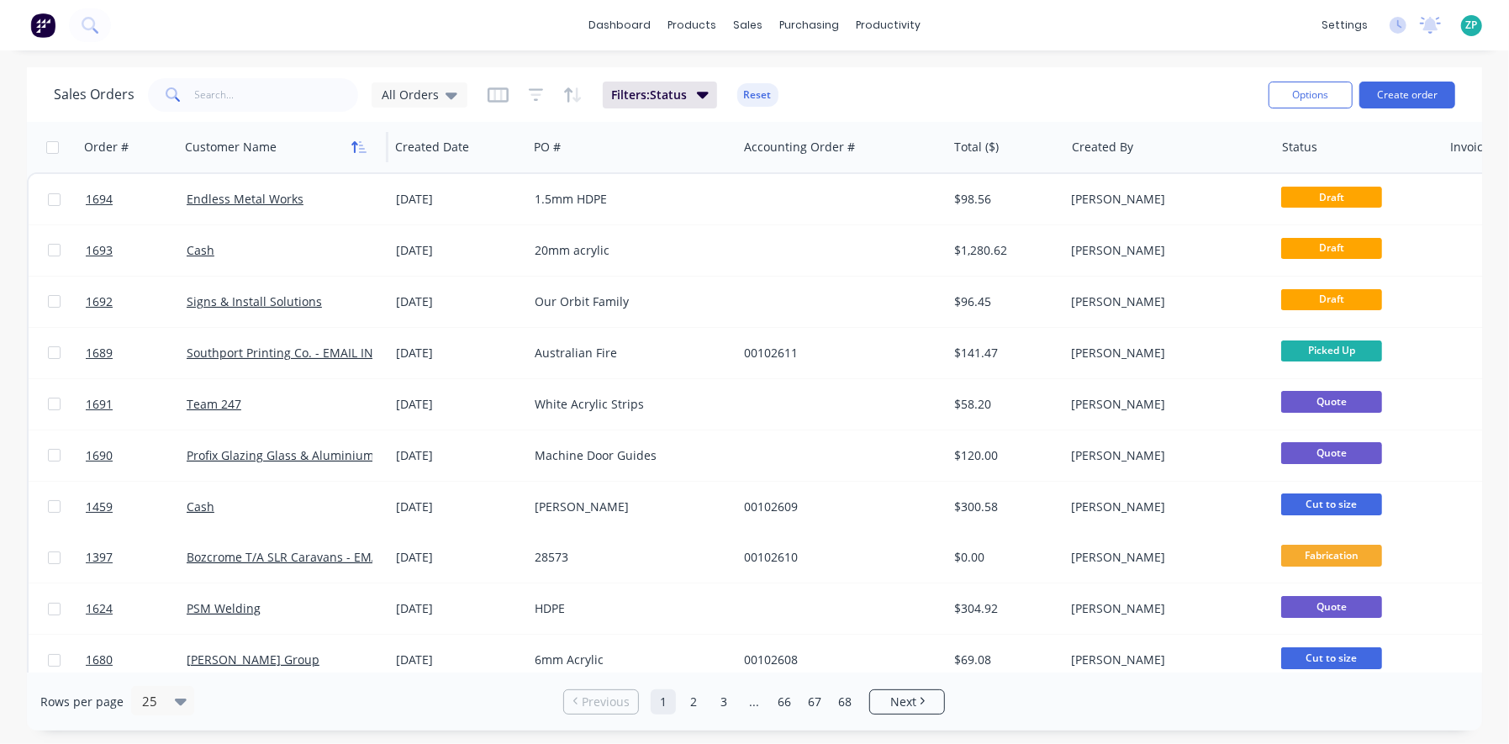
click at [372, 145] on button "button" at bounding box center [358, 146] width 25 height 25
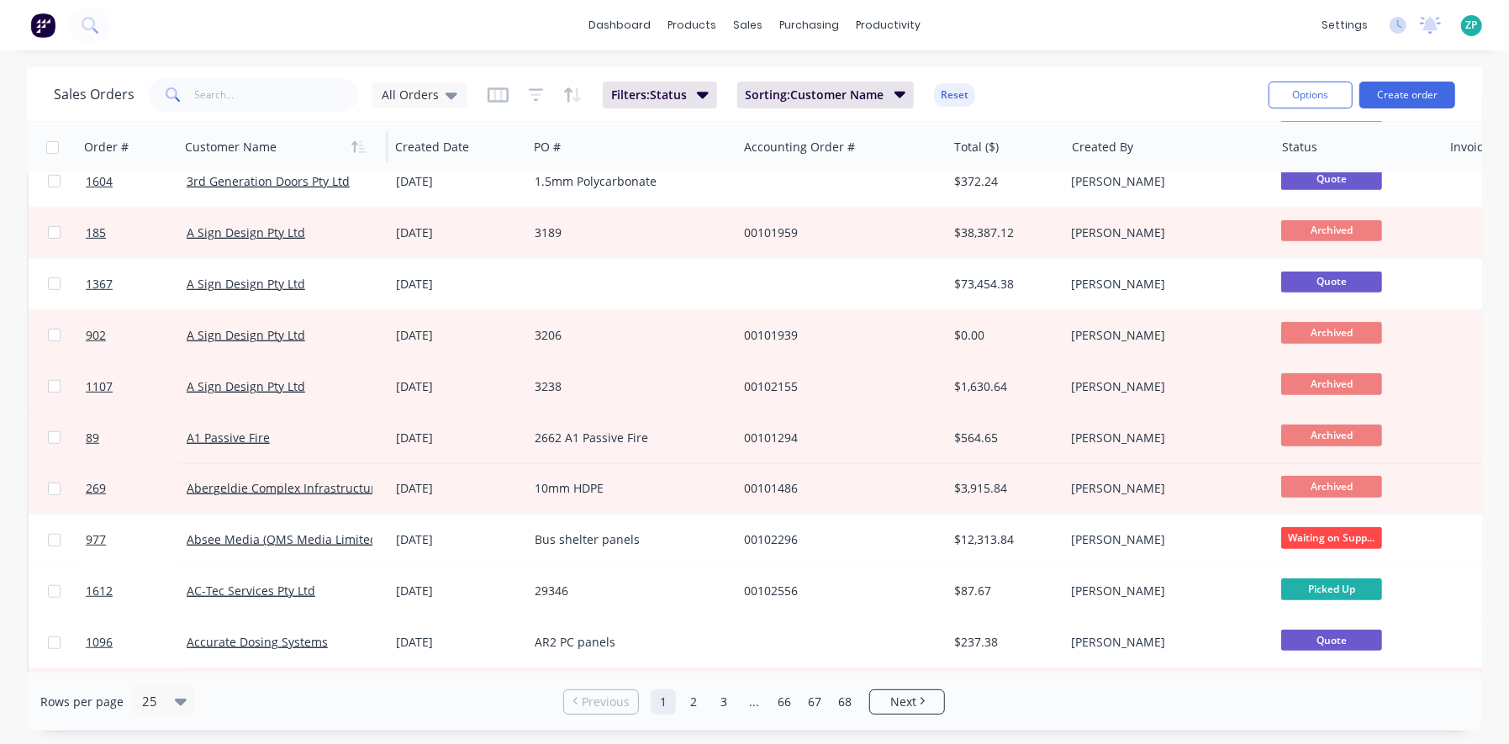
scroll to position [756, 0]
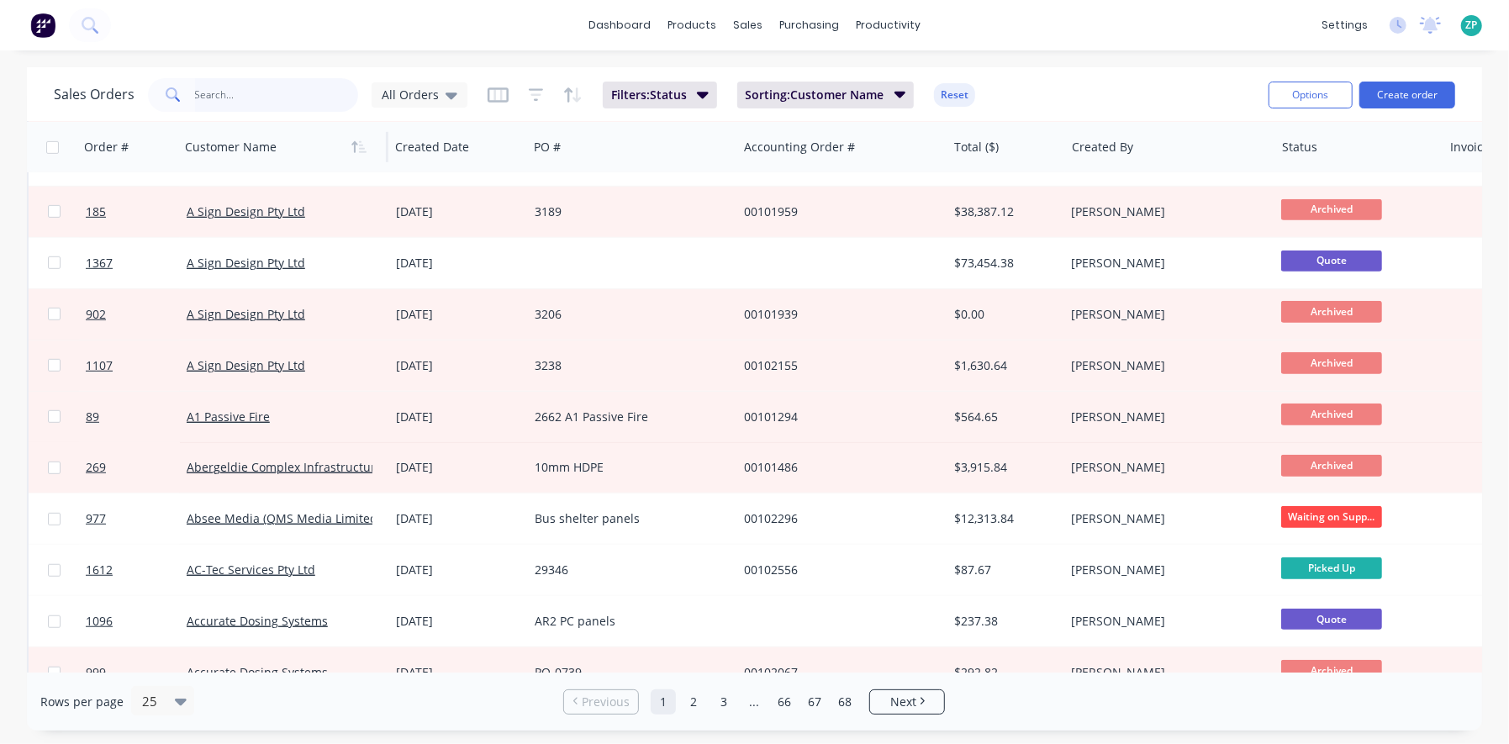
click at [234, 107] on input "text" at bounding box center [277, 95] width 164 height 34
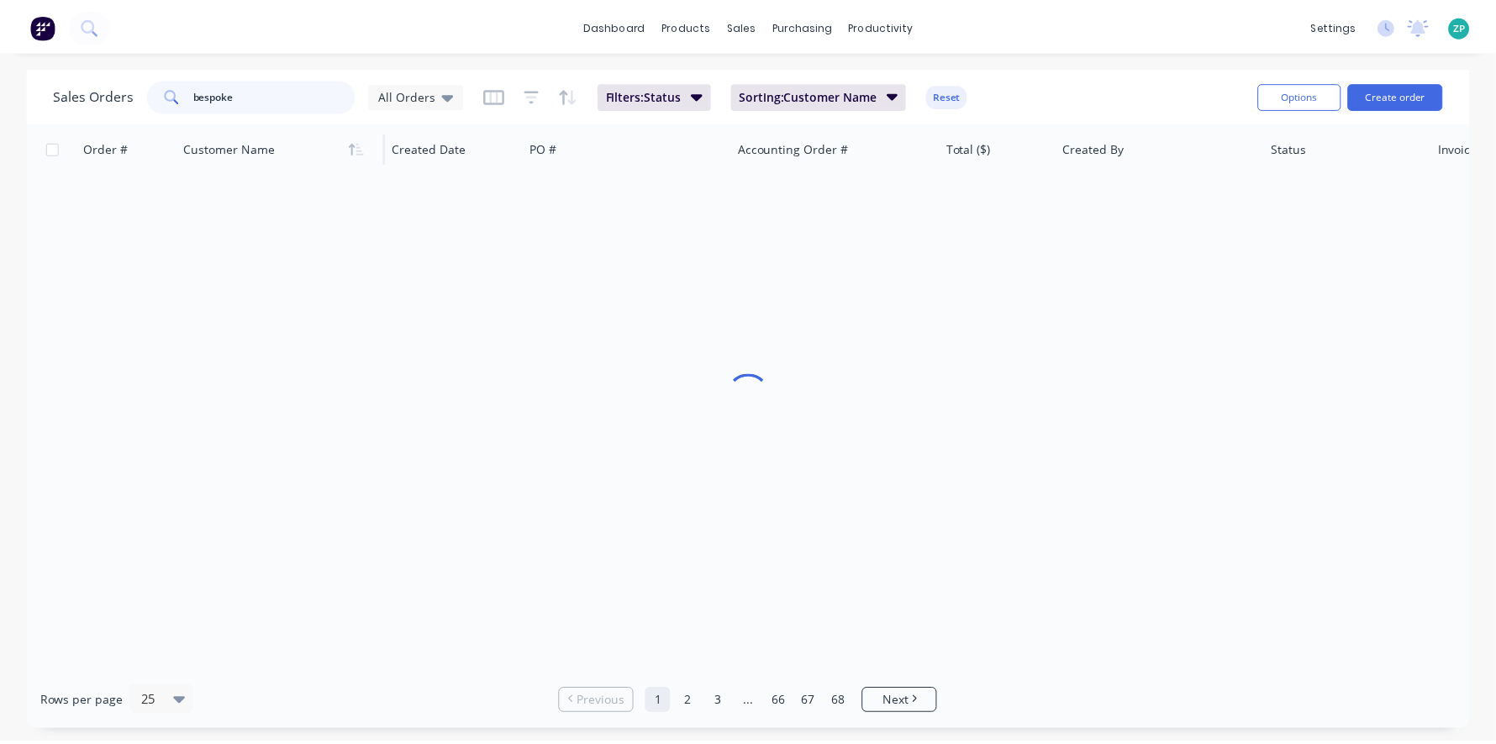
scroll to position [0, 0]
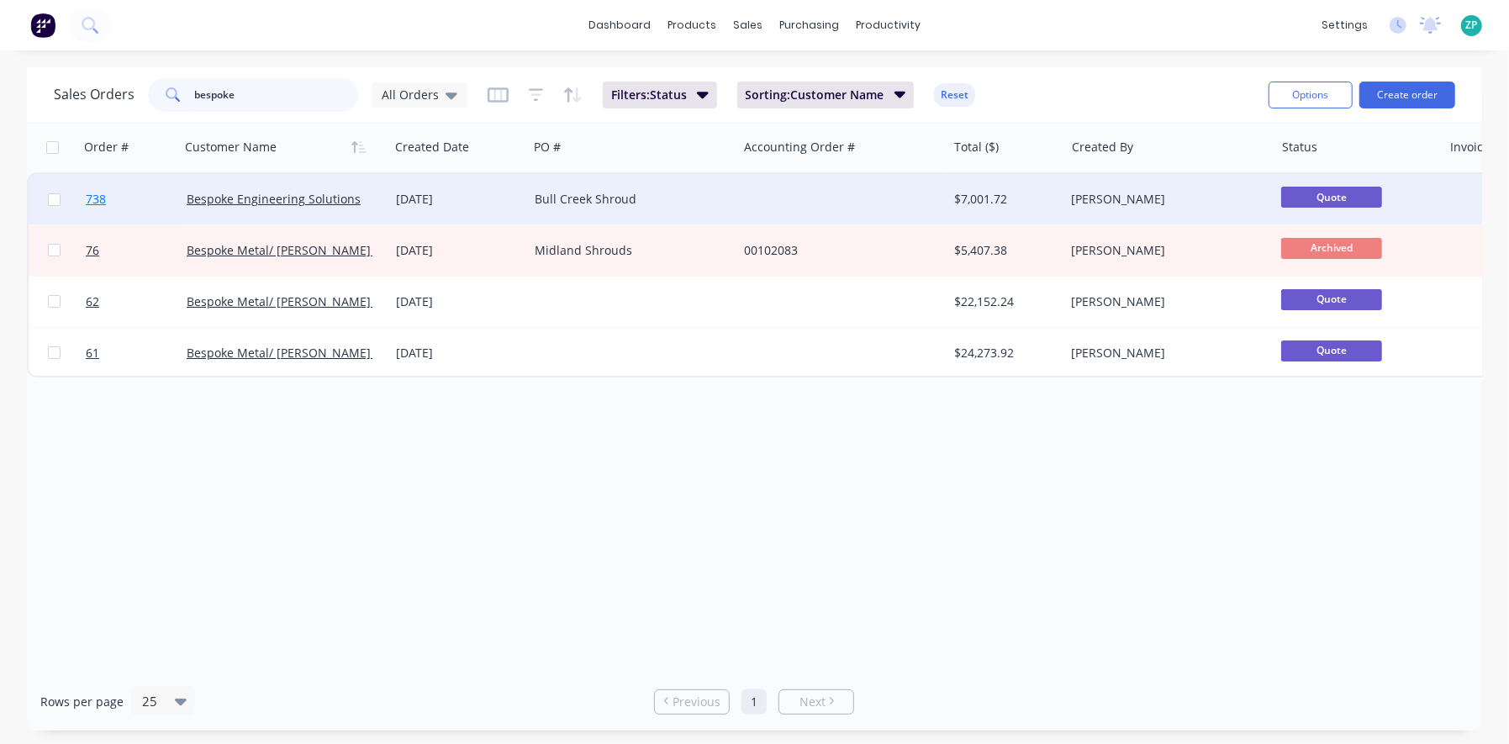
type input "bespoke"
click at [87, 198] on span "738" at bounding box center [96, 199] width 20 height 17
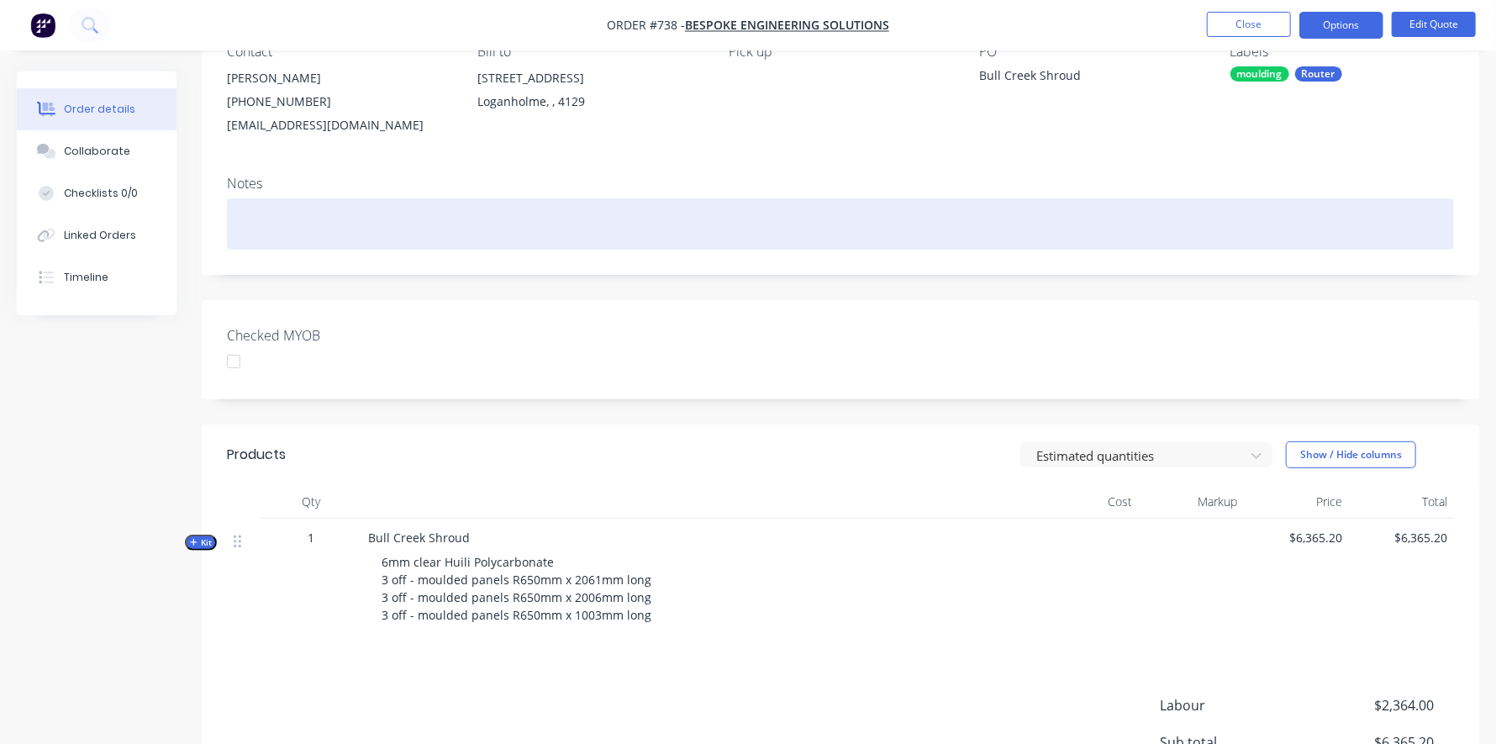
scroll to position [252, 0]
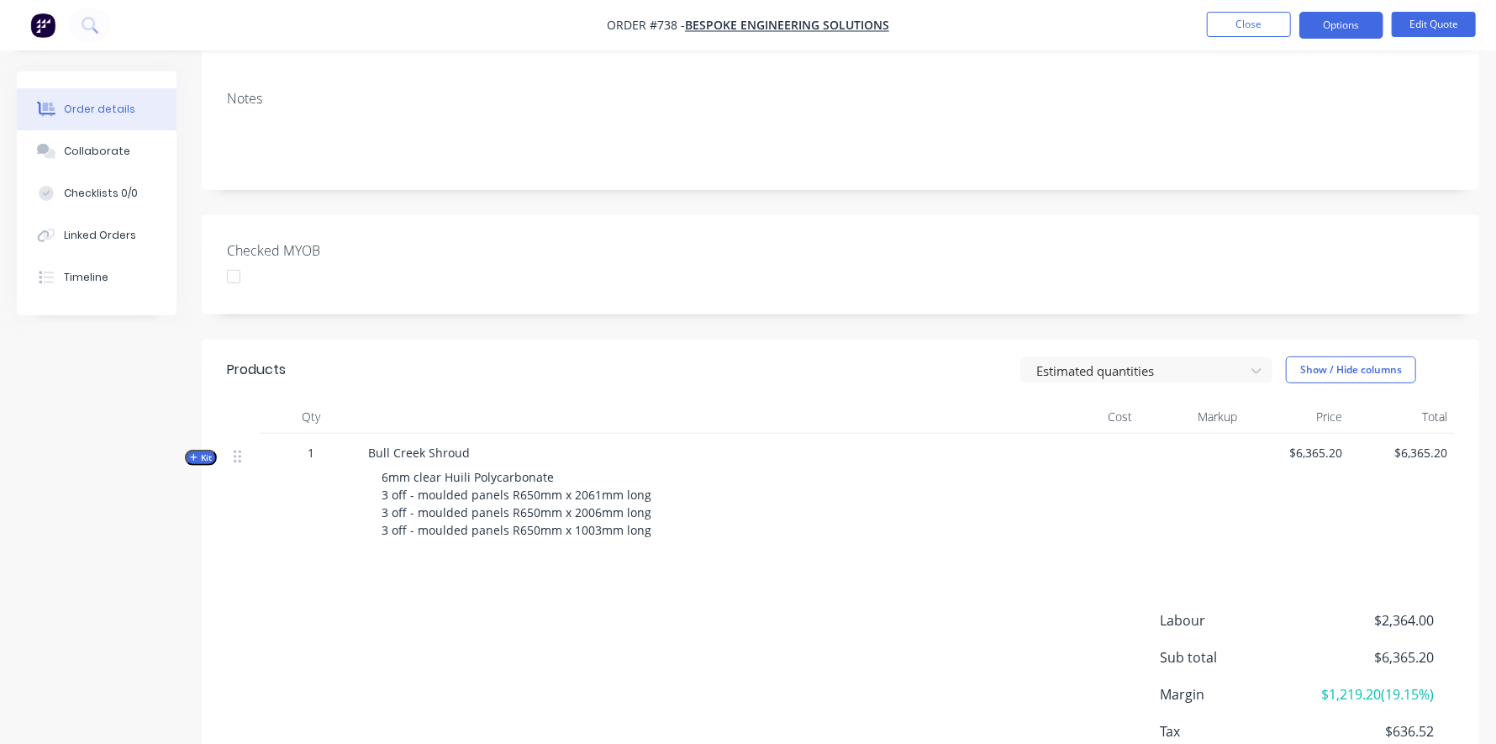
click at [203, 453] on span "Kit" at bounding box center [201, 457] width 22 height 13
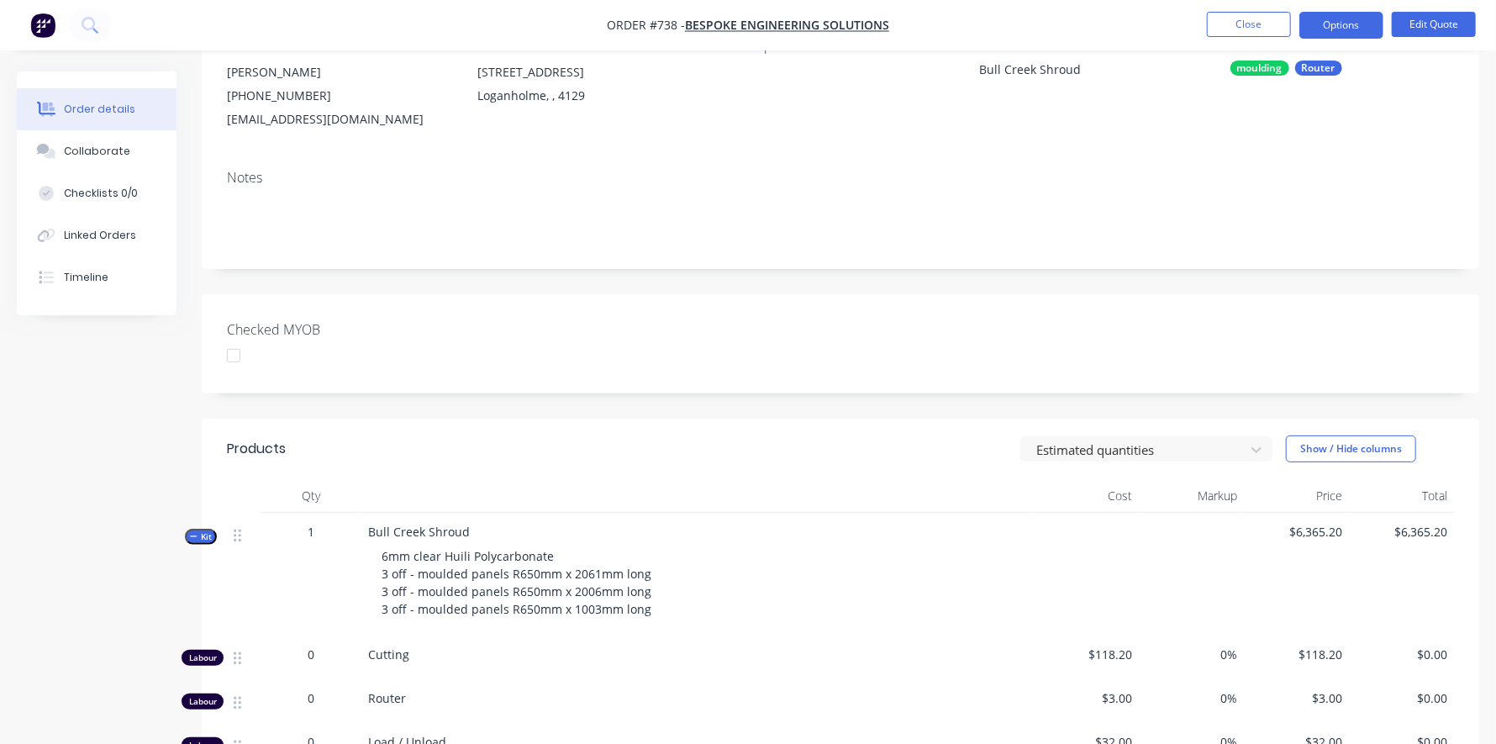
scroll to position [167, 0]
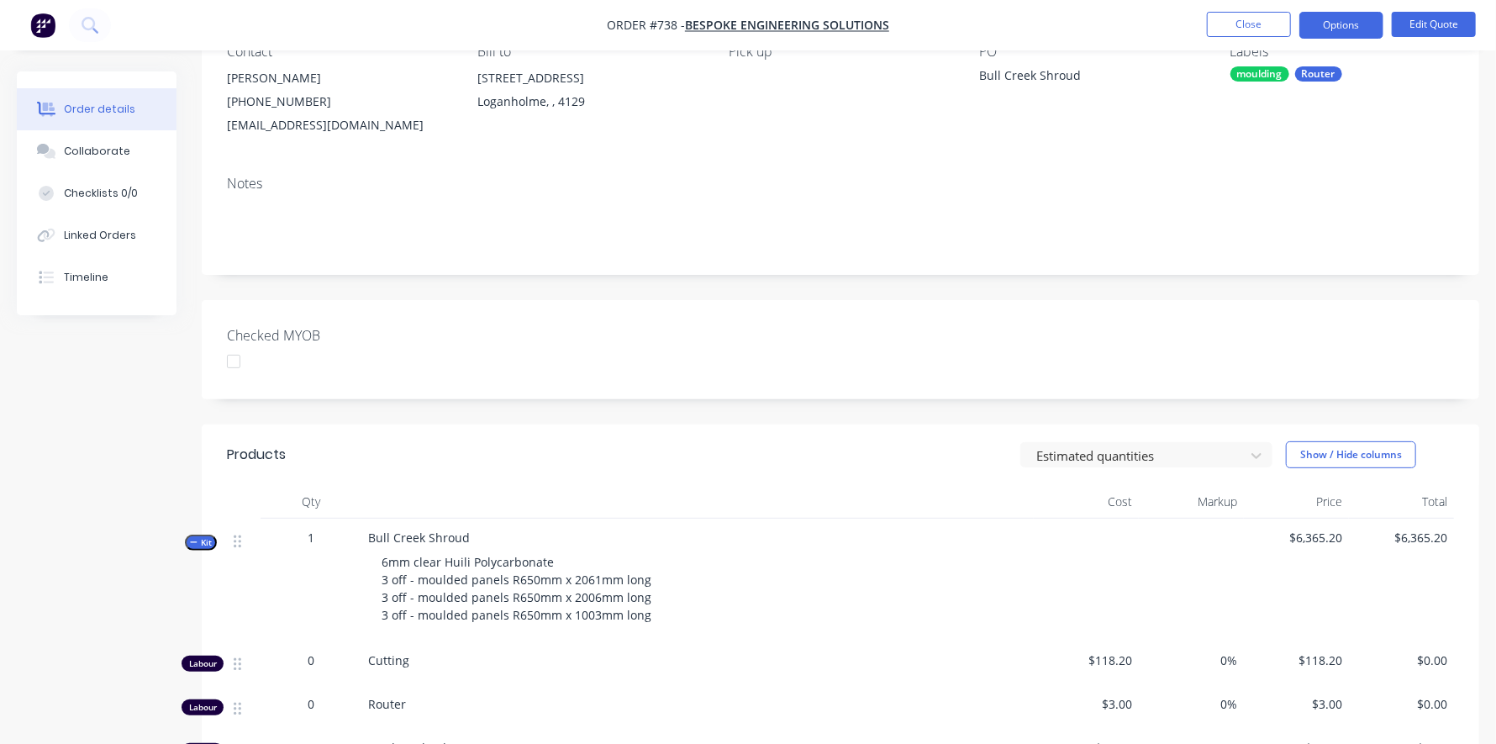
click at [214, 538] on button "Kit" at bounding box center [201, 543] width 32 height 16
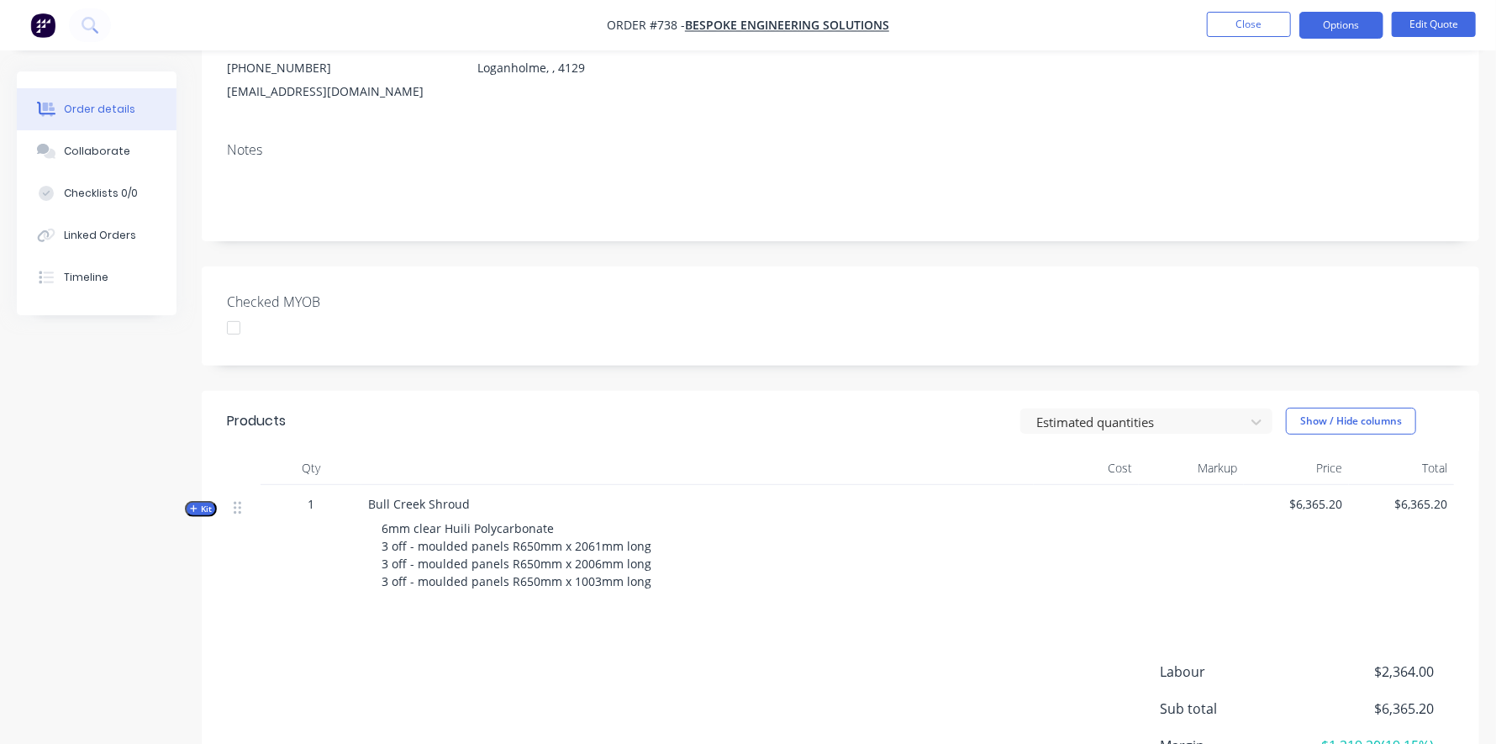
scroll to position [252, 0]
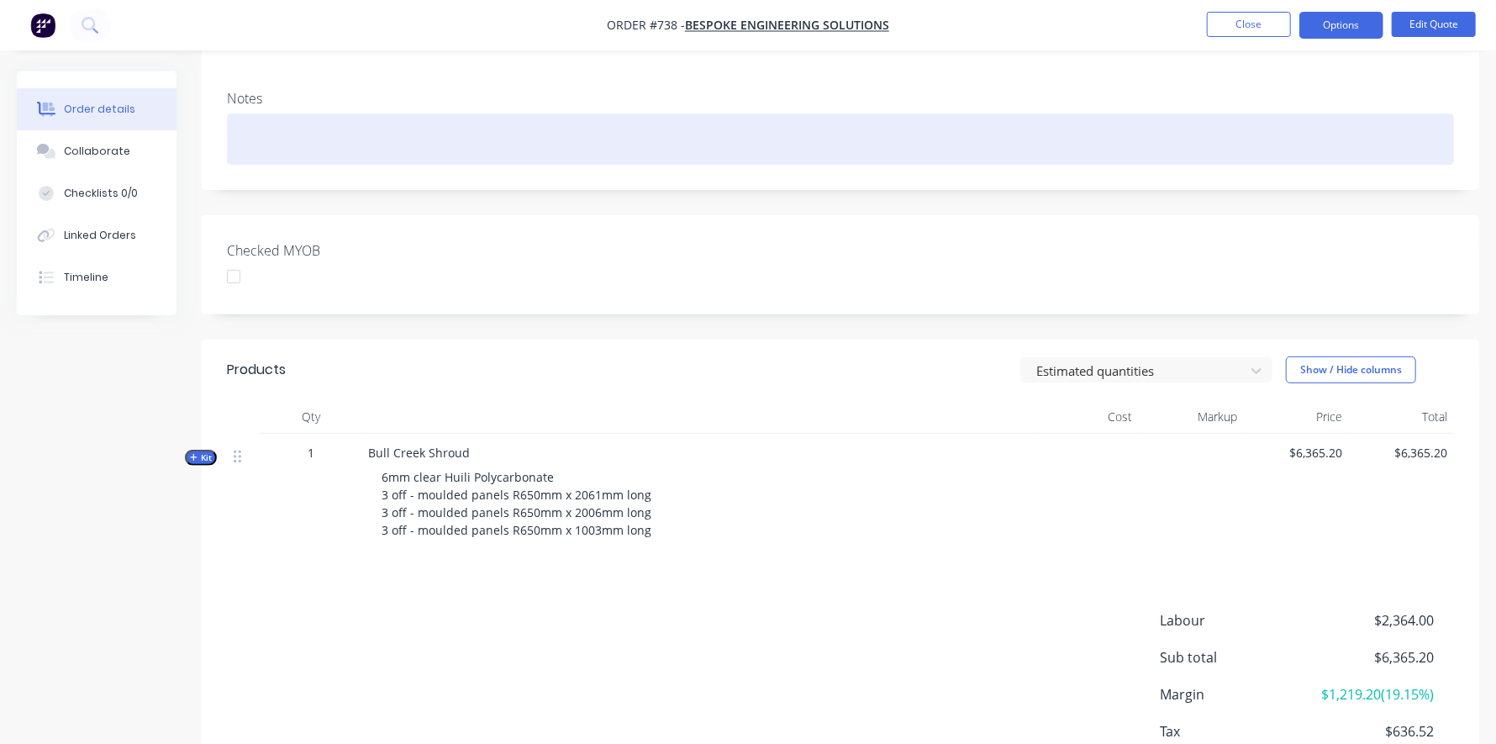
click at [1161, 158] on div at bounding box center [840, 138] width 1227 height 51
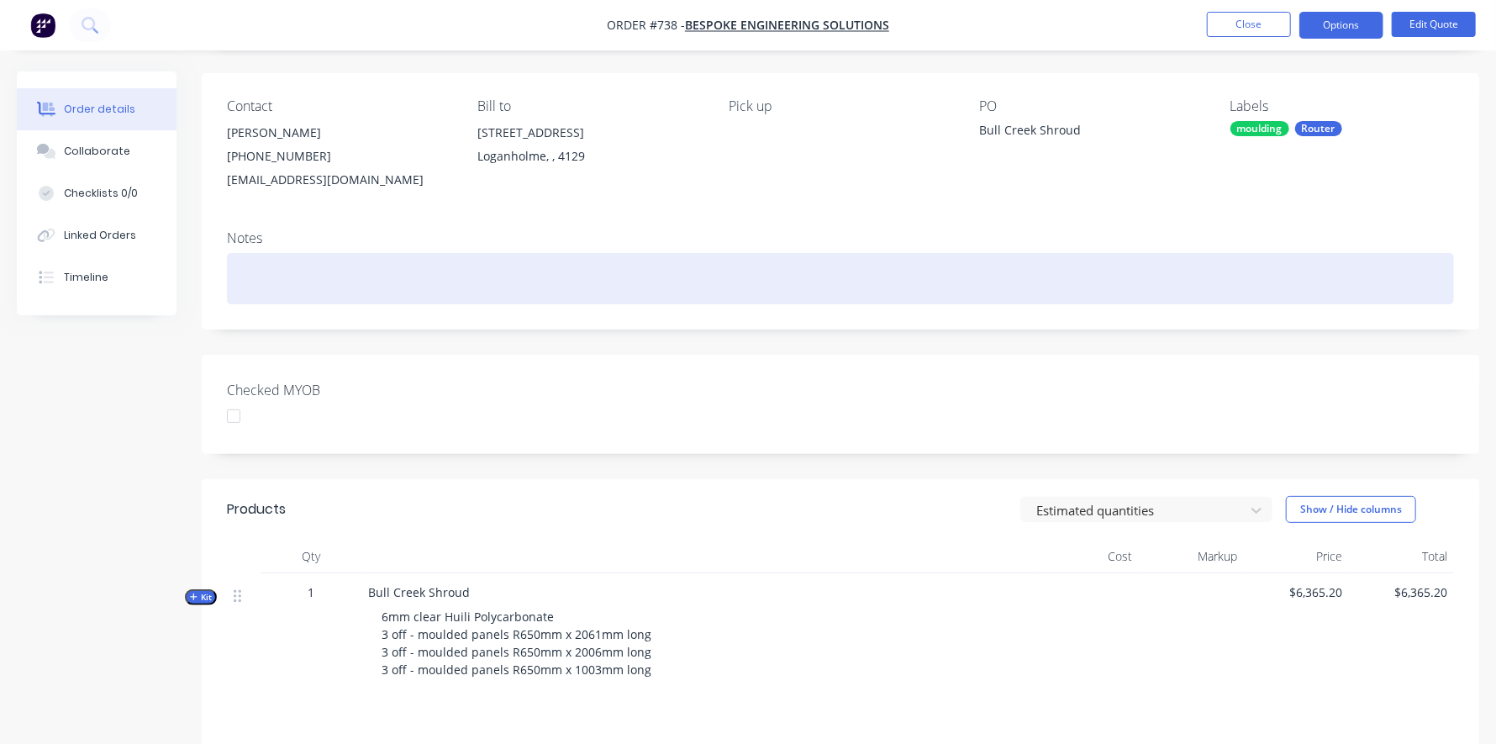
scroll to position [0, 0]
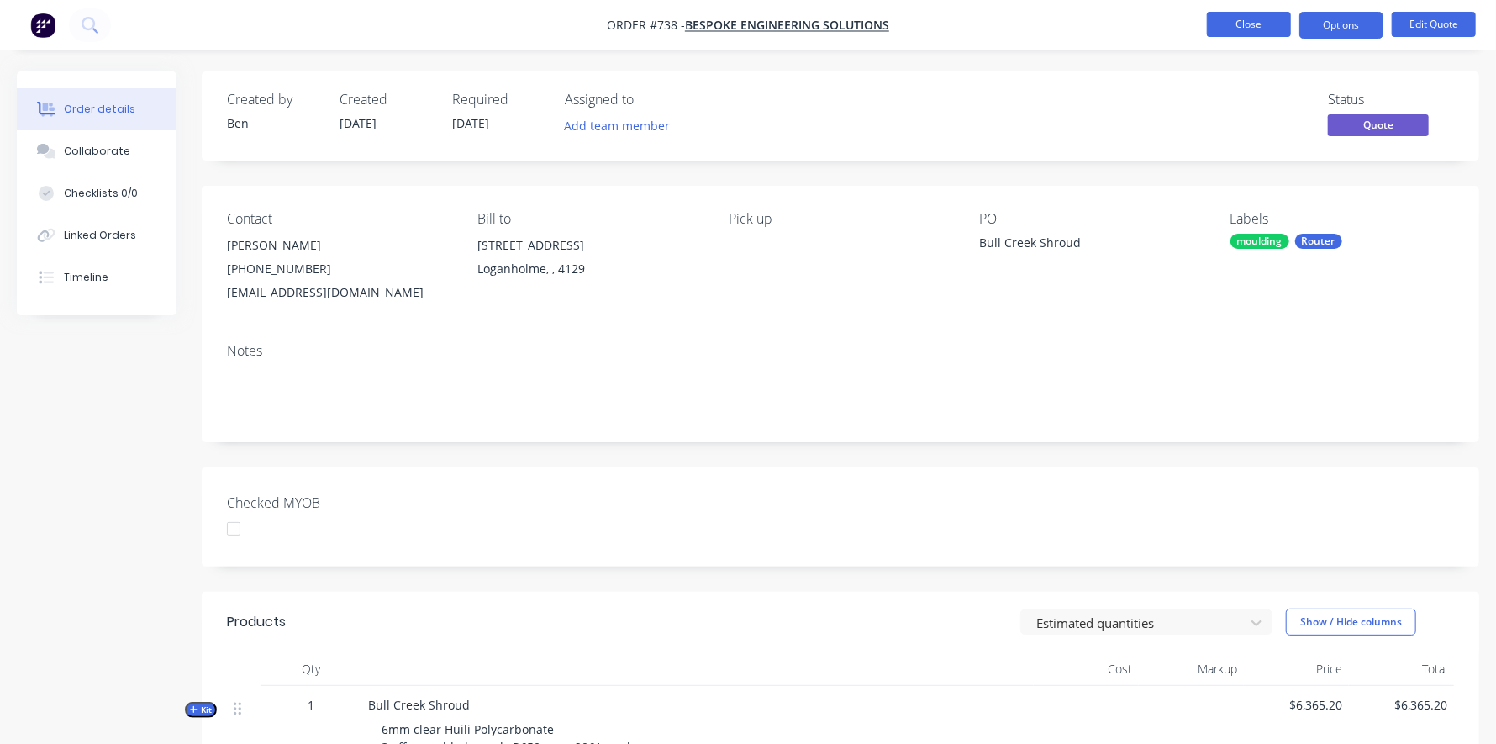
click at [1266, 16] on button "Close" at bounding box center [1249, 24] width 84 height 25
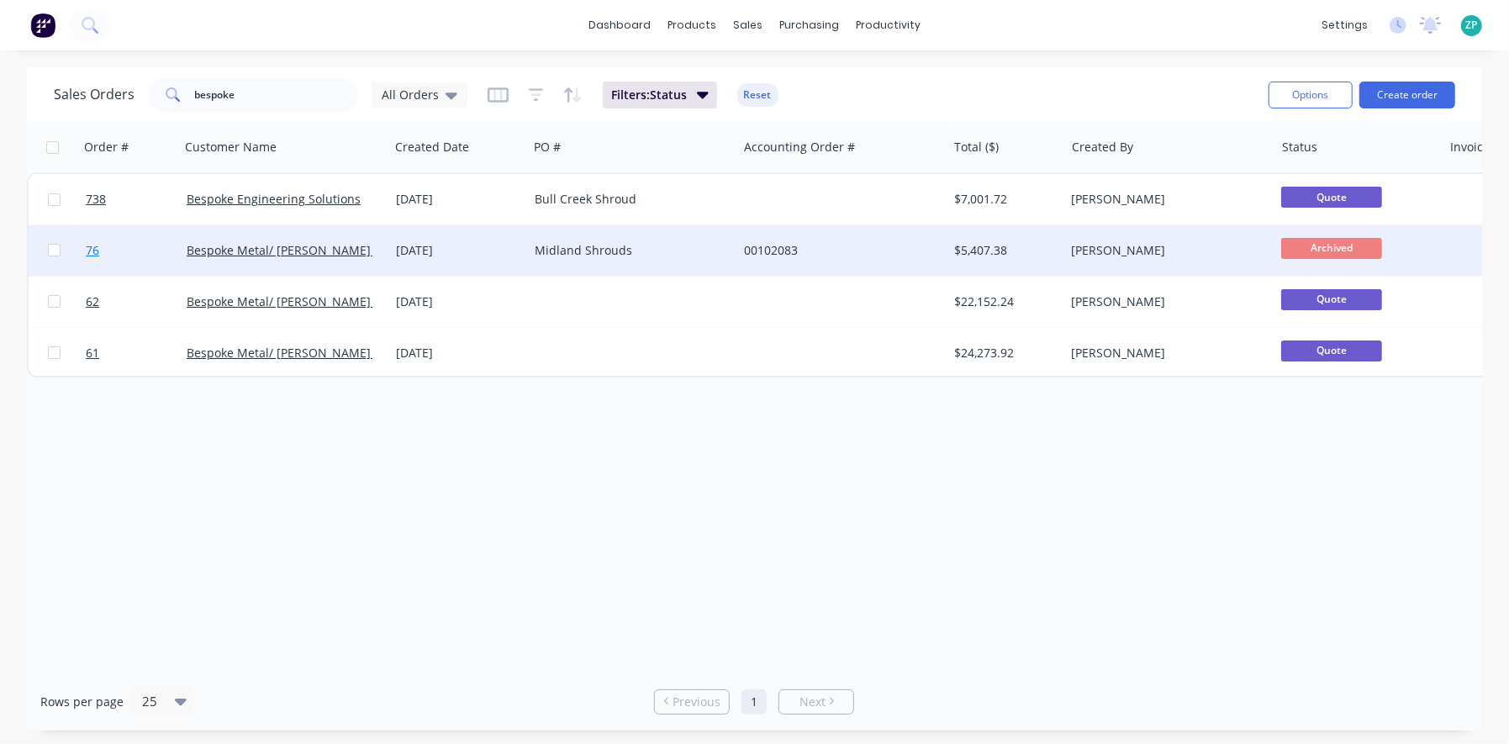
click at [93, 250] on span "76" at bounding box center [92, 250] width 13 height 17
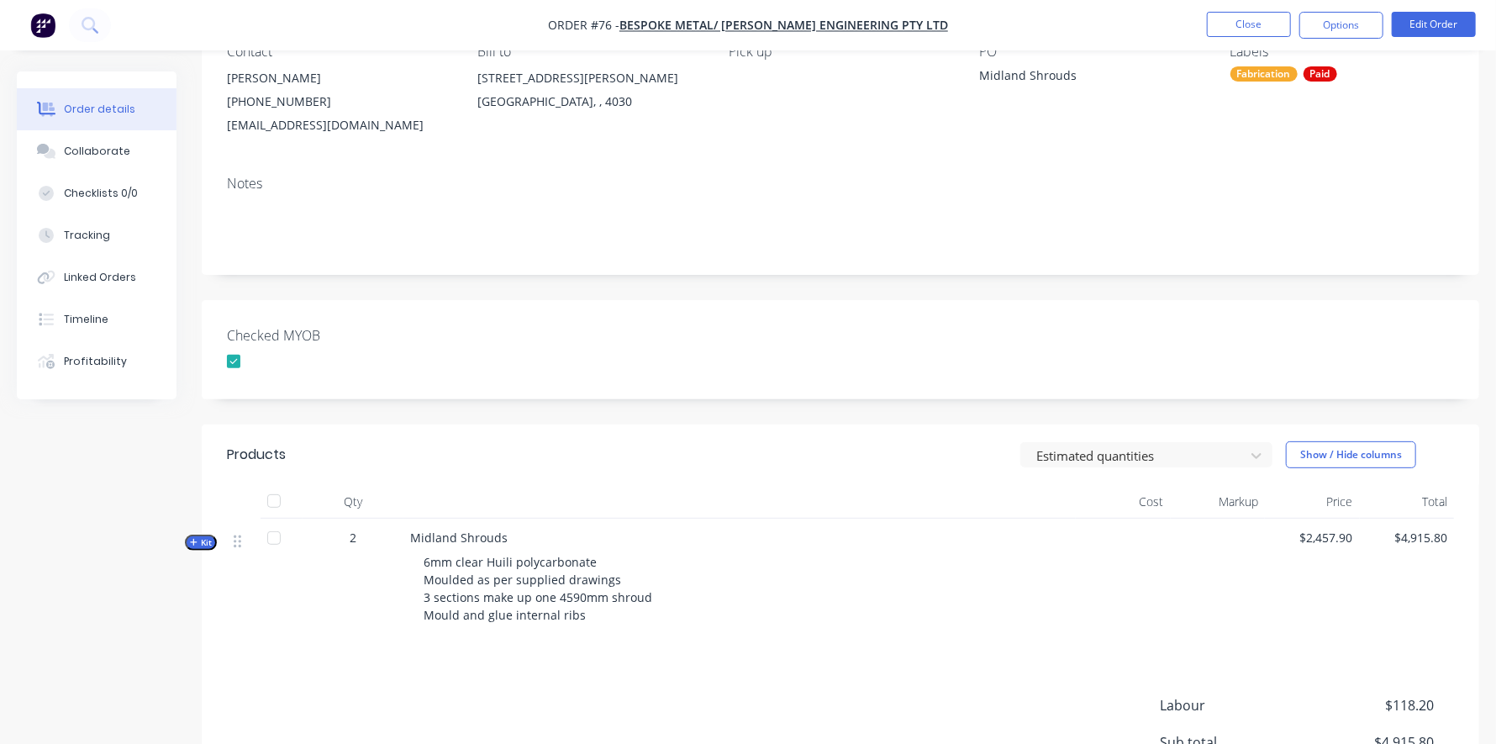
scroll to position [167, 0]
click at [207, 546] on span "Kit" at bounding box center [201, 542] width 22 height 13
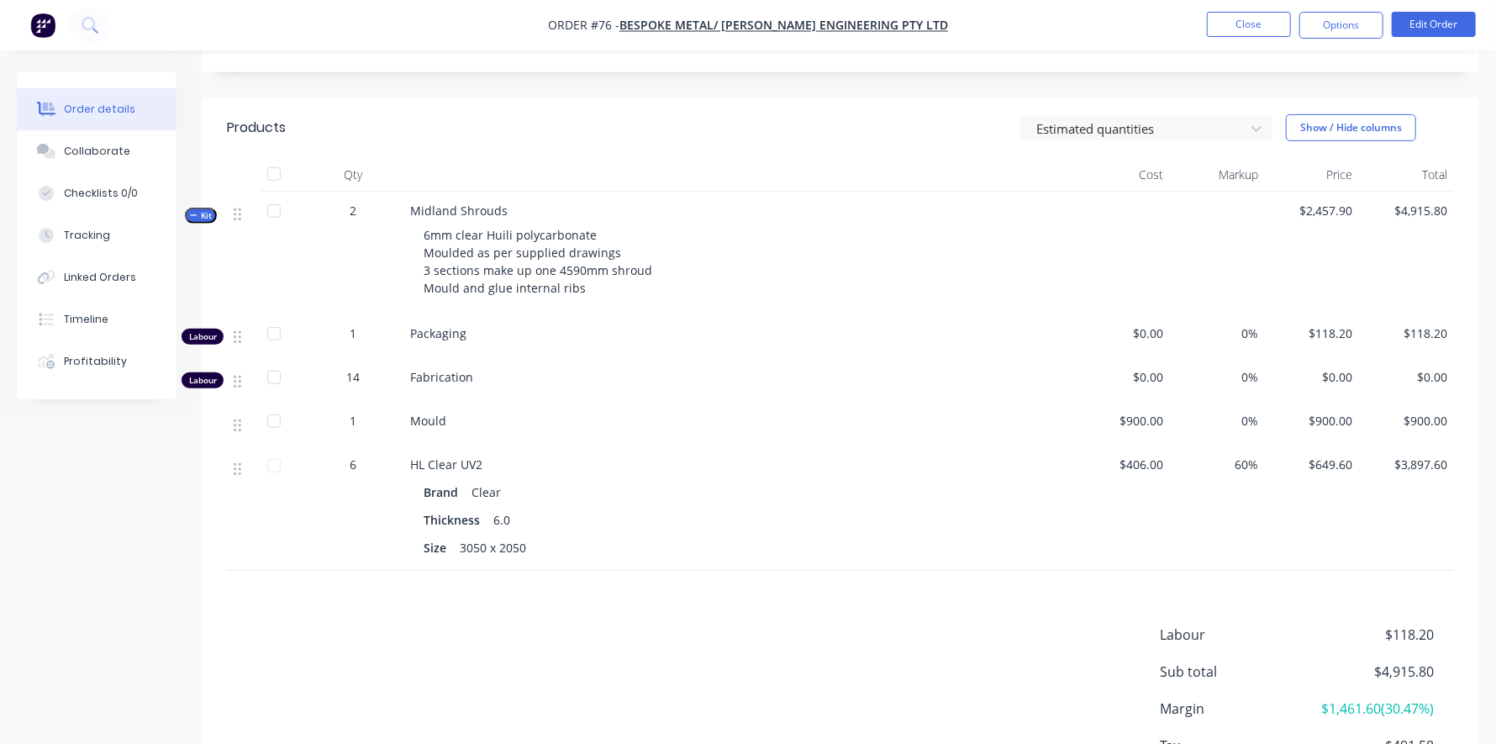
scroll to position [504, 0]
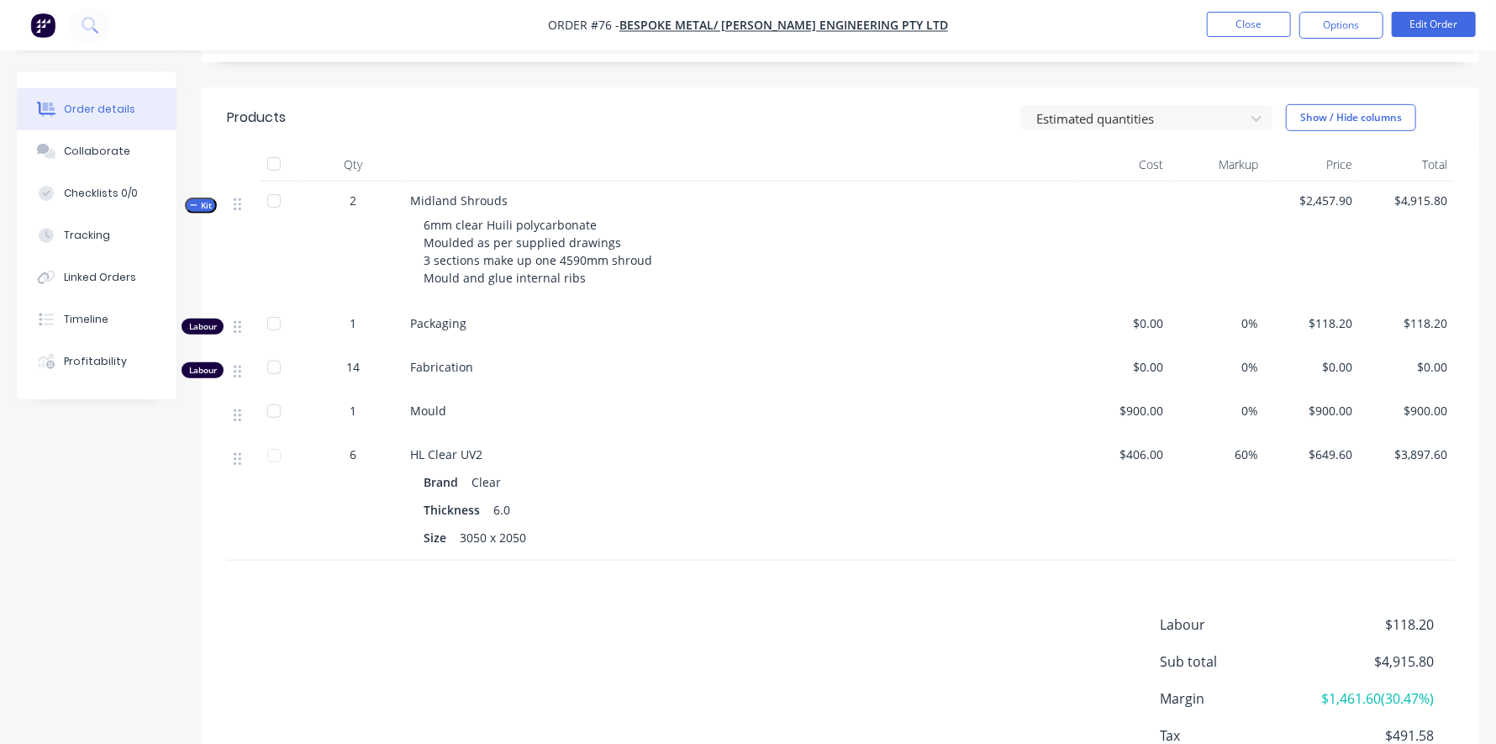
click at [194, 201] on icon "button" at bounding box center [194, 205] width 8 height 8
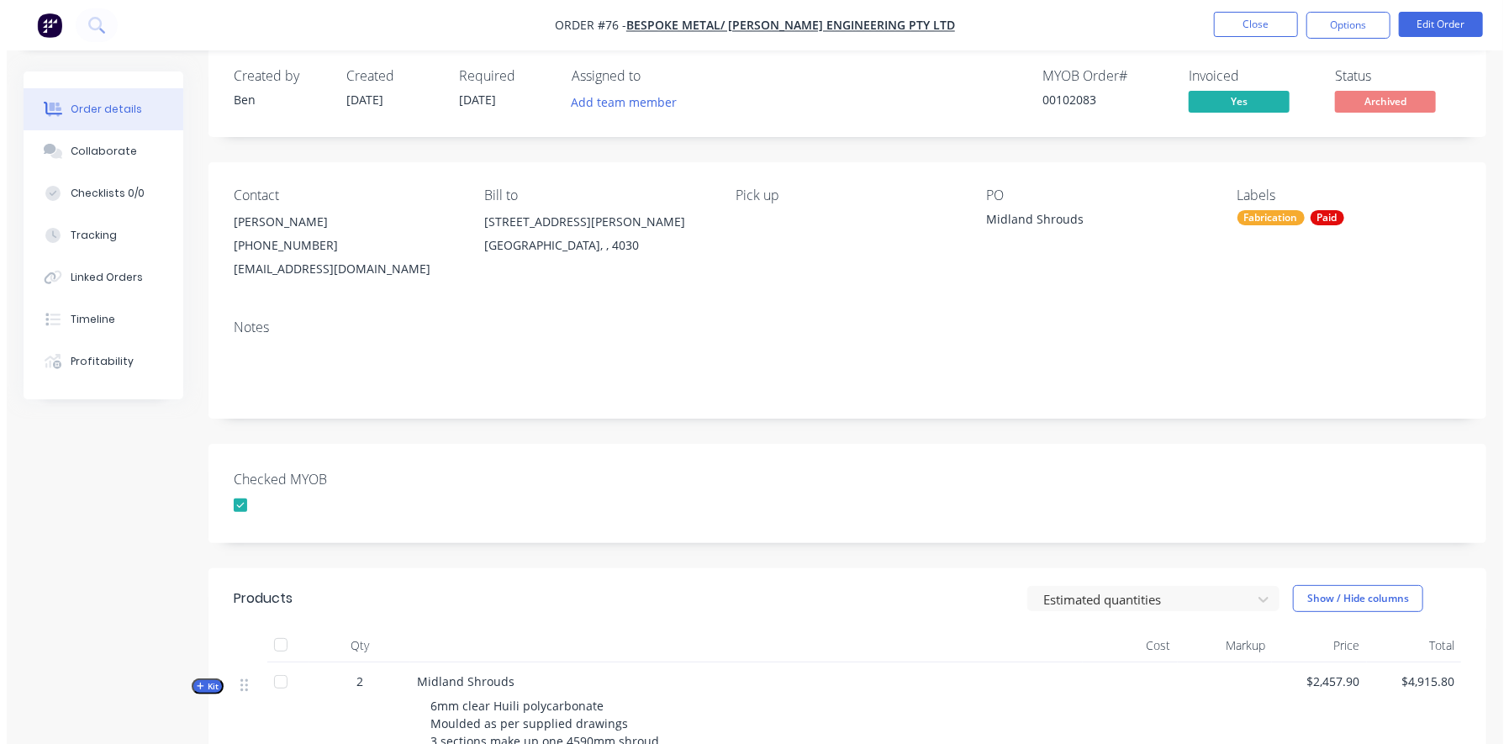
scroll to position [0, 0]
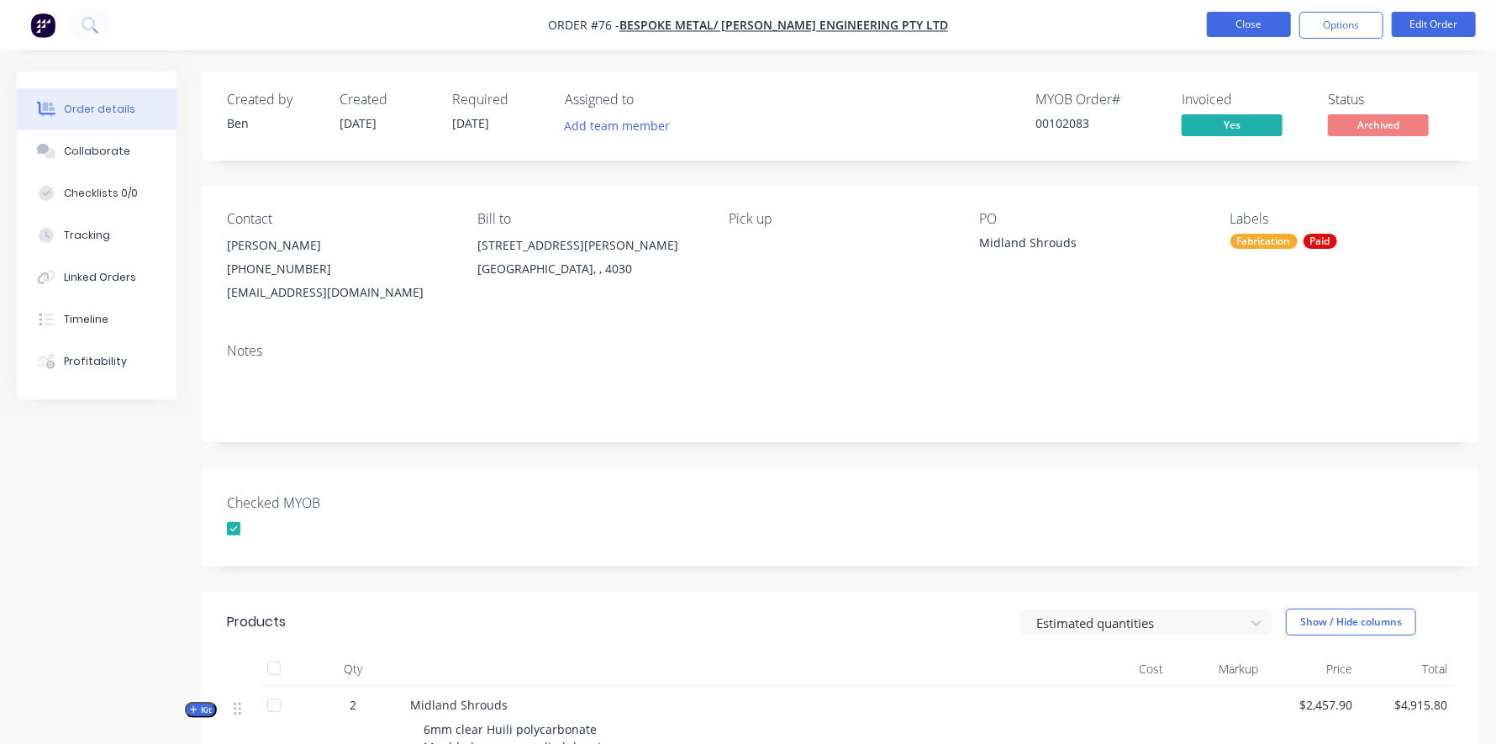
click at [1221, 34] on button "Close" at bounding box center [1249, 24] width 84 height 25
